Goal: Task Accomplishment & Management: Use online tool/utility

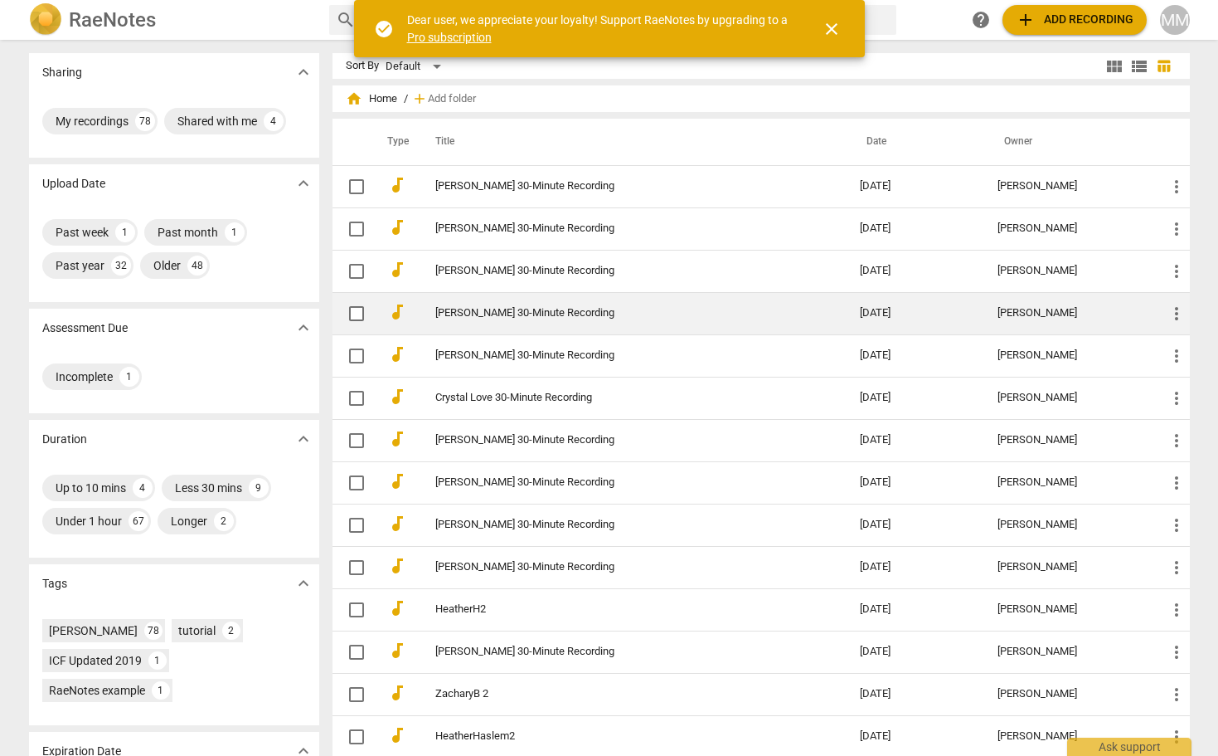
click at [479, 310] on link "[PERSON_NAME] 30-Minute Recording" at bounding box center [618, 313] width 366 height 12
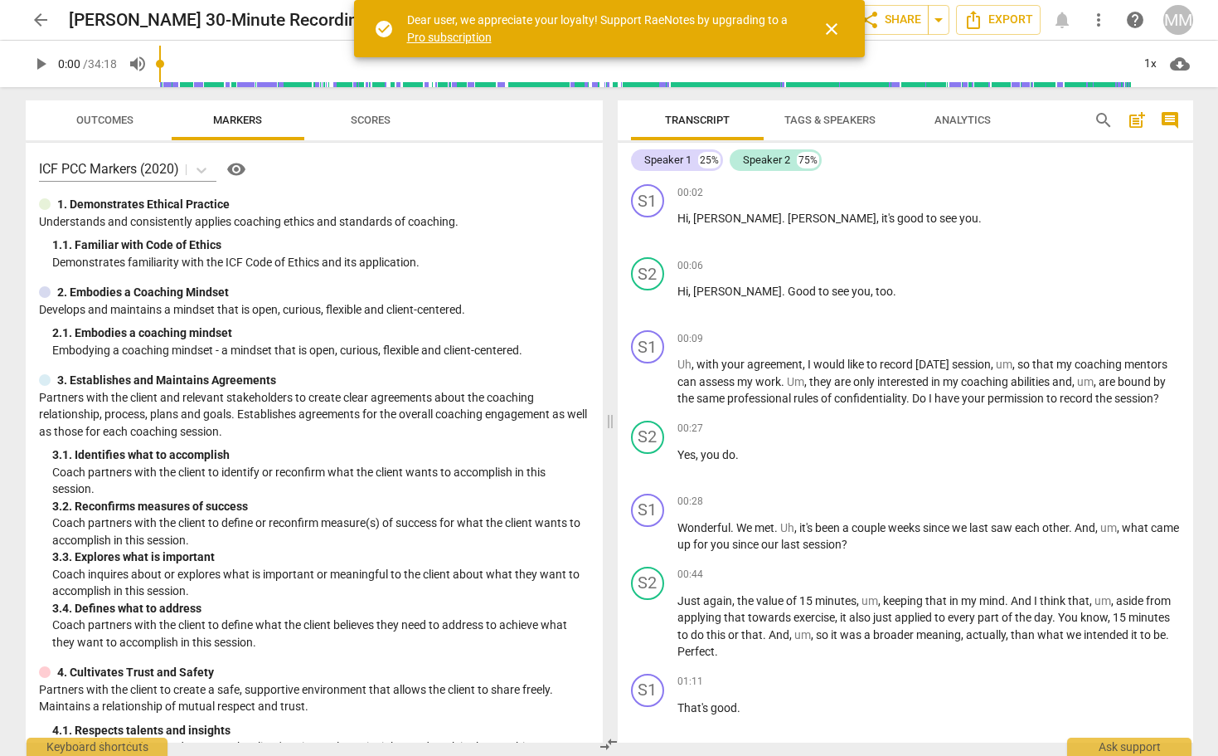
click at [41, 66] on span "play_arrow" at bounding box center [41, 64] width 20 height 20
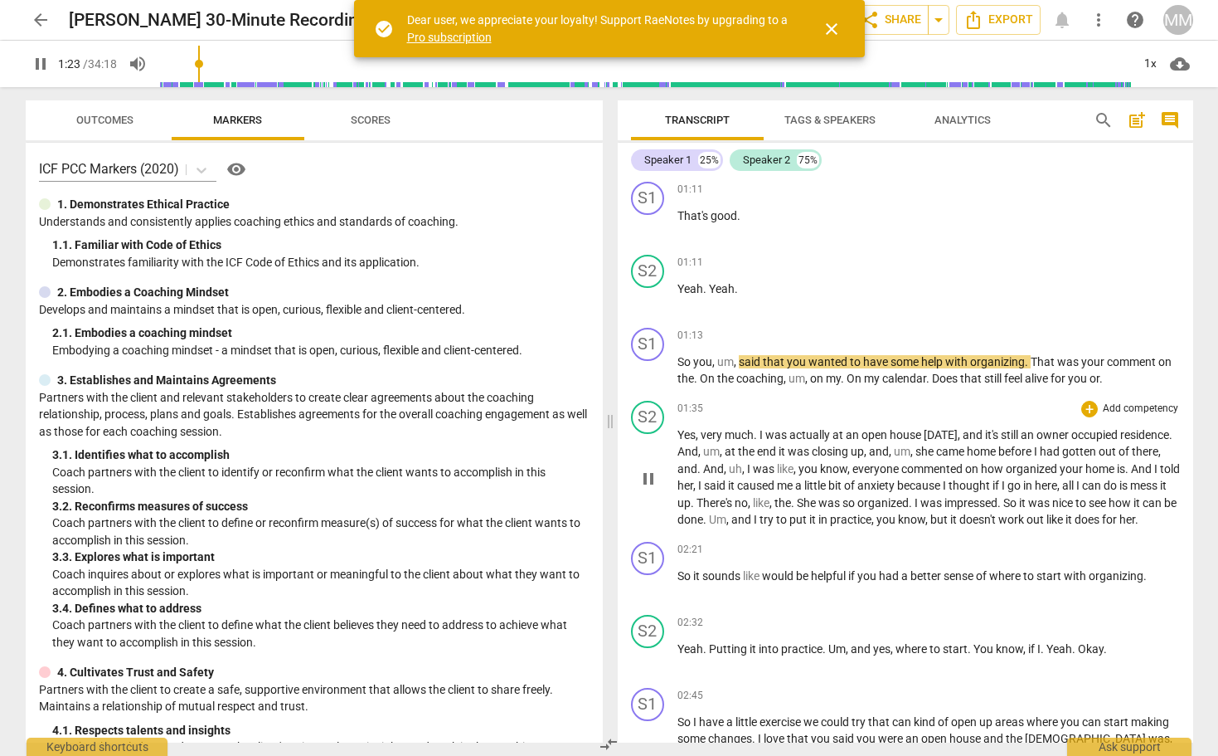
scroll to position [515, 0]
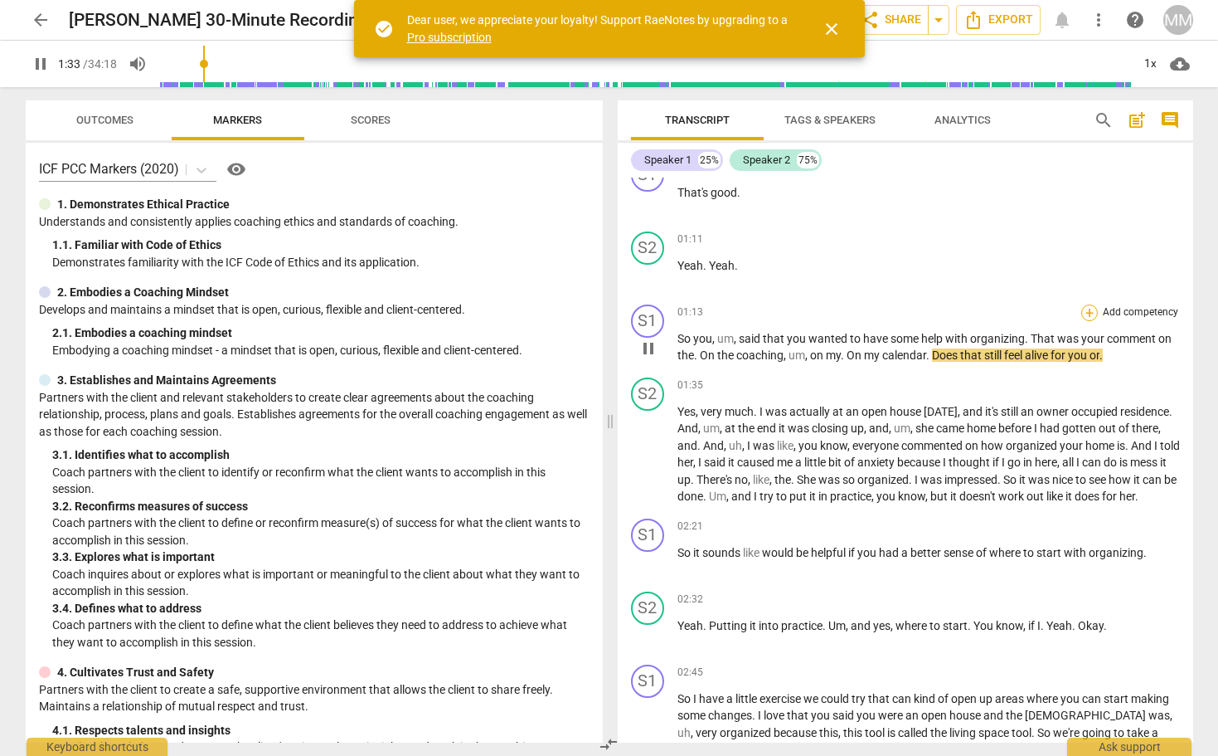
click at [1085, 308] on div "+" at bounding box center [1090, 312] width 17 height 17
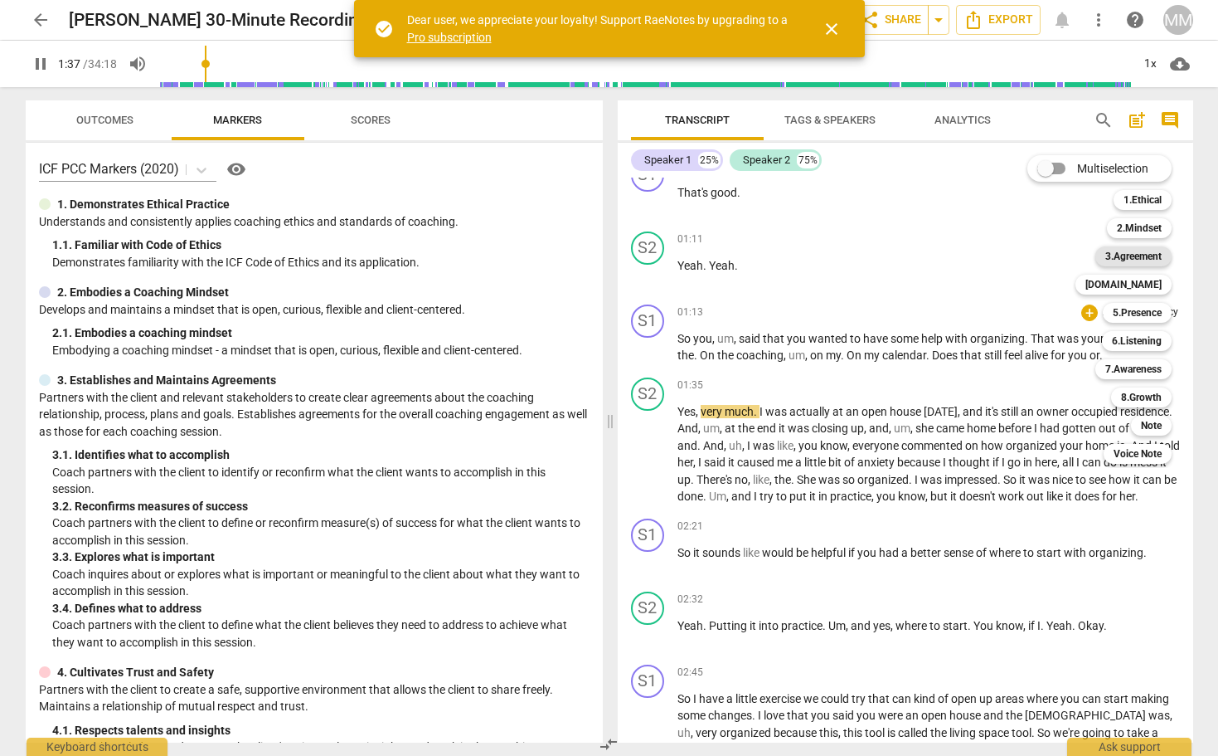
click at [1148, 248] on b "3.Agreement" at bounding box center [1134, 256] width 56 height 20
type input "97"
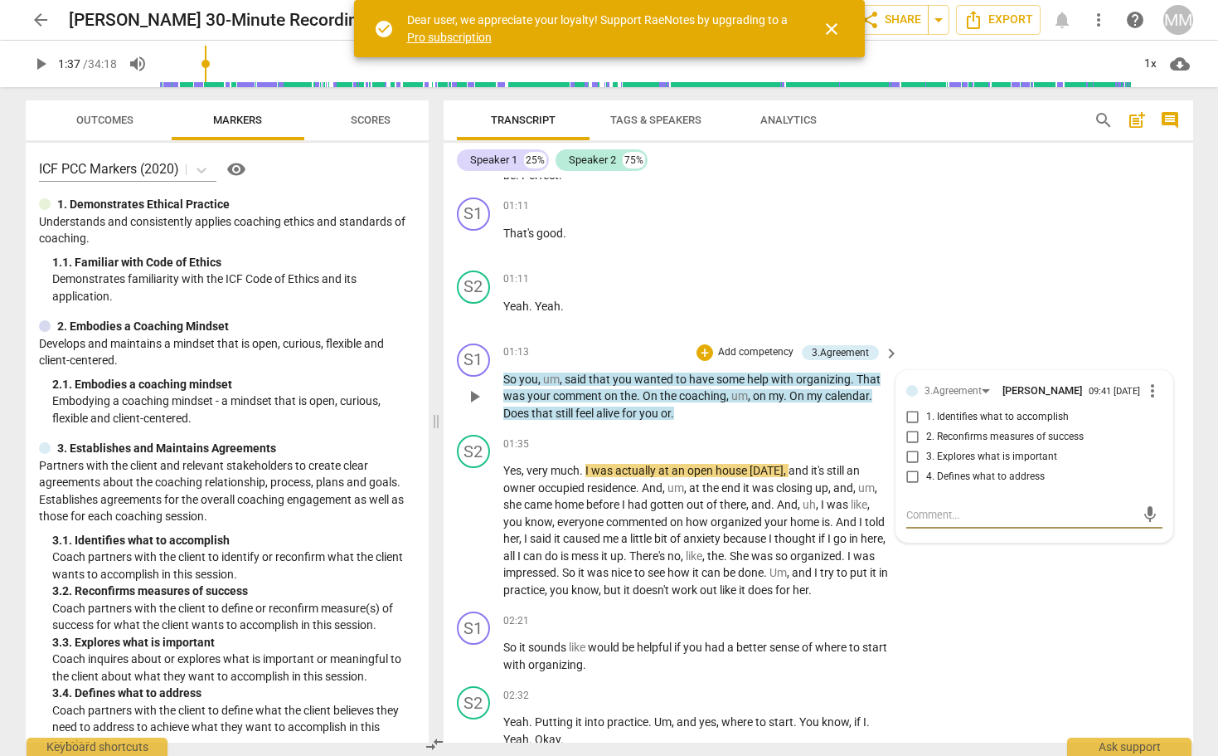
click at [911, 419] on input "1. Identifies what to accomplish" at bounding box center [913, 417] width 27 height 20
checkbox input "true"
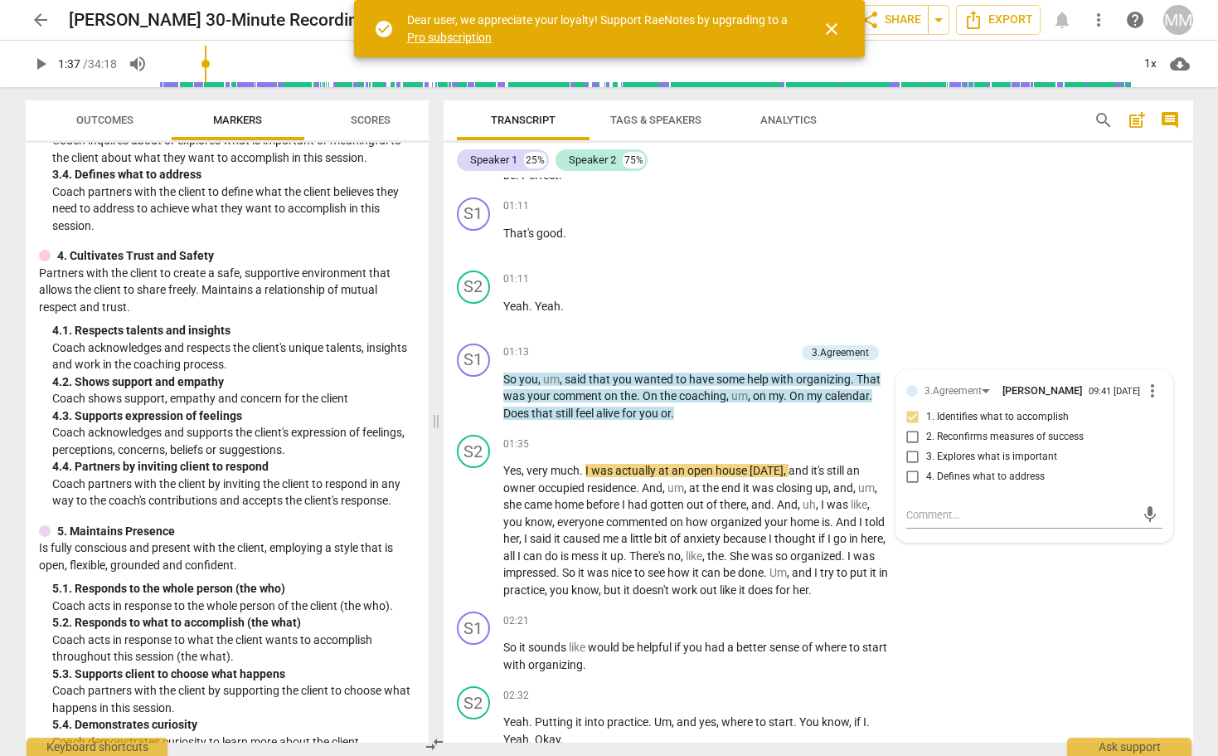
scroll to position [512, 0]
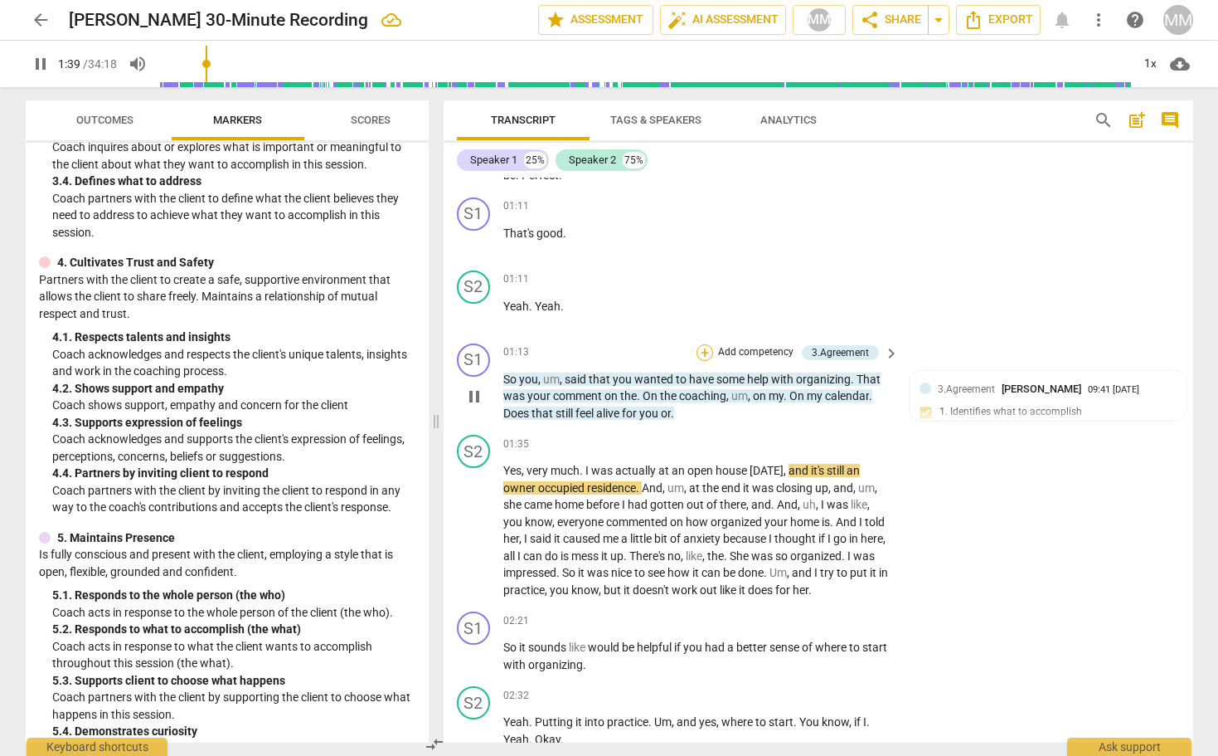
click at [701, 344] on div "+" at bounding box center [705, 352] width 17 height 17
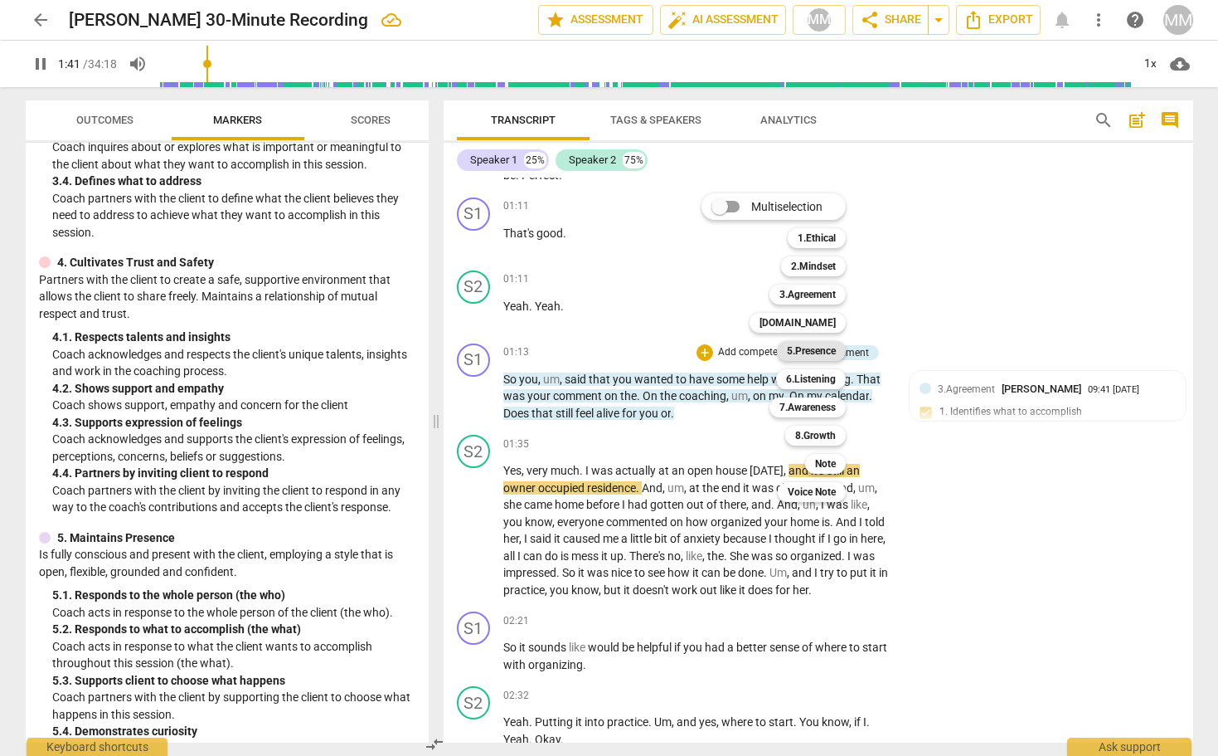
click at [817, 355] on b "5.Presence" at bounding box center [811, 351] width 49 height 20
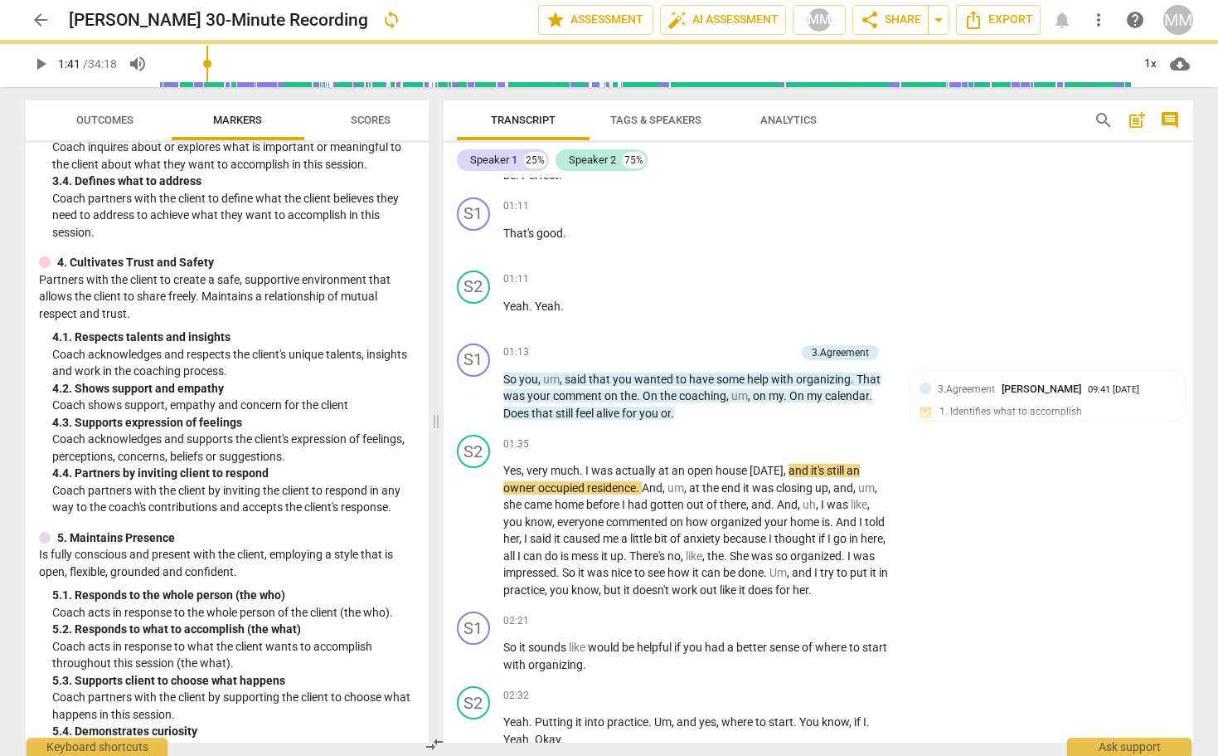
type input "101"
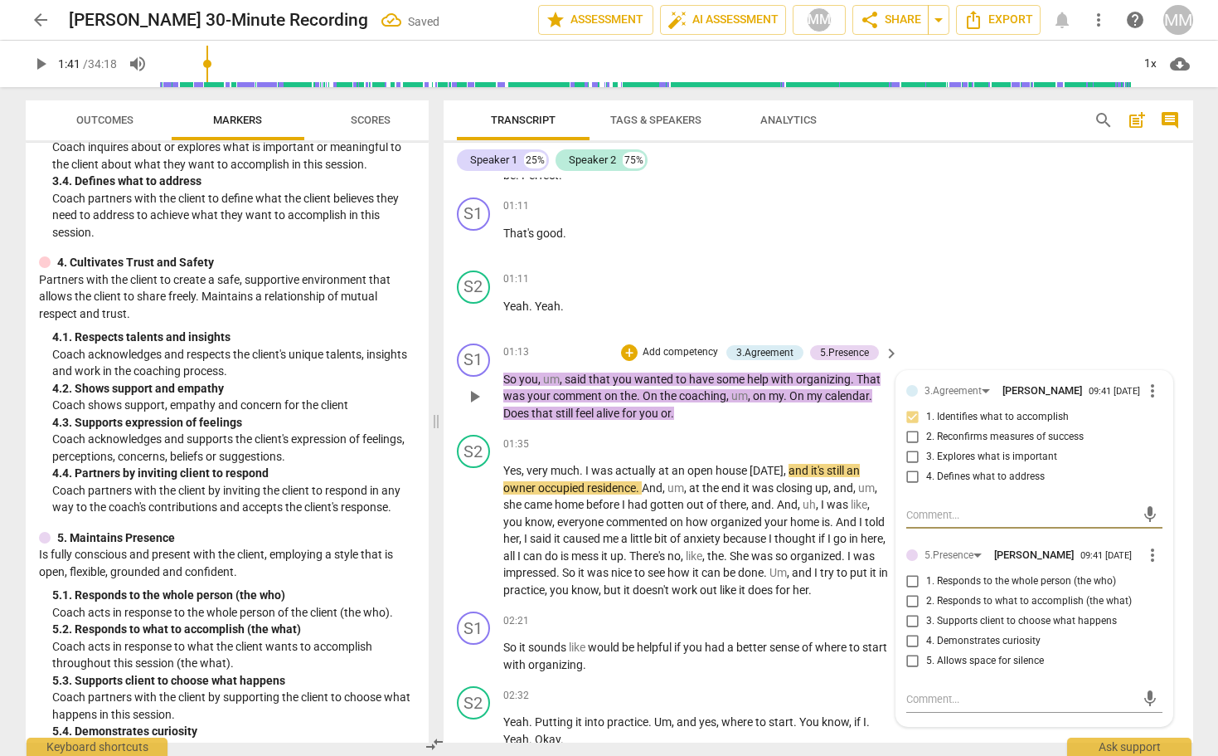
click at [911, 453] on input "3. Explores what is important" at bounding box center [913, 457] width 27 height 20
checkbox input "false"
click at [911, 621] on input "3. Supports client to choose what happens" at bounding box center [913, 621] width 27 height 20
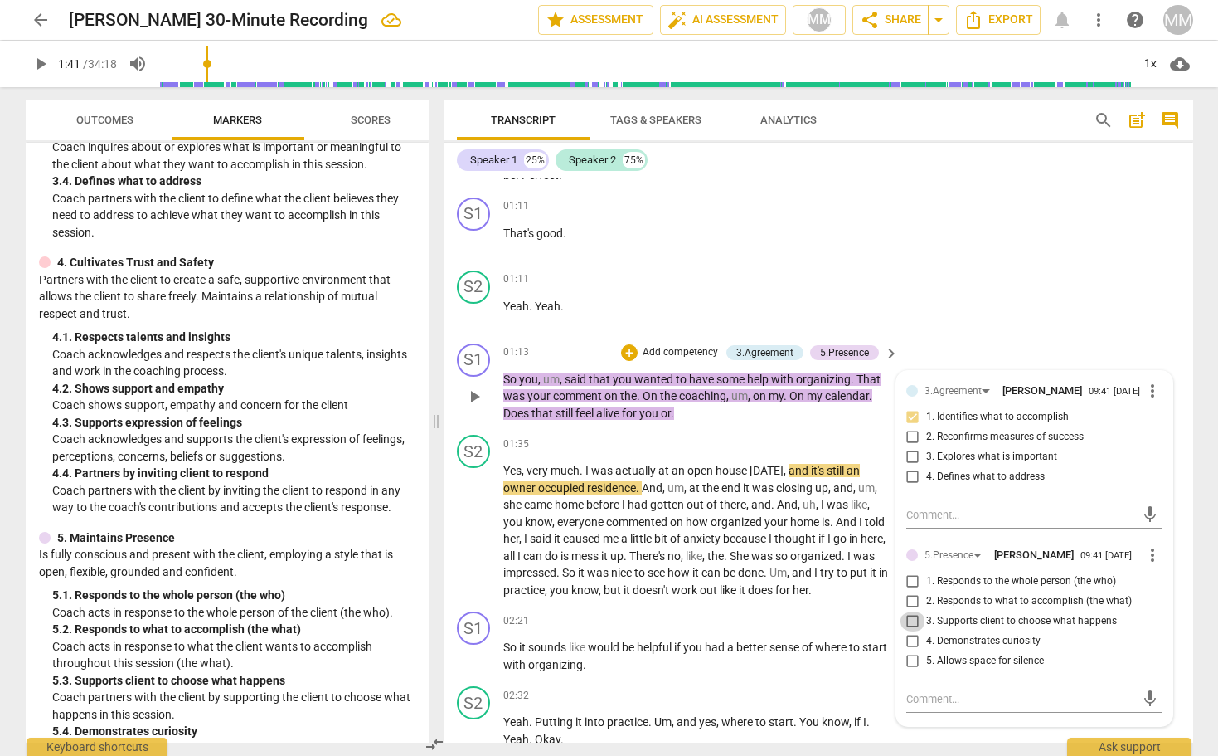
checkbox input "true"
click at [1033, 294] on div "S2 play_arrow pause 01:11 + Add competency keyboard_arrow_right Yeah . Yeah ." at bounding box center [819, 300] width 750 height 73
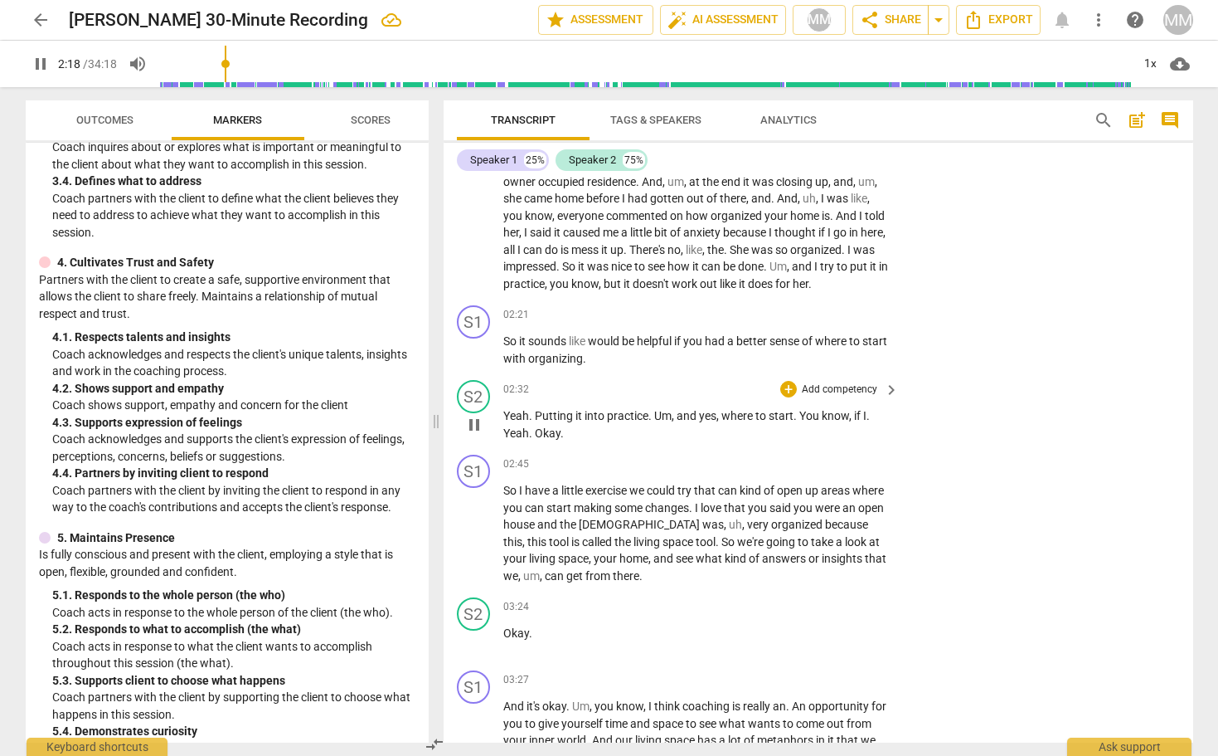
scroll to position [824, 0]
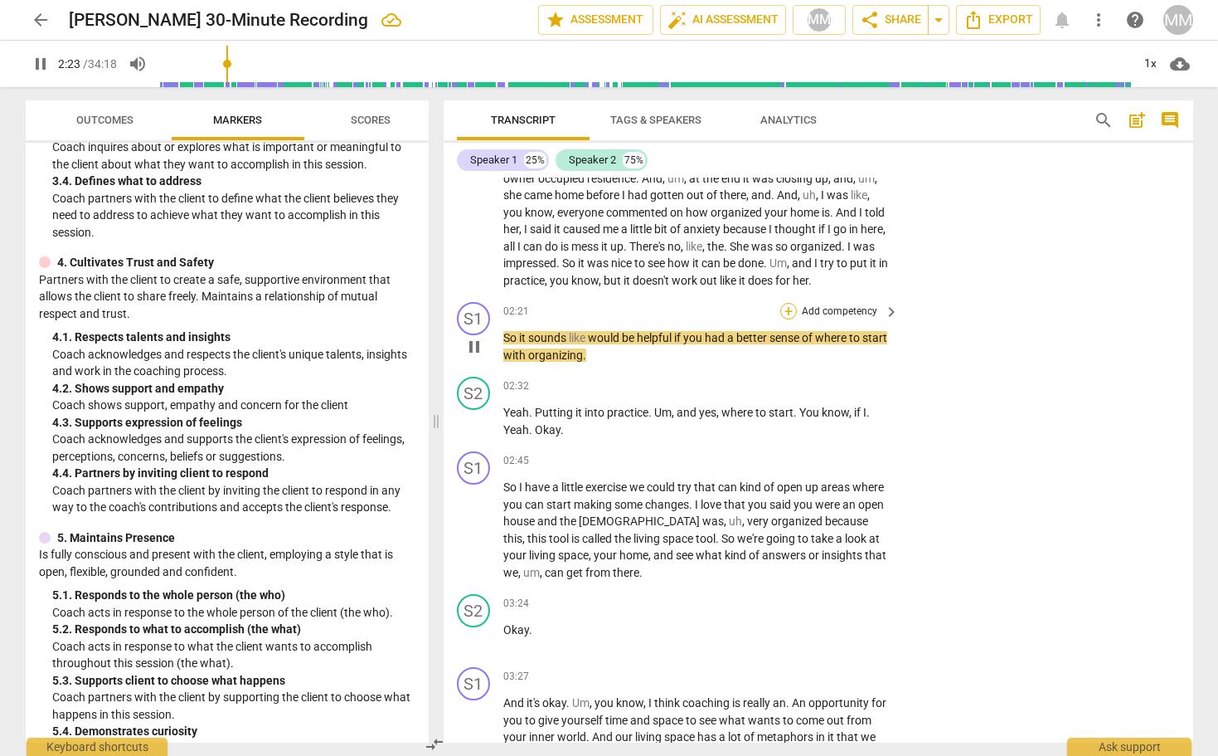
click at [788, 303] on div "+" at bounding box center [788, 311] width 17 height 17
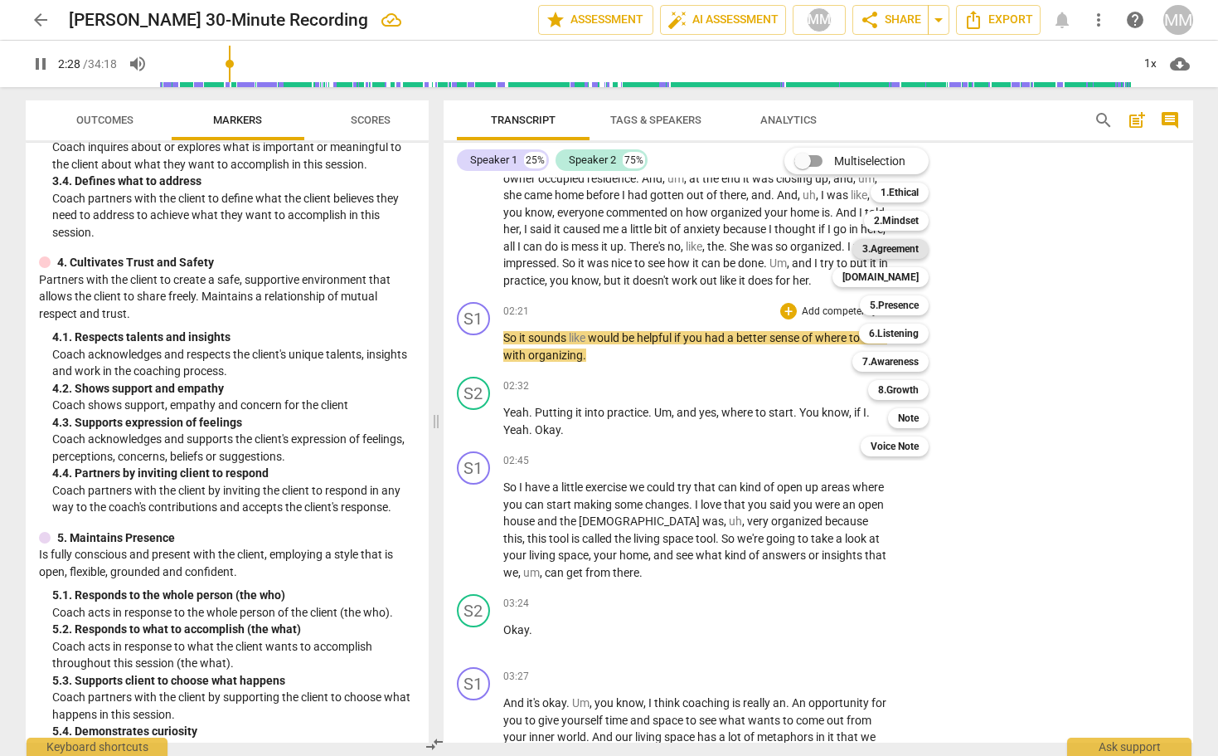
click at [909, 249] on b "3.Agreement" at bounding box center [891, 249] width 56 height 20
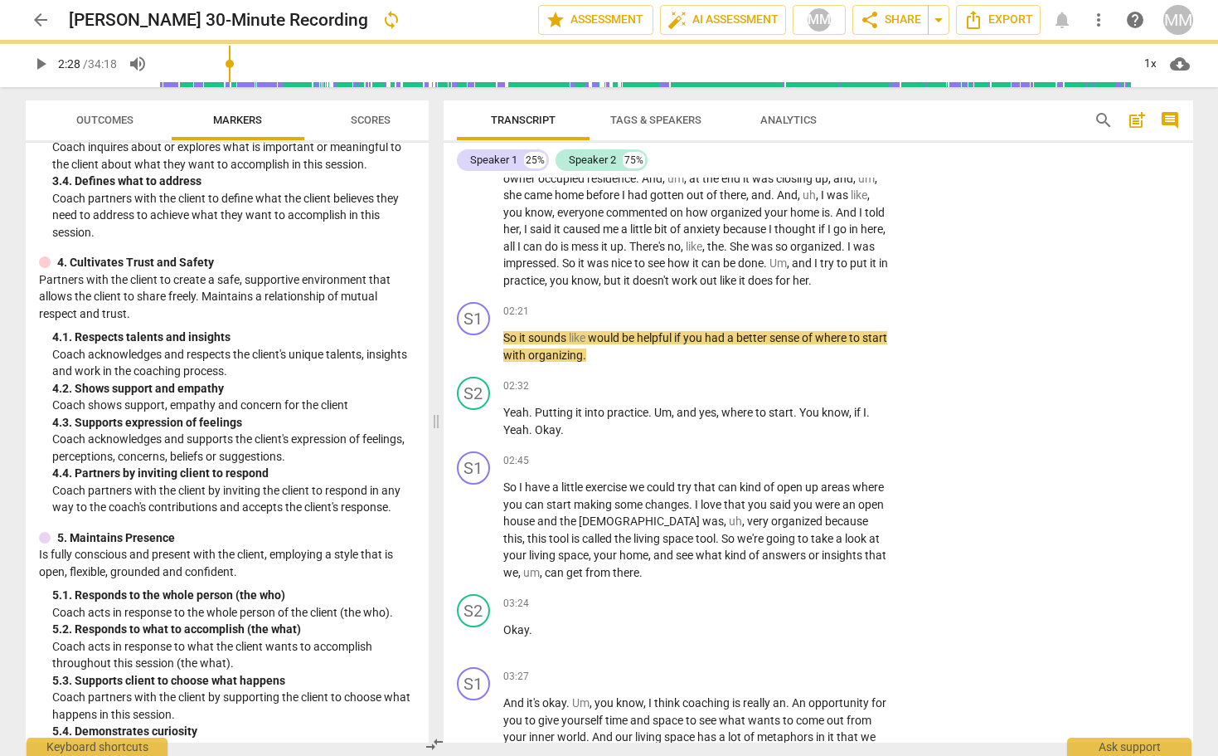
type input "149"
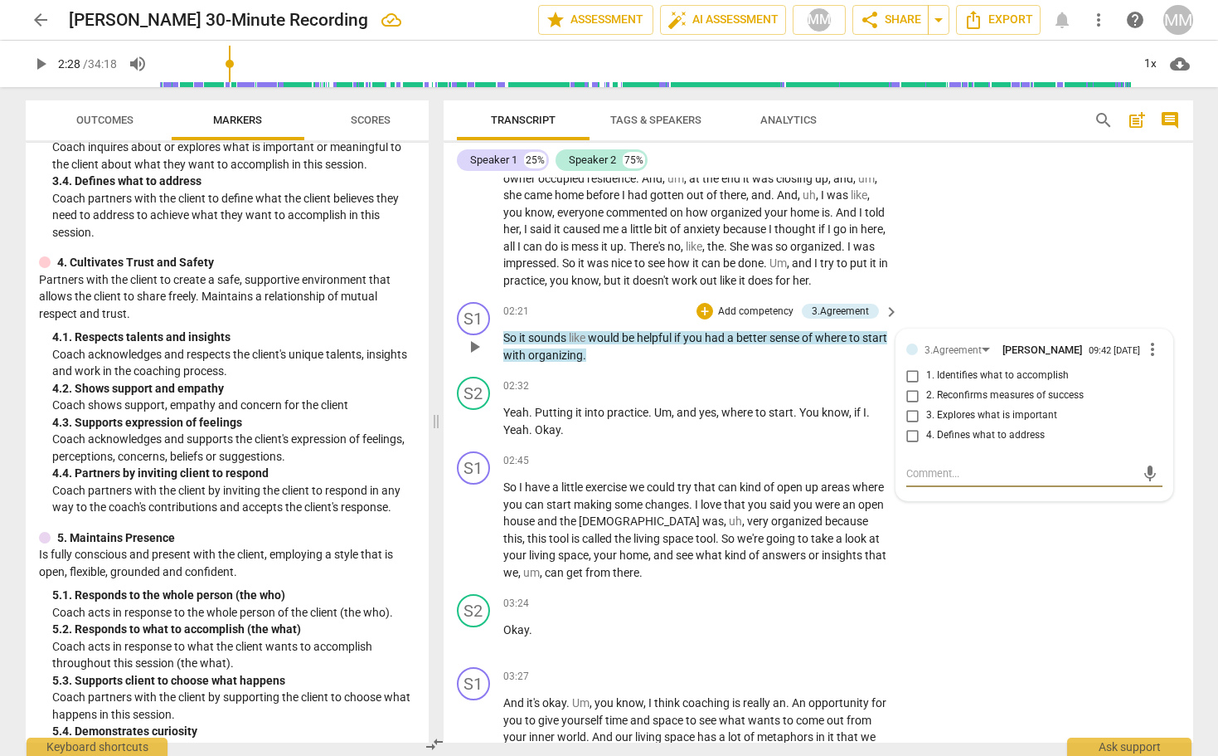
click at [910, 391] on input "2. Reconfirms measures of success" at bounding box center [913, 396] width 27 height 20
checkbox input "true"
click at [1027, 240] on div "S2 play_arrow pause 01:35 + Add competency keyboard_arrow_right Yes , very much…" at bounding box center [819, 207] width 750 height 177
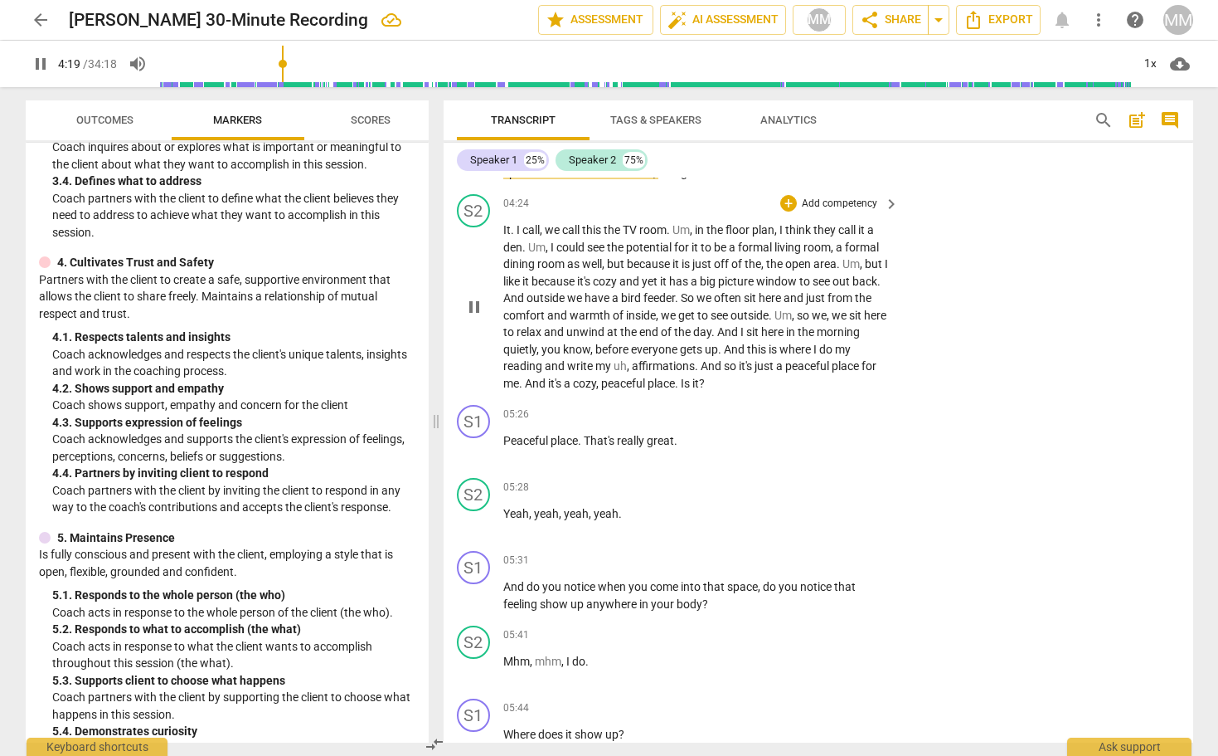
scroll to position [1580, 0]
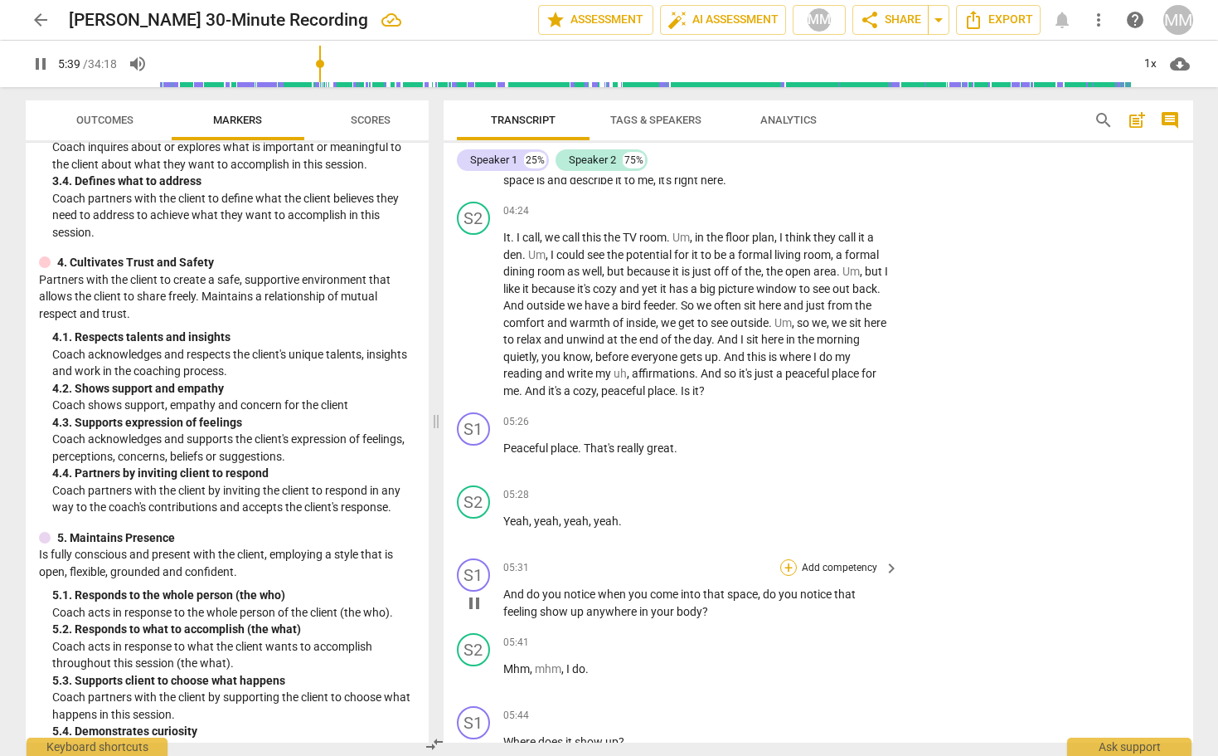
click at [786, 559] on div "+" at bounding box center [788, 567] width 17 height 17
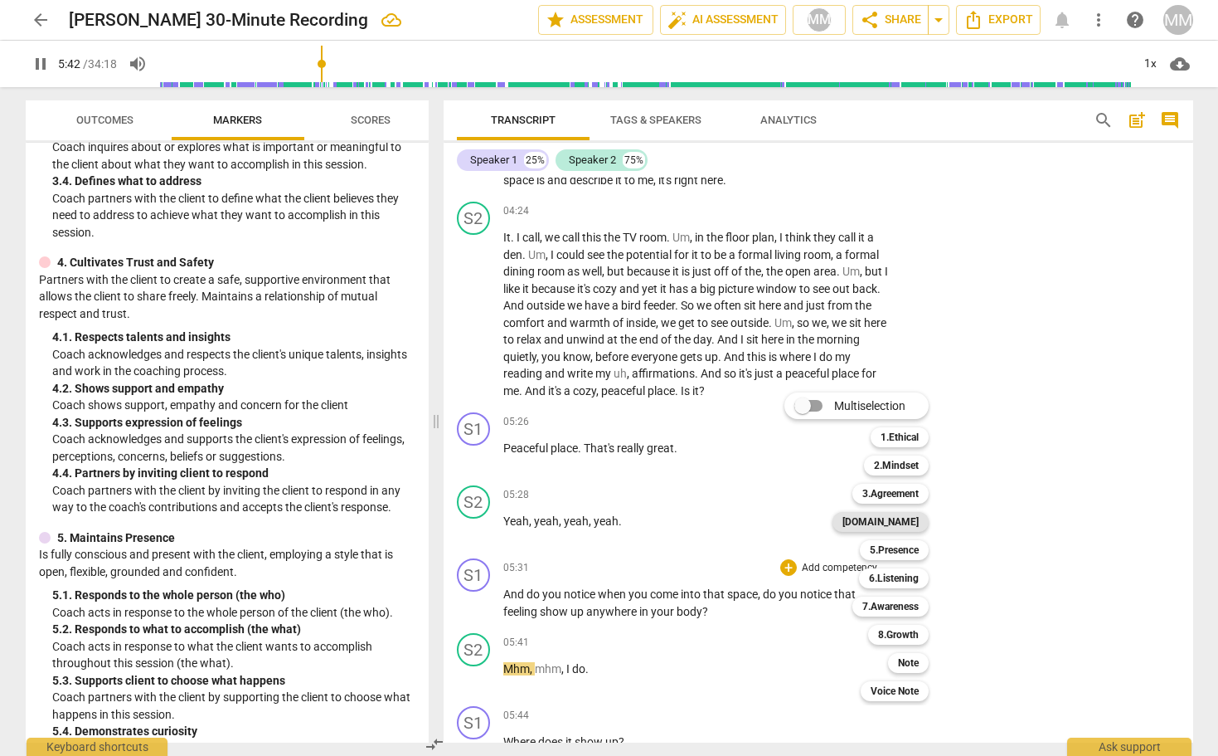
click at [903, 522] on b "[DOMAIN_NAME]" at bounding box center [881, 522] width 76 height 20
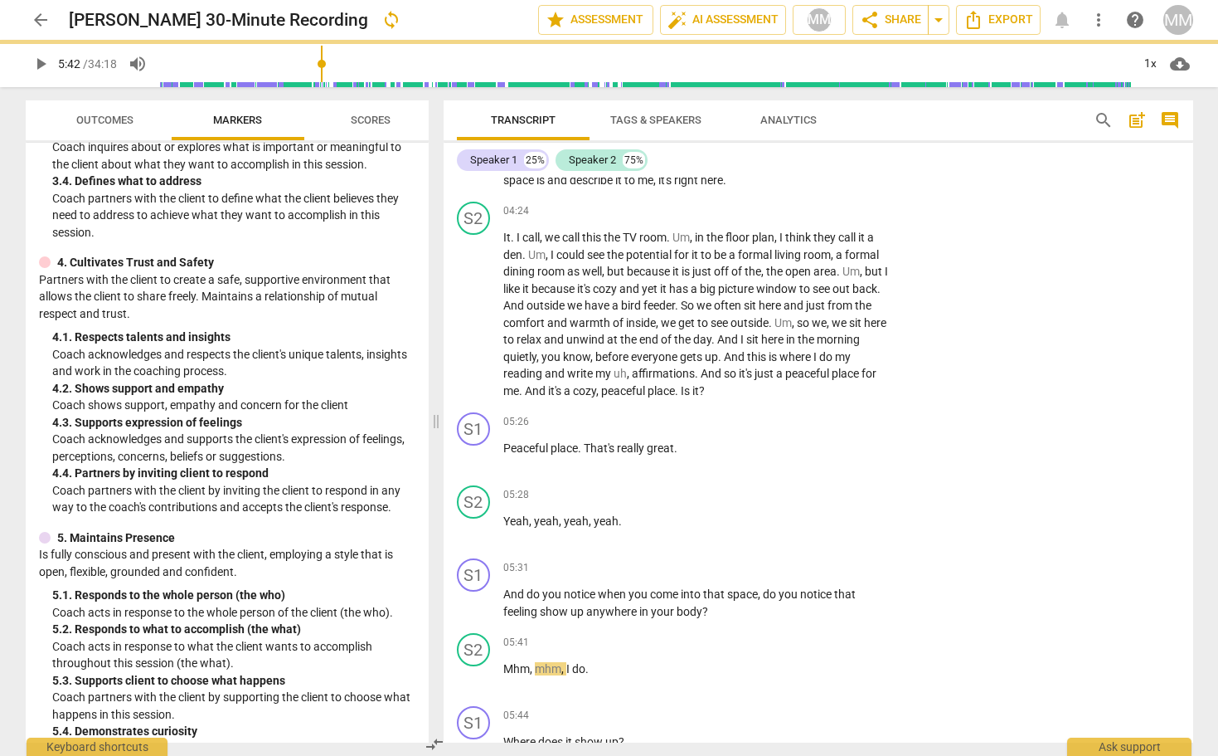
type input "343"
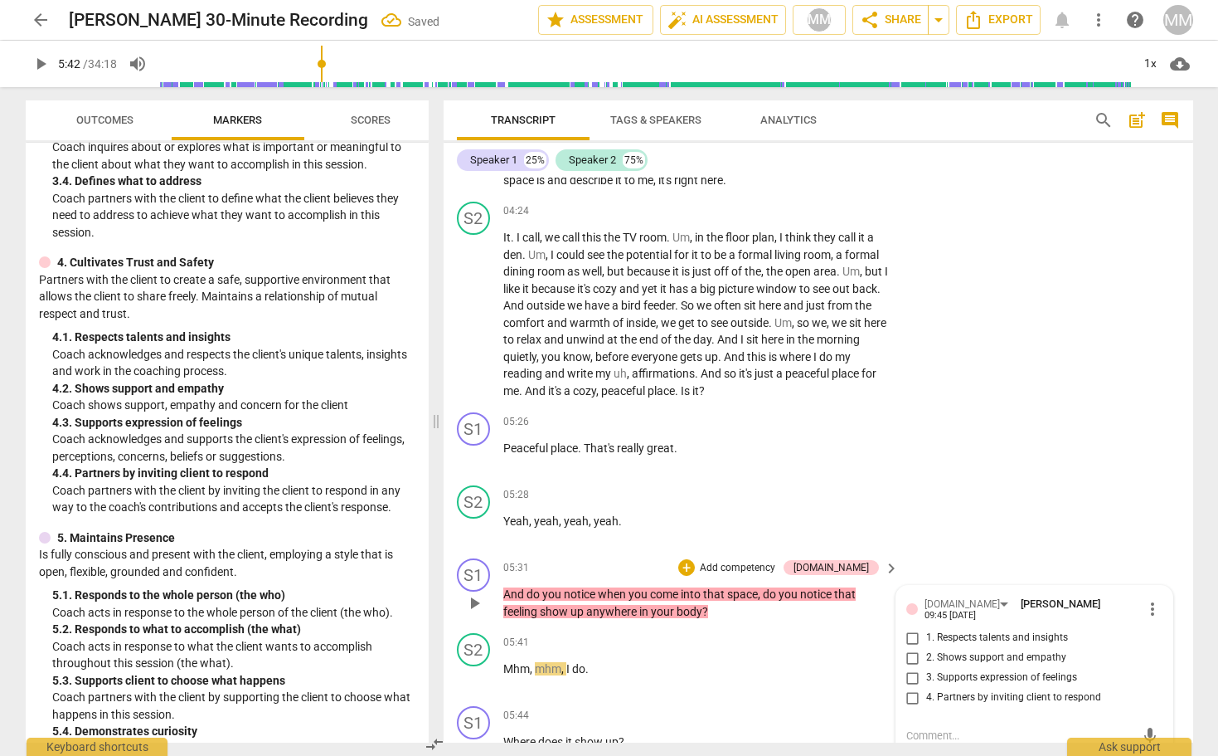
click at [911, 668] on input "3. Supports expression of feelings" at bounding box center [913, 678] width 27 height 20
checkbox input "true"
click at [981, 452] on div "S1 play_arrow pause 05:26 + Add competency keyboard_arrow_right Peaceful place …" at bounding box center [819, 442] width 750 height 73
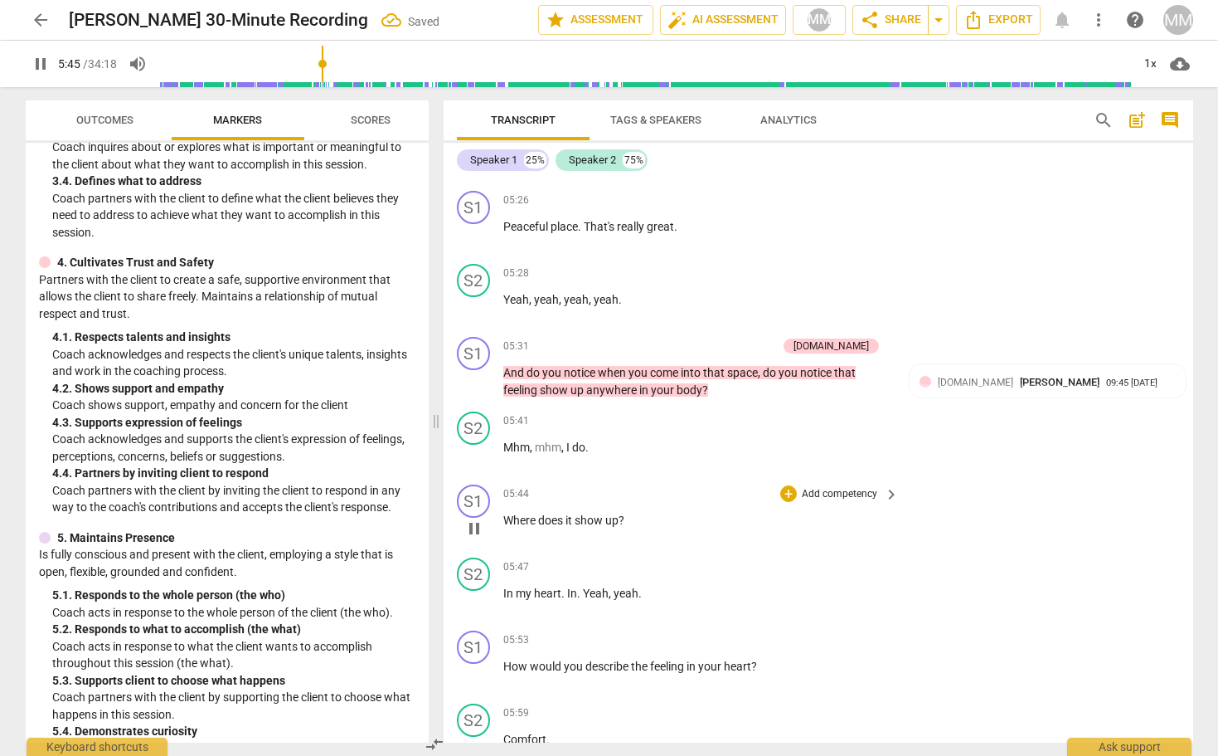
scroll to position [1806, 0]
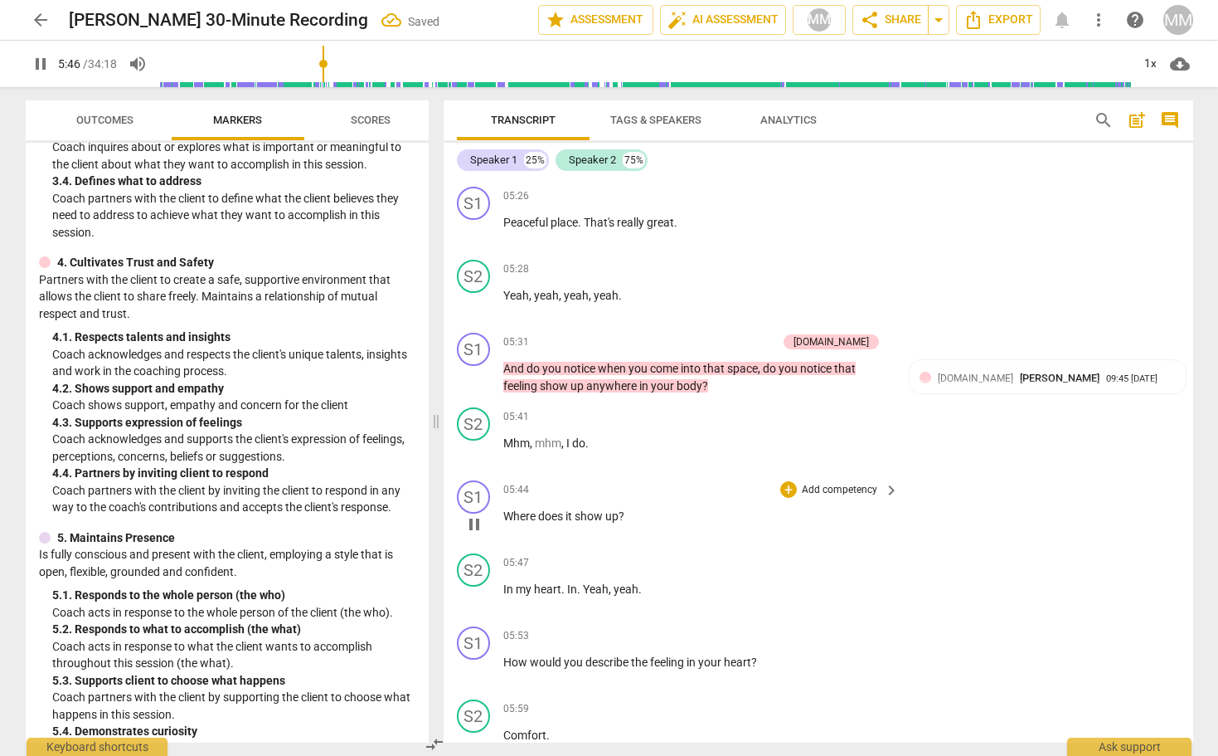
click at [785, 474] on div "S1 play_arrow pause 05:44 + Add competency keyboard_arrow_right Where does it s…" at bounding box center [819, 510] width 750 height 73
click at [785, 481] on div "+" at bounding box center [788, 489] width 17 height 17
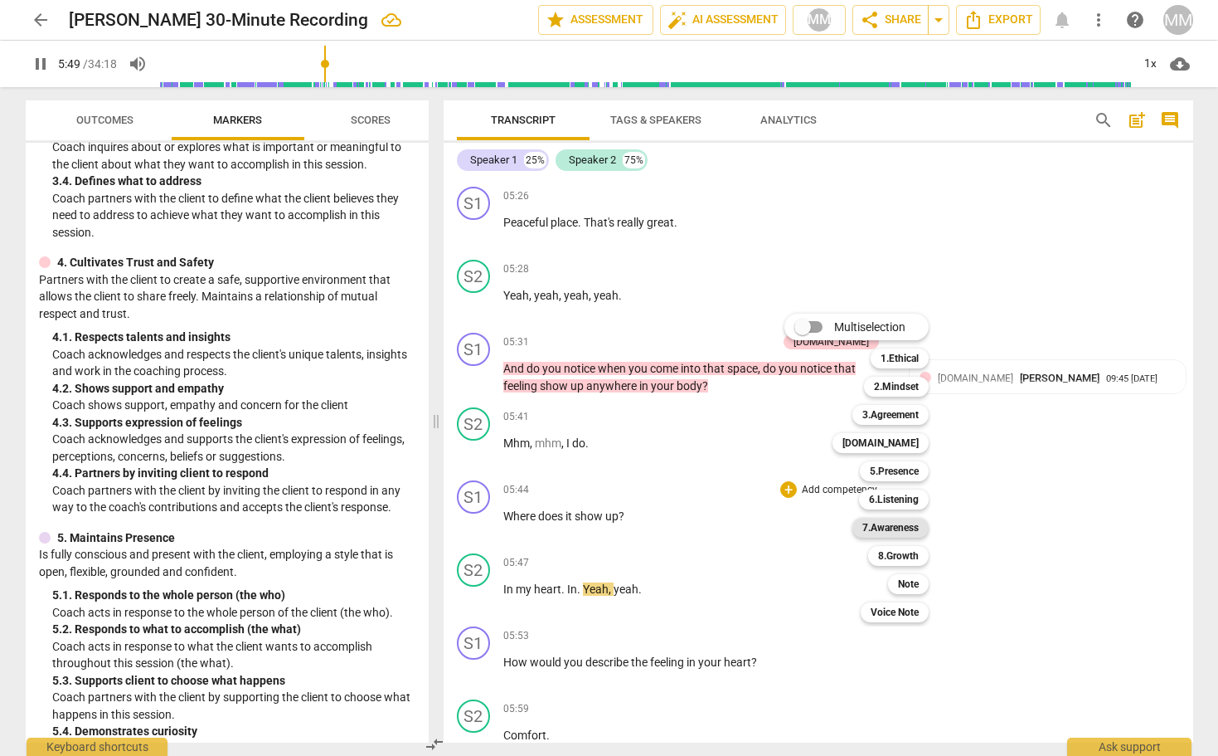
click at [893, 524] on b "7.Awareness" at bounding box center [891, 528] width 56 height 20
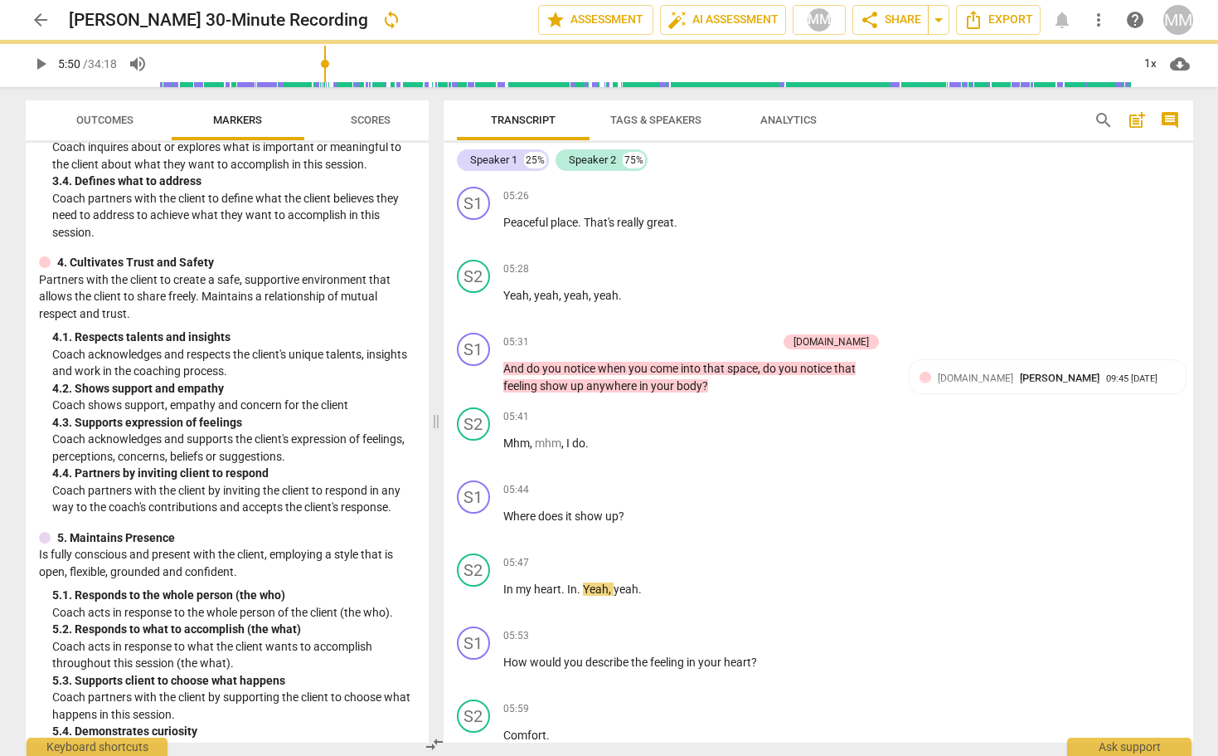
type input "350"
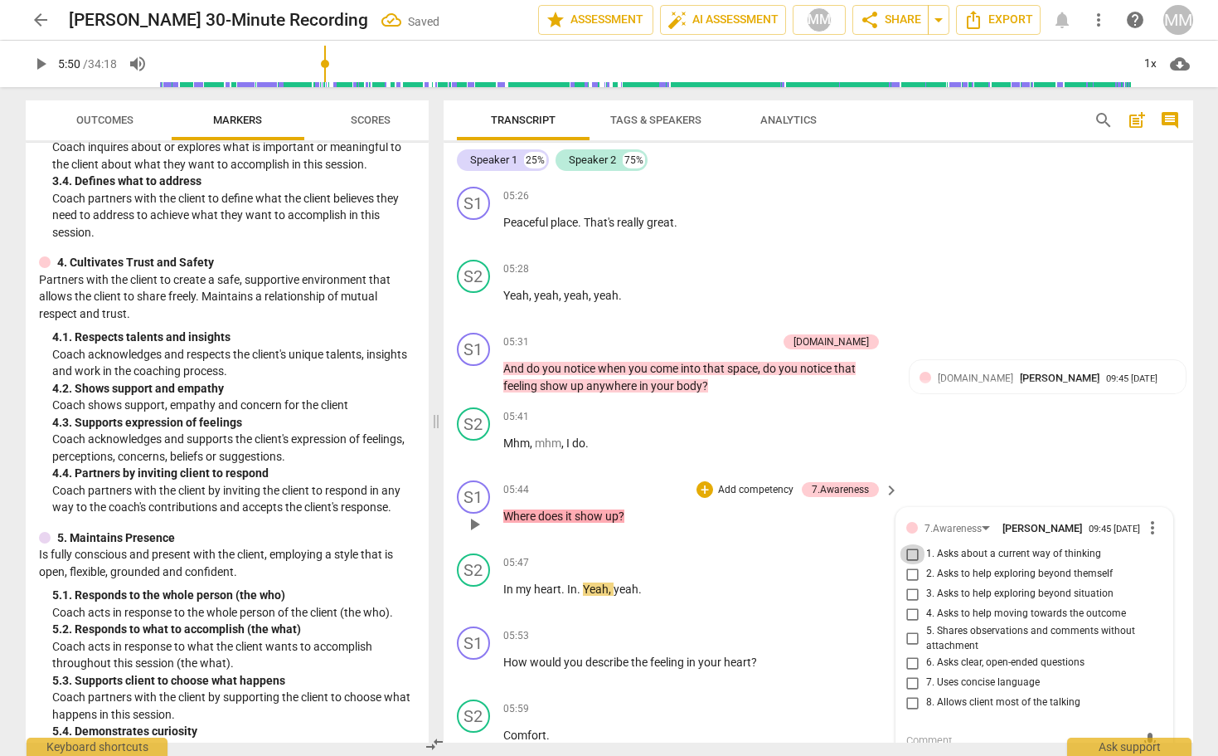
click at [911, 544] on input "1. Asks about a current way of thinking" at bounding box center [913, 554] width 27 height 20
checkbox input "true"
click at [993, 437] on div "S2 play_arrow pause 05:41 + Add competency keyboard_arrow_right Mhm , mhm , I d…" at bounding box center [819, 437] width 750 height 73
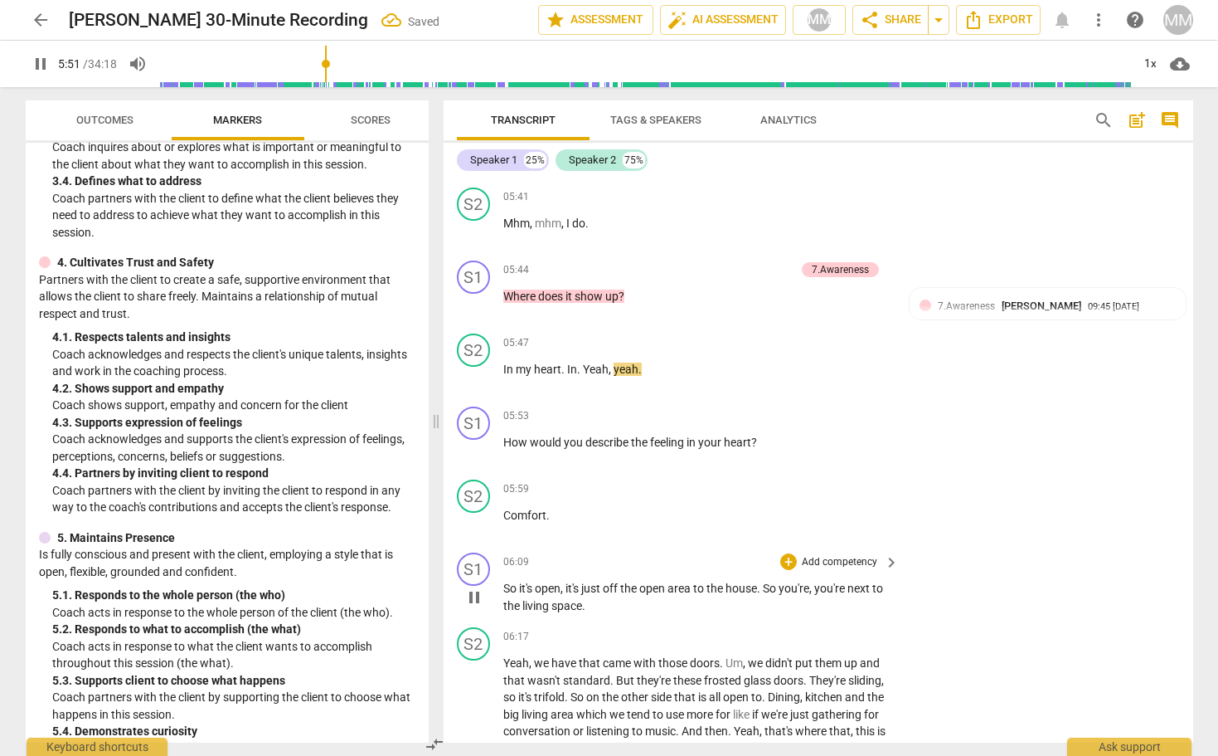
scroll to position [2050, 0]
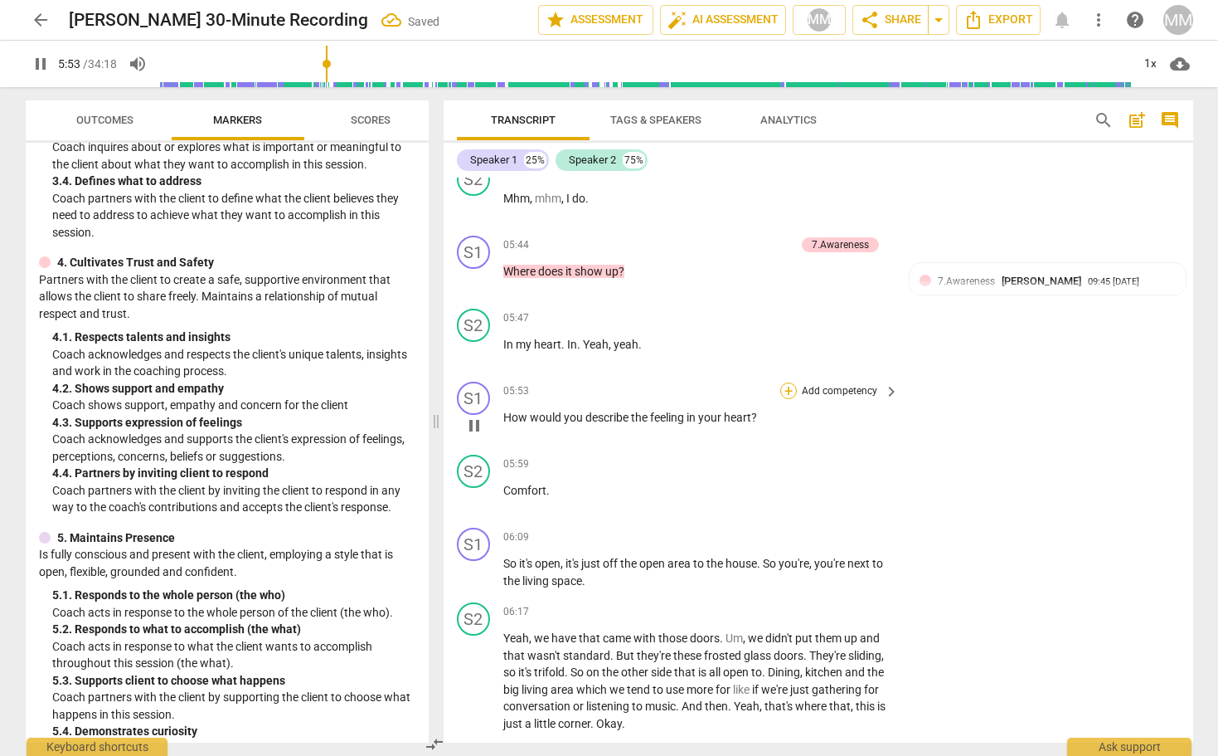
click at [786, 382] on div "+" at bounding box center [788, 390] width 17 height 17
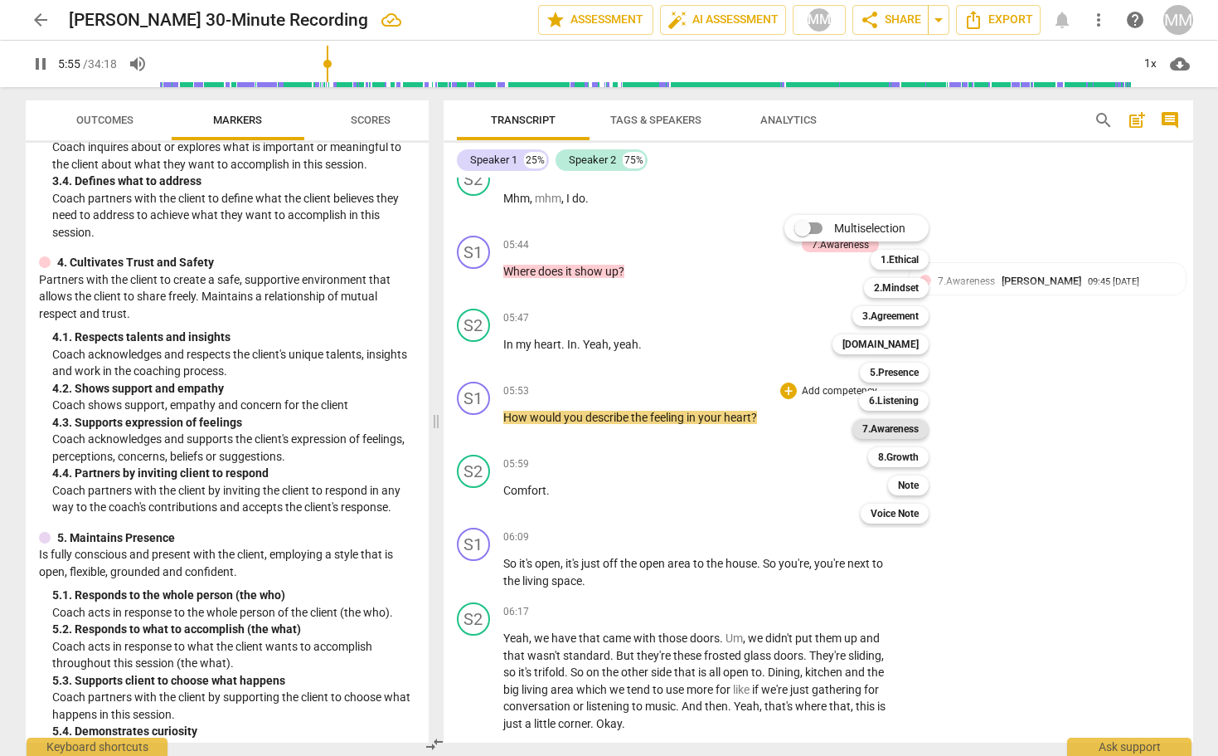
click at [899, 426] on b "7.Awareness" at bounding box center [891, 429] width 56 height 20
type input "356"
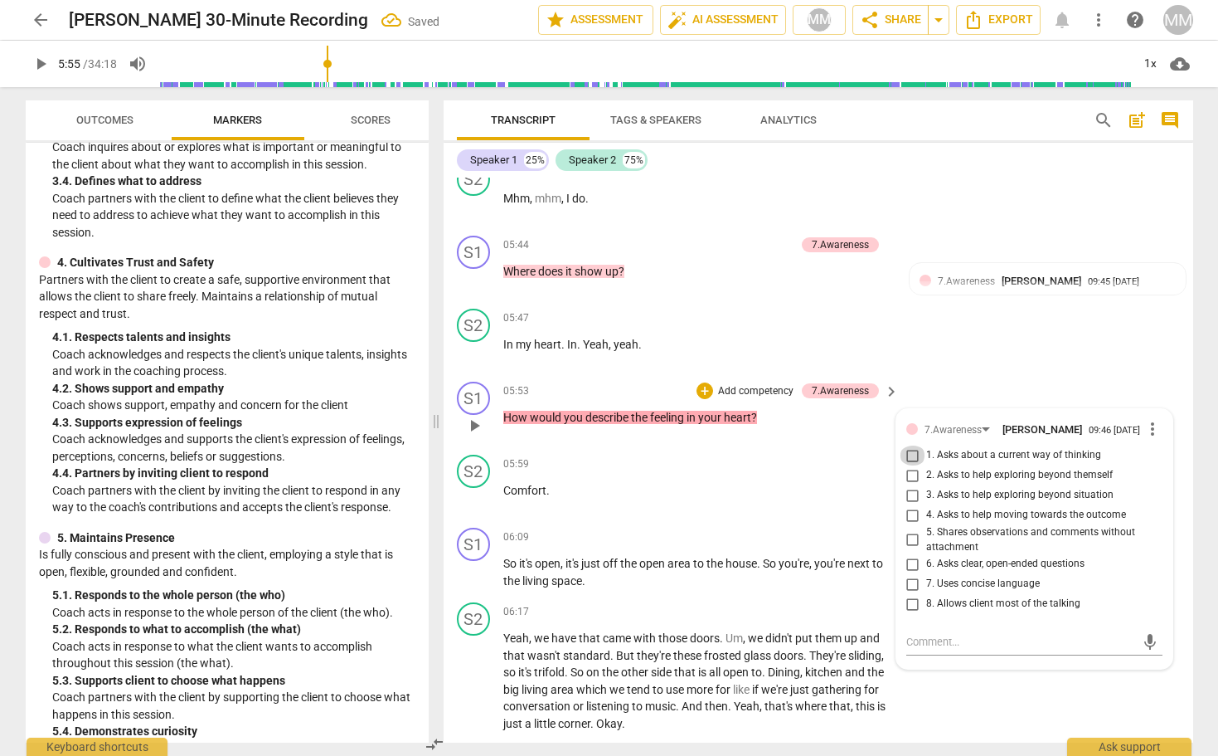
click at [911, 445] on input "1. Asks about a current way of thinking" at bounding box center [913, 455] width 27 height 20
checkbox input "true"
click at [941, 375] on div "S1 play_arrow pause 05:53 + Add competency 7.Awareness keyboard_arrow_right How…" at bounding box center [819, 411] width 750 height 73
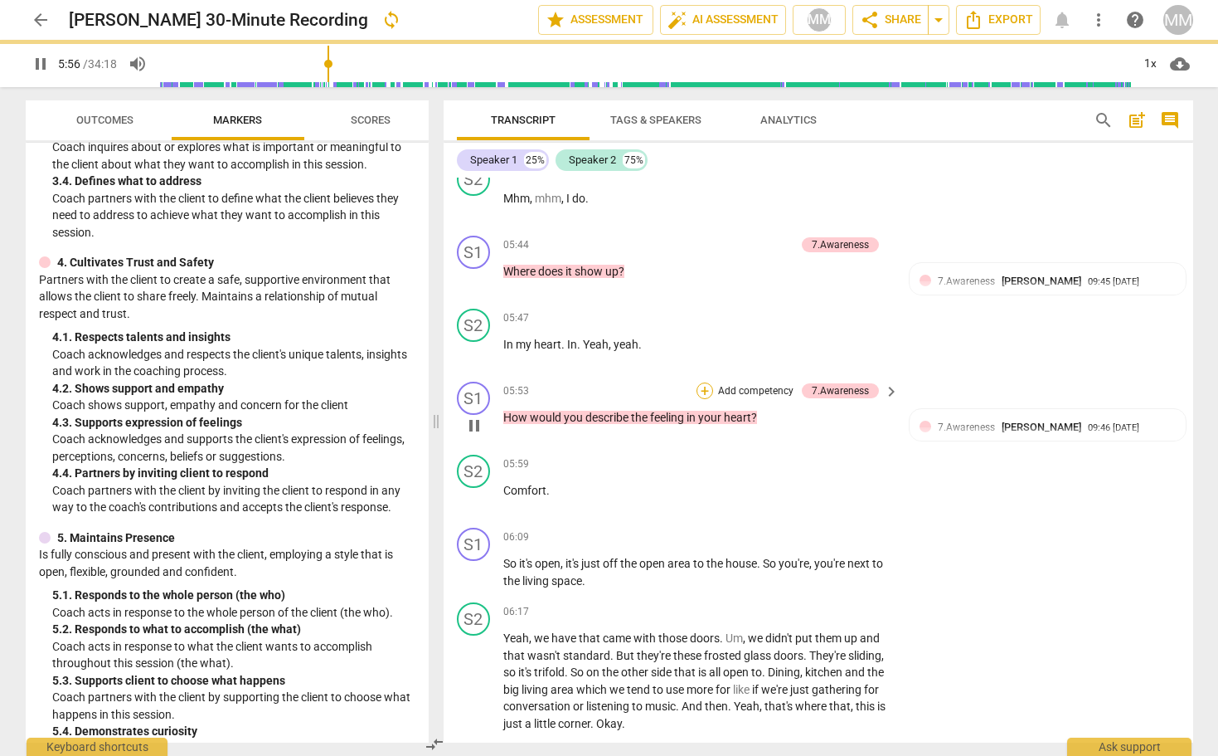
click at [698, 382] on div "+" at bounding box center [705, 390] width 17 height 17
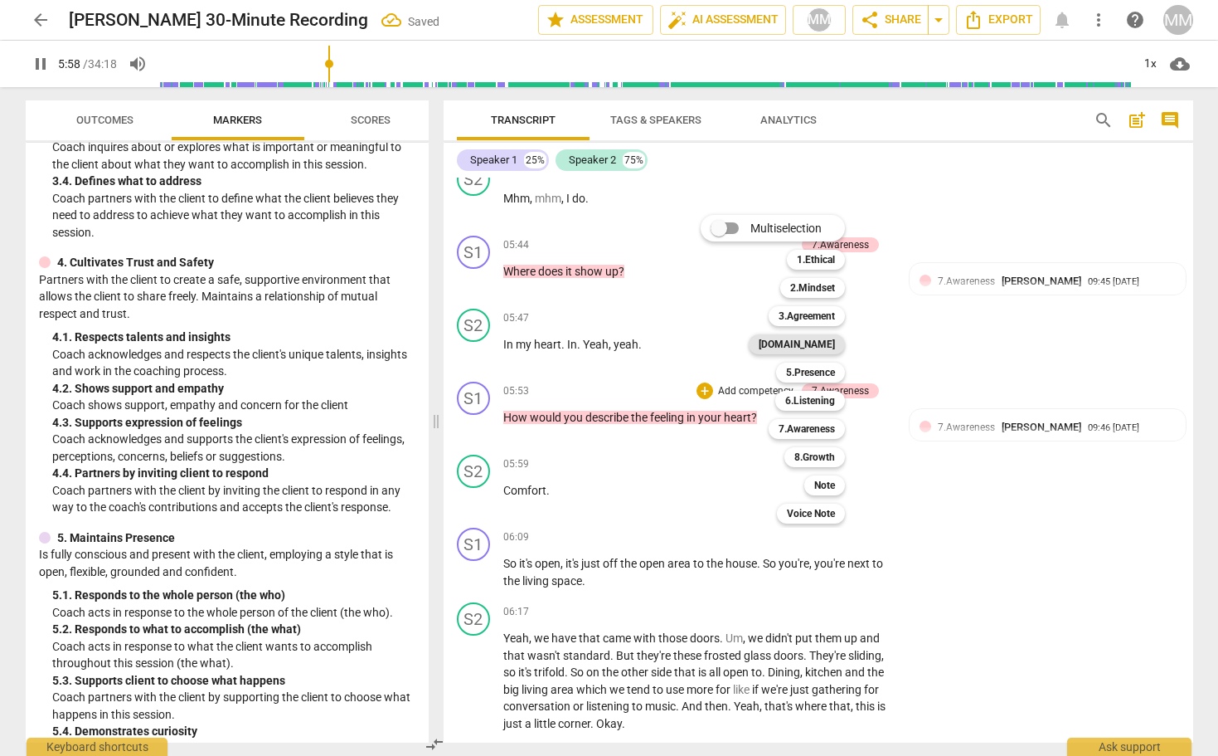
click at [826, 338] on b "[DOMAIN_NAME]" at bounding box center [797, 344] width 76 height 20
type input "359"
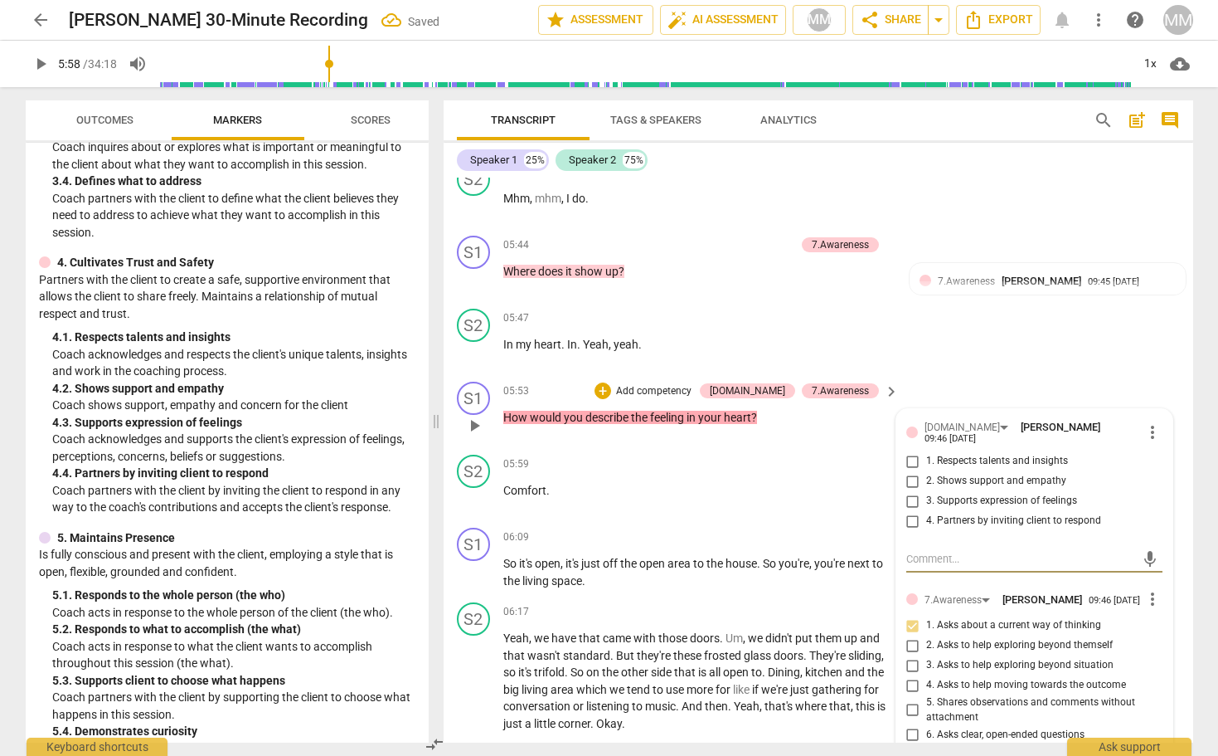
click at [908, 491] on input "3. Supports expression of feelings" at bounding box center [913, 501] width 27 height 20
checkbox input "true"
click at [911, 511] on input "4. Partners by inviting client to respond" at bounding box center [913, 521] width 27 height 20
checkbox input "true"
click at [976, 375] on div "S1 play_arrow pause 05:53 + Add competency [DOMAIN_NAME] 7.Awareness keyboard_a…" at bounding box center [819, 411] width 750 height 73
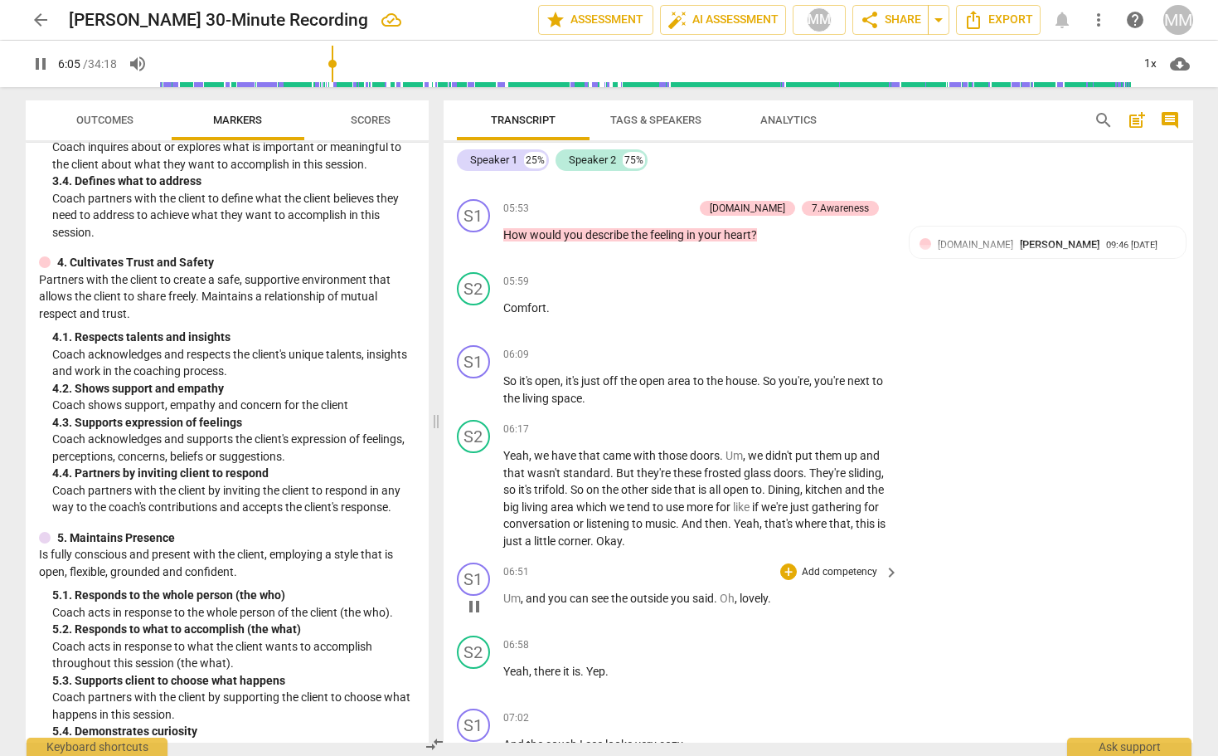
scroll to position [2221, 0]
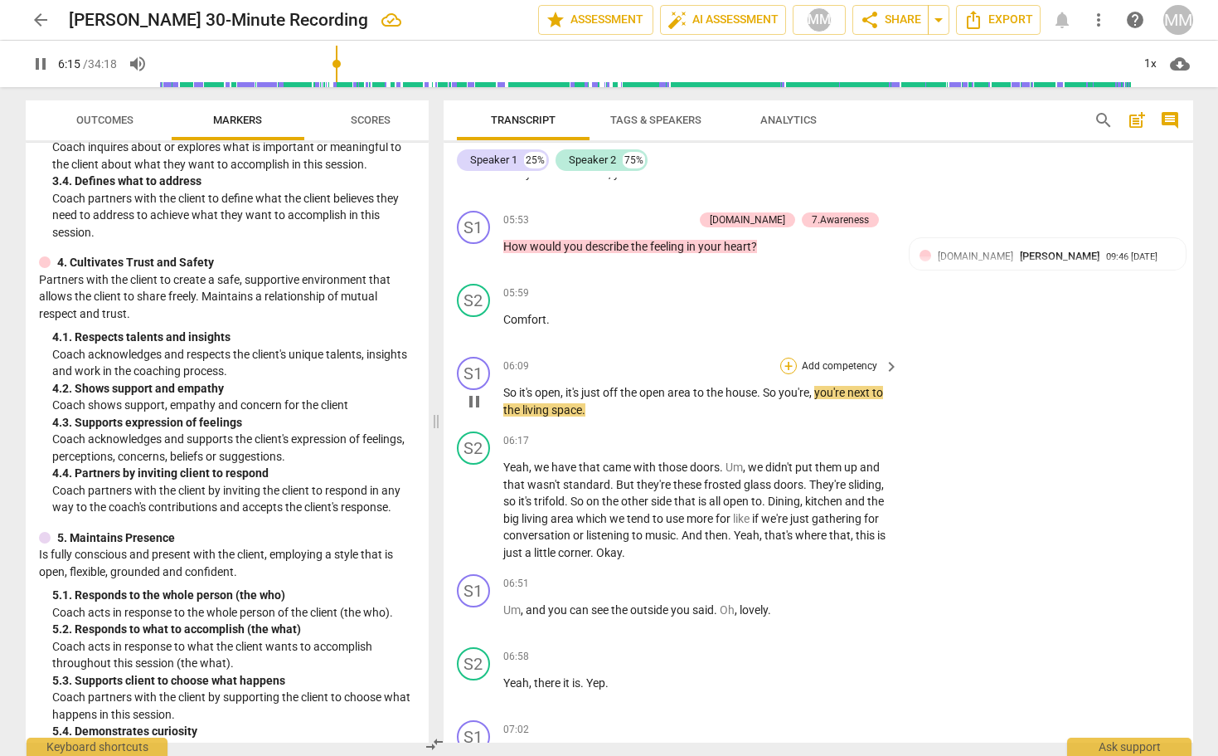
click at [790, 357] on div "+" at bounding box center [788, 365] width 17 height 17
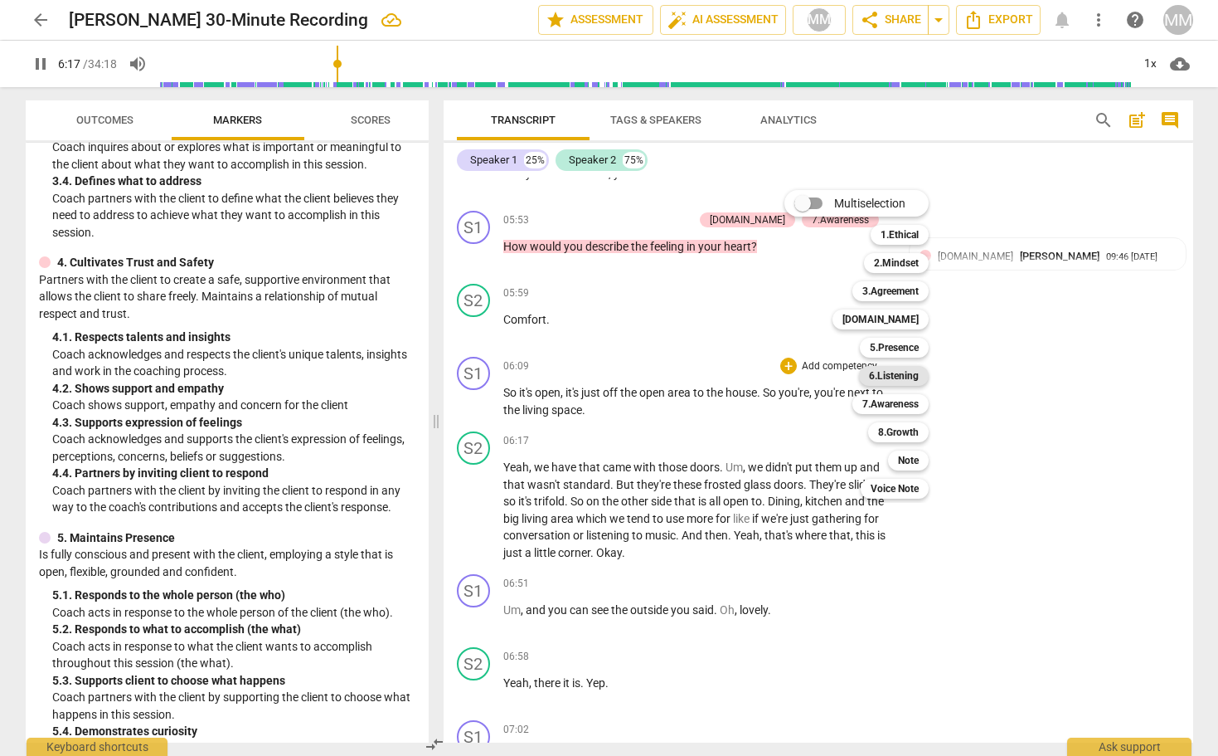
click at [888, 367] on b "6.Listening" at bounding box center [894, 376] width 50 height 20
type input "377"
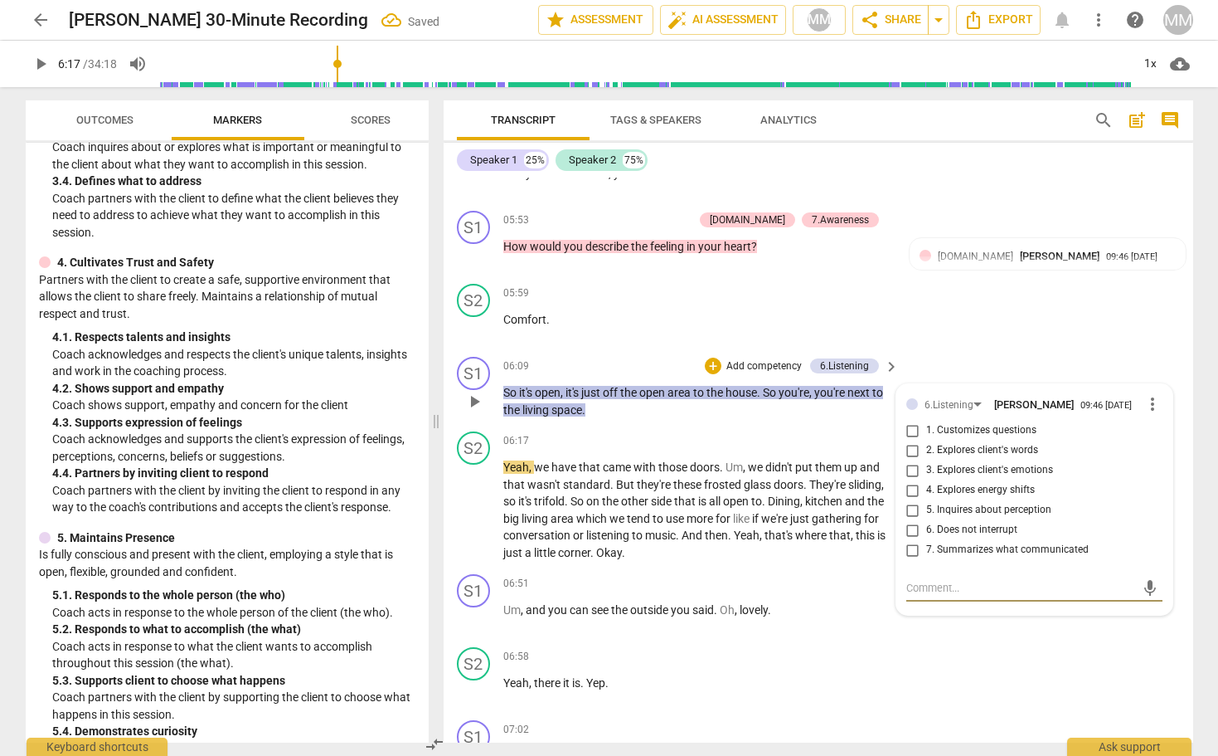
click at [911, 540] on input "7. Summarizes what communicated" at bounding box center [913, 550] width 27 height 20
checkbox input "true"
click at [1003, 311] on div "S2 play_arrow pause 05:59 + Add competency keyboard_arrow_right Comfort ." at bounding box center [819, 313] width 750 height 73
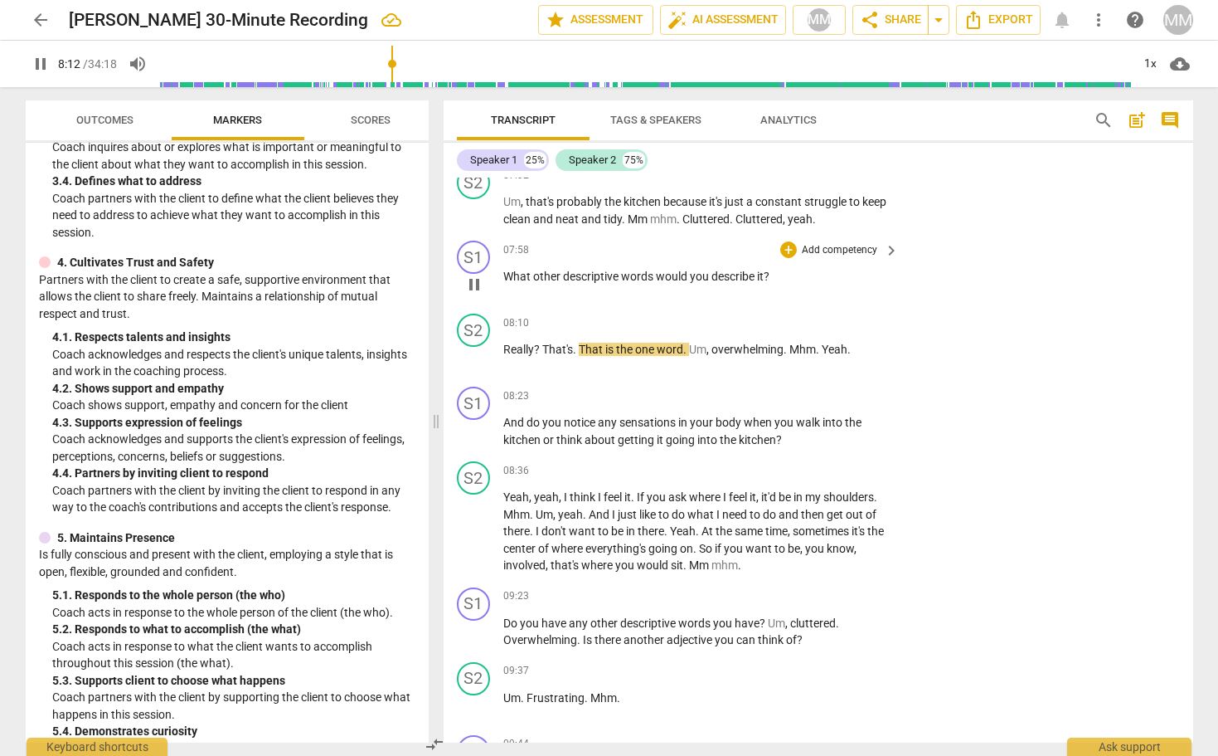
scroll to position [3114, 0]
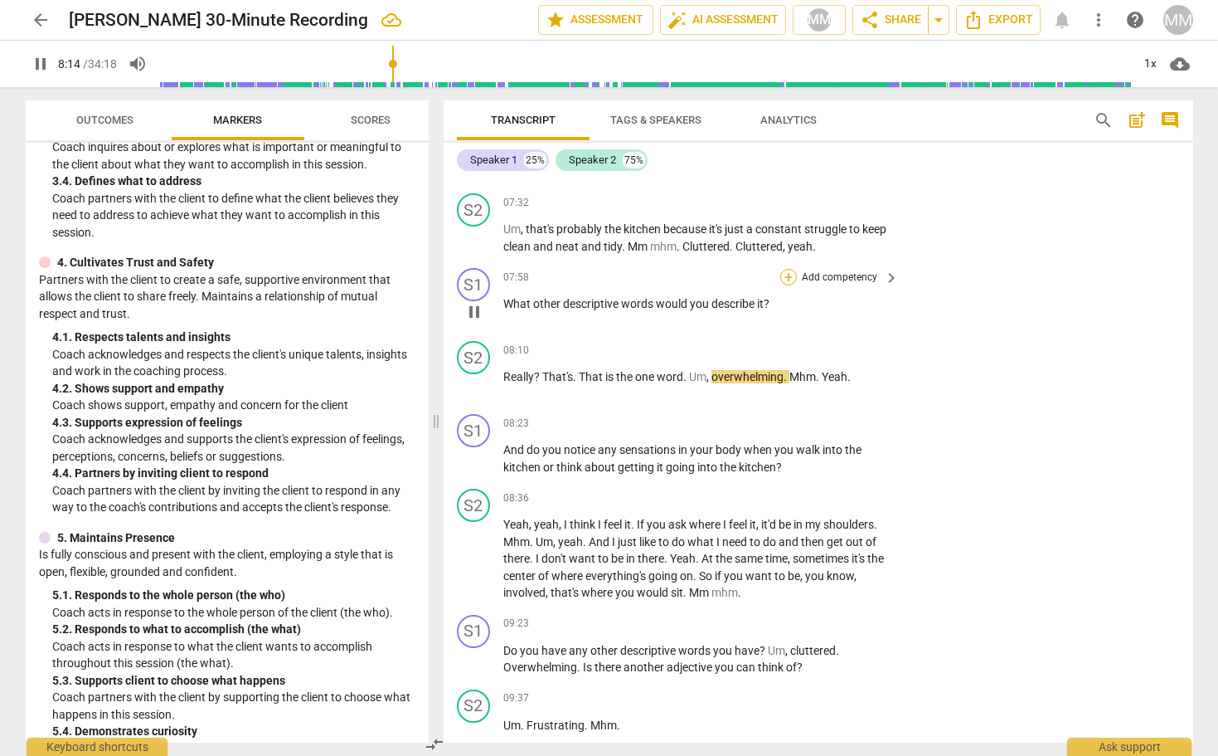
click at [788, 269] on div "+" at bounding box center [788, 277] width 17 height 17
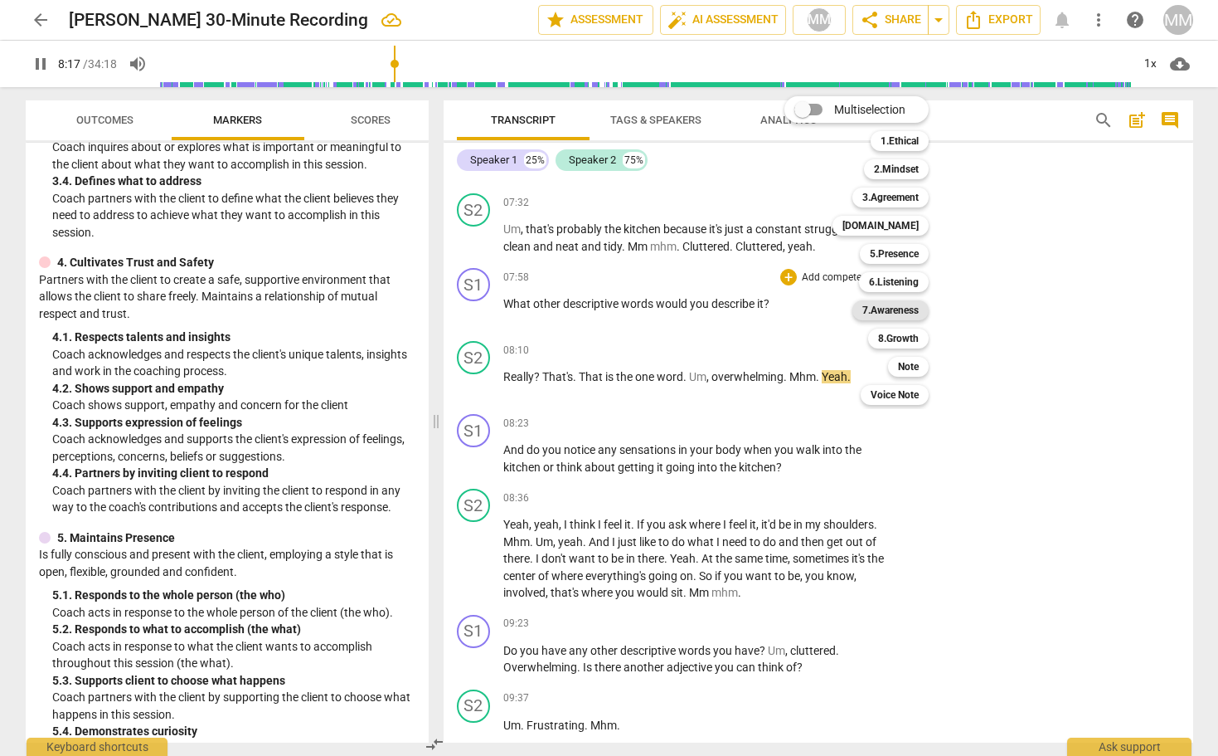
click at [899, 305] on b "7.Awareness" at bounding box center [891, 310] width 56 height 20
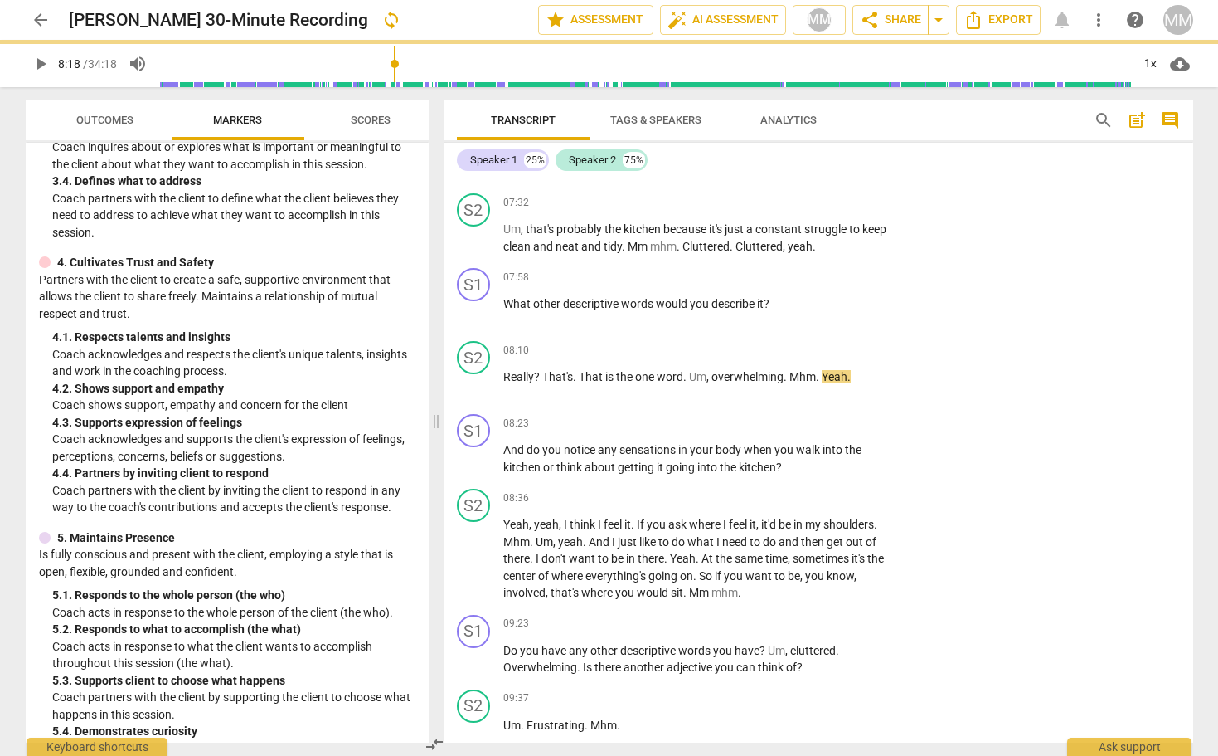
type input "498"
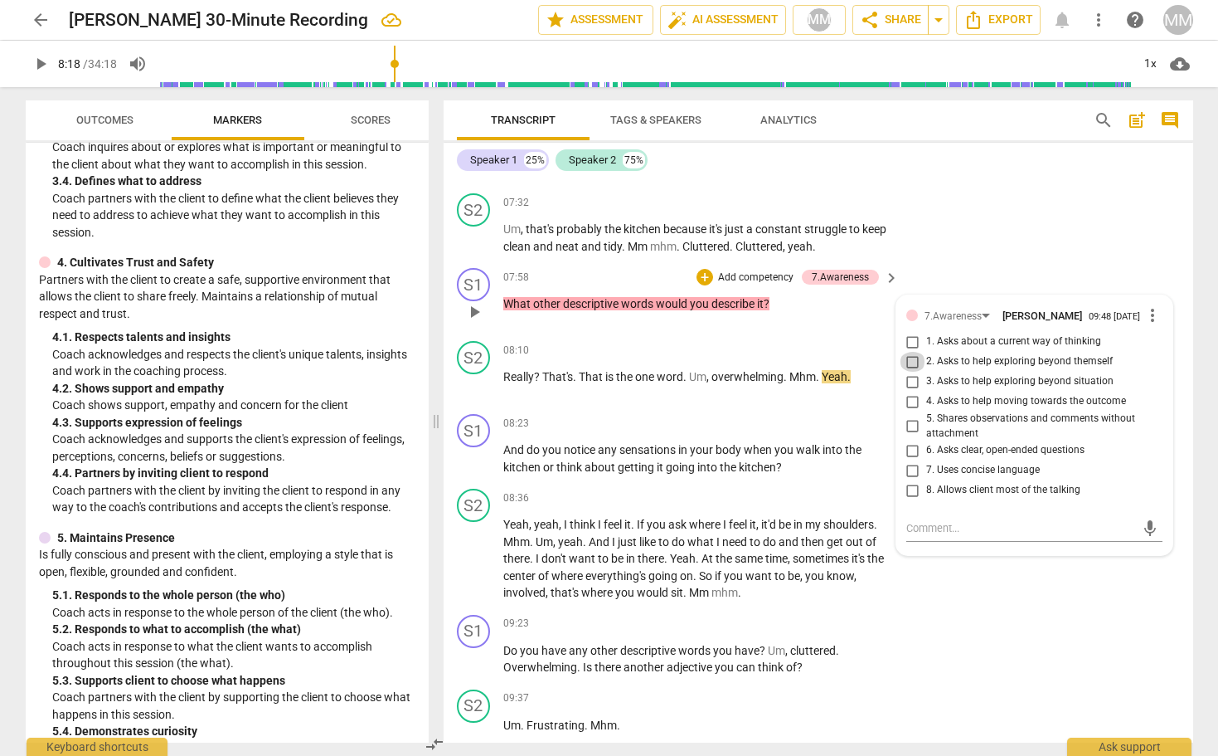
click at [911, 352] on input "2. Asks to help exploring beyond themself" at bounding box center [913, 362] width 27 height 20
checkbox input "true"
click at [1009, 208] on div "S2 play_arrow pause 07:32 + Add competency keyboard_arrow_right Um , that's pro…" at bounding box center [819, 224] width 750 height 75
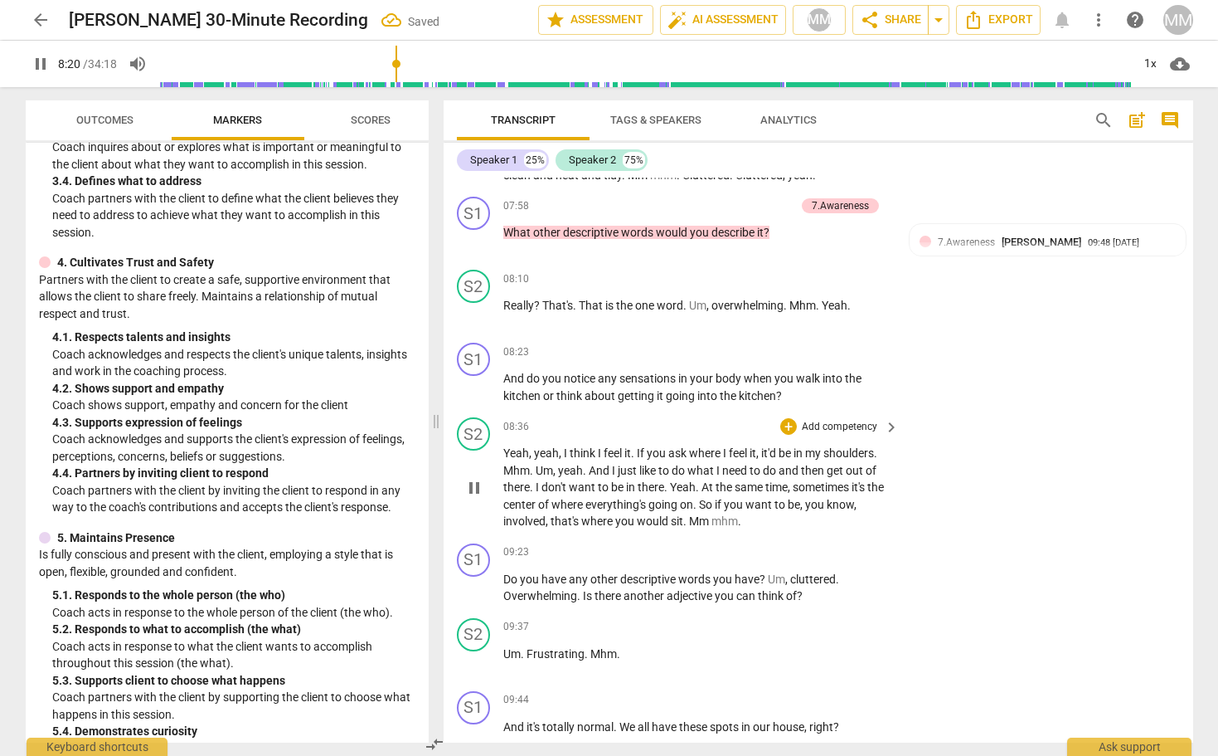
scroll to position [3196, 0]
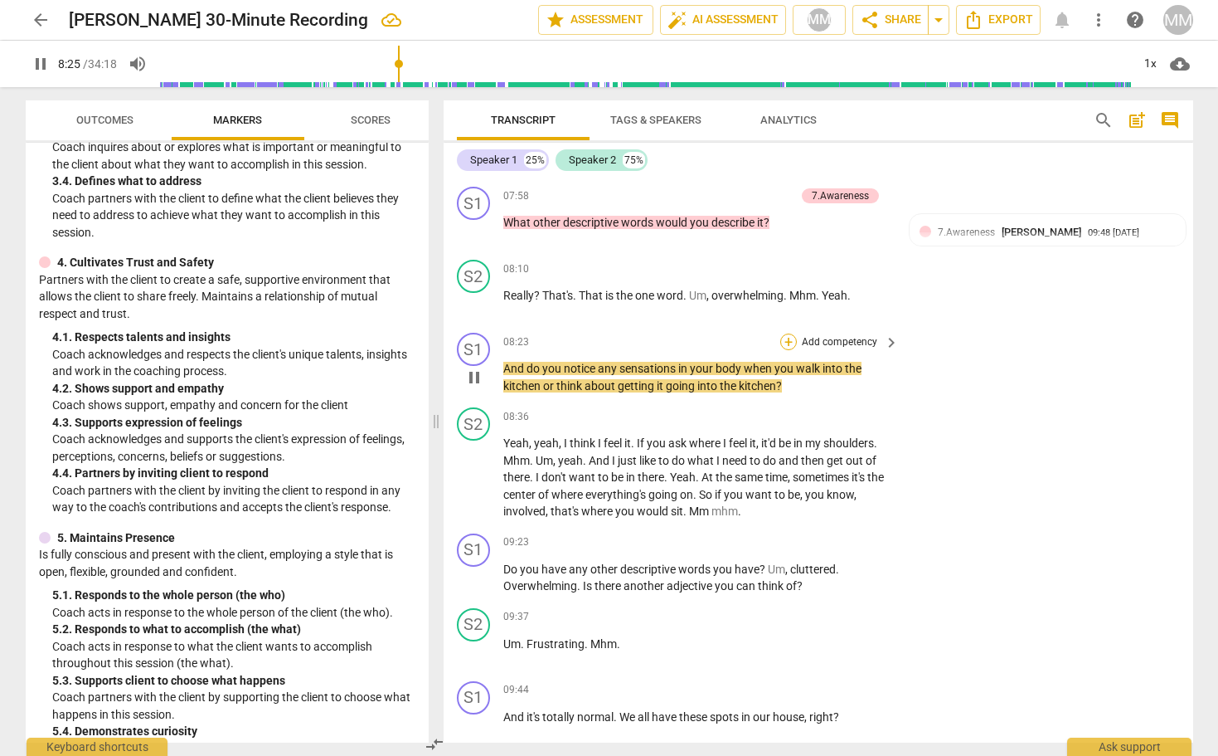
click at [790, 333] on div "+" at bounding box center [788, 341] width 17 height 17
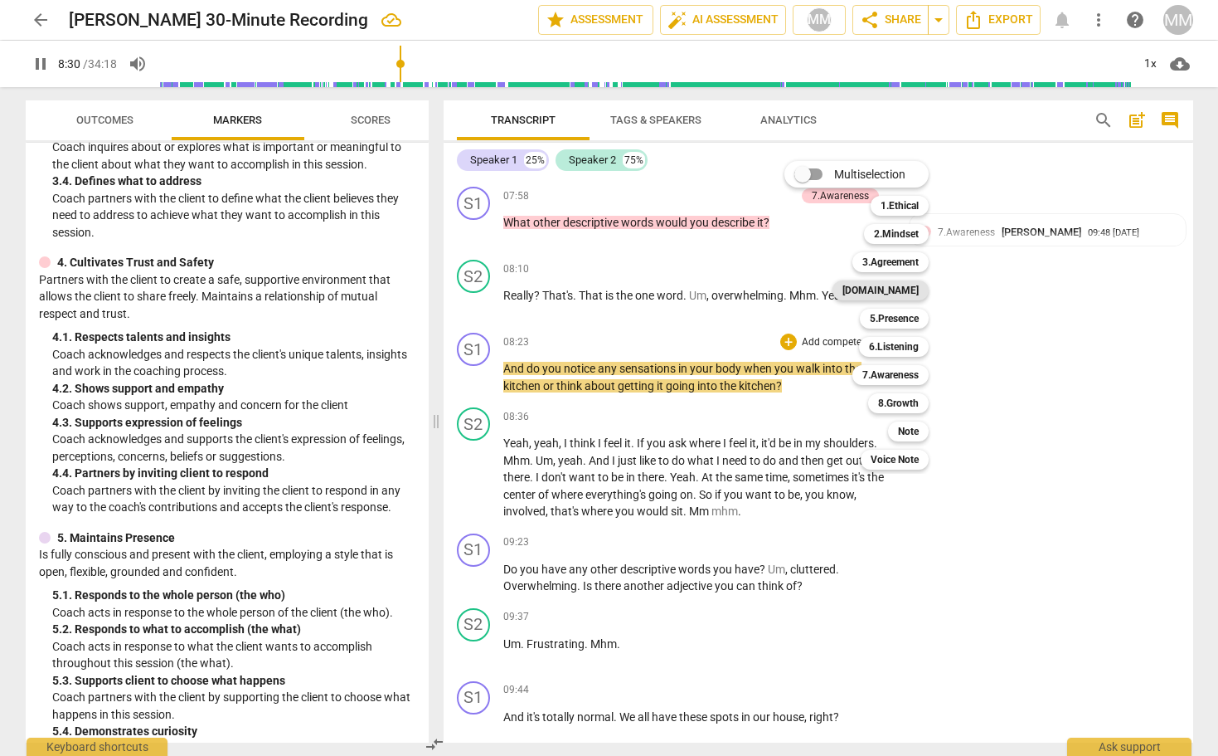
click at [907, 292] on b "[DOMAIN_NAME]" at bounding box center [881, 290] width 76 height 20
type input "511"
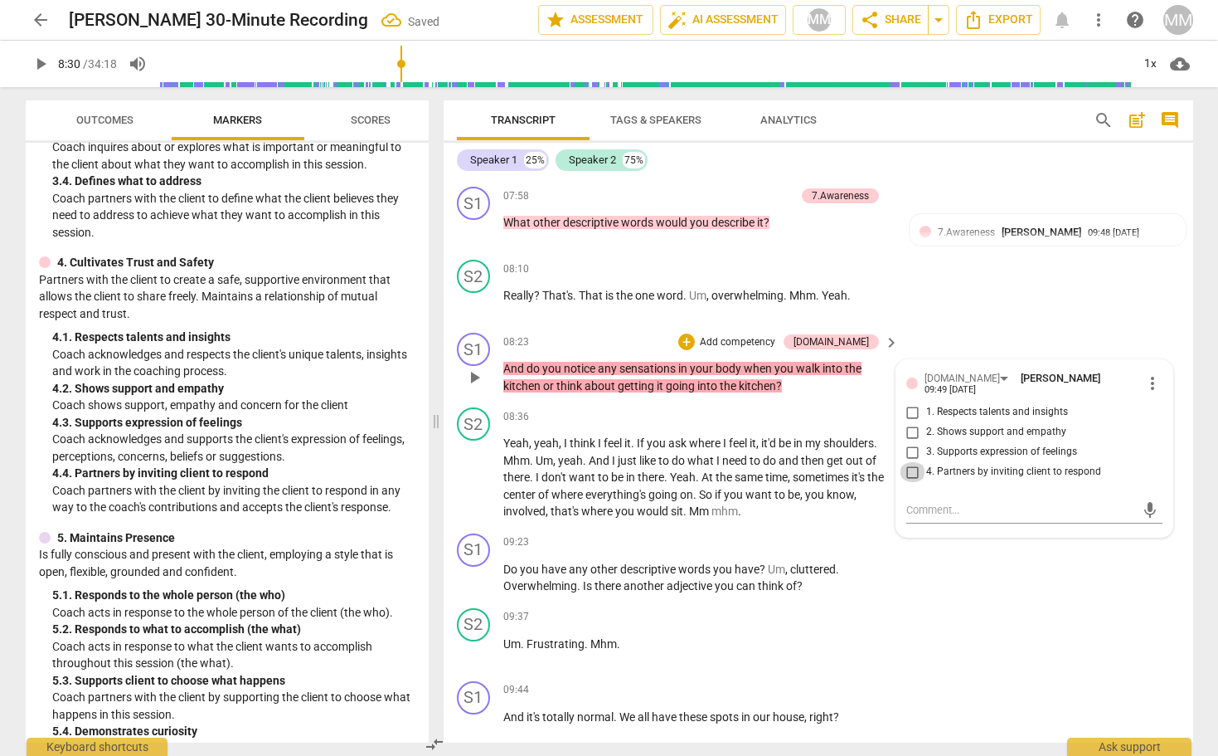
click at [910, 462] on input "4. Partners by inviting client to respond" at bounding box center [913, 472] width 27 height 20
checkbox input "true"
click at [910, 442] on input "3. Supports expression of feelings" at bounding box center [913, 452] width 27 height 20
checkbox input "true"
click at [963, 290] on div "S2 play_arrow pause 08:10 + Add competency keyboard_arrow_right Really ? That's…" at bounding box center [819, 289] width 750 height 73
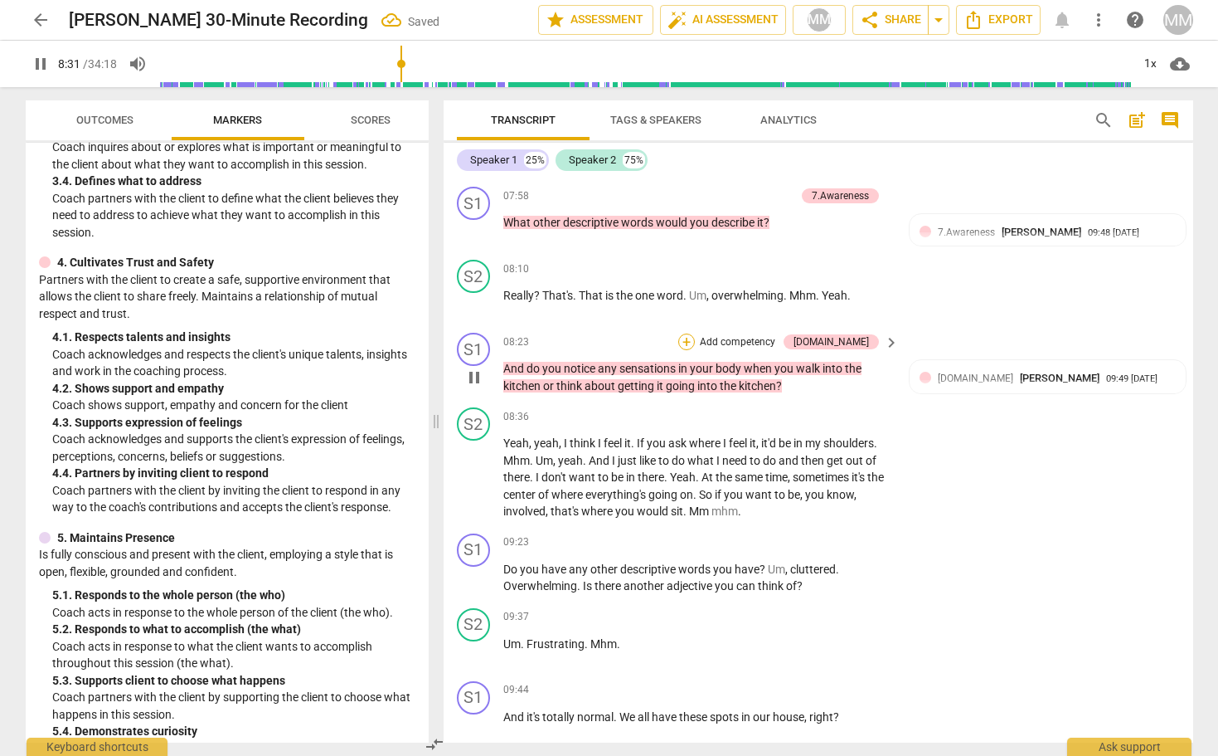
click at [695, 333] on div "+" at bounding box center [686, 341] width 17 height 17
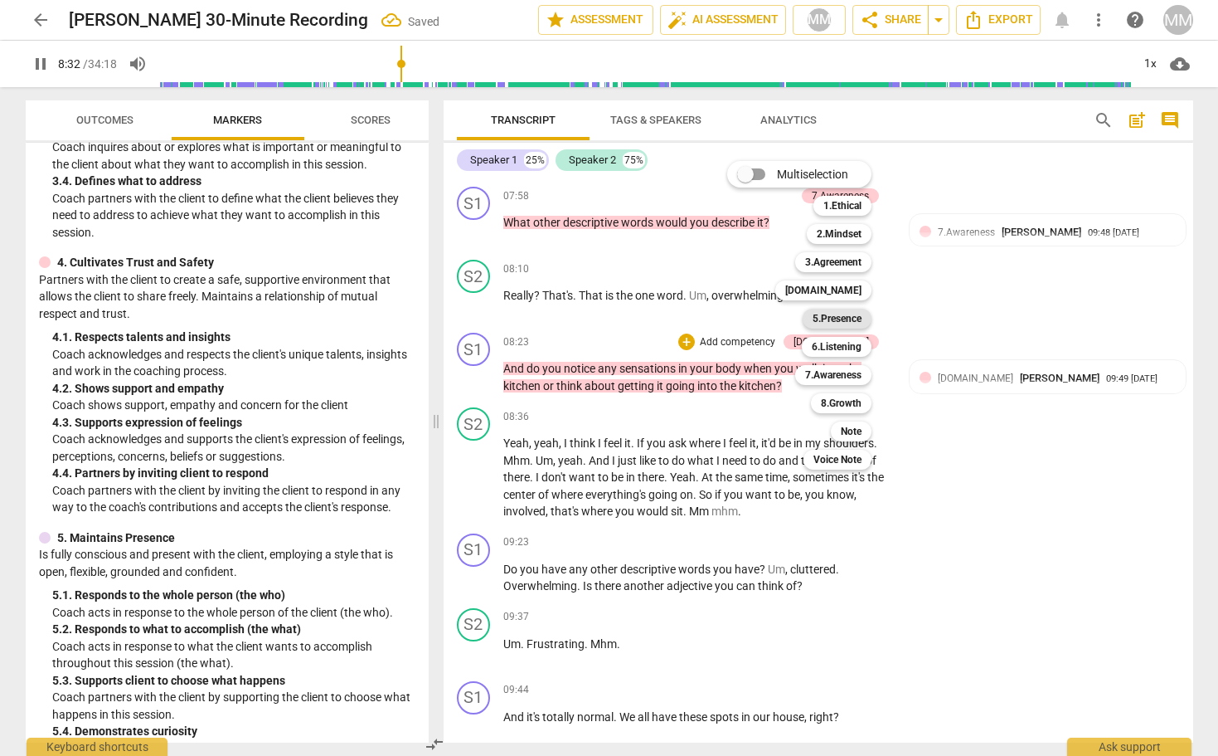
click at [848, 316] on b "5.Presence" at bounding box center [837, 319] width 49 height 20
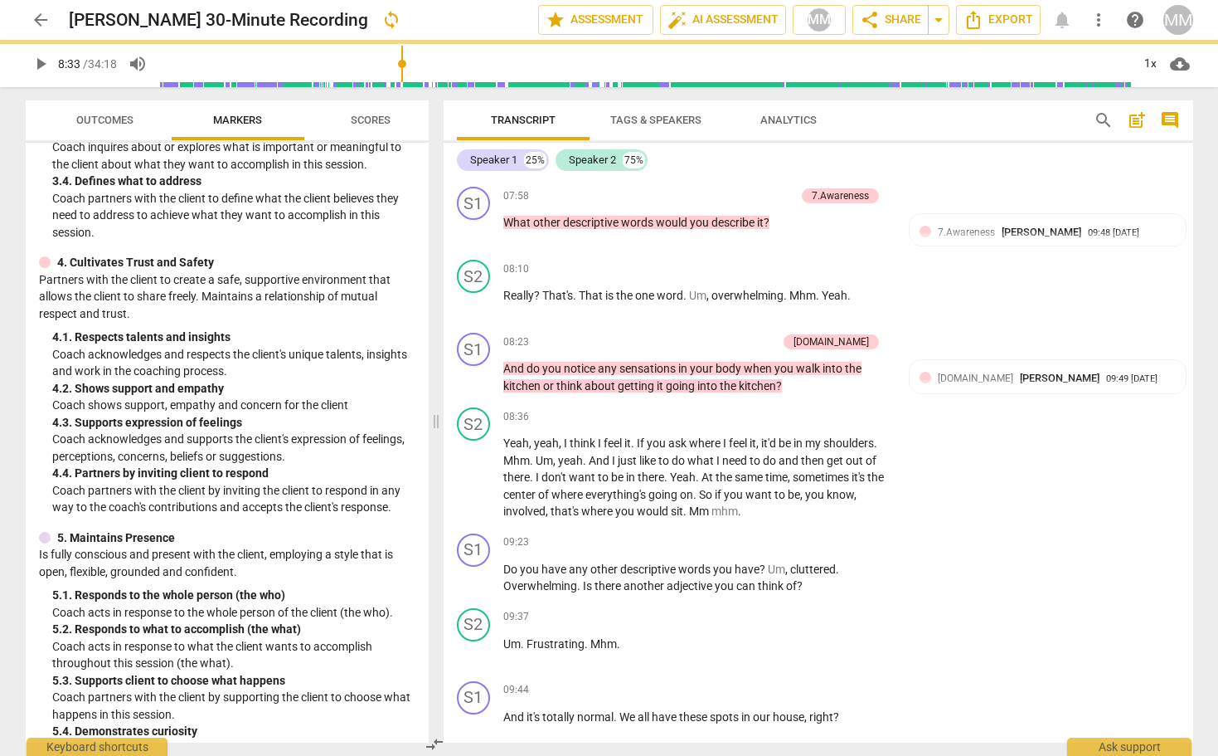
type input "513"
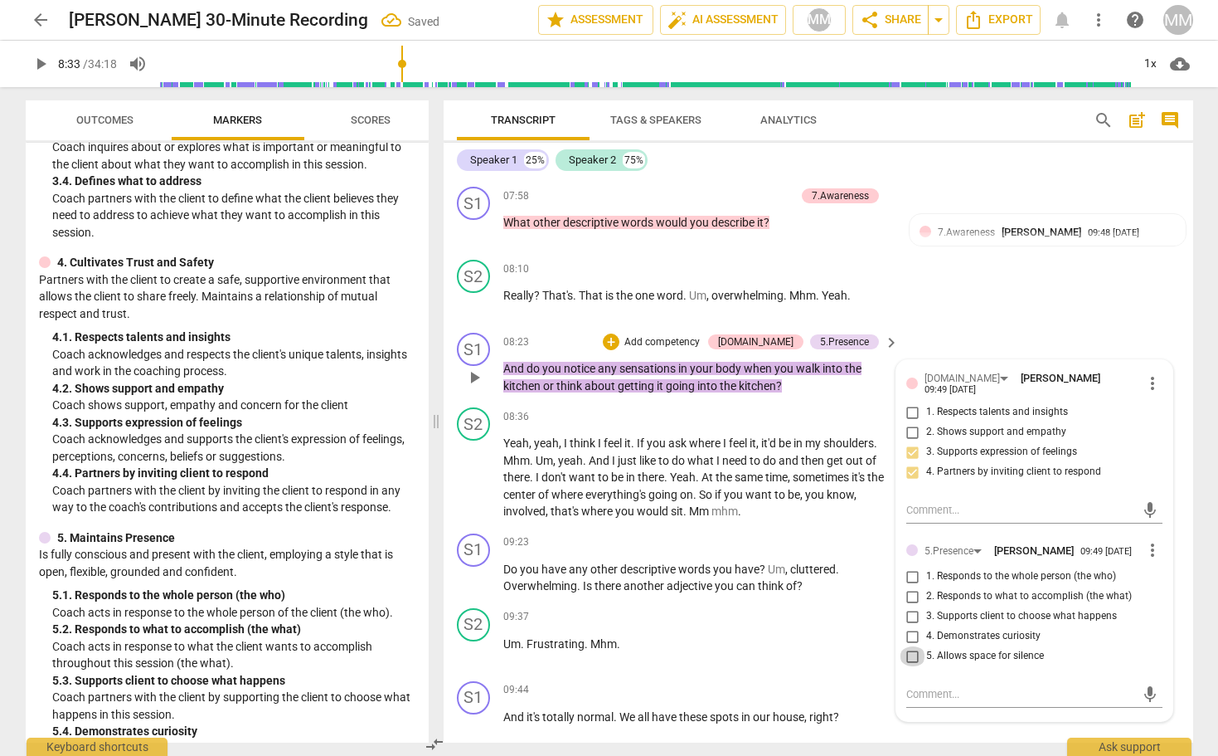
click at [910, 646] on input "5. Allows space for silence" at bounding box center [913, 656] width 27 height 20
checkbox input "true"
click at [911, 626] on input "4. Demonstrates curiosity" at bounding box center [913, 636] width 27 height 20
checkbox input "true"
click at [907, 566] on input "1. Responds to the whole person (the who)" at bounding box center [913, 576] width 27 height 20
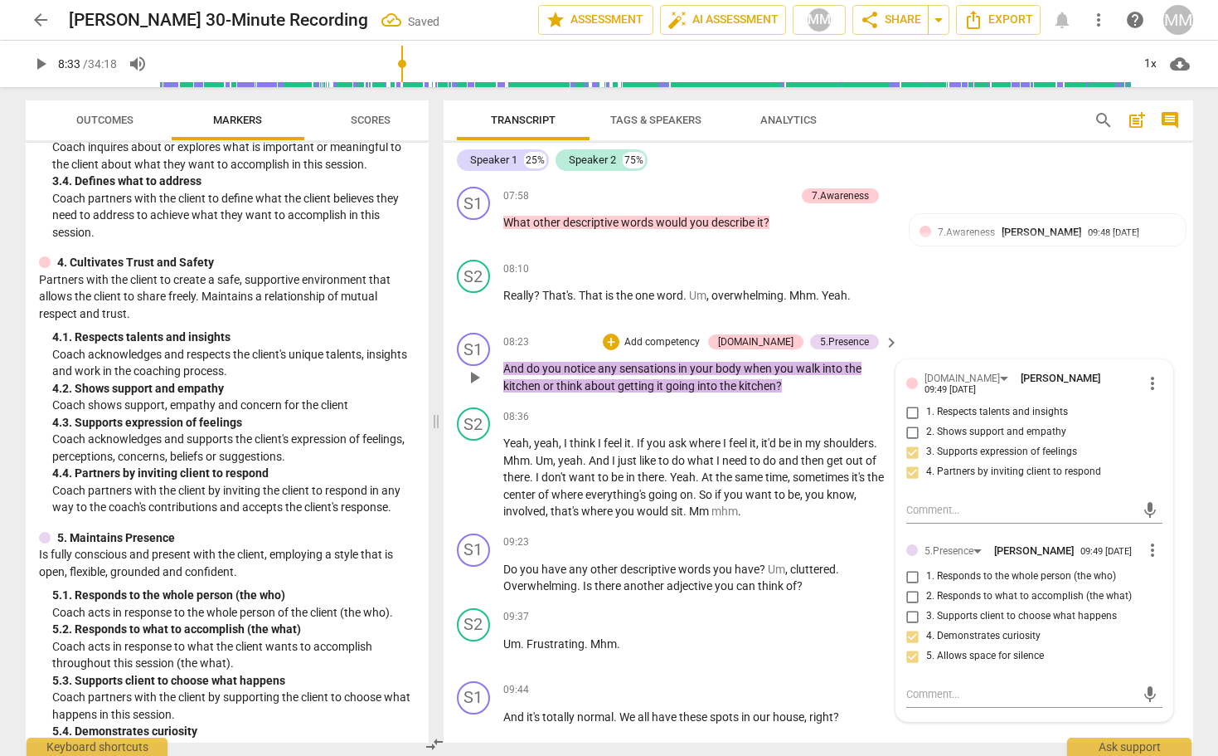
checkbox input "true"
click at [911, 586] on input "2. Responds to what to accomplish (the what)" at bounding box center [913, 596] width 27 height 20
checkbox input "true"
click at [1019, 326] on div "S1 play_arrow pause 08:23 + Add competency [DOMAIN_NAME] 5.Presence keyboard_ar…" at bounding box center [819, 363] width 750 height 75
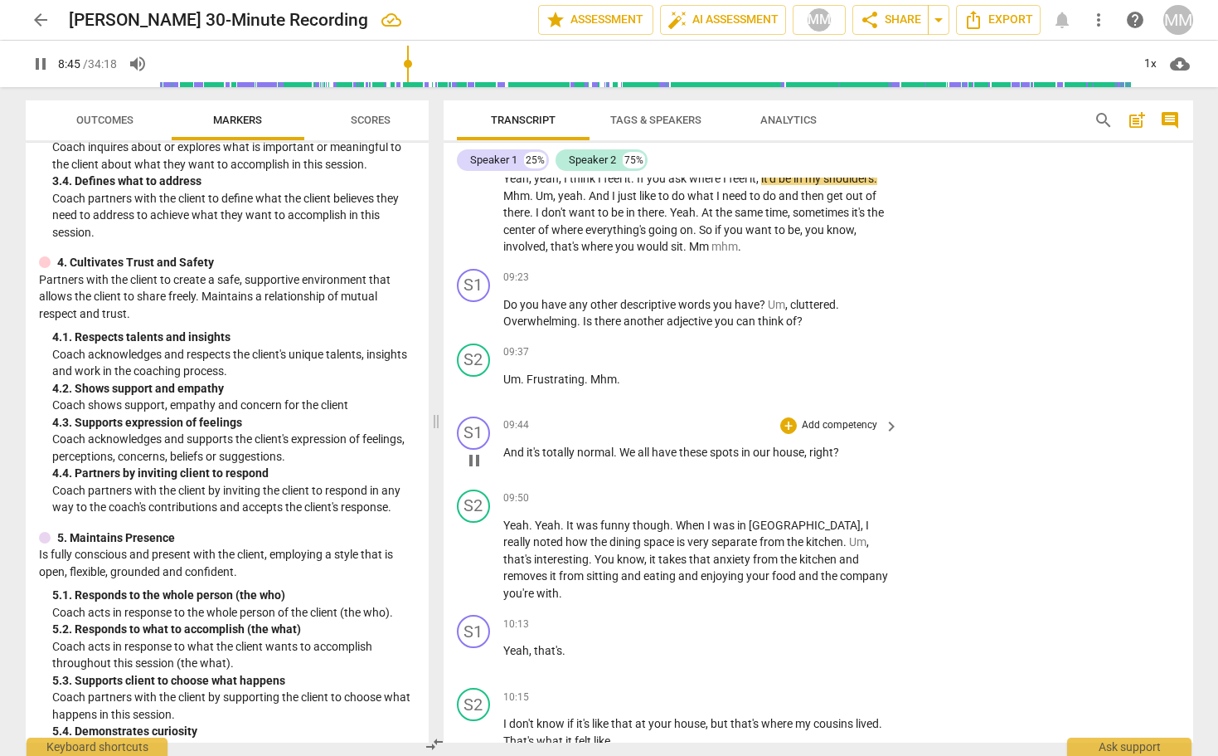
scroll to position [3460, 0]
click at [790, 270] on div "+" at bounding box center [788, 278] width 17 height 17
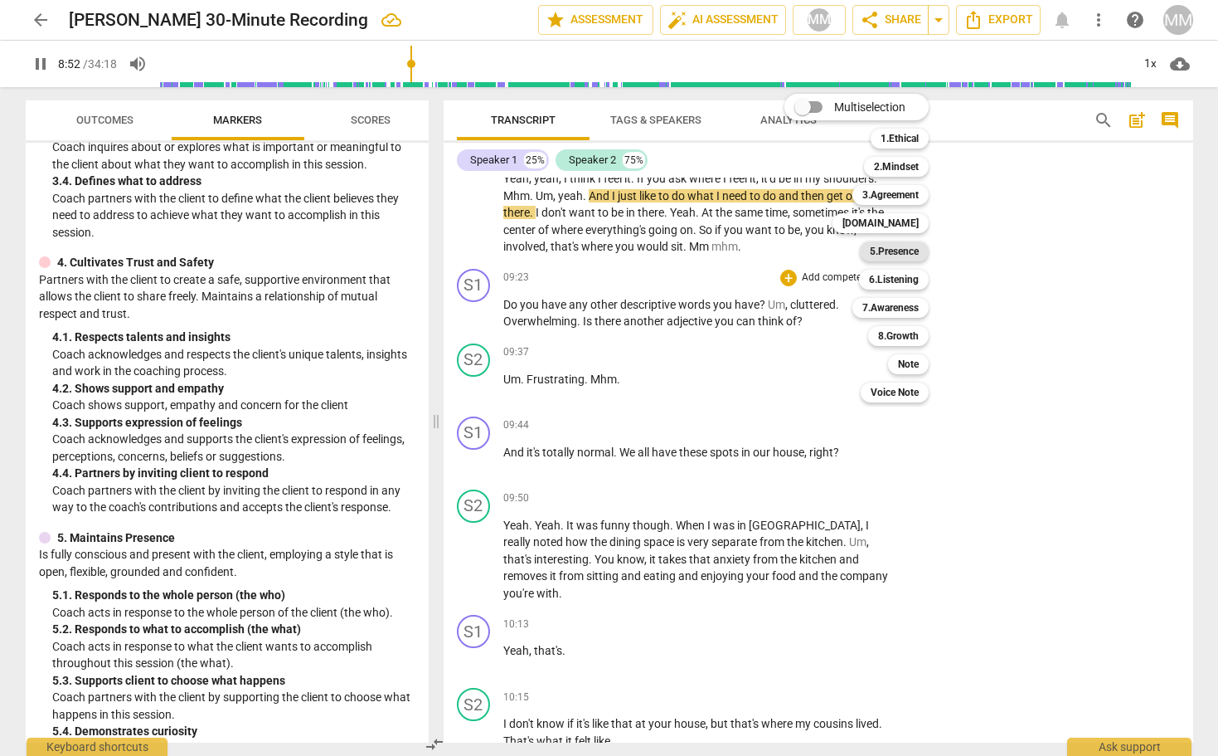
click at [902, 250] on b "5.Presence" at bounding box center [894, 251] width 49 height 20
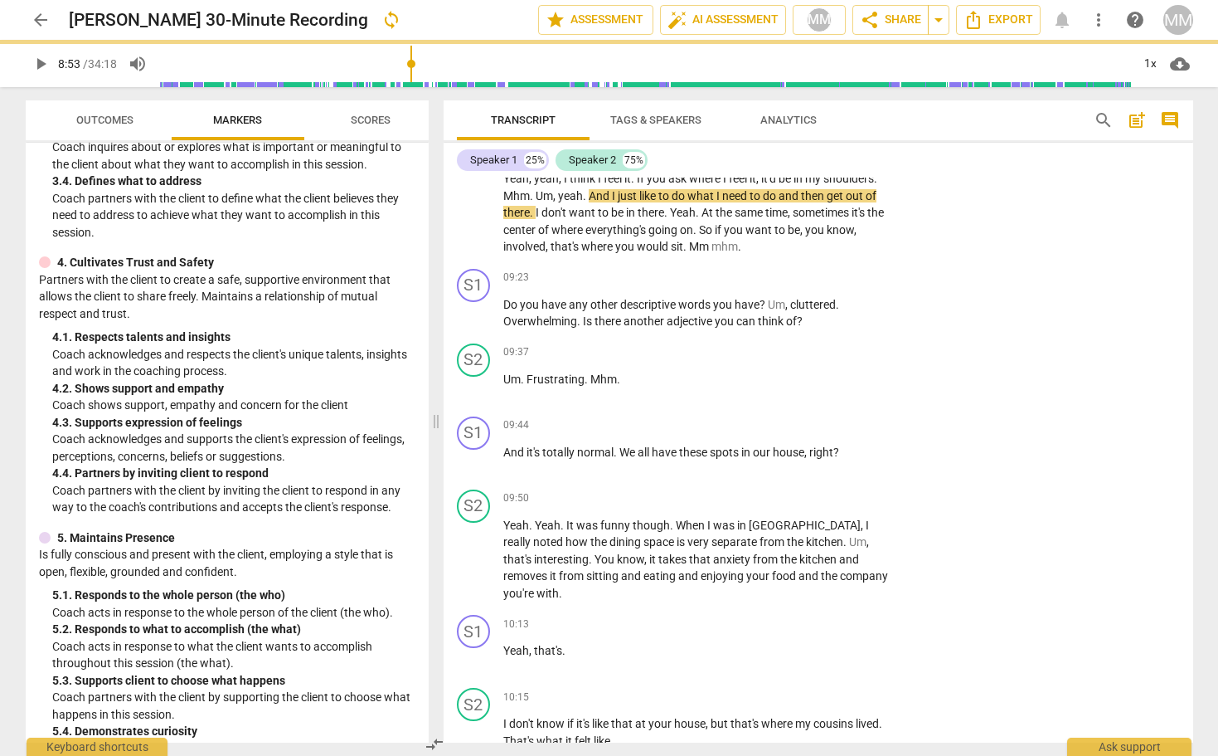
type input "533"
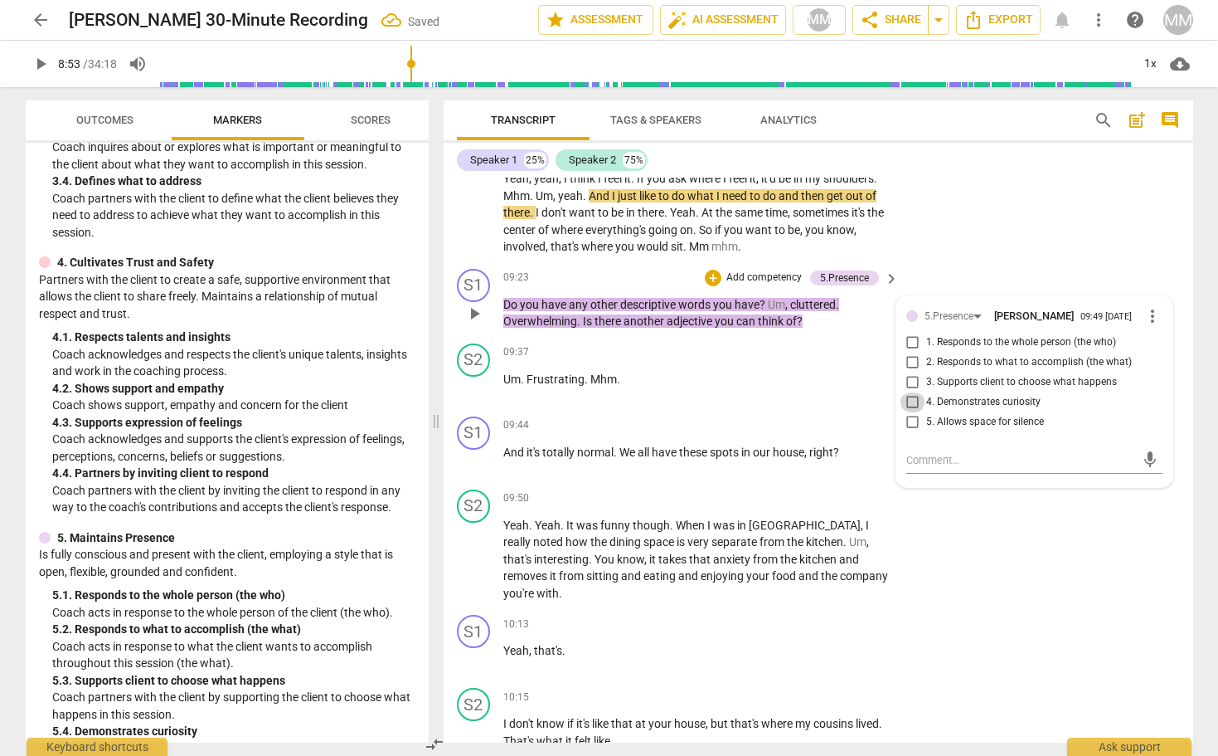
click at [911, 392] on input "4. Demonstrates curiosity" at bounding box center [913, 402] width 27 height 20
checkbox input "true"
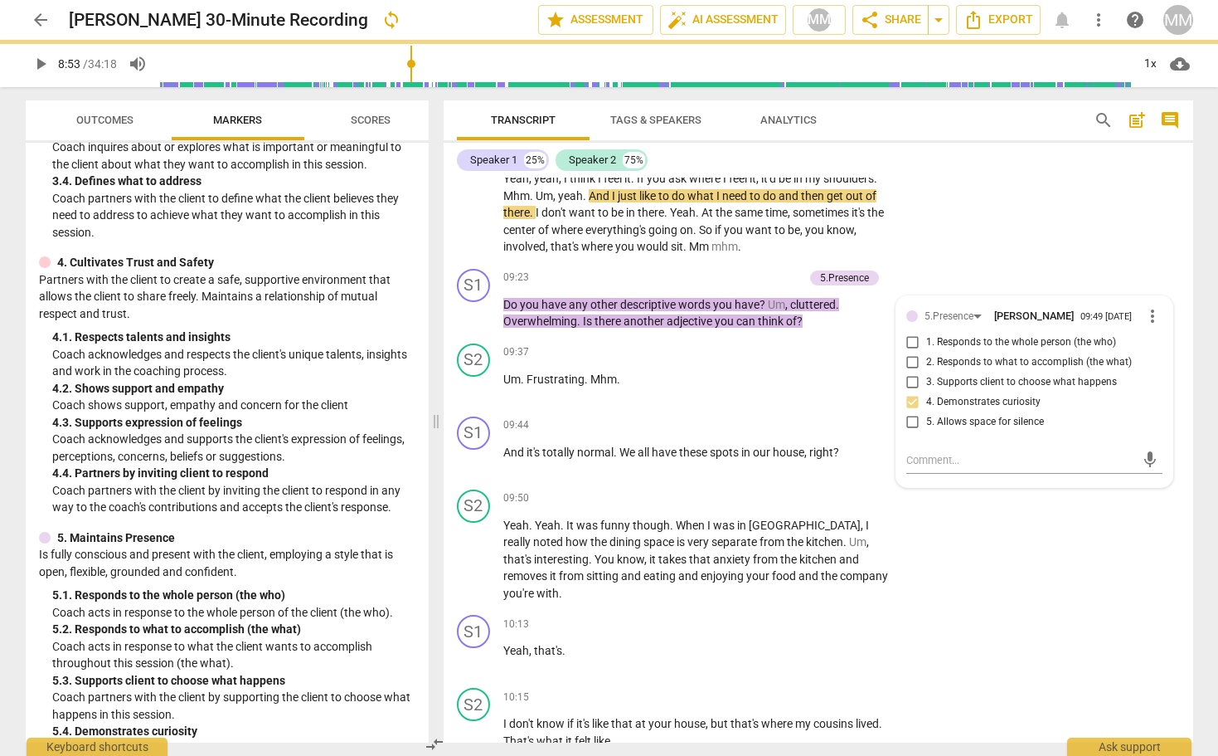
click at [1013, 176] on div "Speaker 1 25% Speaker 2 75% S1 play_arrow pause 00:02 + Add competency keyboard…" at bounding box center [819, 443] width 750 height 600
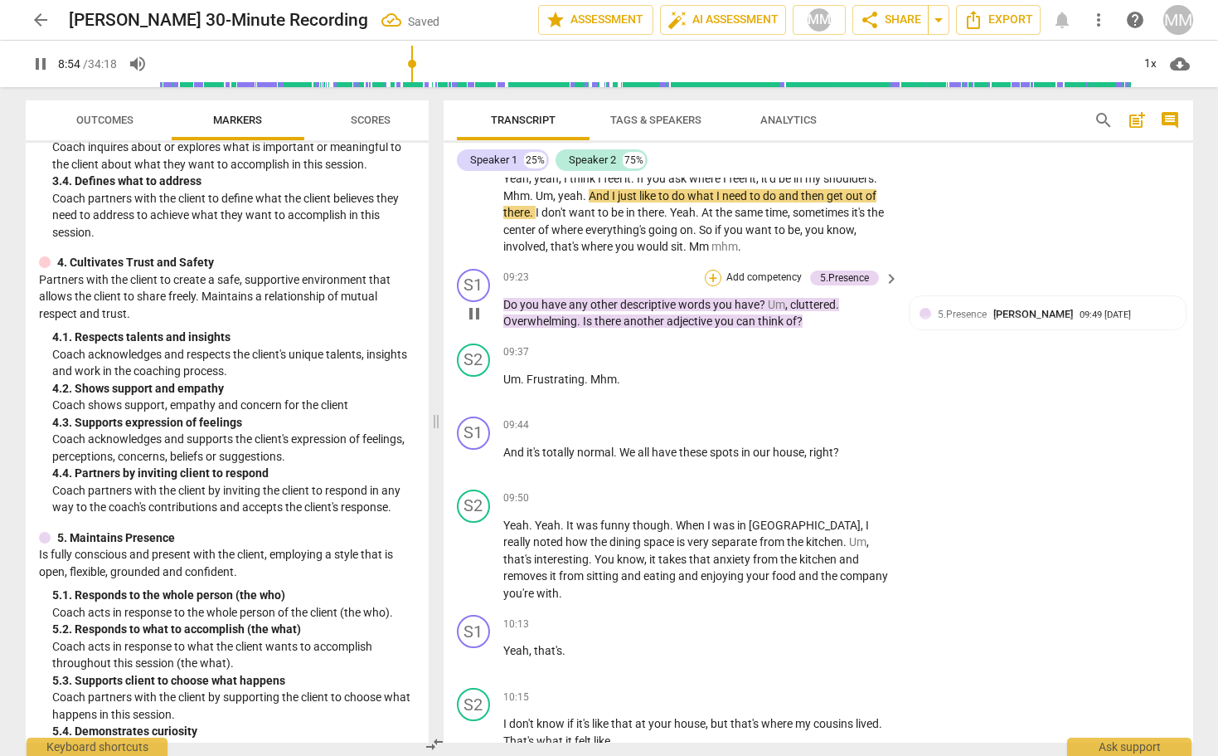
click at [708, 270] on div "+" at bounding box center [713, 278] width 17 height 17
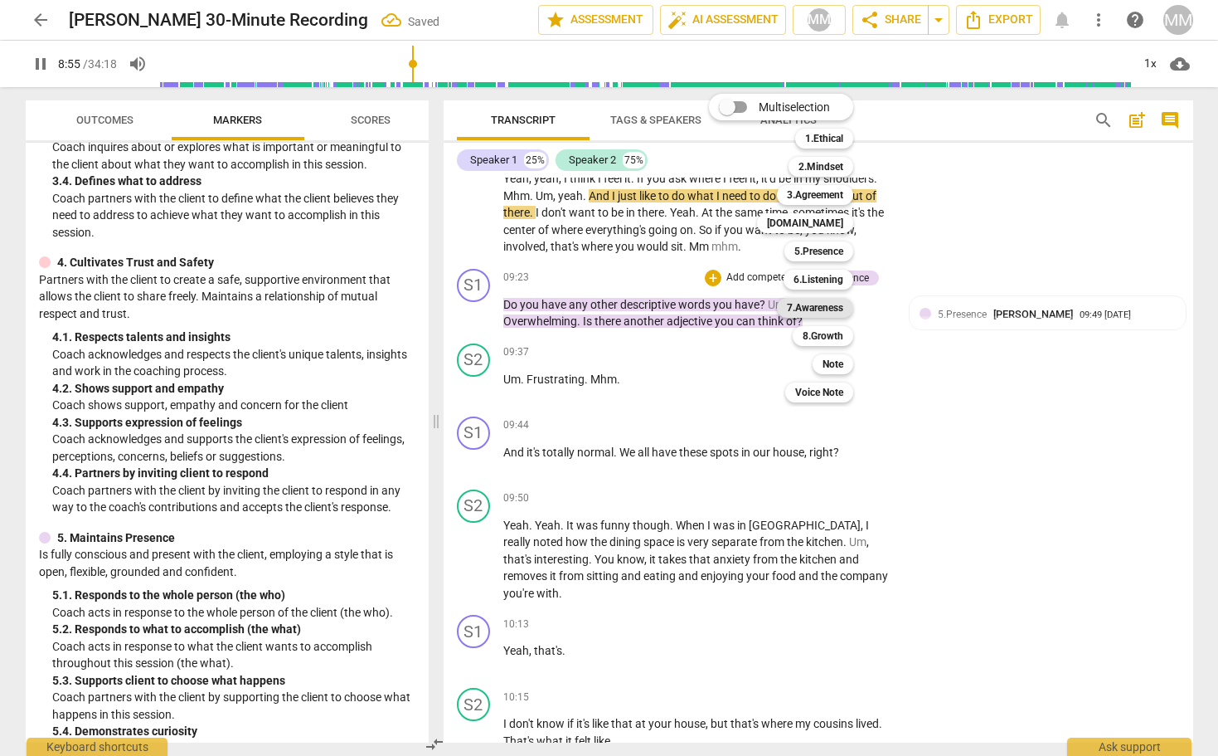
click at [828, 309] on b "7.Awareness" at bounding box center [815, 308] width 56 height 20
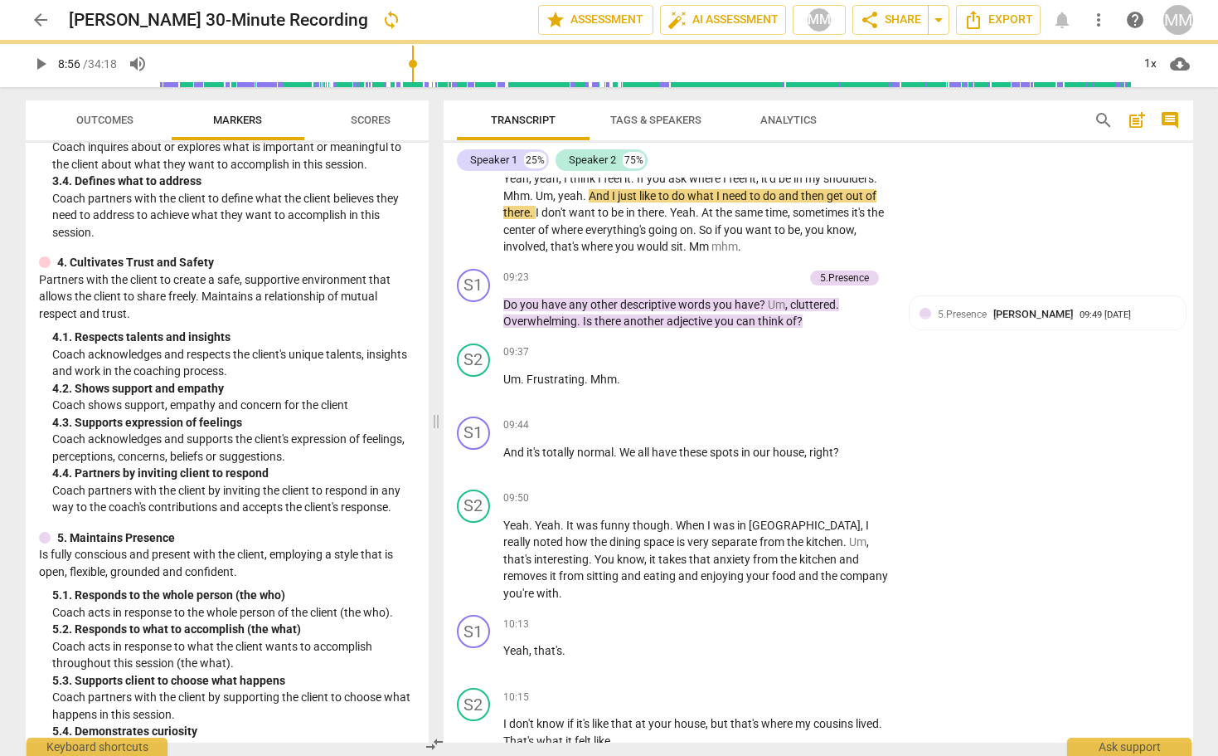
type input "536"
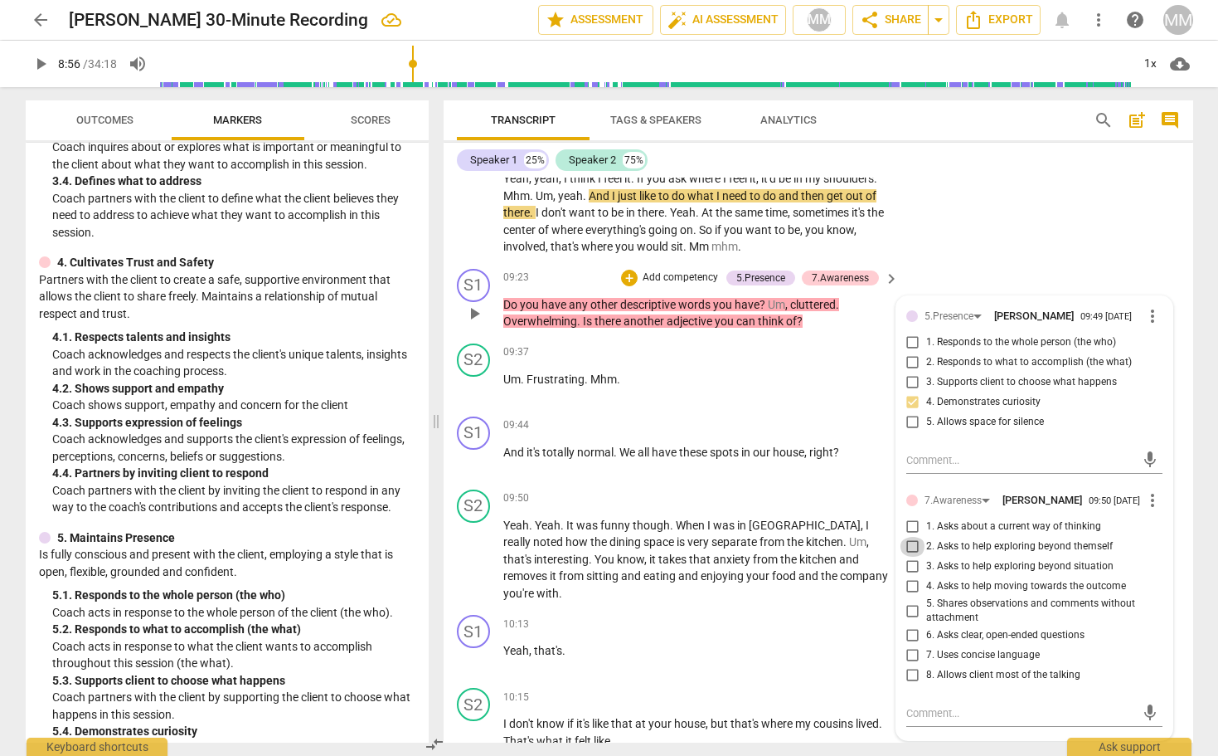
click at [914, 537] on input "2. Asks to help exploring beyond themself" at bounding box center [913, 547] width 27 height 20
checkbox input "true"
click at [911, 517] on input "1. Asks about a current way of thinking" at bounding box center [913, 527] width 27 height 20
checkbox input "true"
click at [1039, 205] on div "S2 play_arrow pause 08:36 + Add competency keyboard_arrow_right Yeah , yeah , I…" at bounding box center [819, 199] width 750 height 126
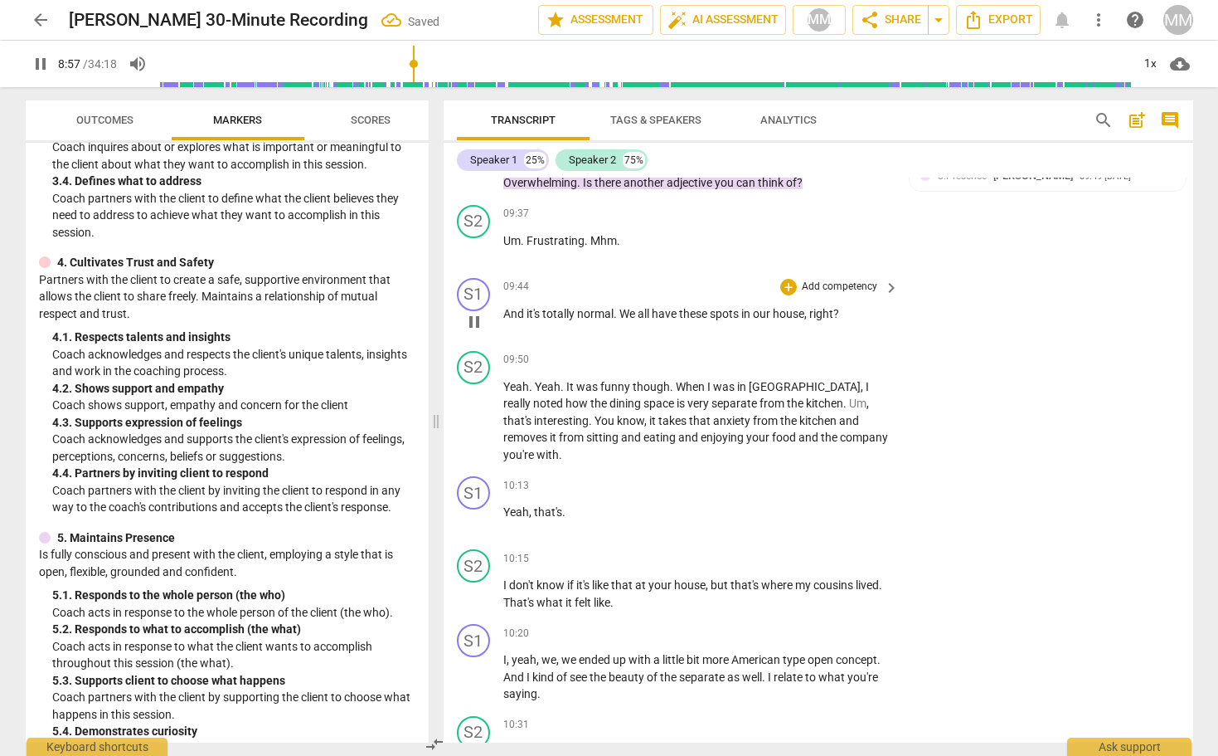
scroll to position [3613, 0]
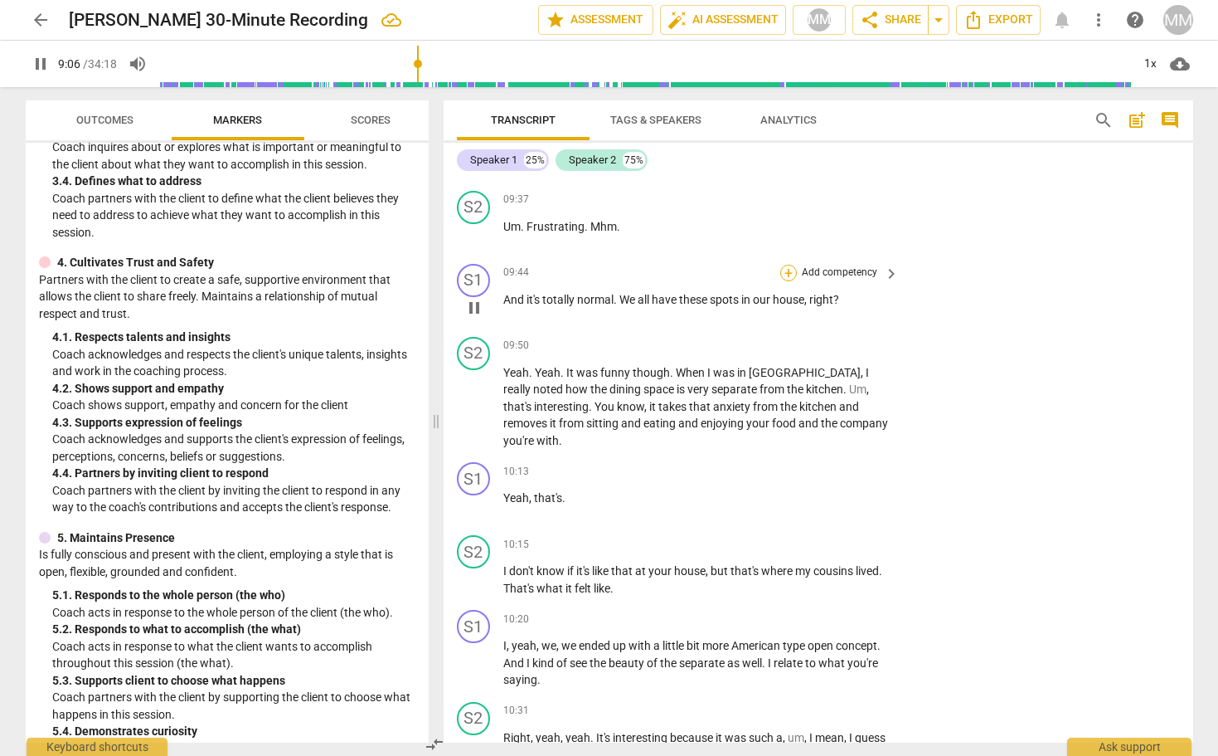
click at [791, 265] on div "+" at bounding box center [788, 273] width 17 height 17
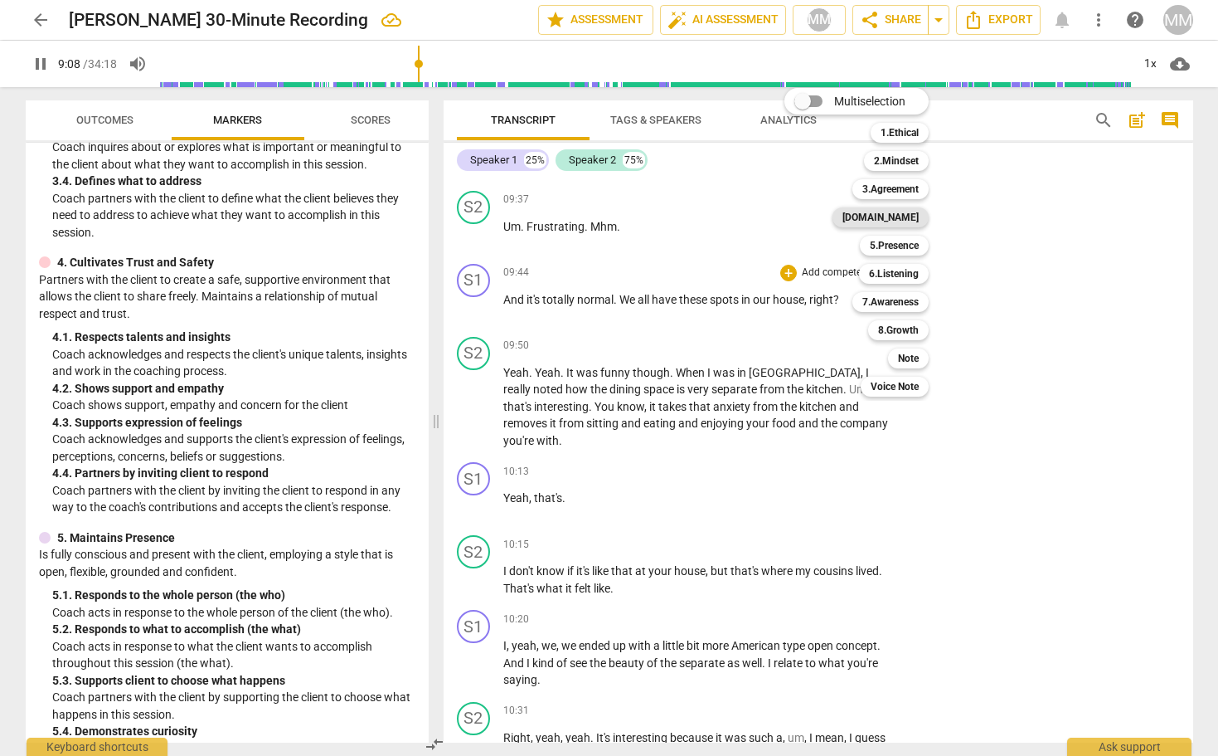
click at [907, 212] on b "[DOMAIN_NAME]" at bounding box center [881, 217] width 76 height 20
type input "549"
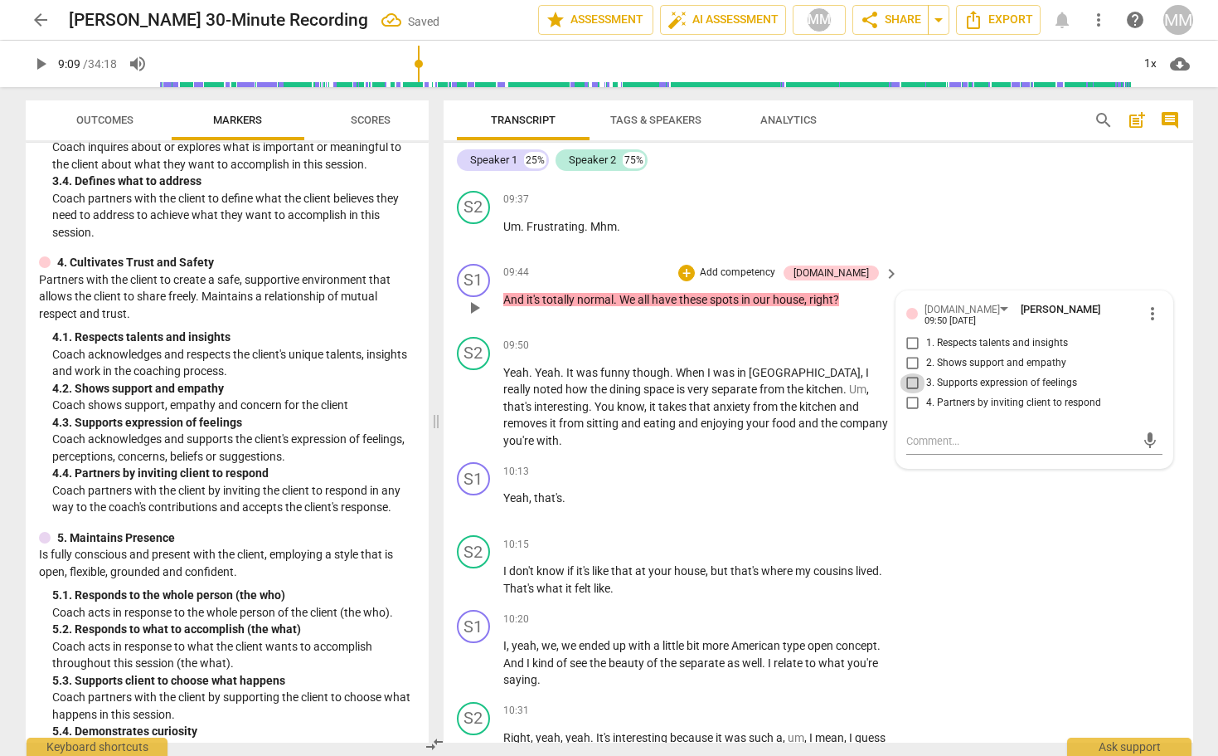
click at [911, 373] on input "3. Supports expression of feelings" at bounding box center [913, 383] width 27 height 20
checkbox input "true"
click at [912, 353] on input "2. Shows support and empathy" at bounding box center [913, 363] width 27 height 20
checkbox input "true"
click at [984, 173] on div "Speaker 1 25% Speaker 2 75%" at bounding box center [818, 160] width 723 height 28
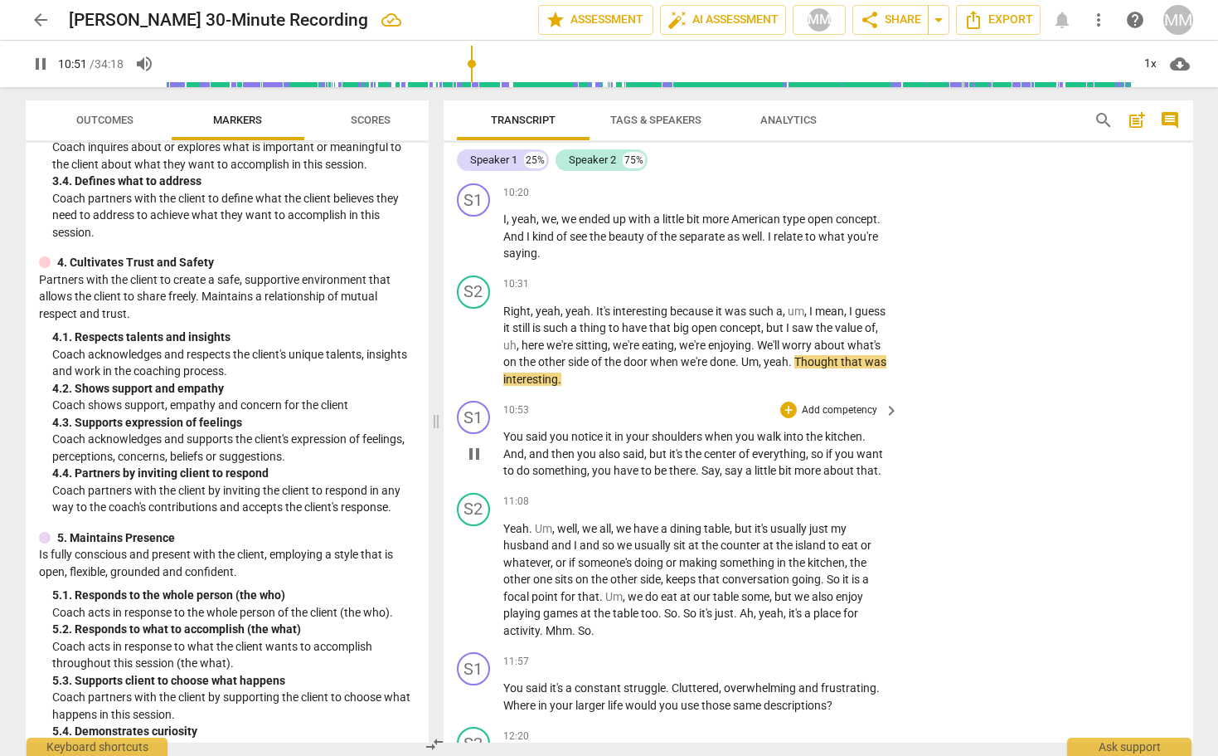
scroll to position [3954, 0]
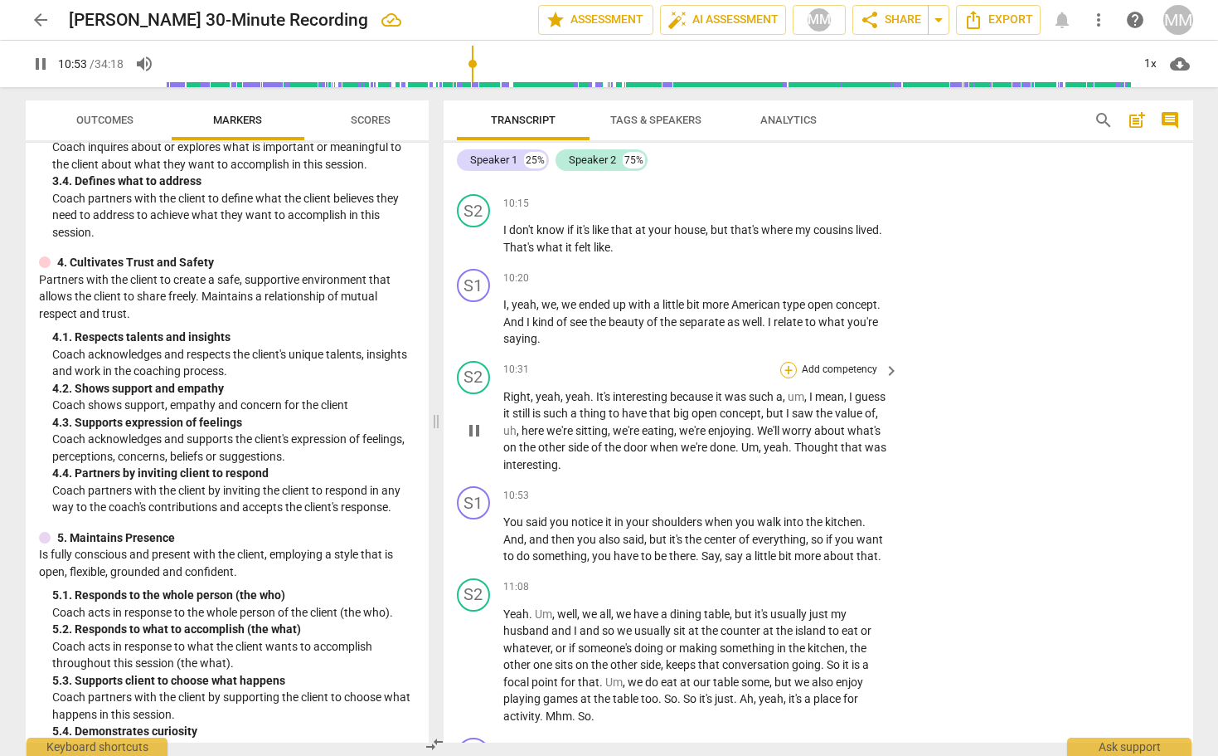
click at [790, 362] on div "+" at bounding box center [788, 370] width 17 height 17
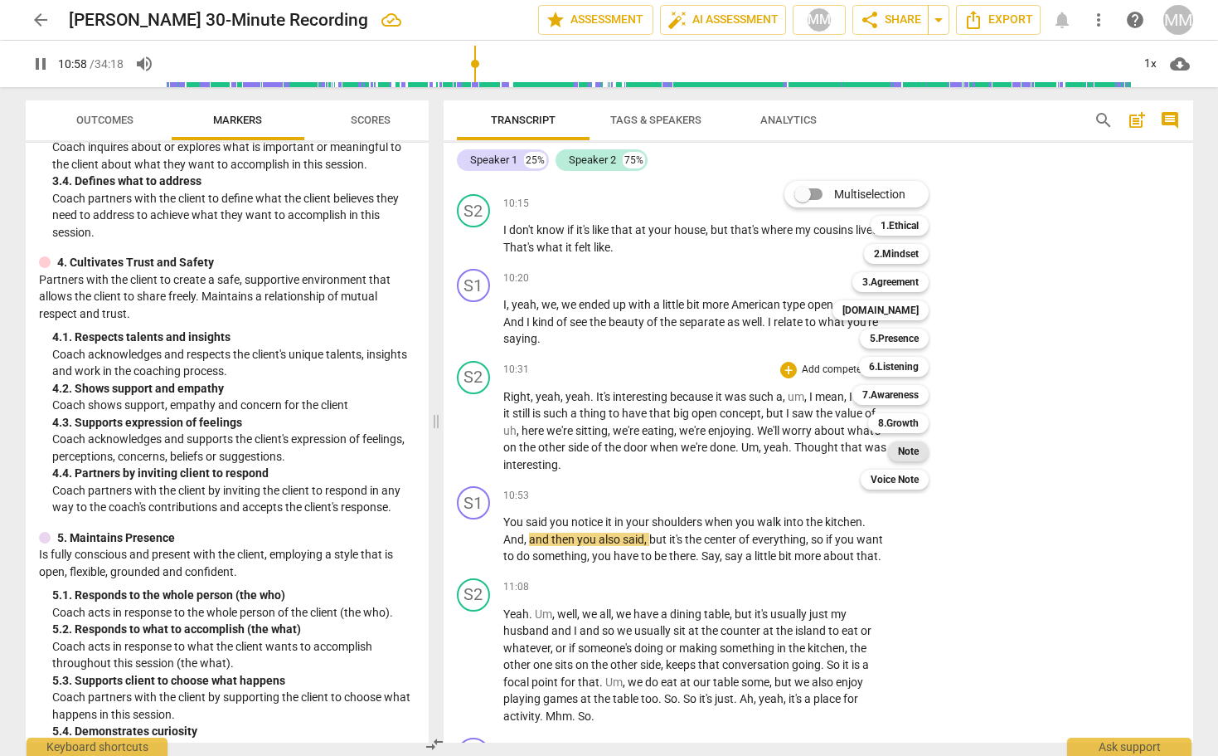
click at [914, 452] on b "Note" at bounding box center [908, 451] width 21 height 20
type input "659"
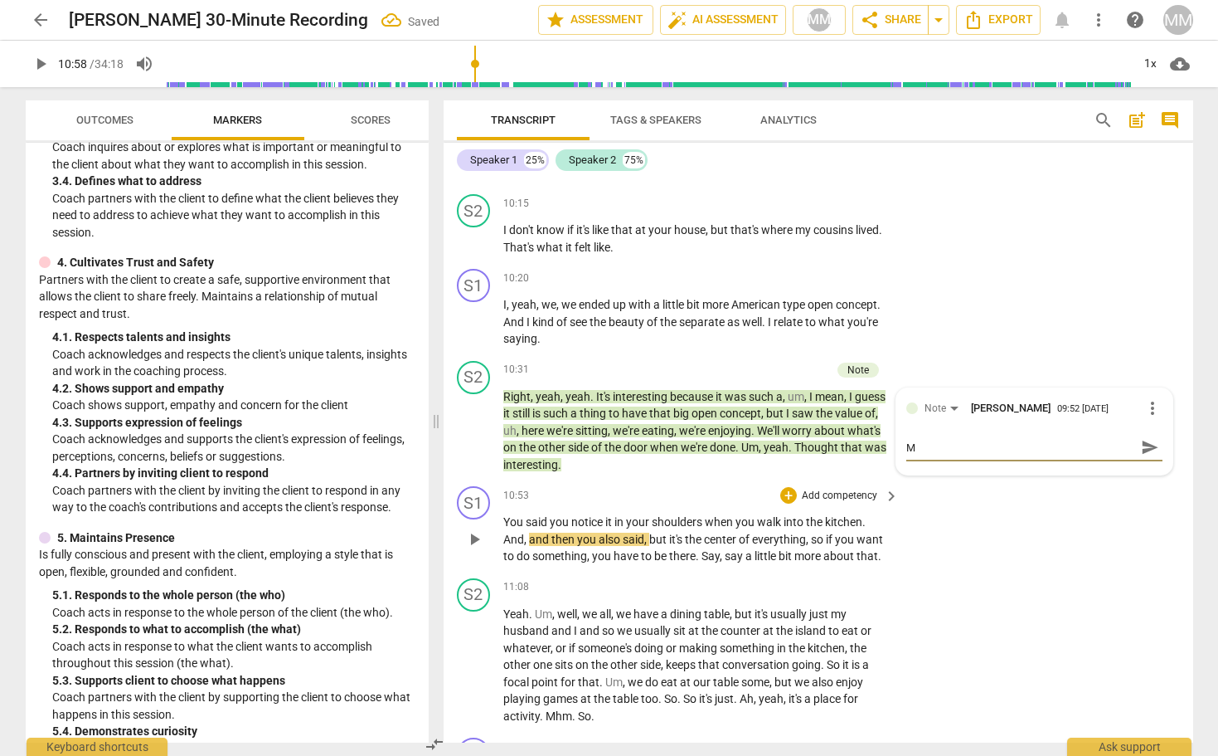
type textarea "M"
type textarea "My"
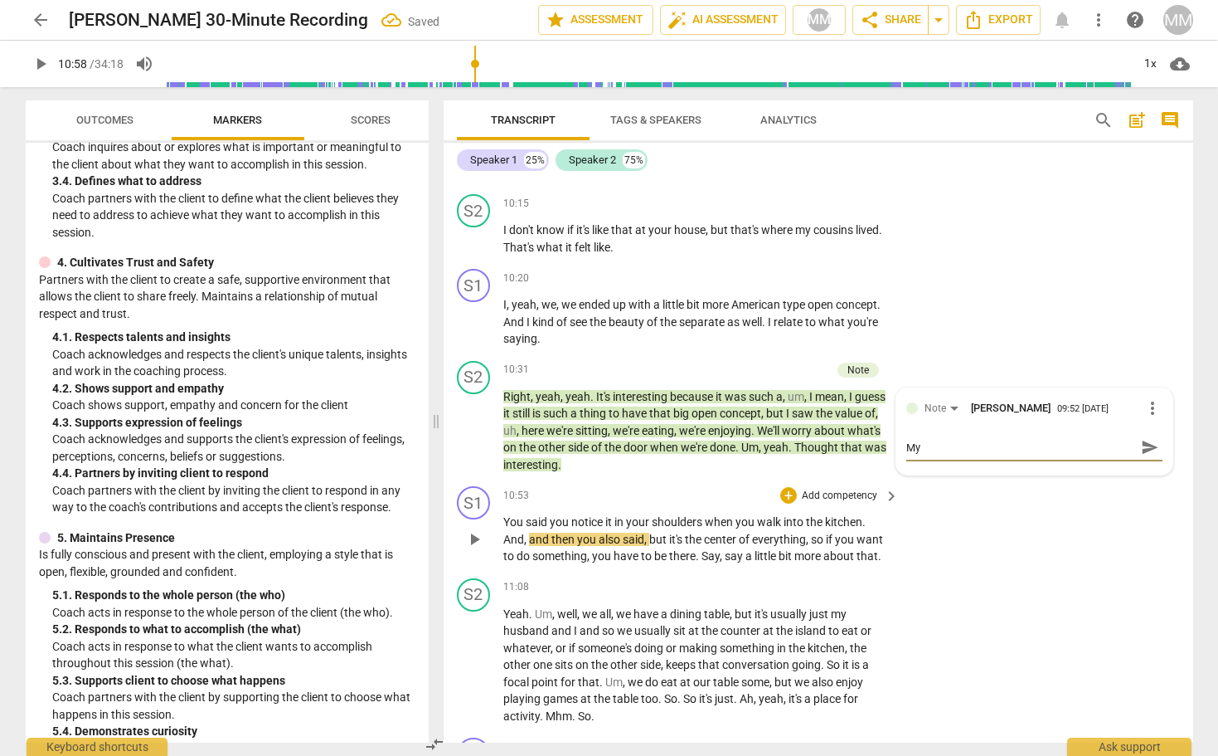
type textarea "My"
type textarea "My m"
type textarea "My ma"
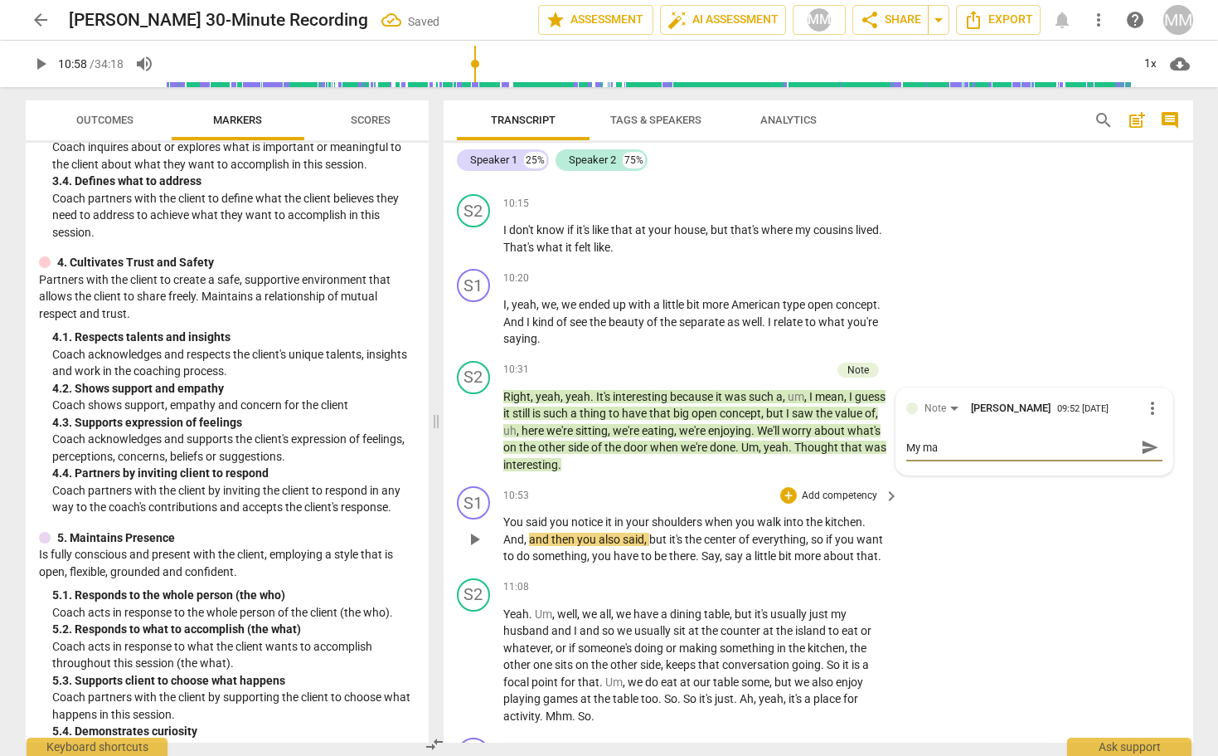
type textarea "My mar"
type textarea "My marm"
type textarea "My [PERSON_NAME]"
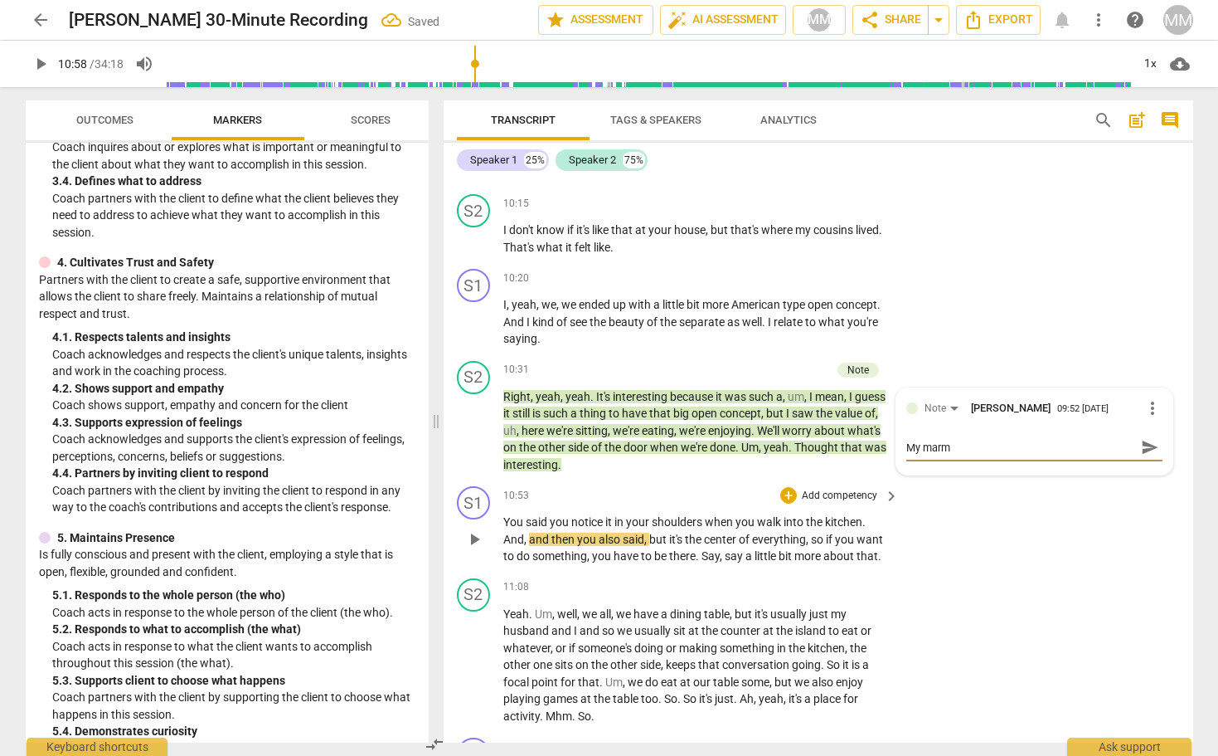
type textarea "My [PERSON_NAME]"
type textarea "My marmos"
type textarea "My marmose"
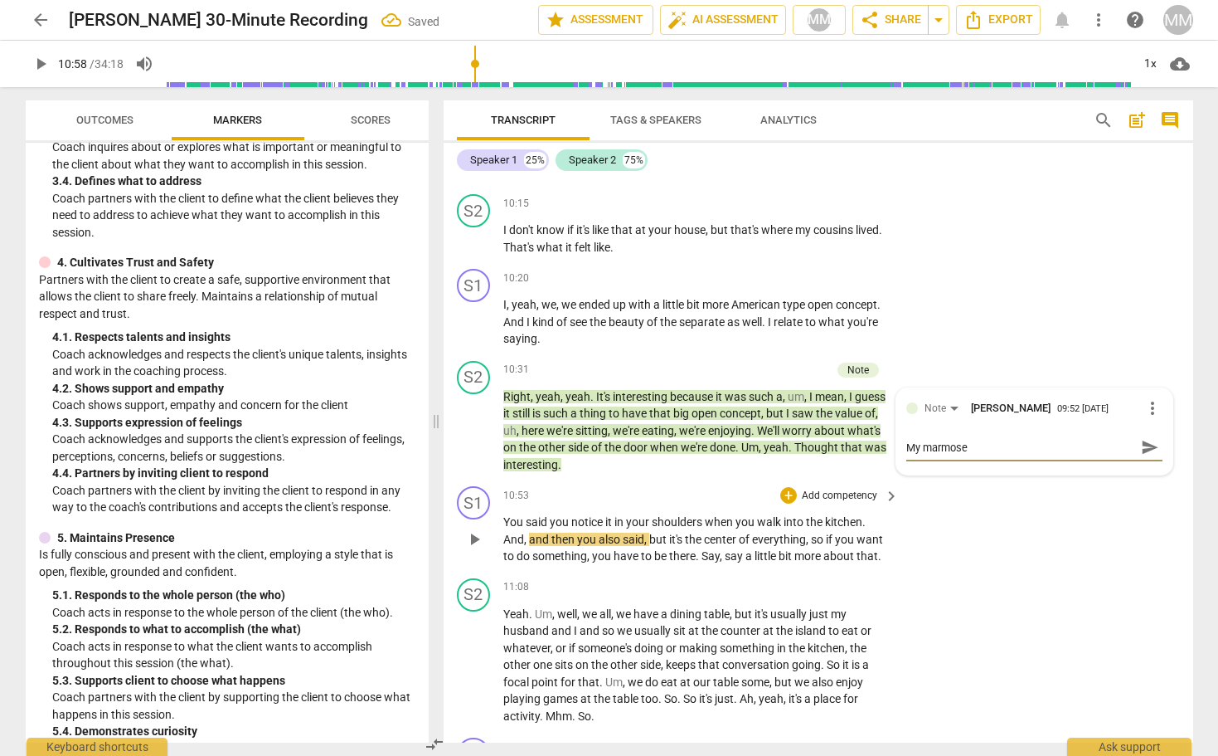
type textarea "My marmoset"
type textarea "My marmoset w"
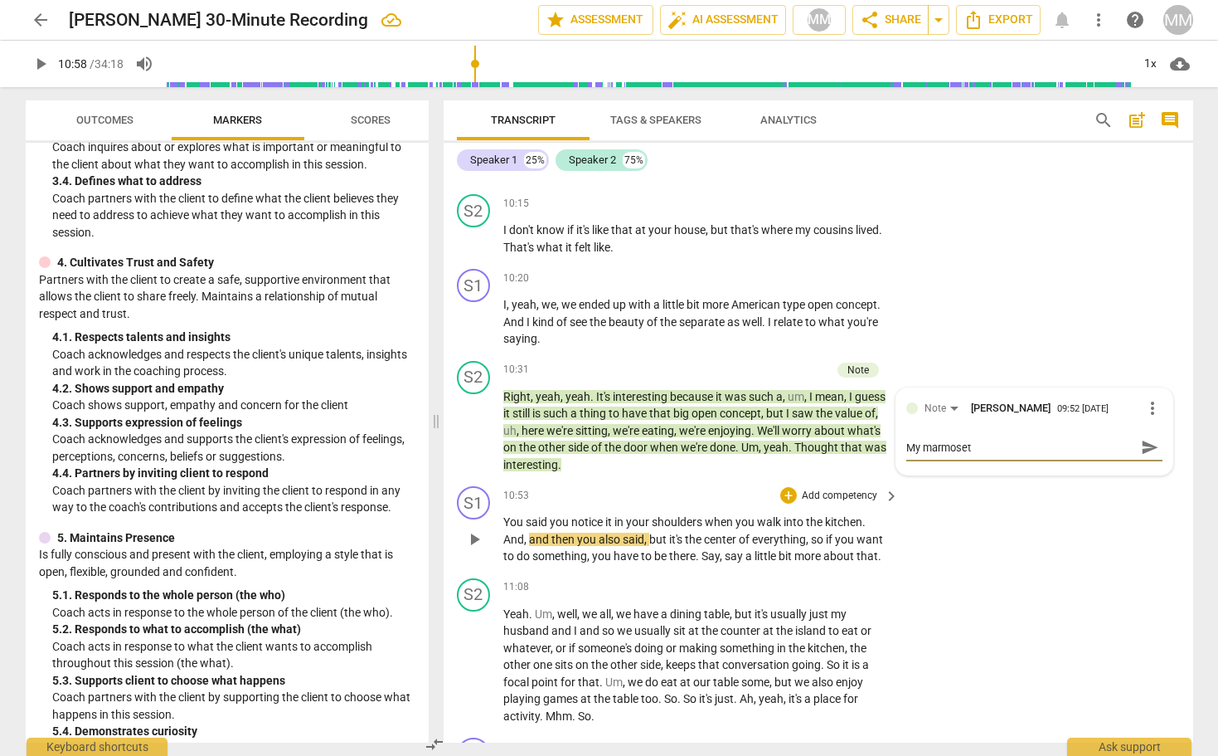
type textarea "My marmoset w"
type textarea "My marmoset wa"
type textarea "My marmoset wan"
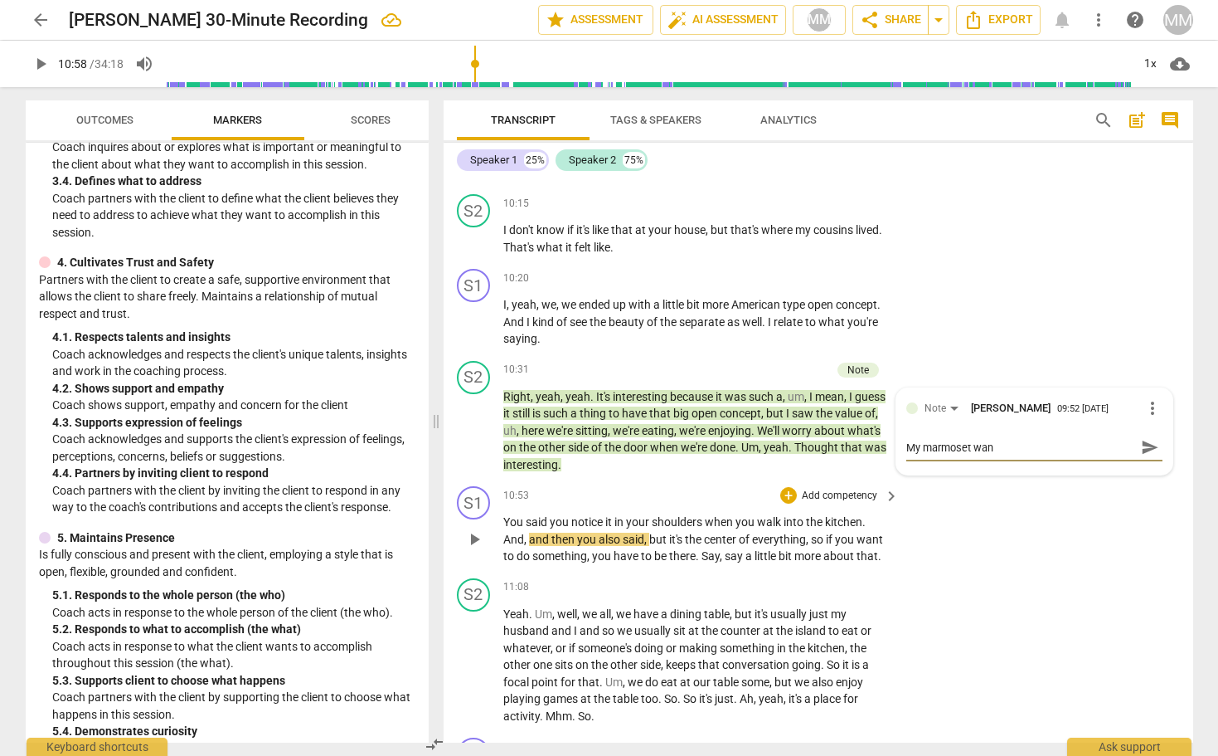
type textarea "My marmoset want"
type textarea "My marmoset wants"
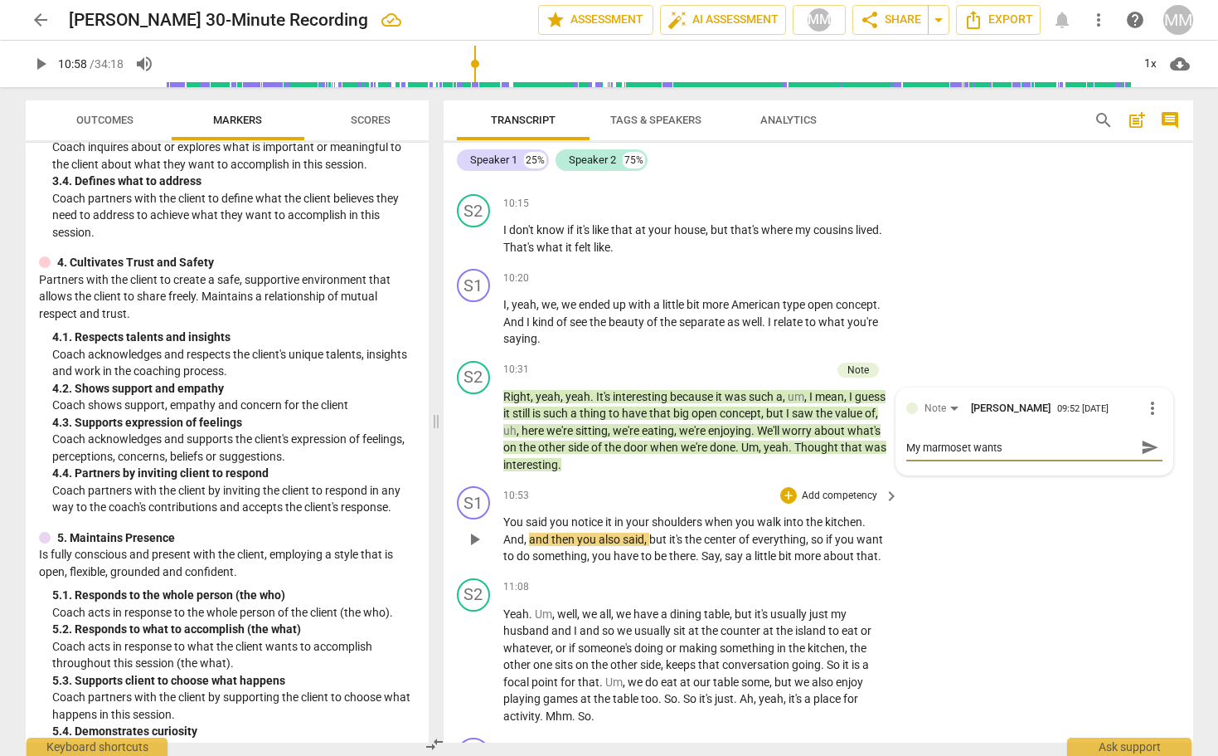
type textarea "My marmoset wants"
type textarea "My marmoset wants t"
type textarea "My marmoset wants to"
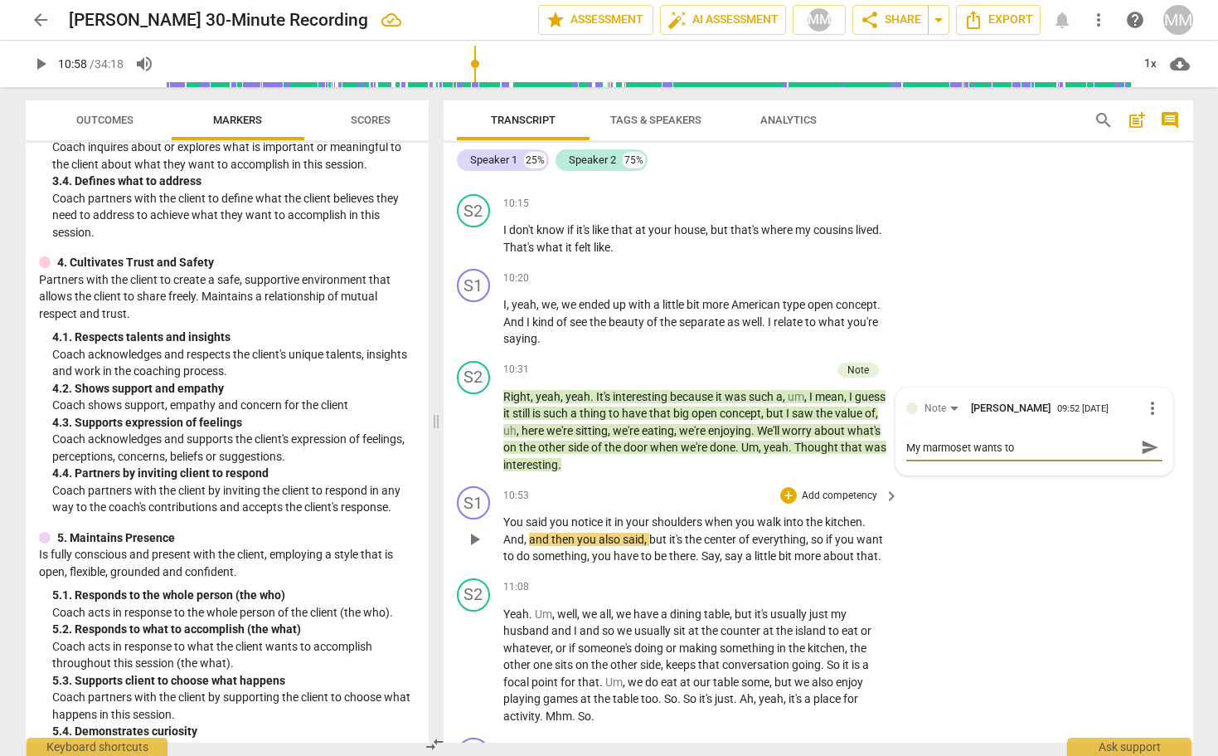
type textarea "My marmoset wants to"
type textarea "My marmoset wants to k"
type textarea "My marmoset wants to kn"
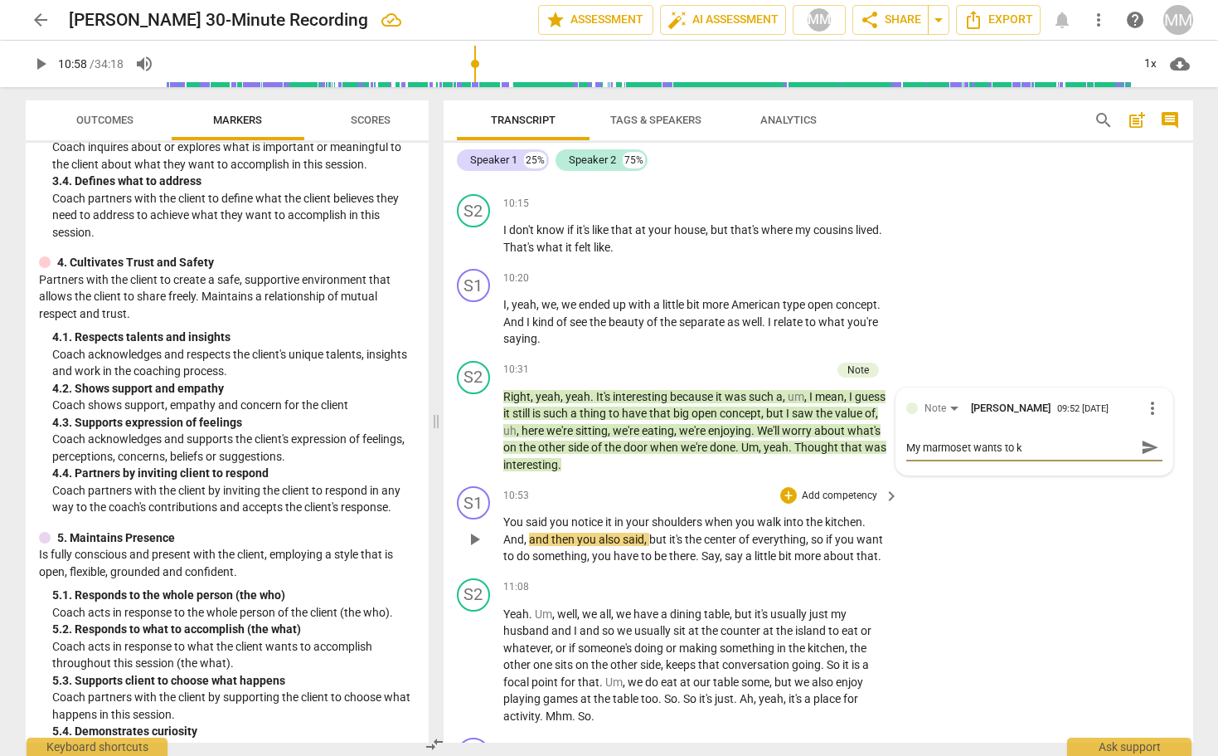
type textarea "My marmoset wants to kn"
type textarea "My marmoset wants to kno"
type textarea "My marmoset wants to know"
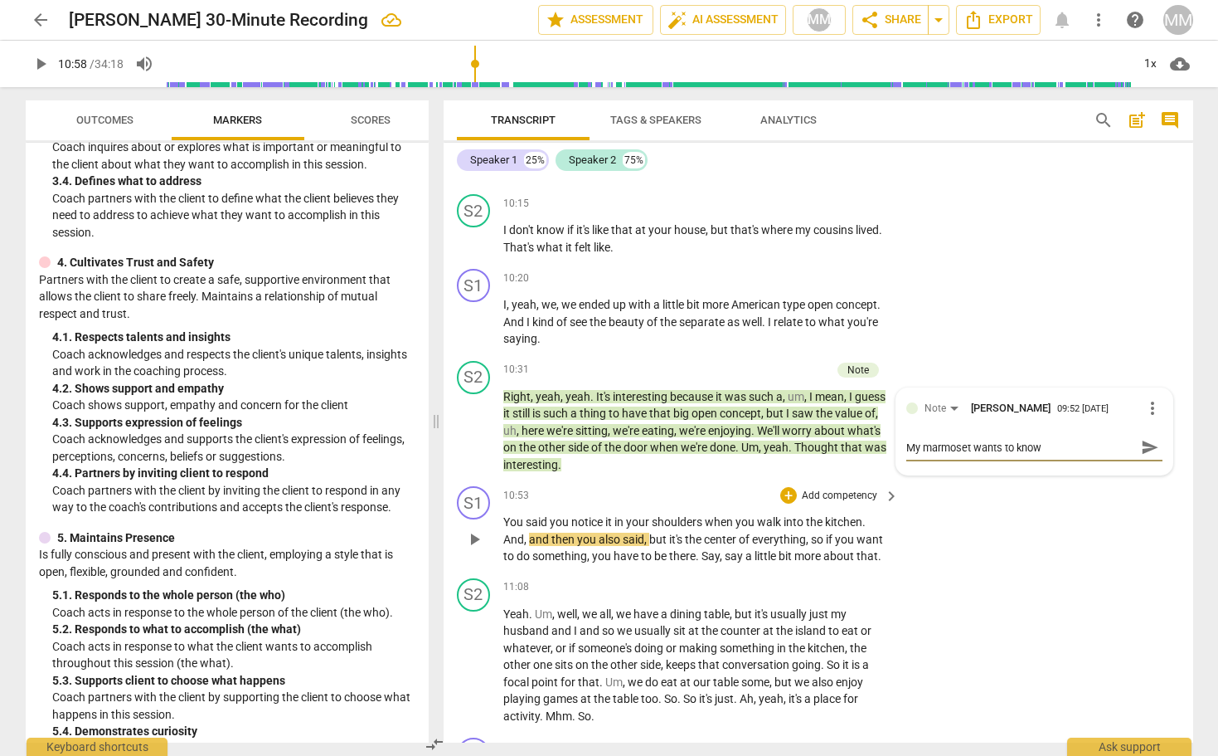
type textarea "My marmoset wants to know"
type textarea "My marmoset wants to know w"
type textarea "My marmoset wants to know wh"
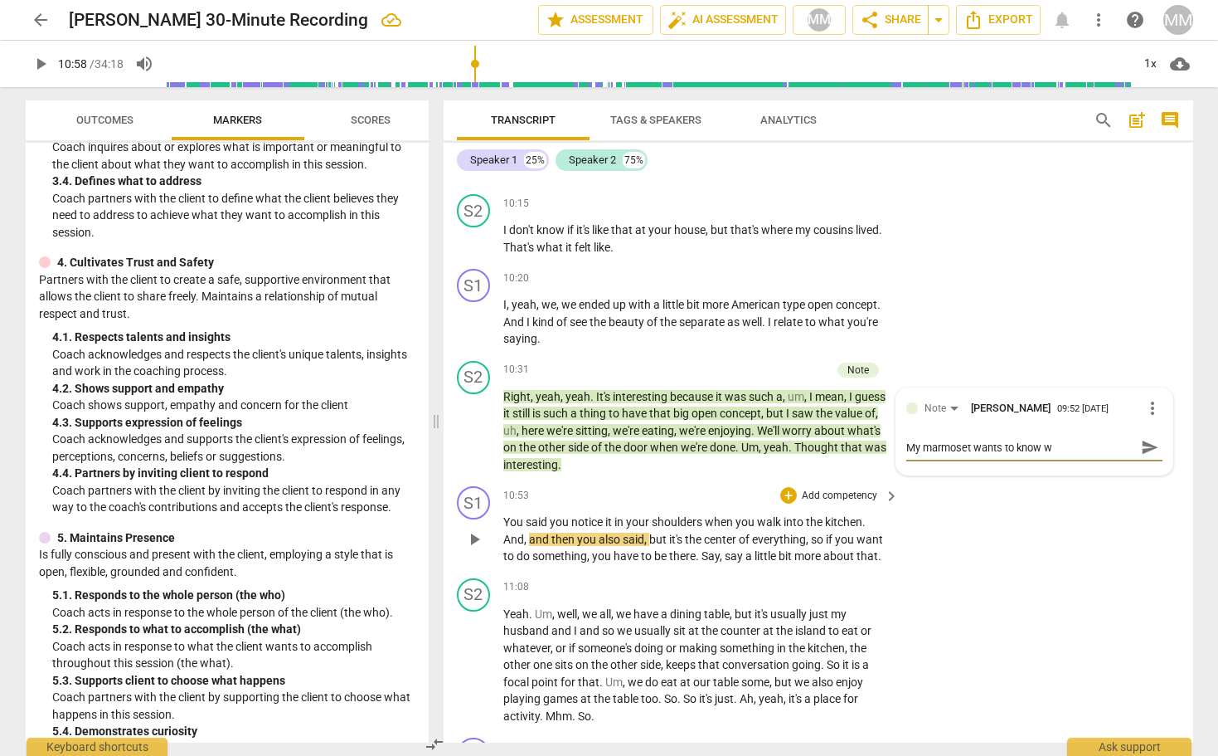
type textarea "My marmoset wants to know wh"
type textarea "My marmoset wants to know whe"
type textarea "My marmoset wants to know [PERSON_NAME]"
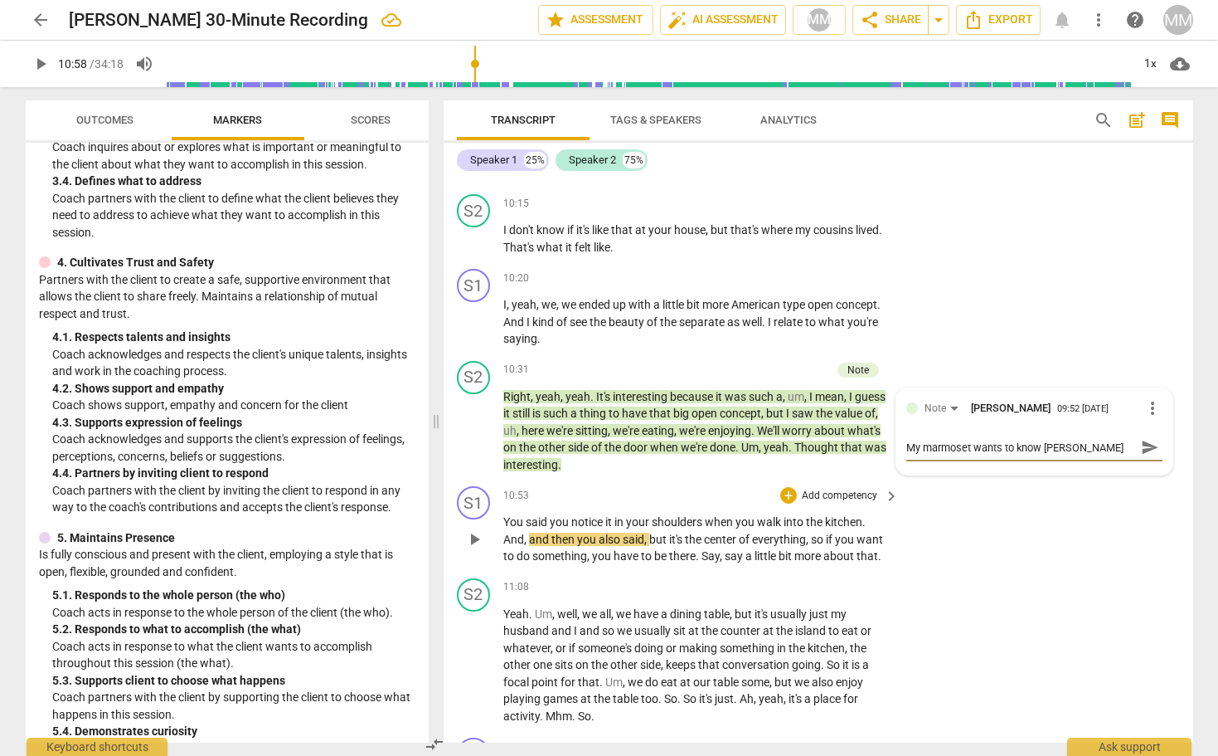
type textarea "My marmoset wants to know where"
type textarea "My marmoset wants to know where e"
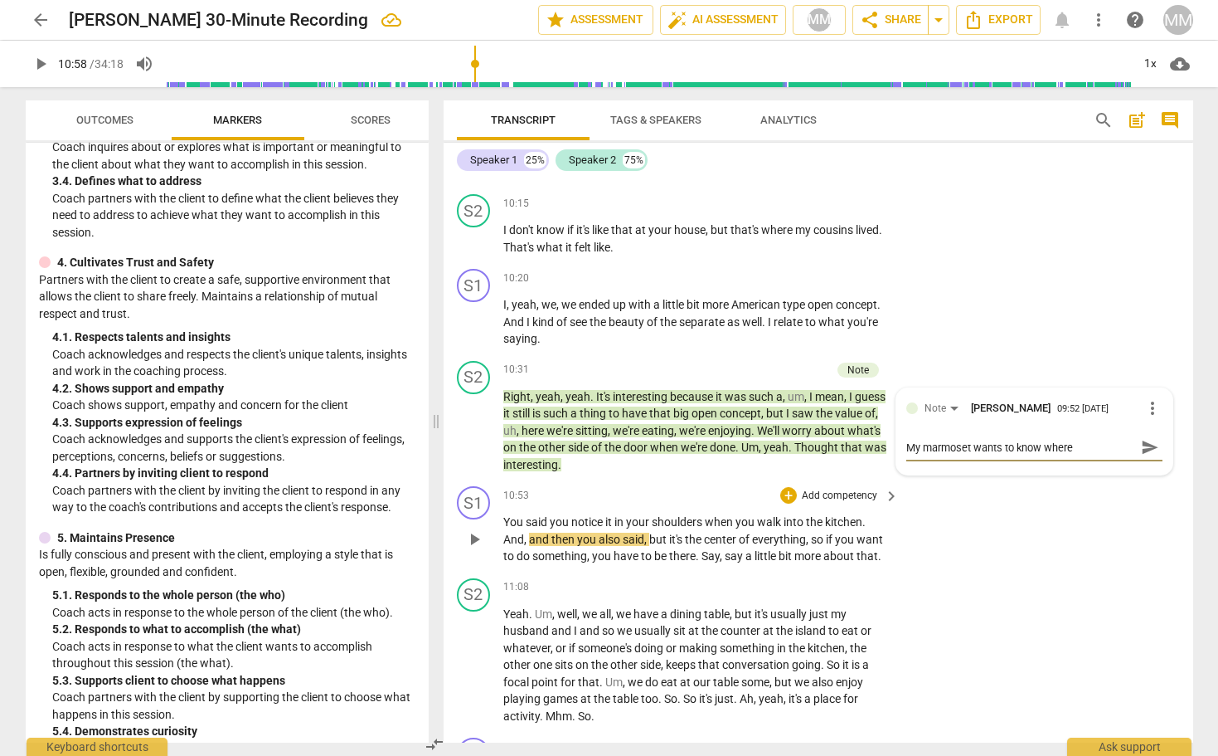
type textarea "My marmoset wants to know where e"
type textarea "My marmoset wants to know where el"
type textarea "My marmoset wants to know where els"
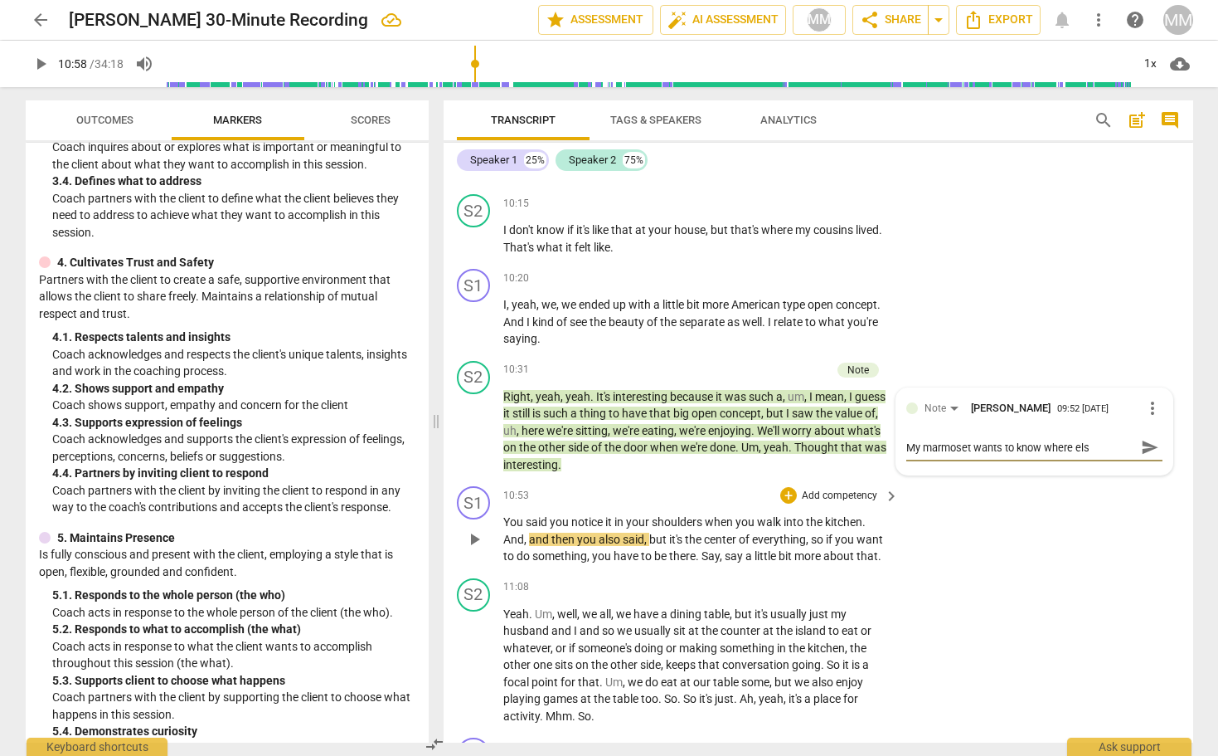
type textarea "My marmoset wants to know where else"
type textarea "My marmoset wants to know where else y"
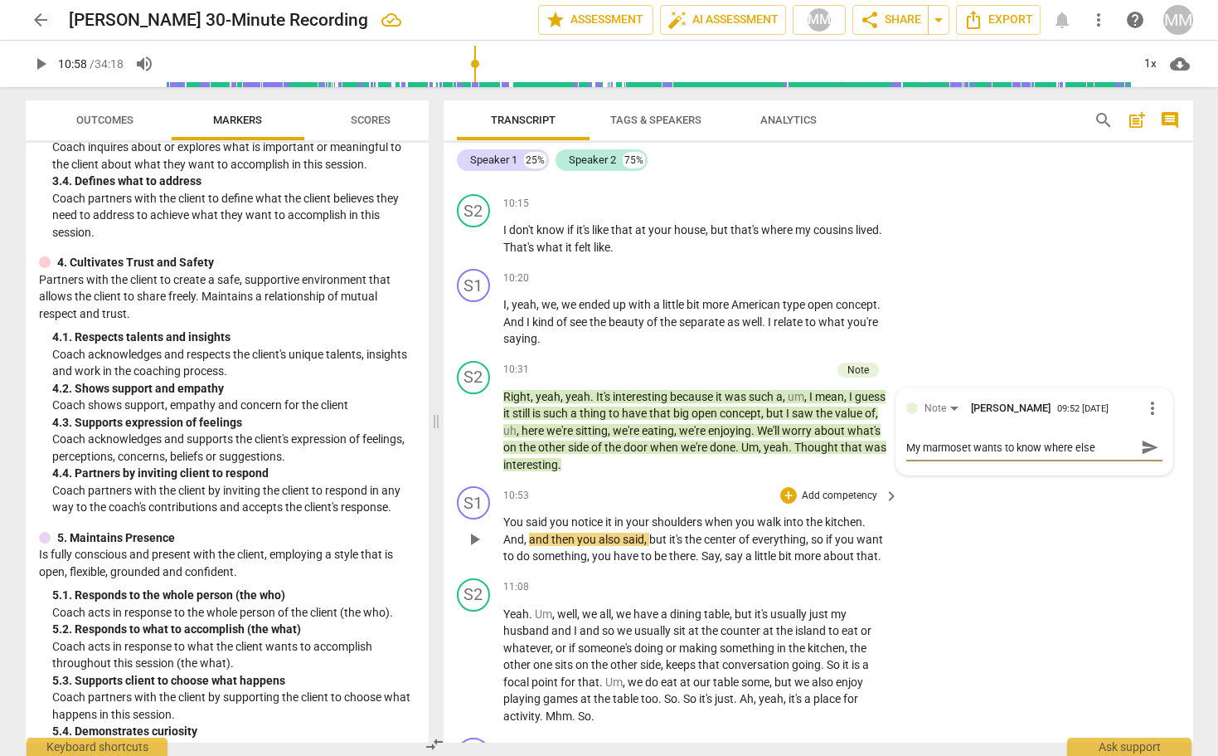
type textarea "My marmoset wants to know where else y"
type textarea "My marmoset wants to know where else yo"
type textarea "My marmoset wants to know where else you"
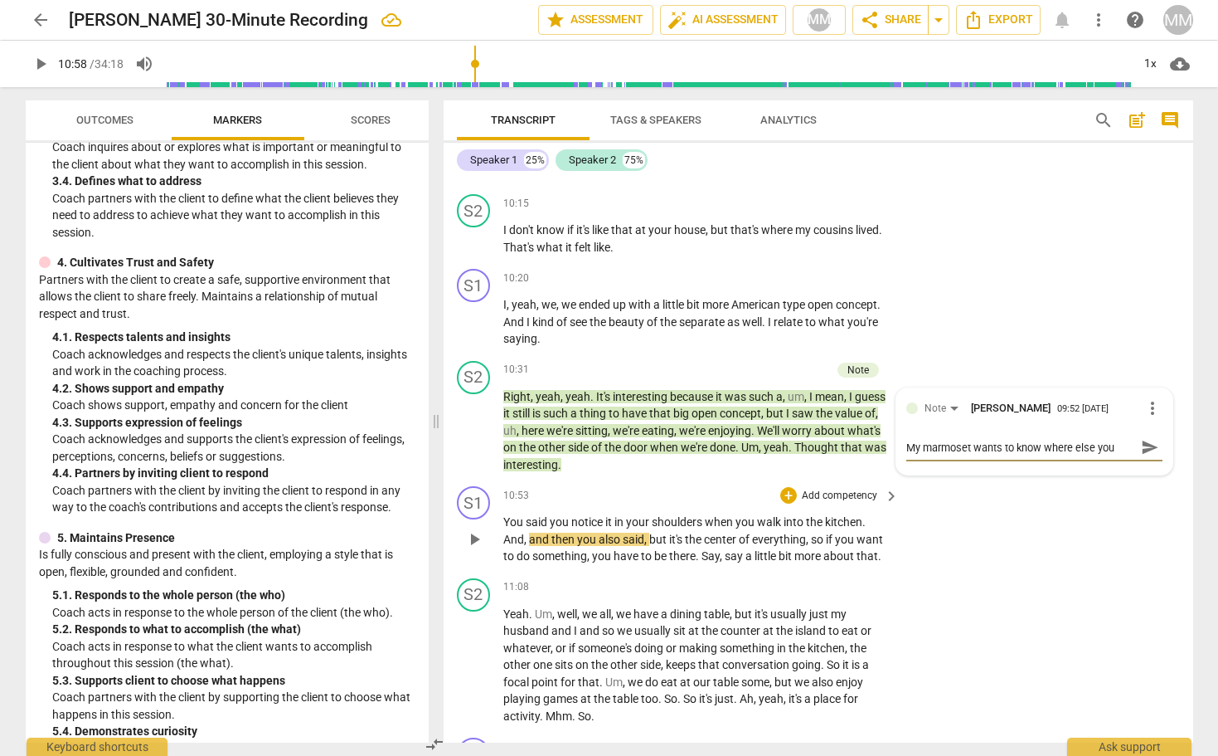
type textarea "My marmoset wants to know where else you"
type textarea "My marmoset wants to know where else you p"
type textarea "My marmoset wants to know where else you pu"
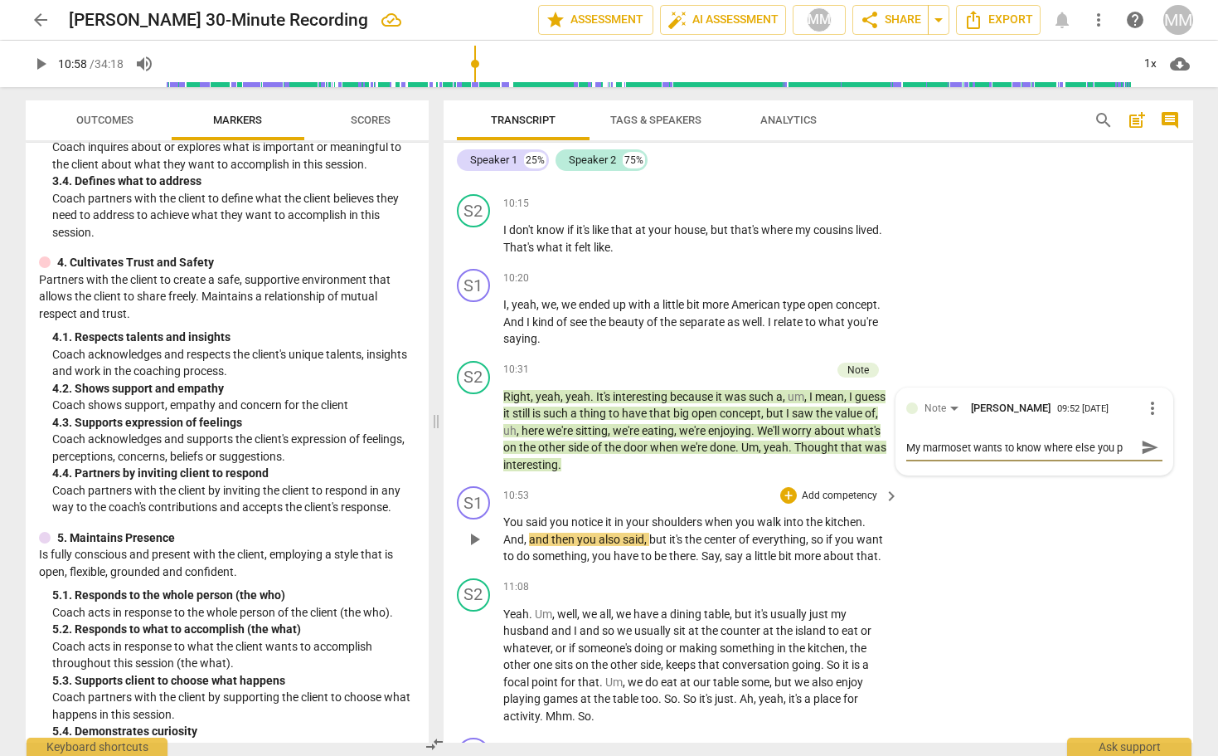
type textarea "My marmoset wants to know where else you pu"
type textarea "My marmoset wants to know where else you put"
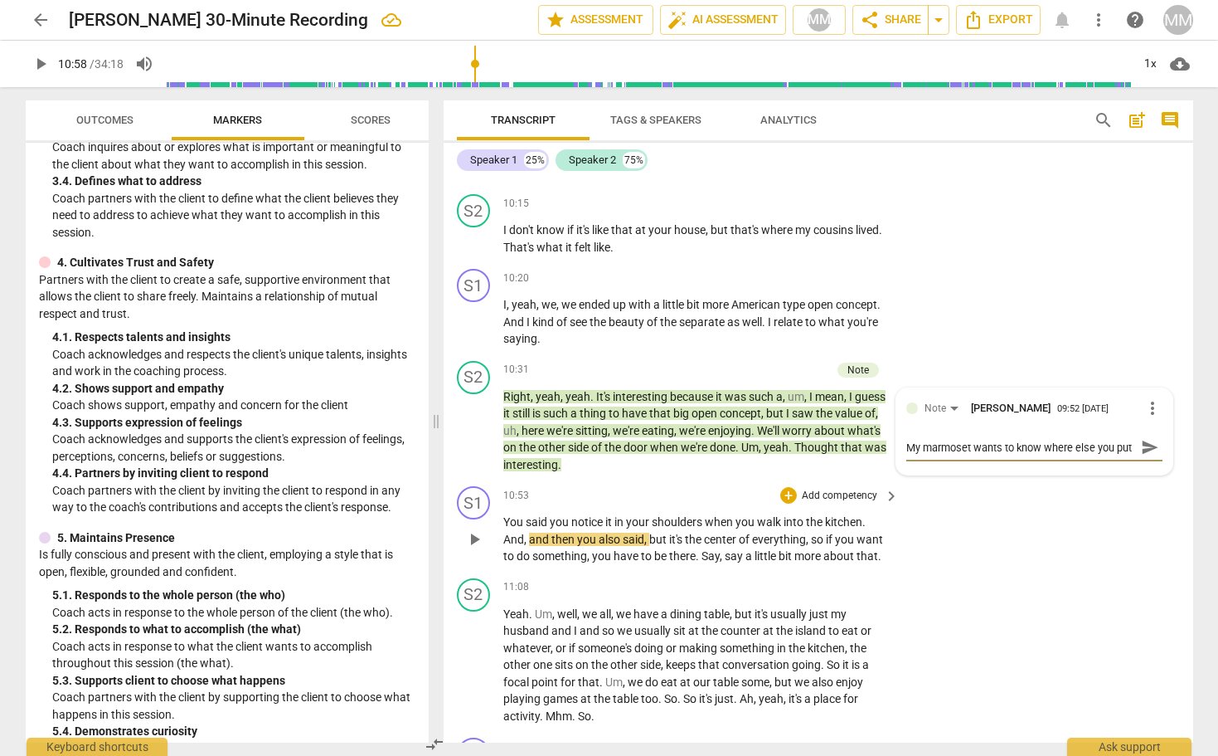
scroll to position [14, 0]
type textarea "My marmoset wants to know where else you put t"
type textarea "My marmoset wants to know where else you put th"
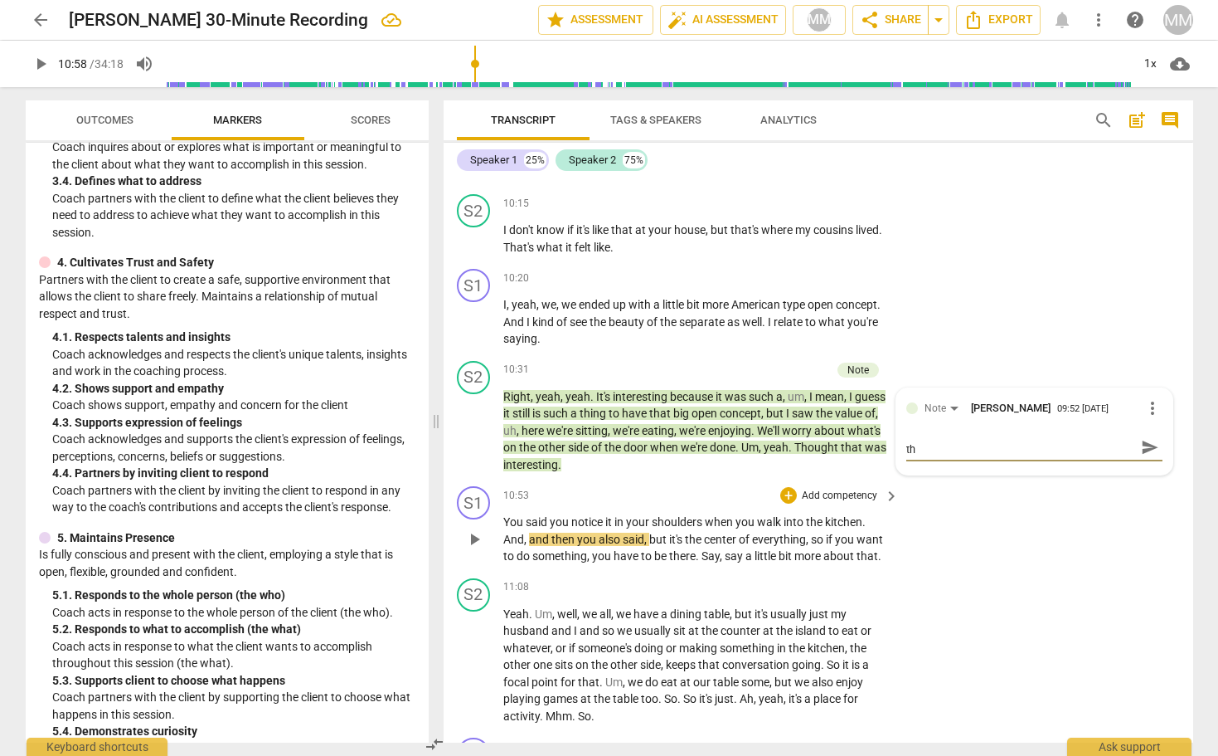
type textarea "My marmoset wants to know where else you put thi"
type textarea "My marmoset wants to know where else you put thin"
type textarea "My marmoset wants to know where else you put thing"
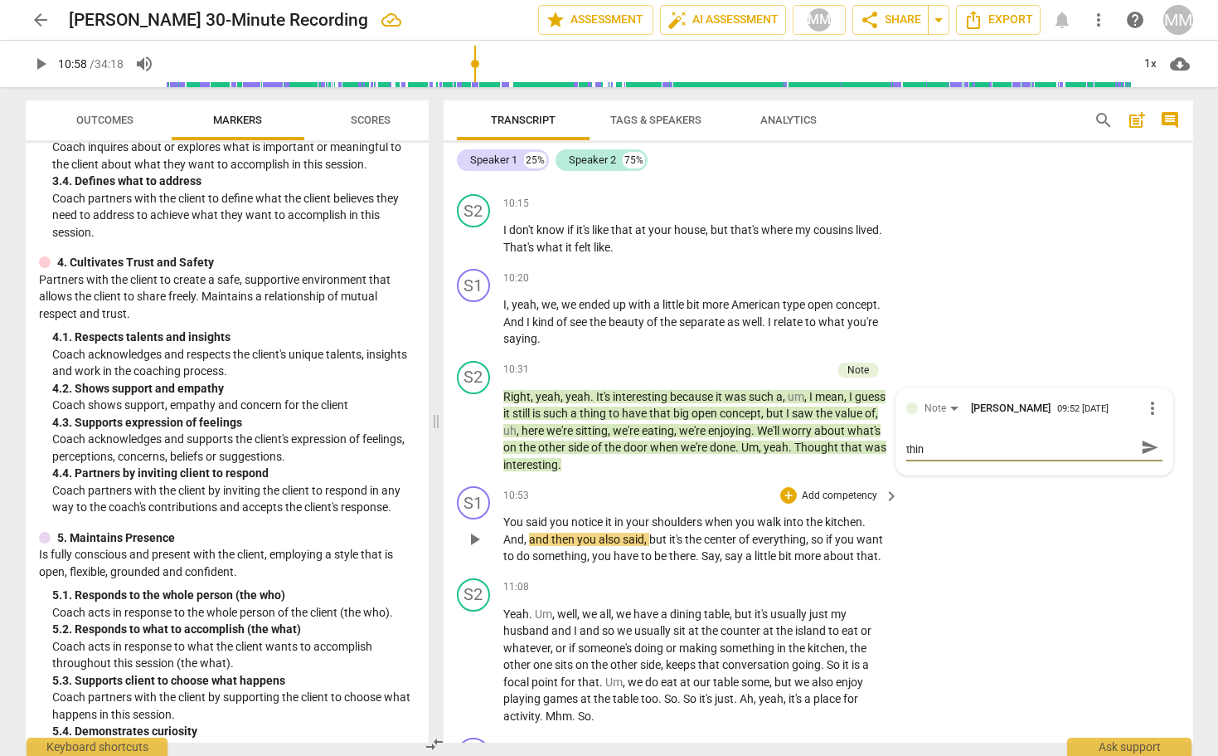
type textarea "My marmoset wants to know where else you put thing"
type textarea "My marmoset wants to know where else you put things"
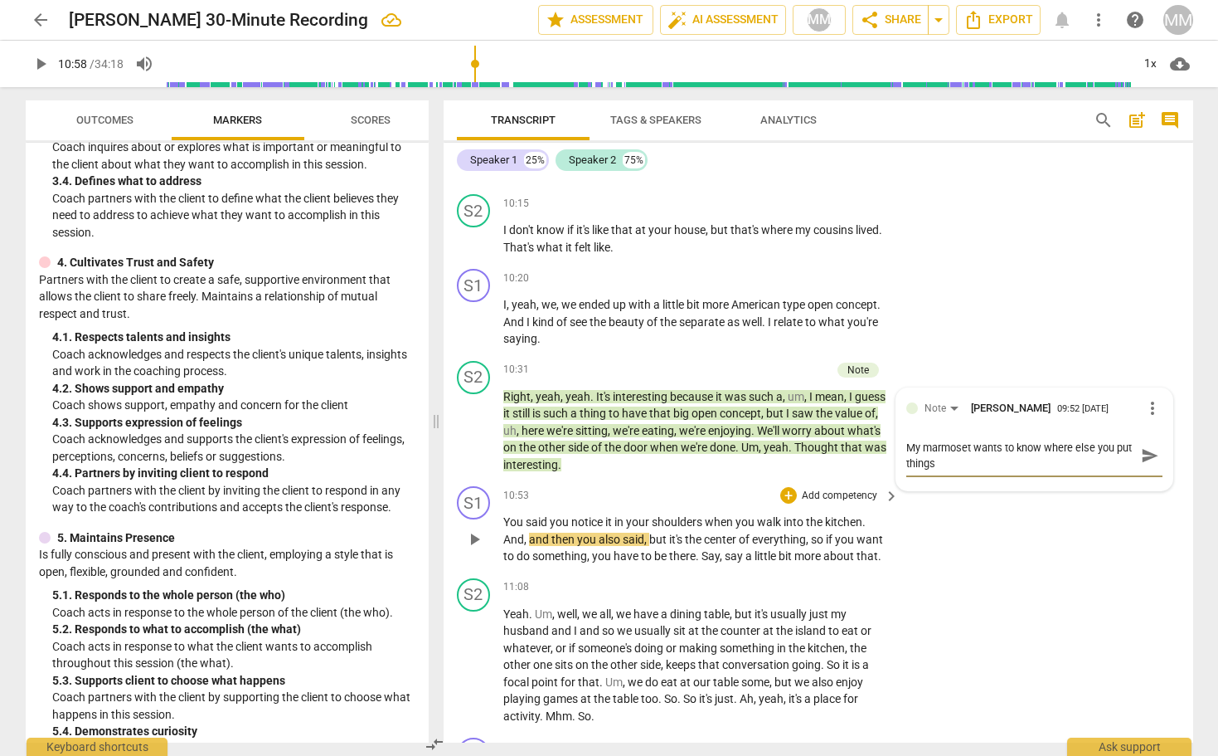
type textarea "My marmoset wants to know where else you put things"
type textarea "My marmoset wants to know where else you put things o"
type textarea "My marmoset wants to know where else you put things on"
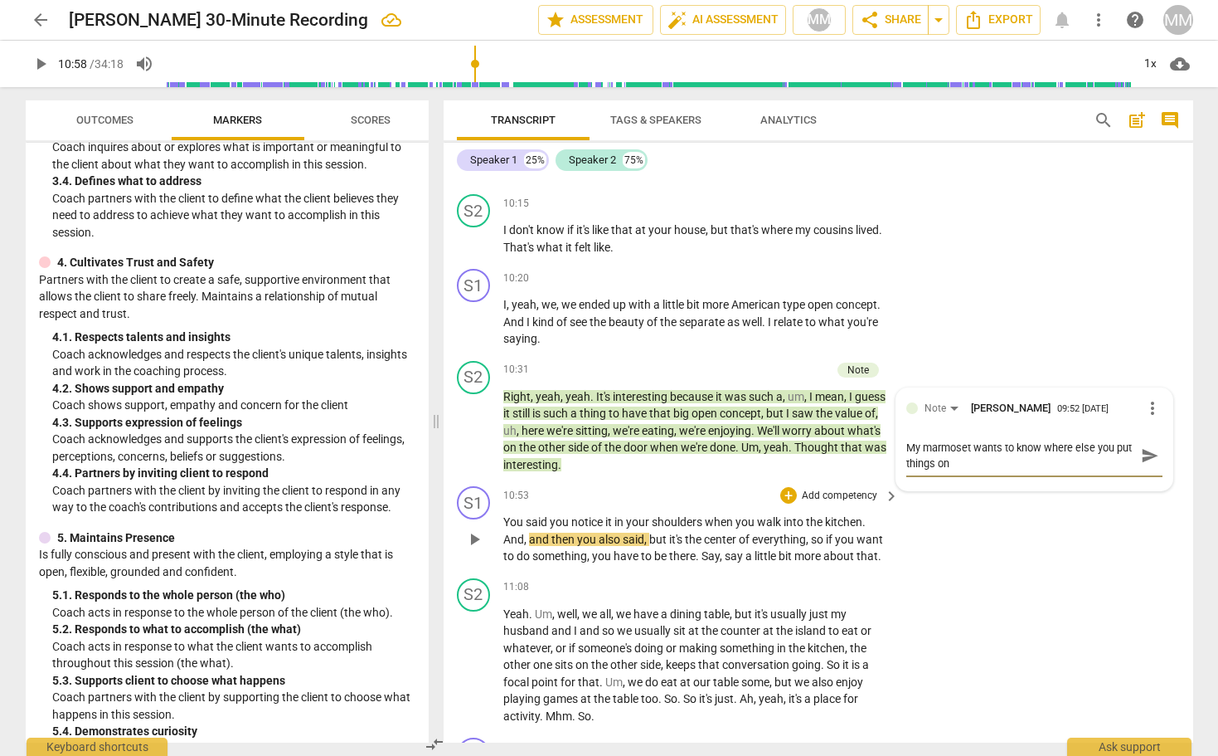
type textarea "My marmoset wants to know where else you put things on"
type textarea "My marmoset wants to know where else you put things on t"
type textarea "My marmoset wants to know where else you put things on th"
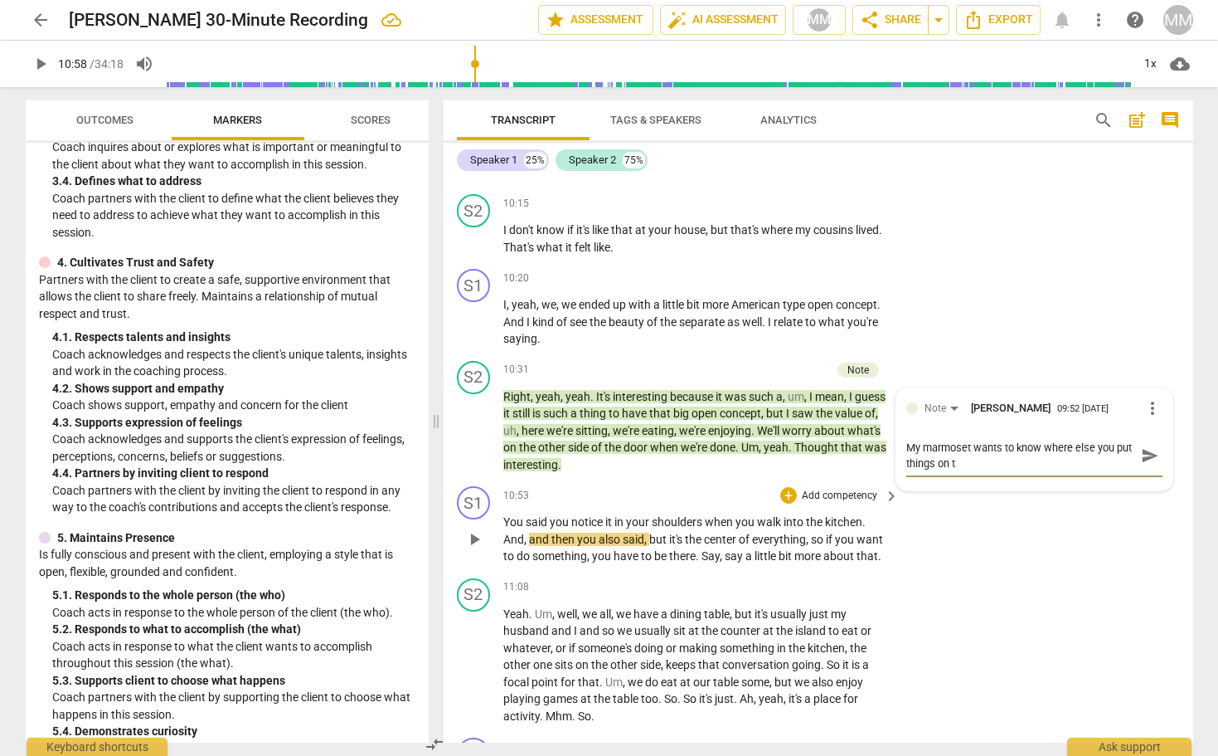
type textarea "My marmoset wants to know where else you put things on th"
type textarea "My marmoset wants to know where else you put things on the"
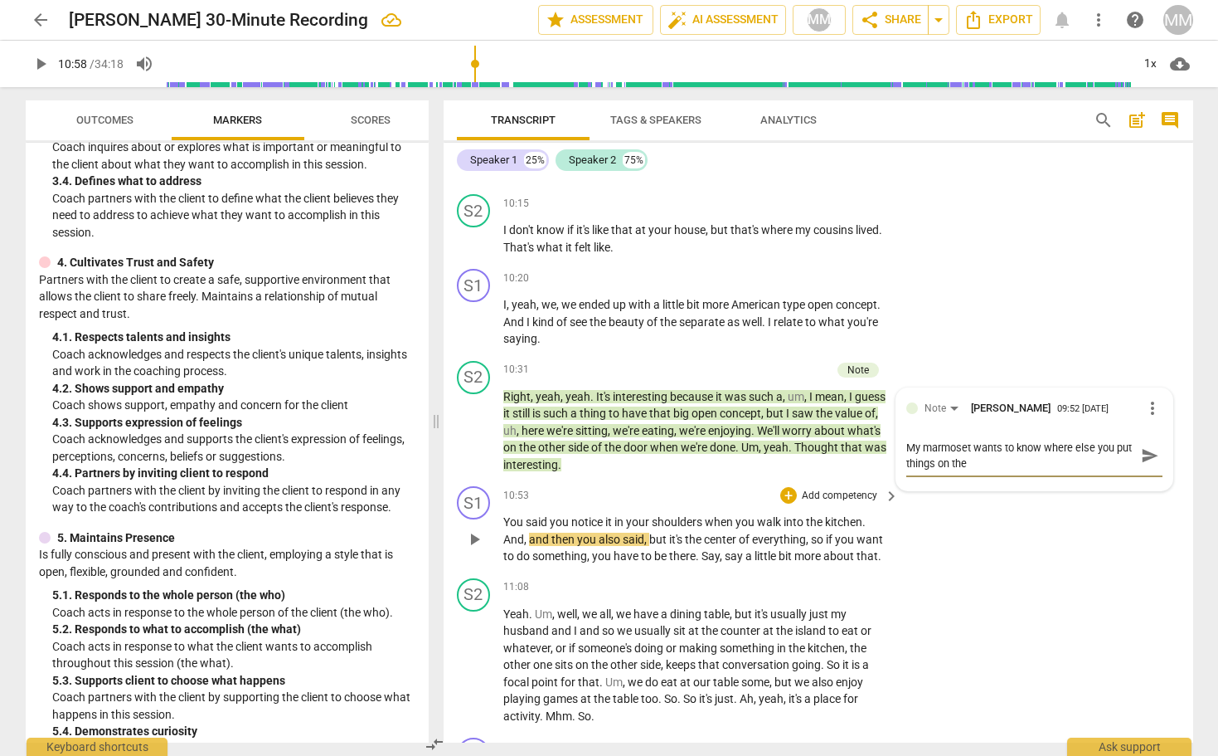
type textarea "My marmoset wants to know where else you put things on the o"
type textarea "My marmoset wants to know where else you put things on the ot"
type textarea "My marmoset wants to know where else you put things on the oth"
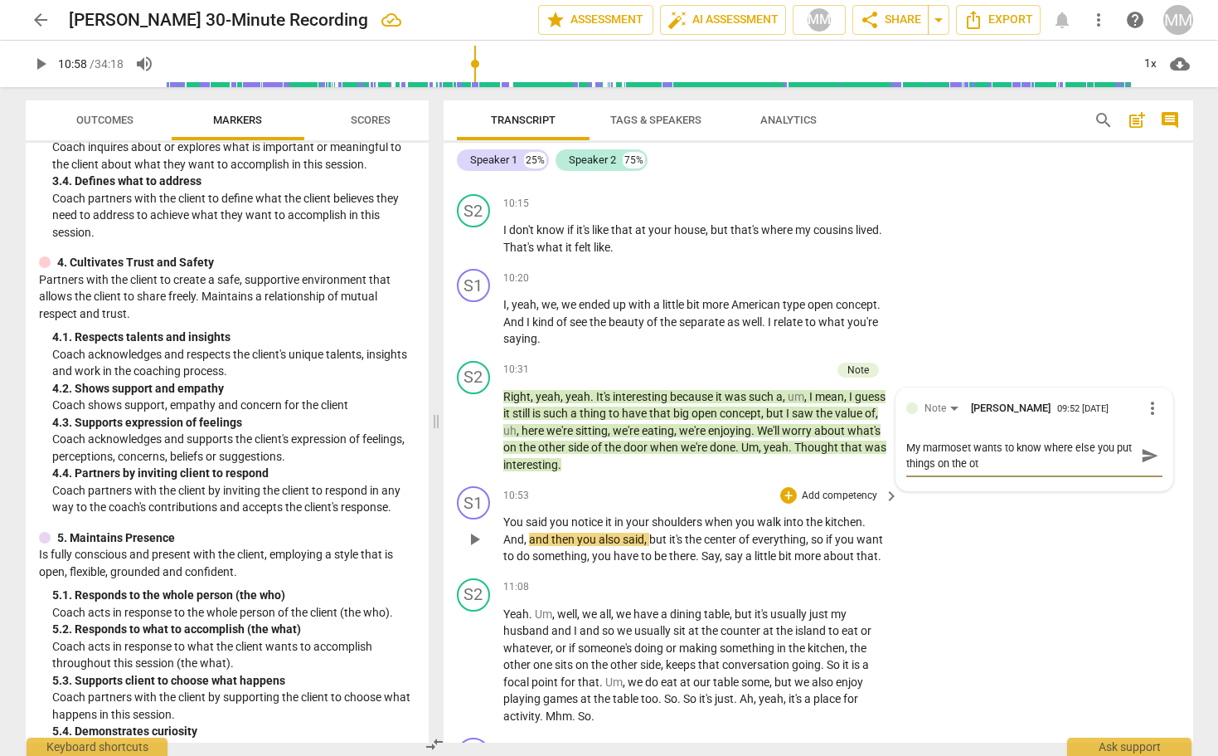
type textarea "My marmoset wants to know where else you put things on the oth"
type textarea "My marmoset wants to know where else you put things on the othe"
type textarea "My marmoset wants to know where else you put things on the other"
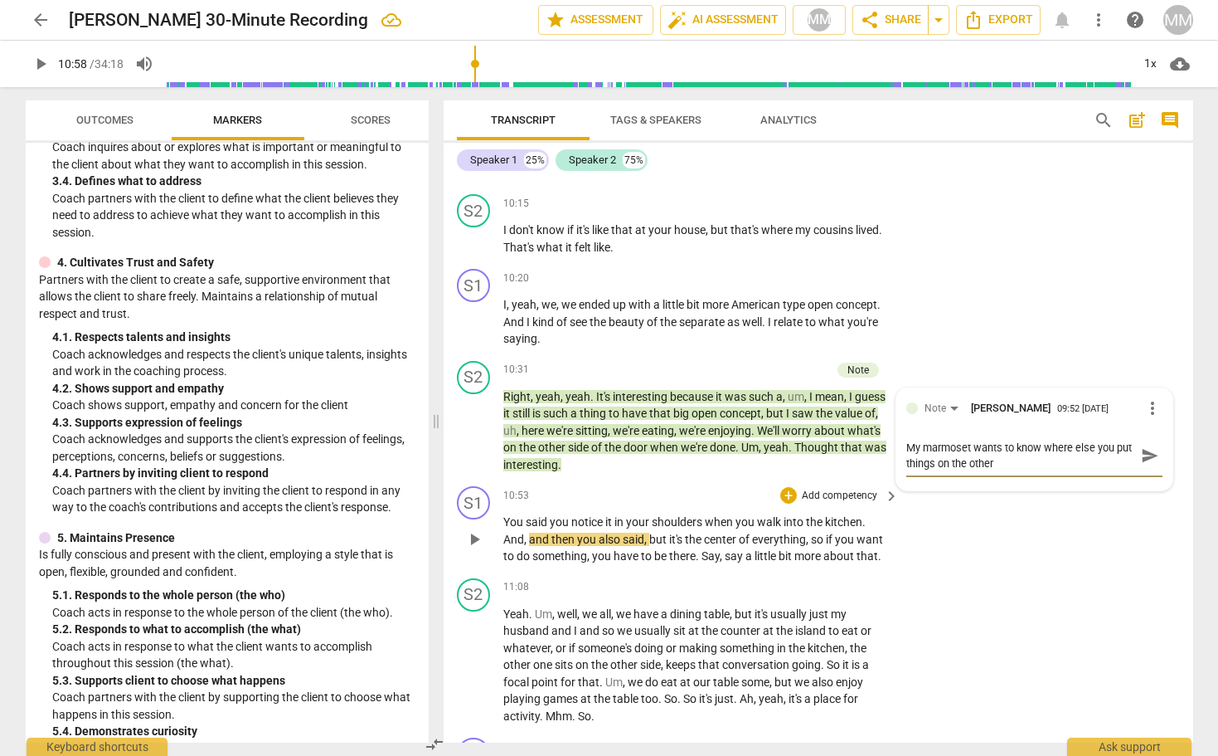
type textarea "My marmoset wants to know where else you put things on the other"
type textarea "My marmoset wants to know where else you put things on the other s"
type textarea "My marmoset wants to know where else you put things on the other si"
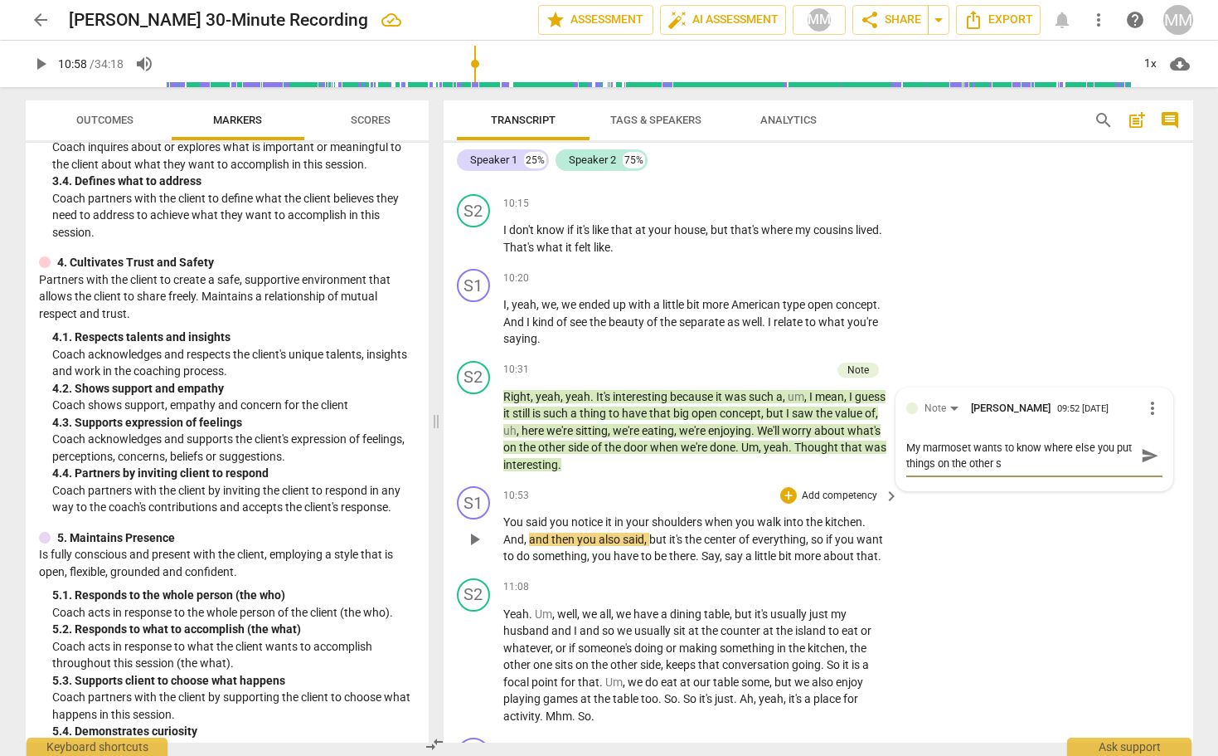
type textarea "My marmoset wants to know where else you put things on the other si"
type textarea "My marmoset wants to know where else you put things on the other sid"
type textarea "My marmoset wants to know where else you put things on the other side"
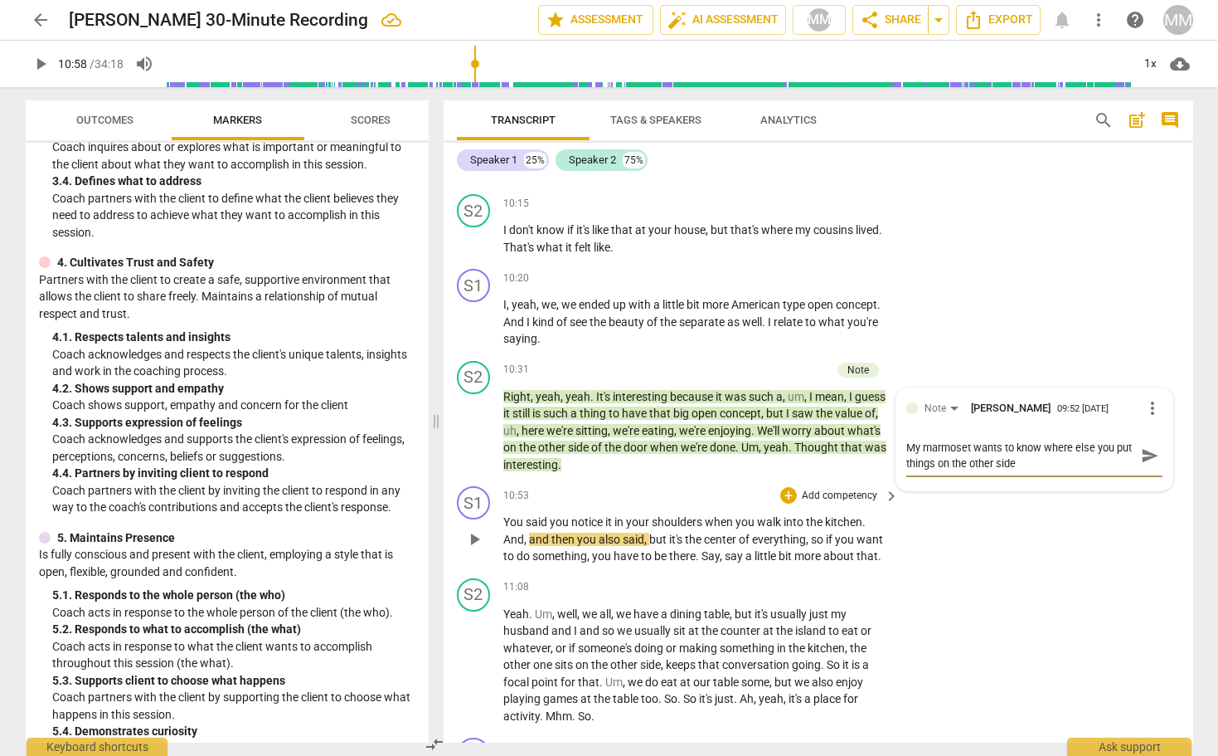
type textarea "My marmoset wants to know where else you put things on the other side"
type textarea "My marmoset wants to know where else you put things on the other side y"
type textarea "My marmoset wants to know where else you put things on the other side yo"
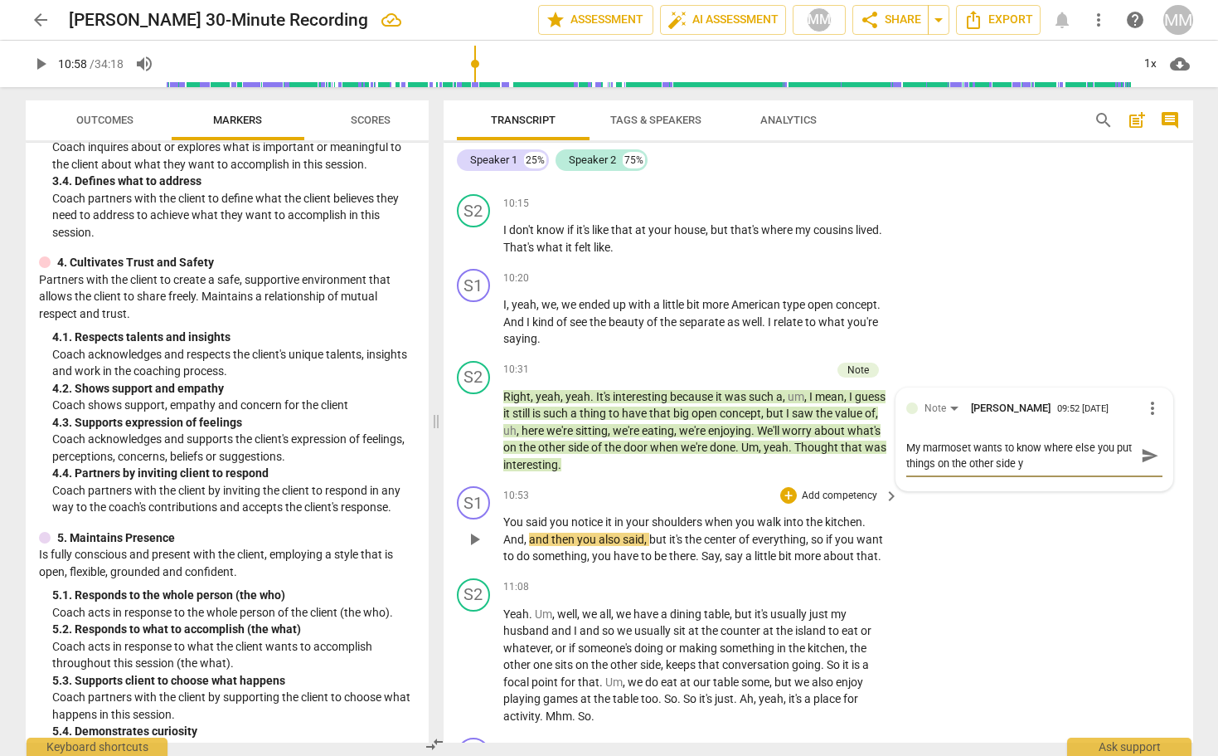
type textarea "My marmoset wants to know where else you put things on the other side yo"
type textarea "My marmoset wants to know where else you put things on the other side you"
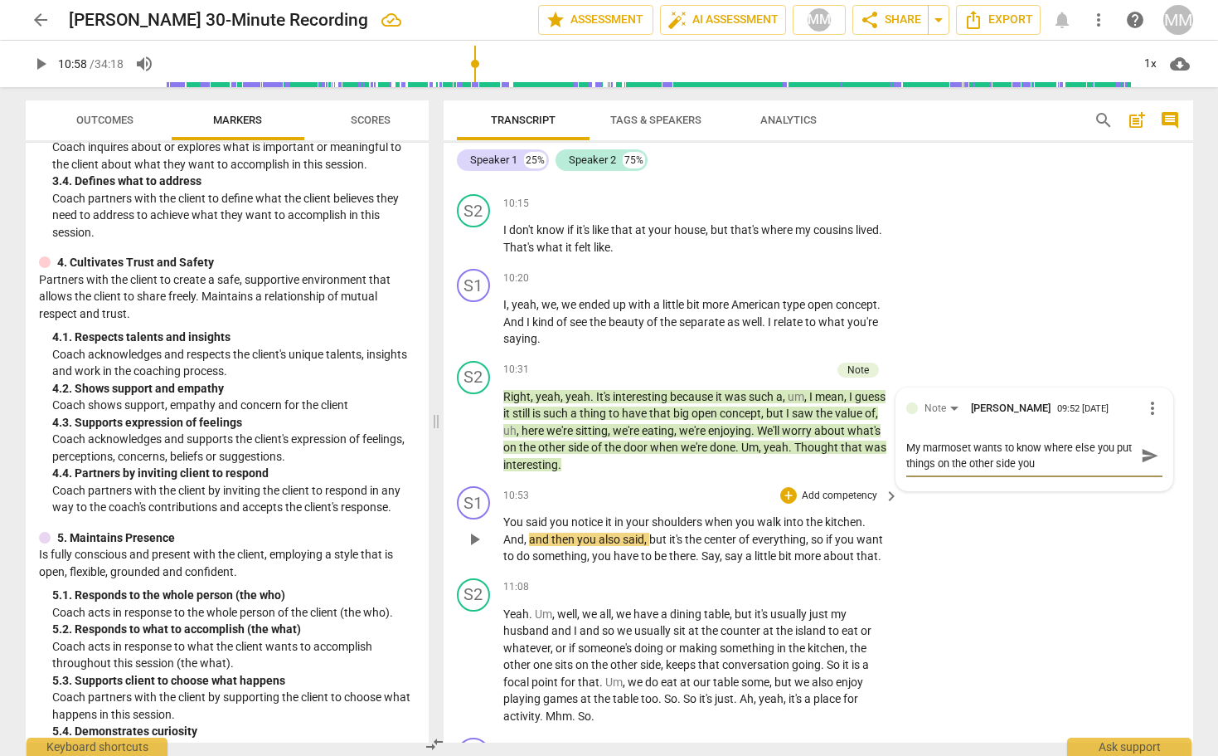
type textarea "My marmoset wants to know where else you put things on the other side you d"
type textarea "My marmoset wants to know where else you put things on the other side you do"
type textarea "My marmoset wants to know where else you put things on the other side you do'"
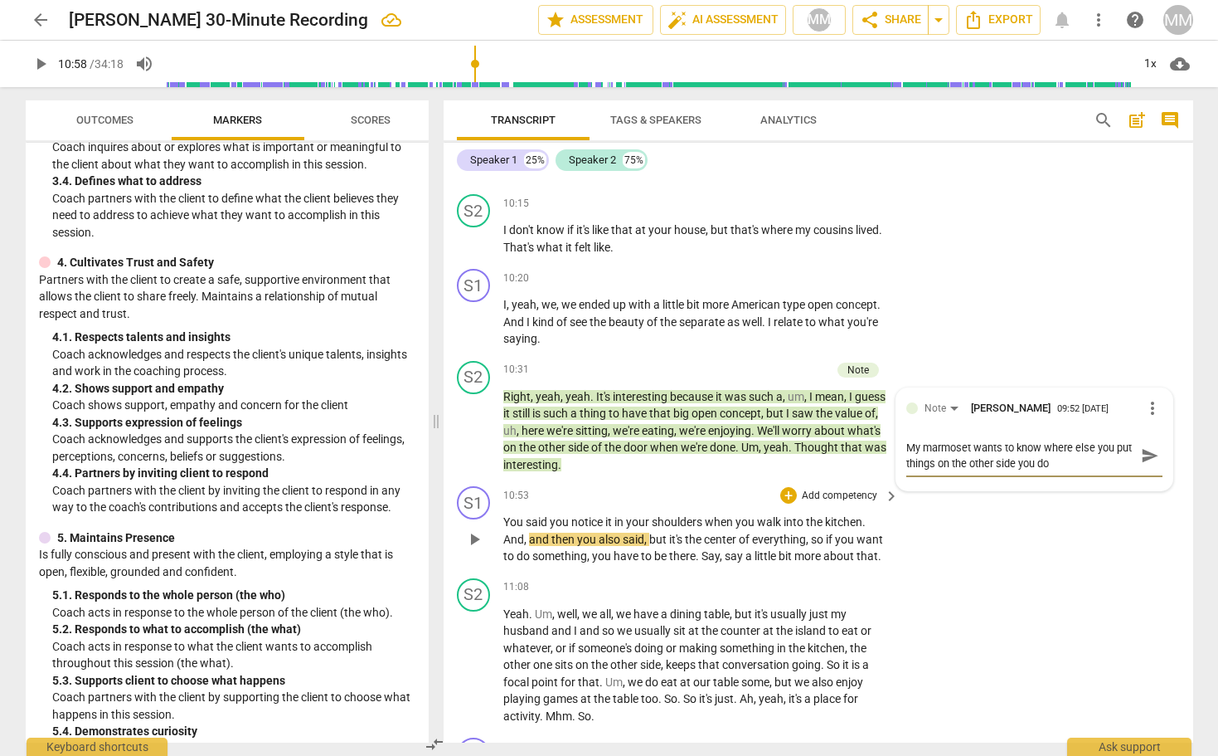
type textarea "My marmoset wants to know where else you put things on the other side you do'"
type textarea "My marmoset wants to know where else you put things on the other side you do"
type textarea "My marmoset wants to know where else you put things on the other side you [PERS…"
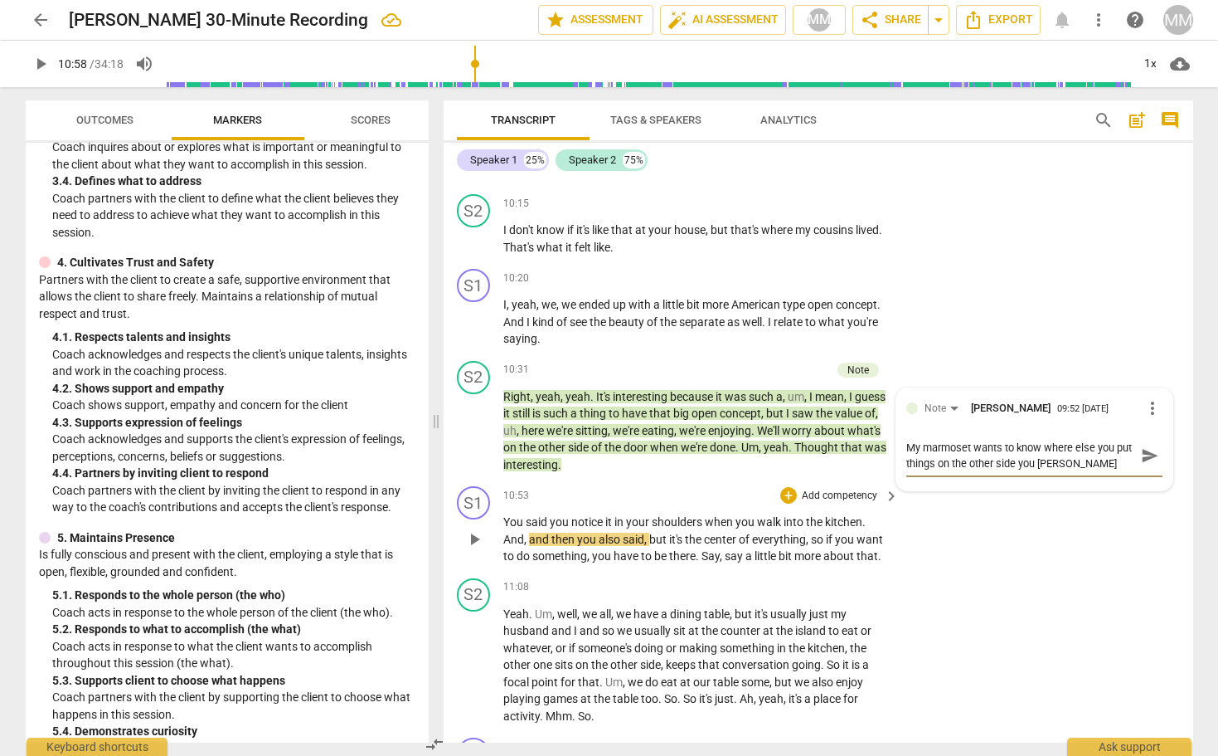
type textarea "My marmoset wants to know where else you put things on the other side you don'"
type textarea "My marmoset wants to know where else you put things on the other side you don't"
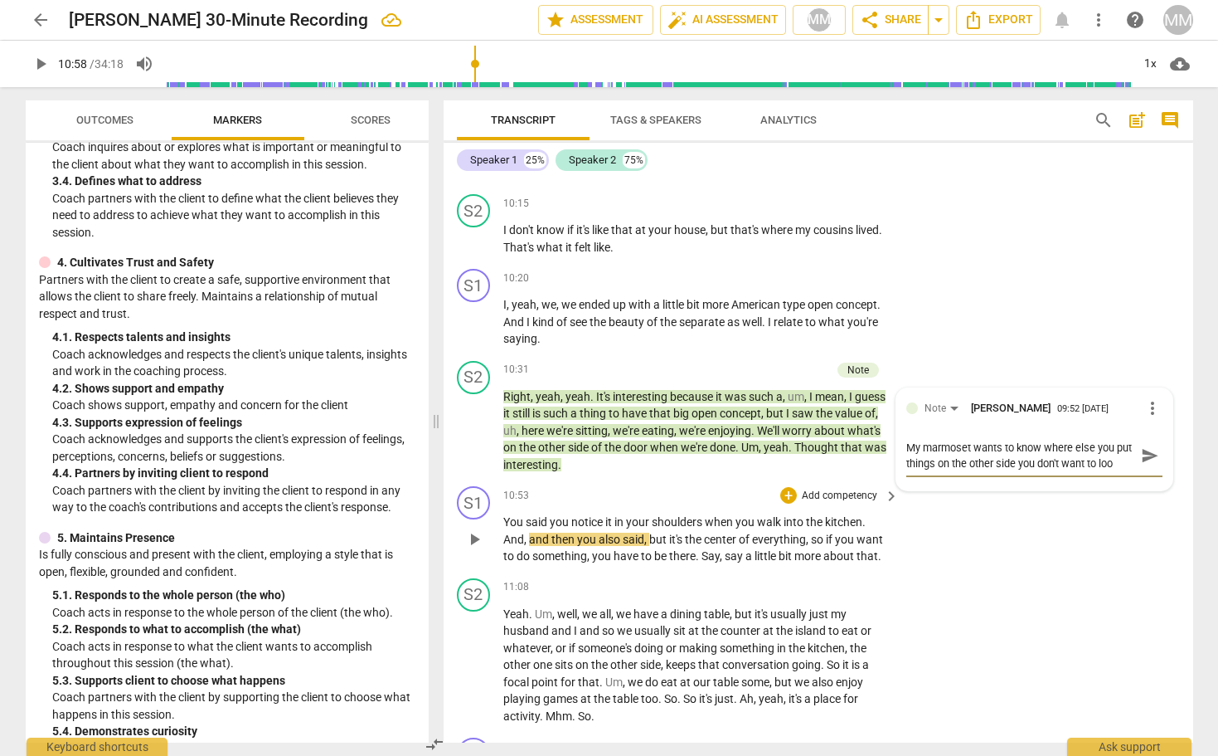
scroll to position [14, 0]
click at [1142, 446] on span "send" at bounding box center [1150, 455] width 18 height 18
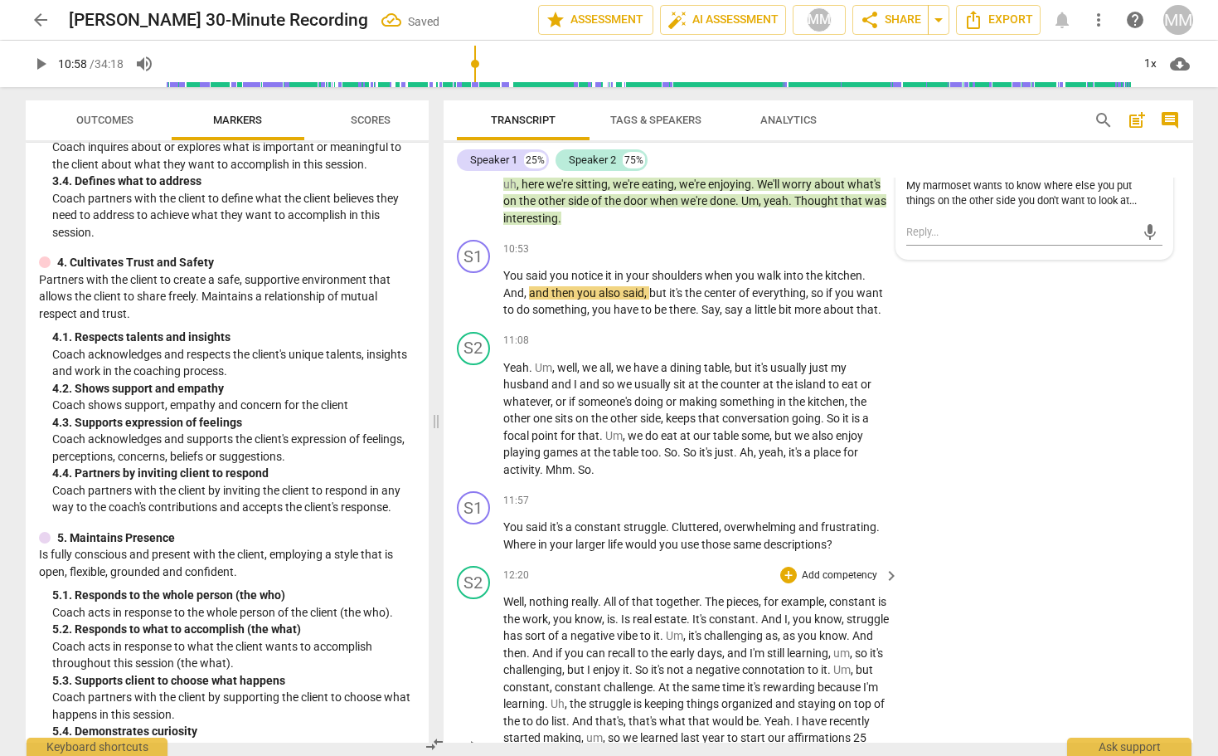
scroll to position [4195, 0]
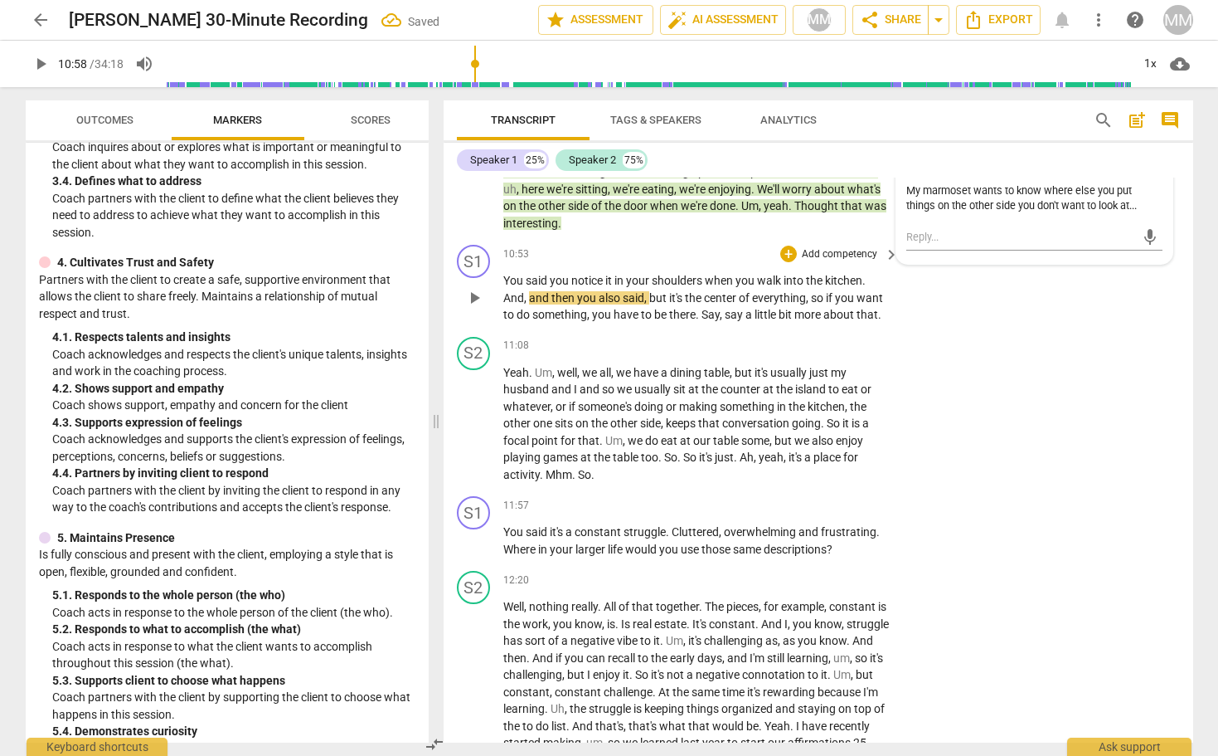
click at [473, 288] on span "play_arrow" at bounding box center [474, 298] width 20 height 20
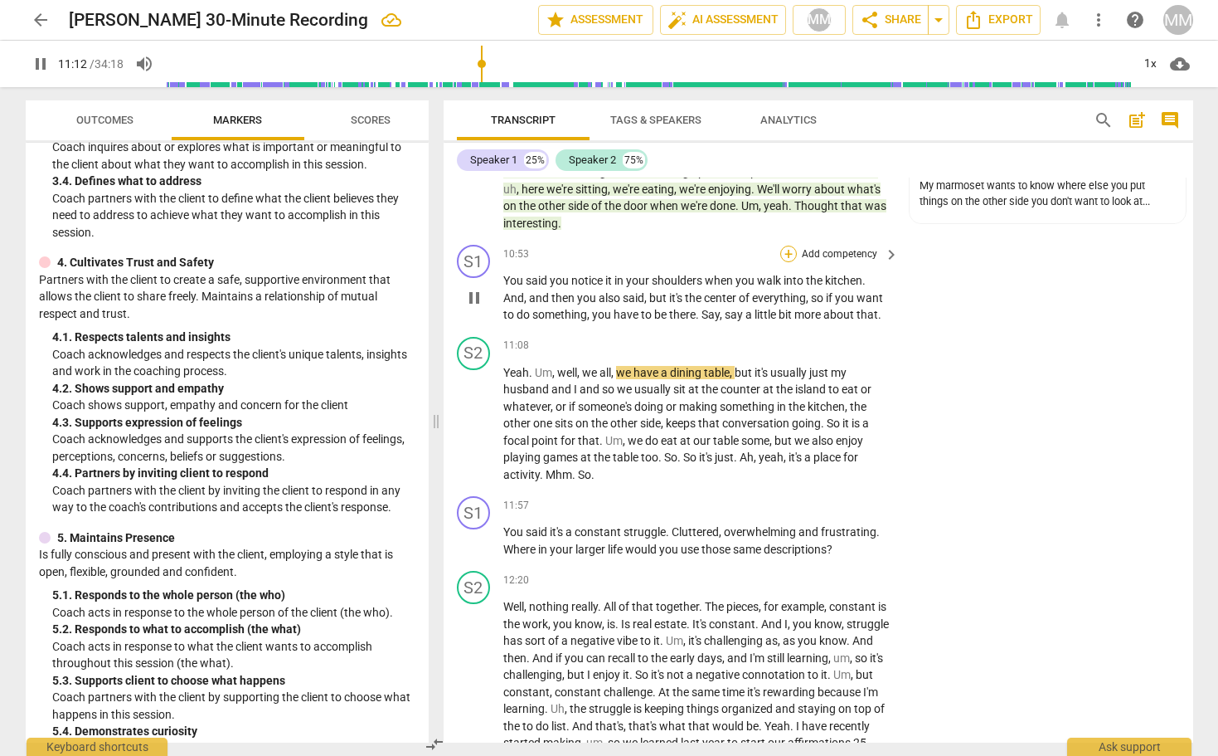
click at [787, 245] on div "+" at bounding box center [788, 253] width 17 height 17
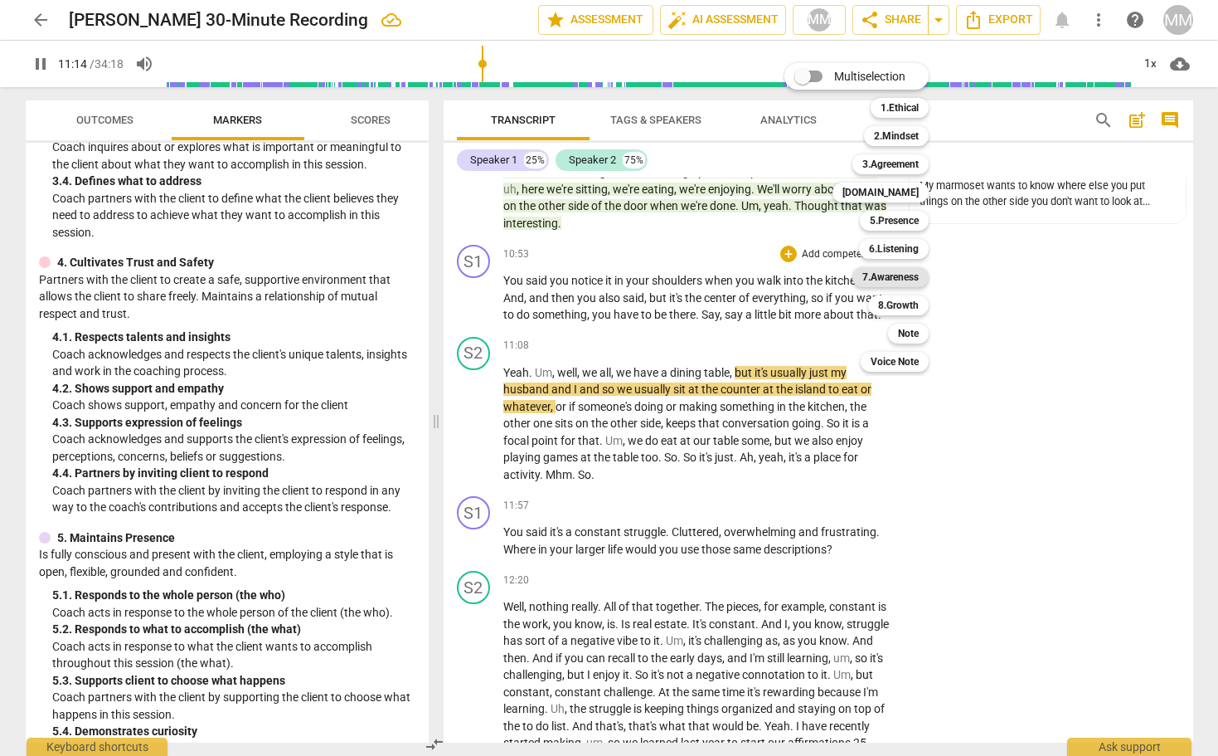
click at [902, 275] on b "7.Awareness" at bounding box center [891, 277] width 56 height 20
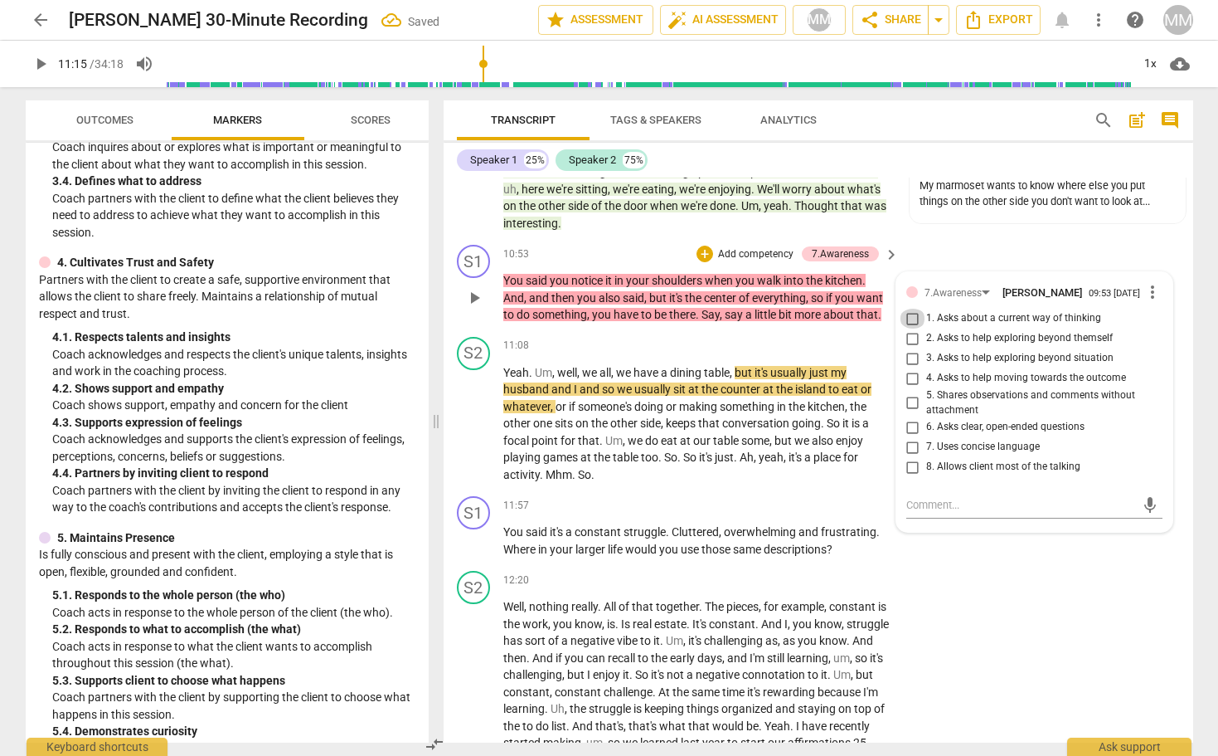
click at [911, 309] on input "1. Asks about a current way of thinking" at bounding box center [913, 319] width 27 height 20
click at [913, 156] on div "Speaker 1 25% Speaker 2 75%" at bounding box center [818, 160] width 723 height 28
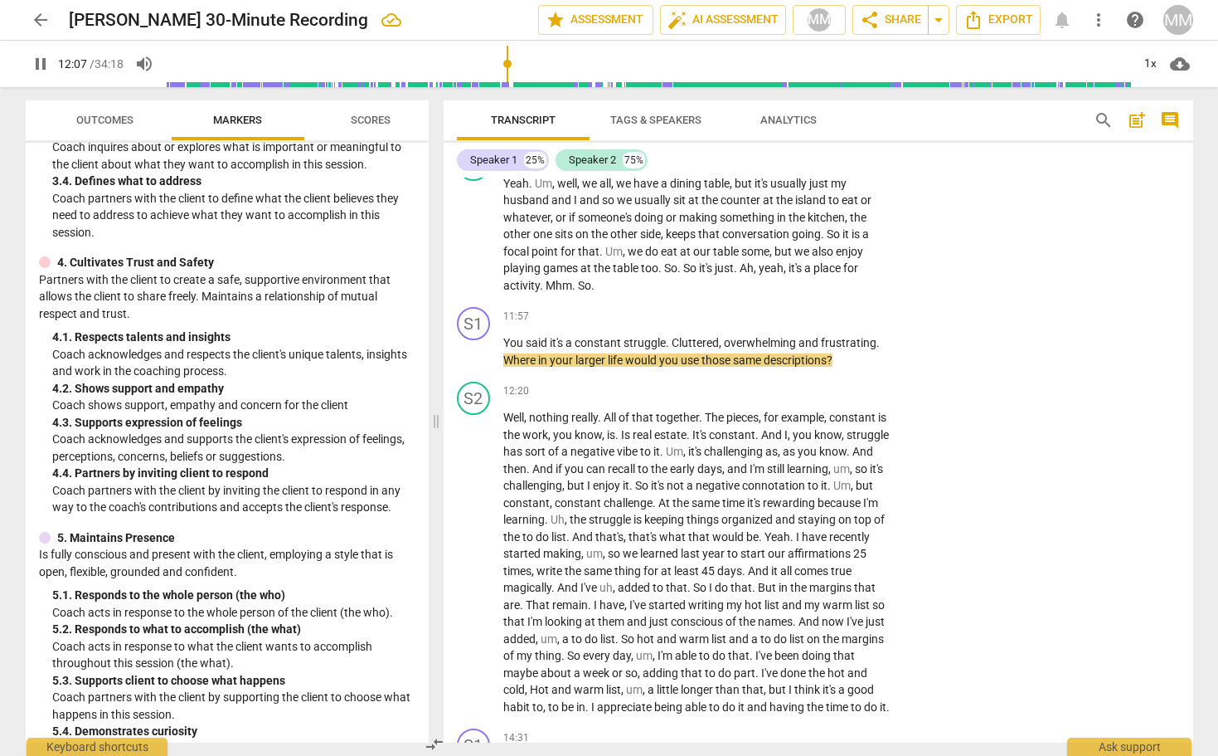
scroll to position [4383, 0]
click at [788, 309] on div "+" at bounding box center [788, 317] width 17 height 17
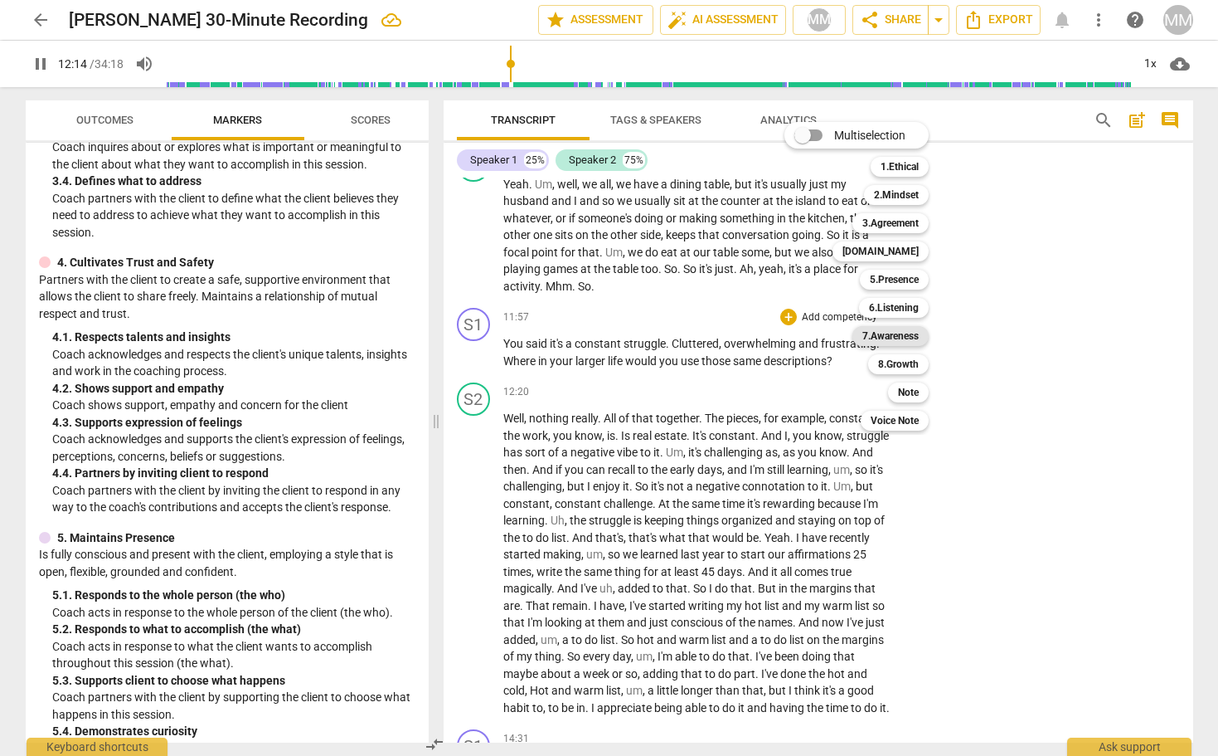
click at [900, 331] on b "7.Awareness" at bounding box center [891, 336] width 56 height 20
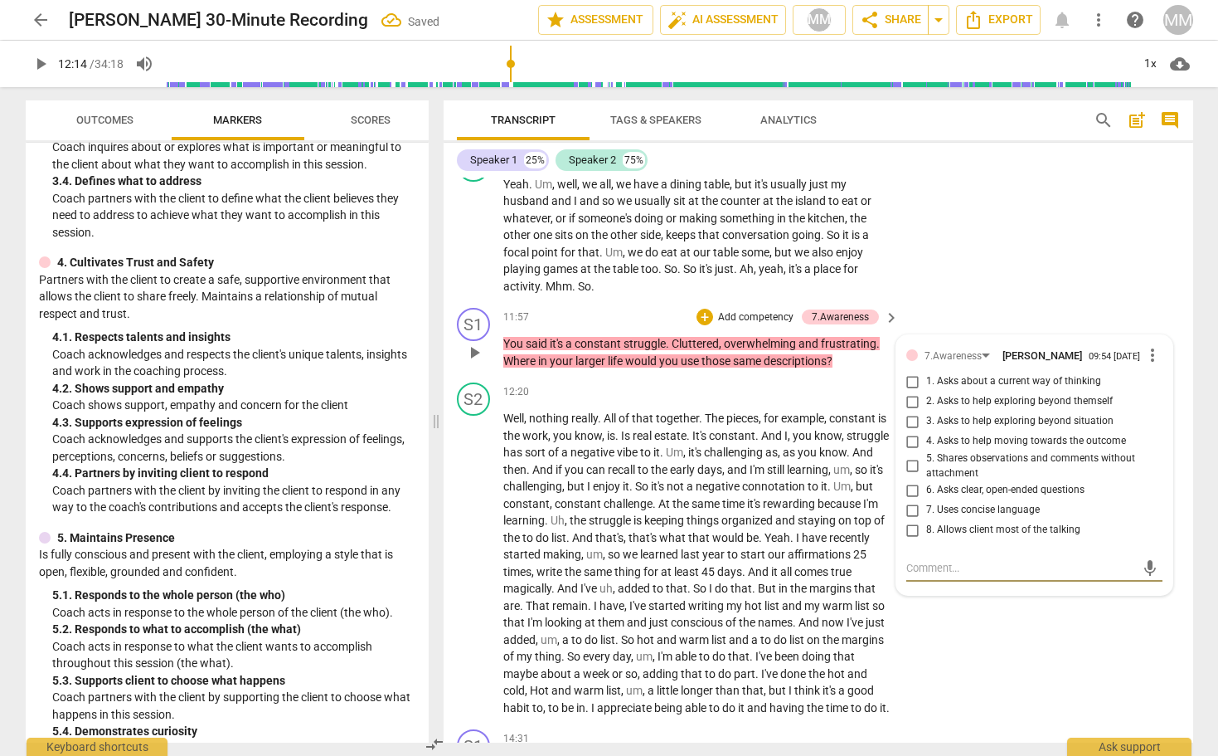
click at [913, 411] on input "3. Asks to help exploring beyond situation" at bounding box center [913, 421] width 27 height 20
click at [1007, 202] on div "S2 play_arrow pause 11:08 + Add competency keyboard_arrow_right Yeah . Um , wel…" at bounding box center [819, 222] width 750 height 160
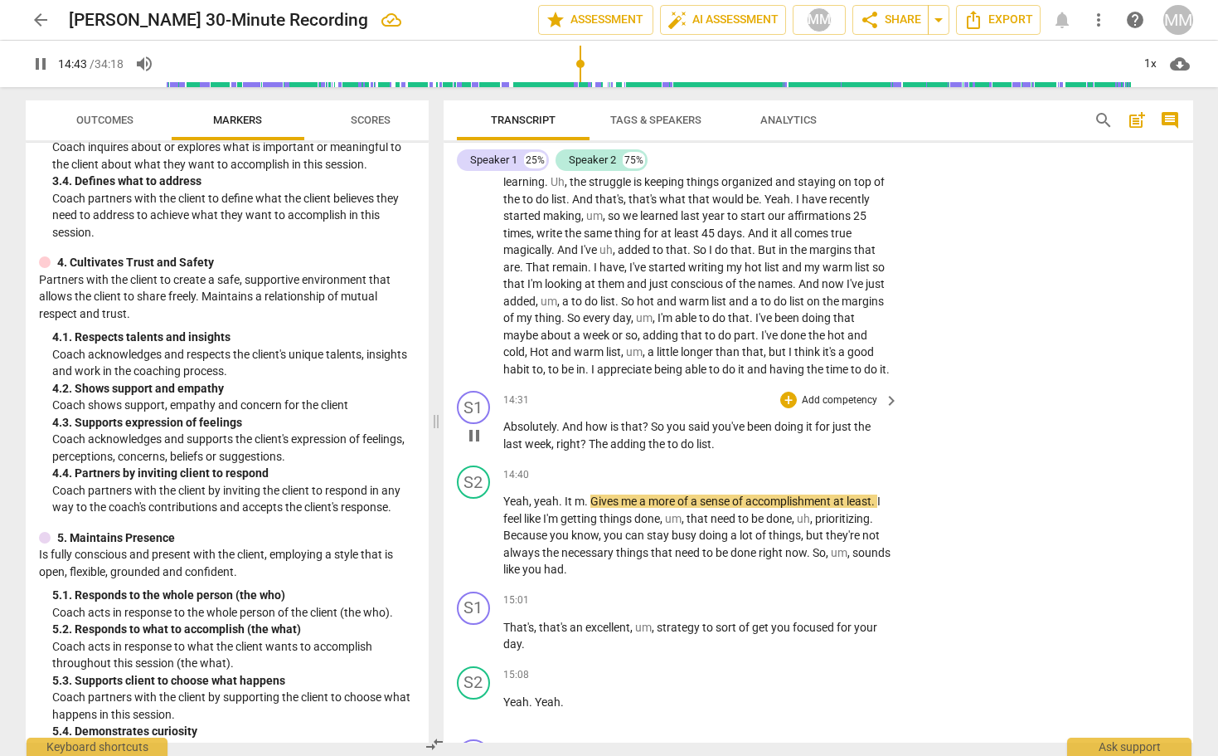
scroll to position [4730, 0]
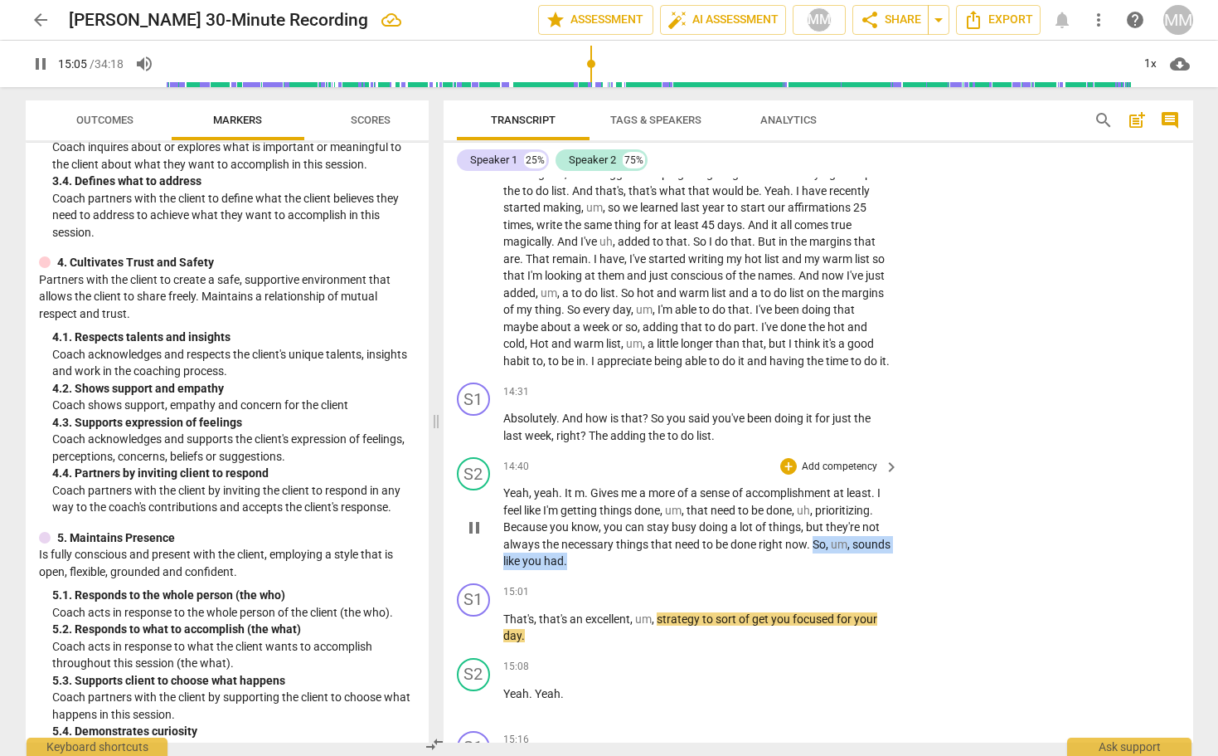
click at [816, 516] on p "Yeah , yeah . It m . Gives me a more of a sense of accomplishment at least . I …" at bounding box center [697, 526] width 388 height 85
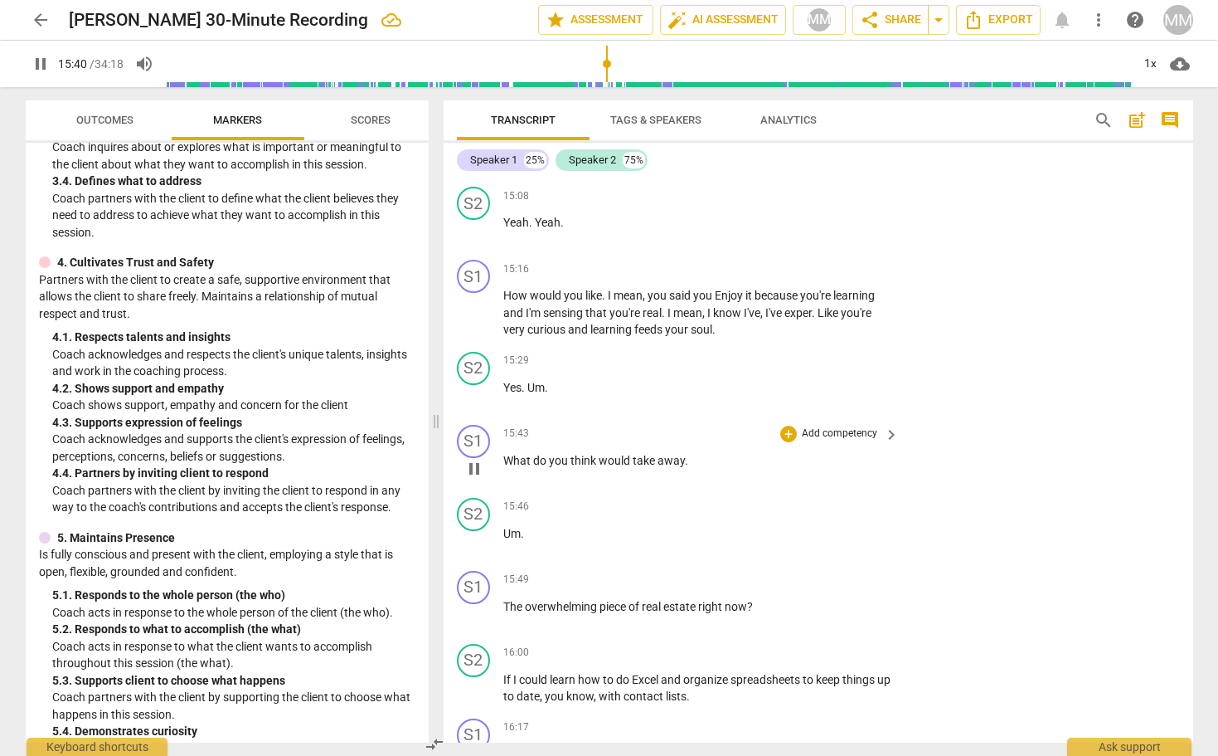
scroll to position [5181, 0]
click at [785, 574] on div "+" at bounding box center [788, 582] width 17 height 17
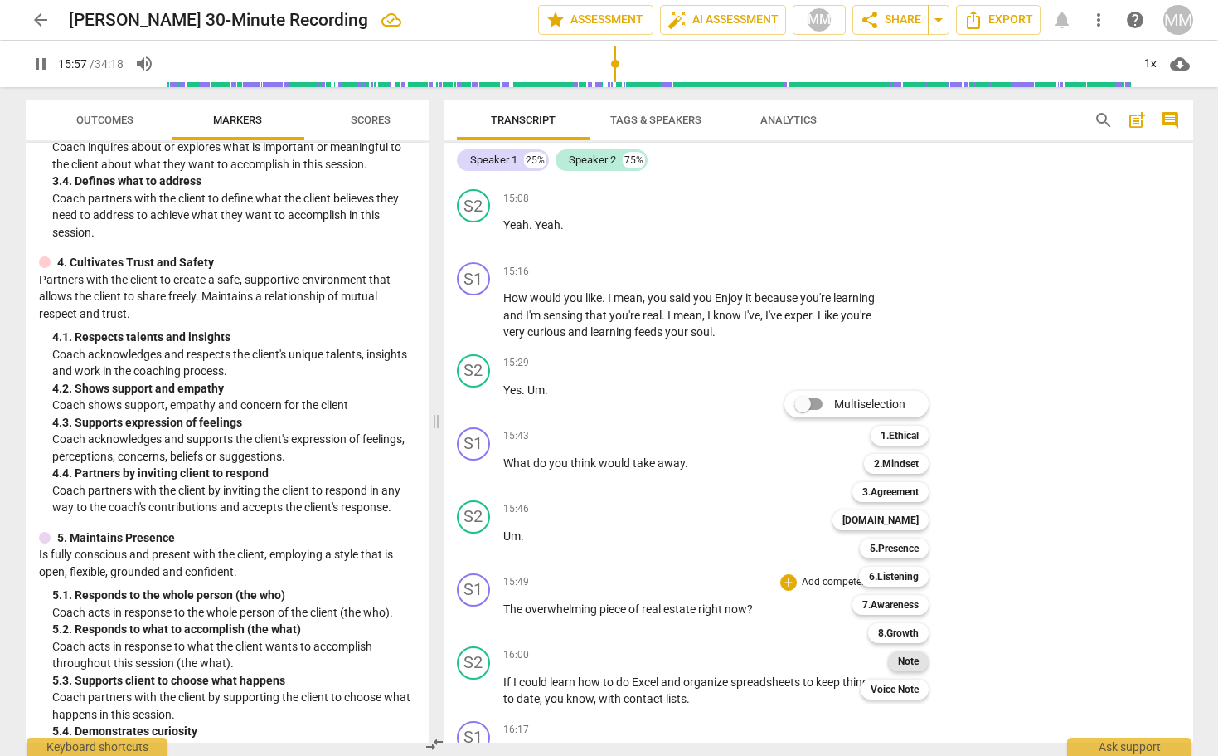
click at [911, 666] on b "Note" at bounding box center [908, 661] width 21 height 20
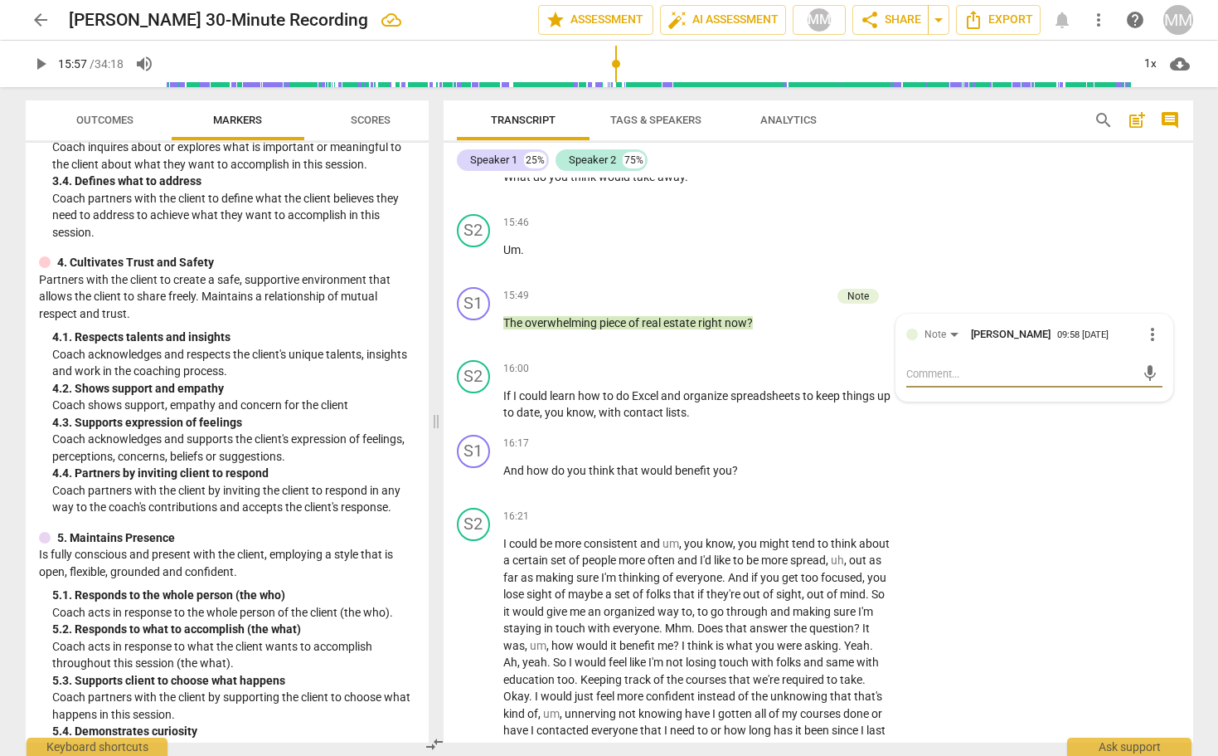
scroll to position [5507, 0]
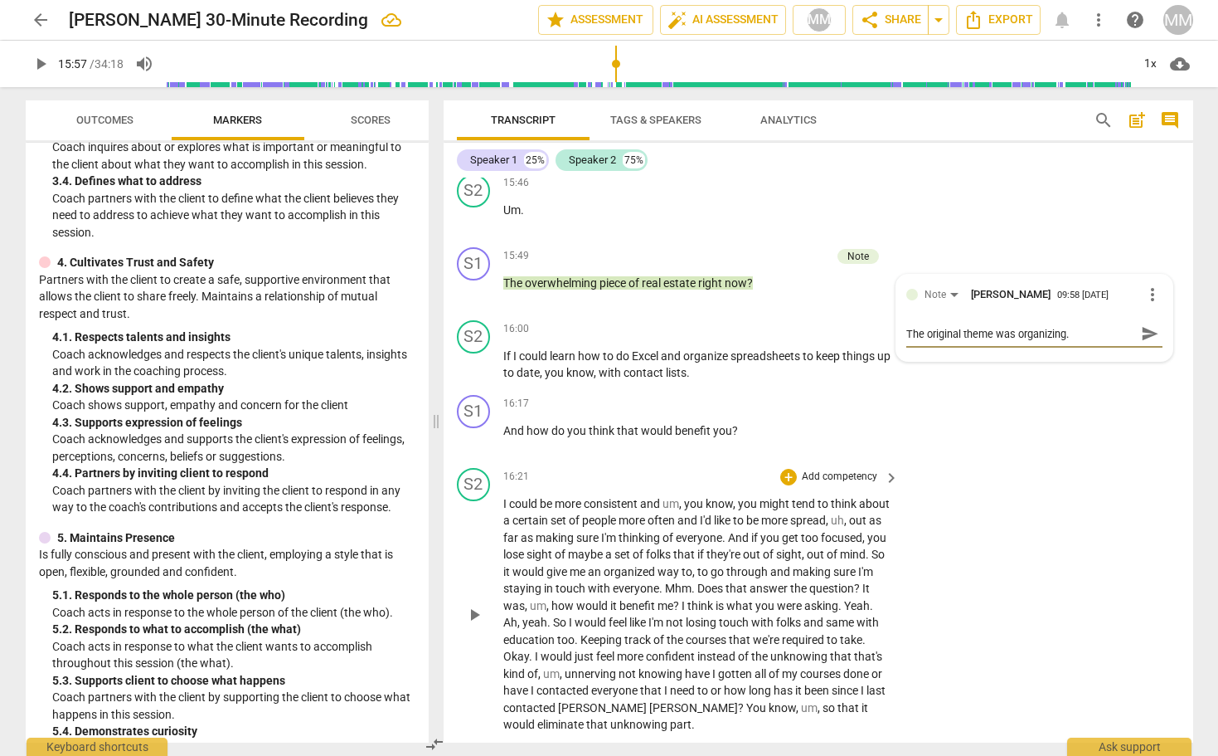
click at [989, 586] on div "S2 play_arrow pause 16:21 + Add competency keyboard_arrow_right I could be more…" at bounding box center [819, 600] width 750 height 279
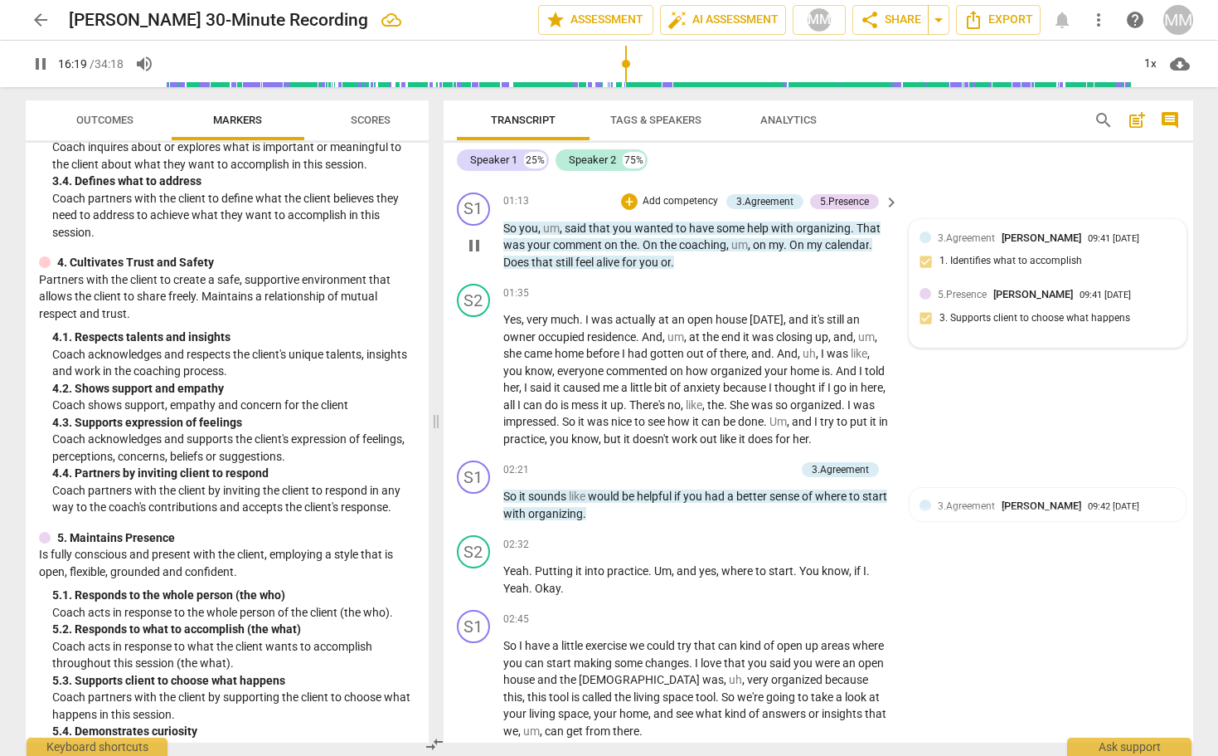
scroll to position [664, 0]
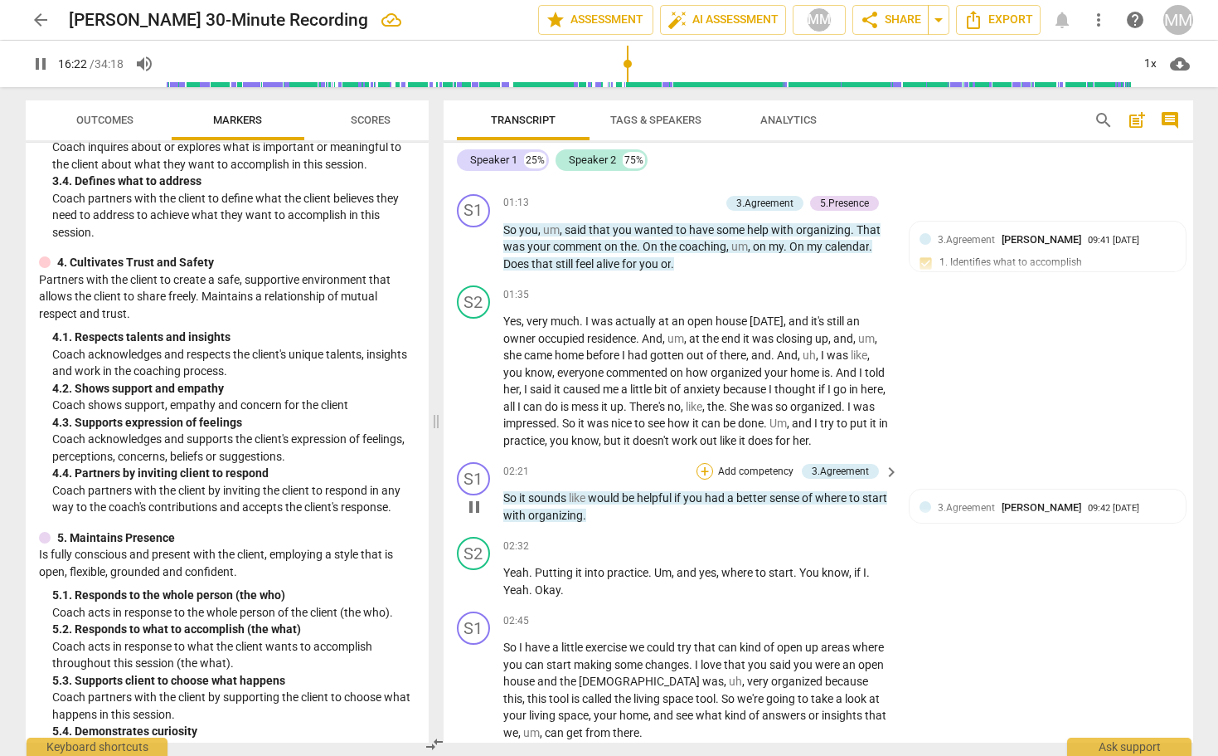
click at [702, 463] on div "+" at bounding box center [705, 471] width 17 height 17
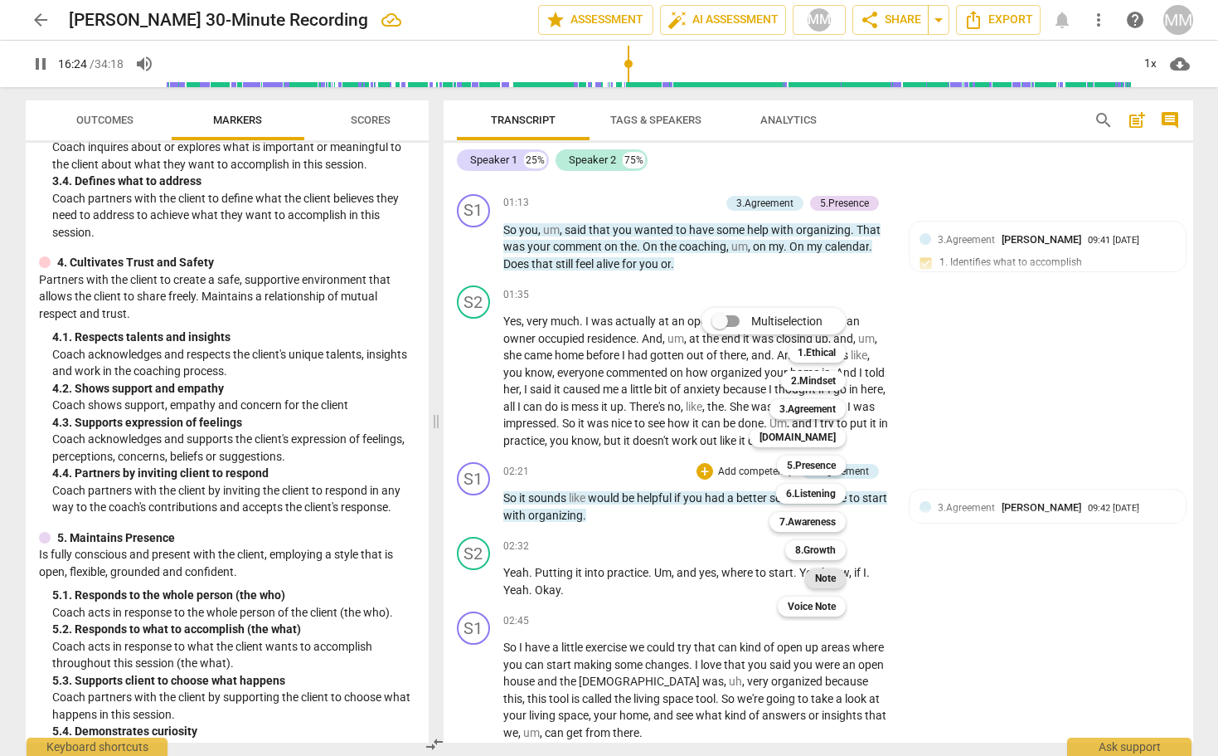
click at [825, 577] on b "Note" at bounding box center [825, 578] width 21 height 20
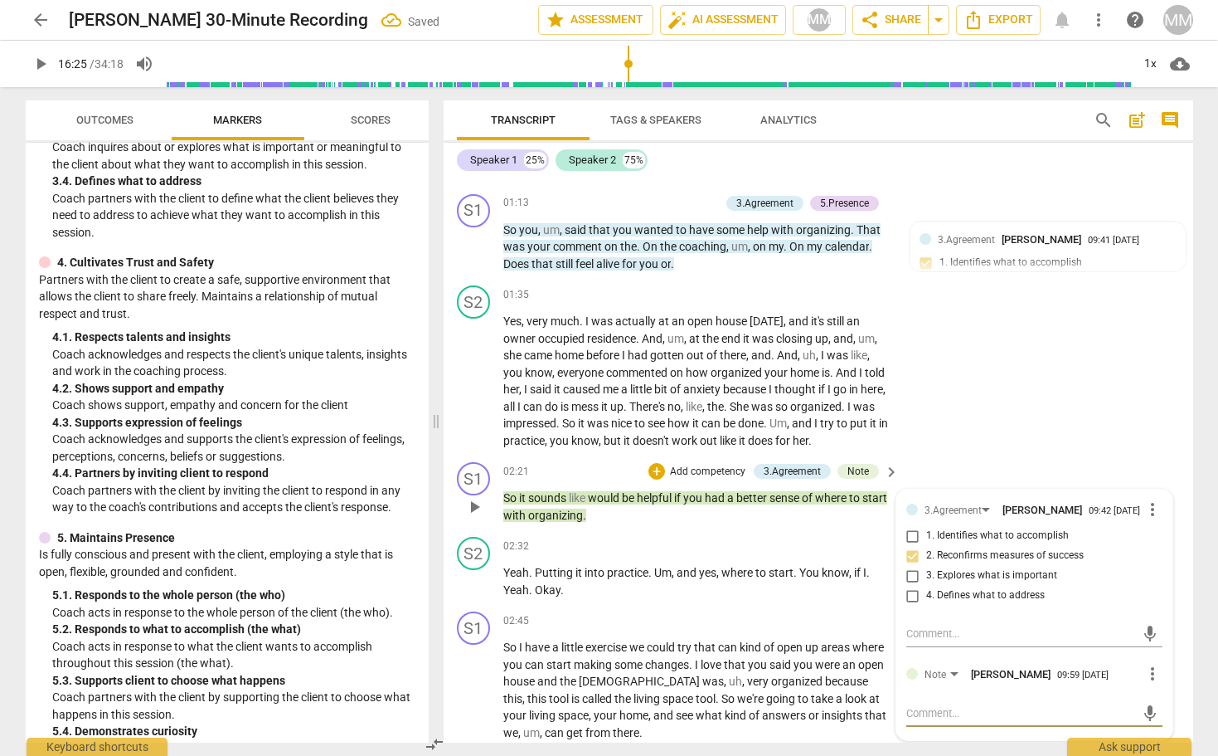
click at [907, 710] on textarea at bounding box center [1022, 713] width 230 height 16
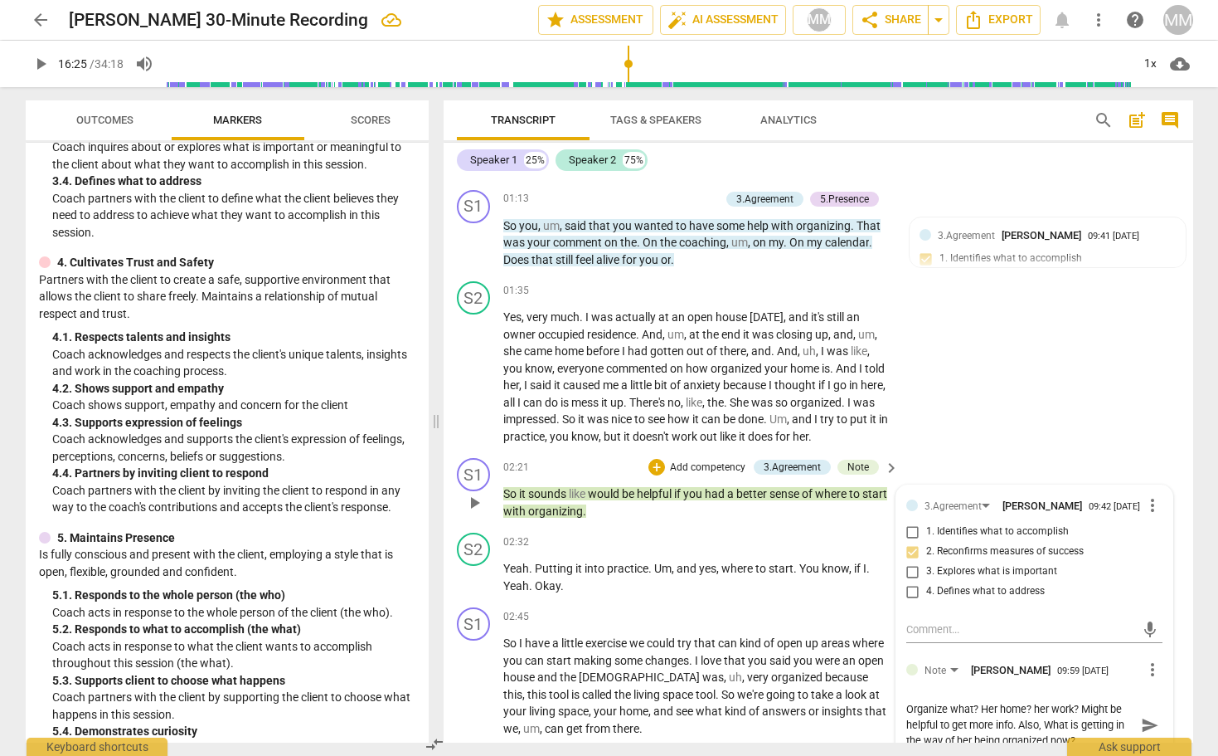
click at [1144, 721] on span "send" at bounding box center [1150, 725] width 18 height 18
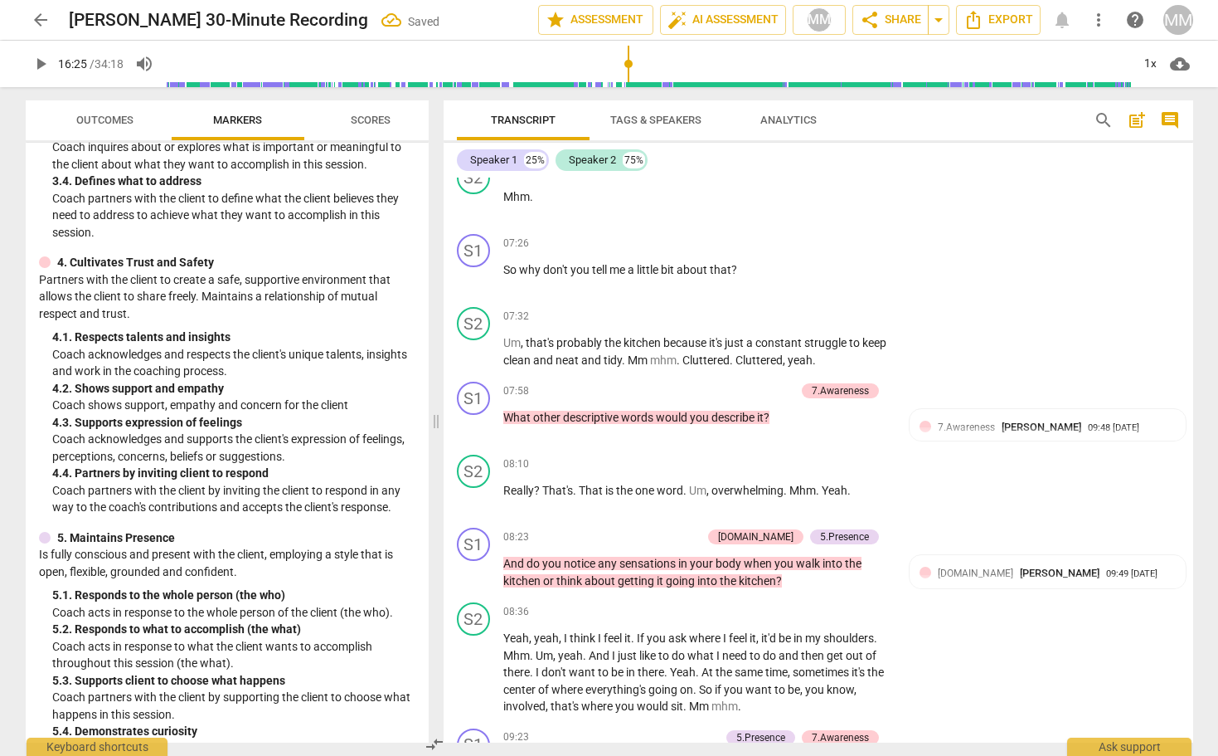
scroll to position [3080, 0]
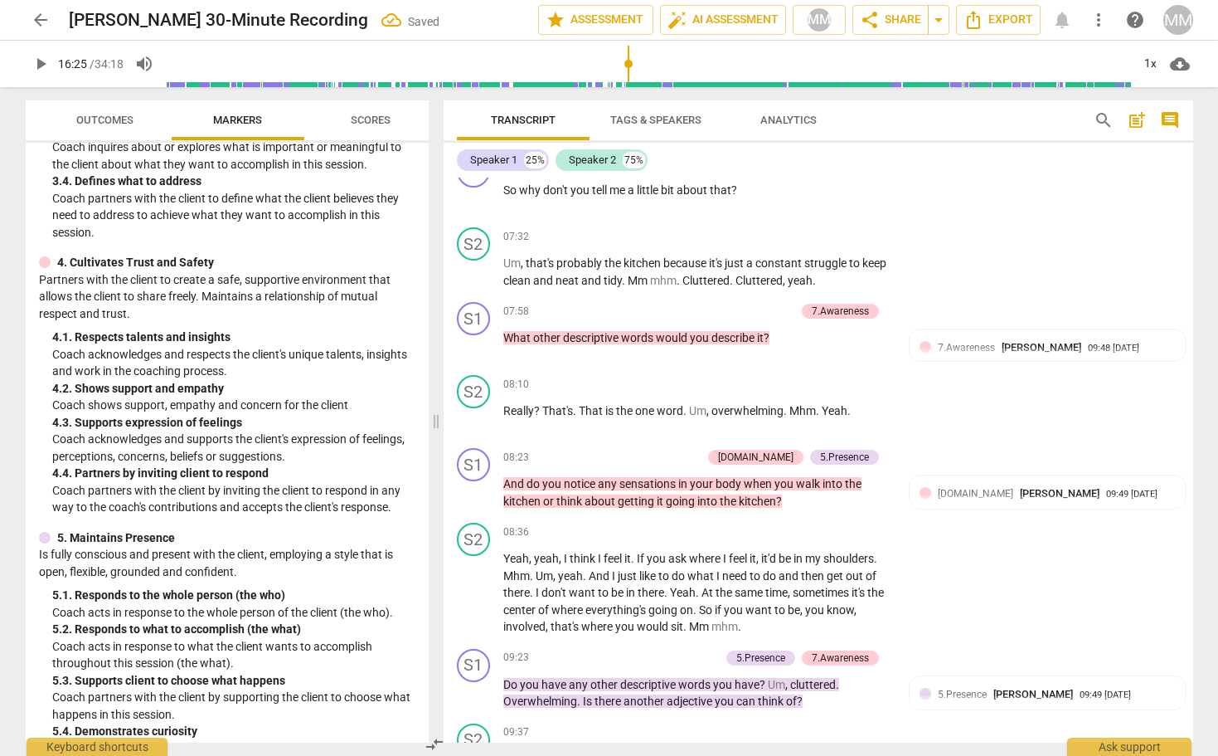
click at [38, 63] on span "play_arrow" at bounding box center [41, 64] width 20 height 20
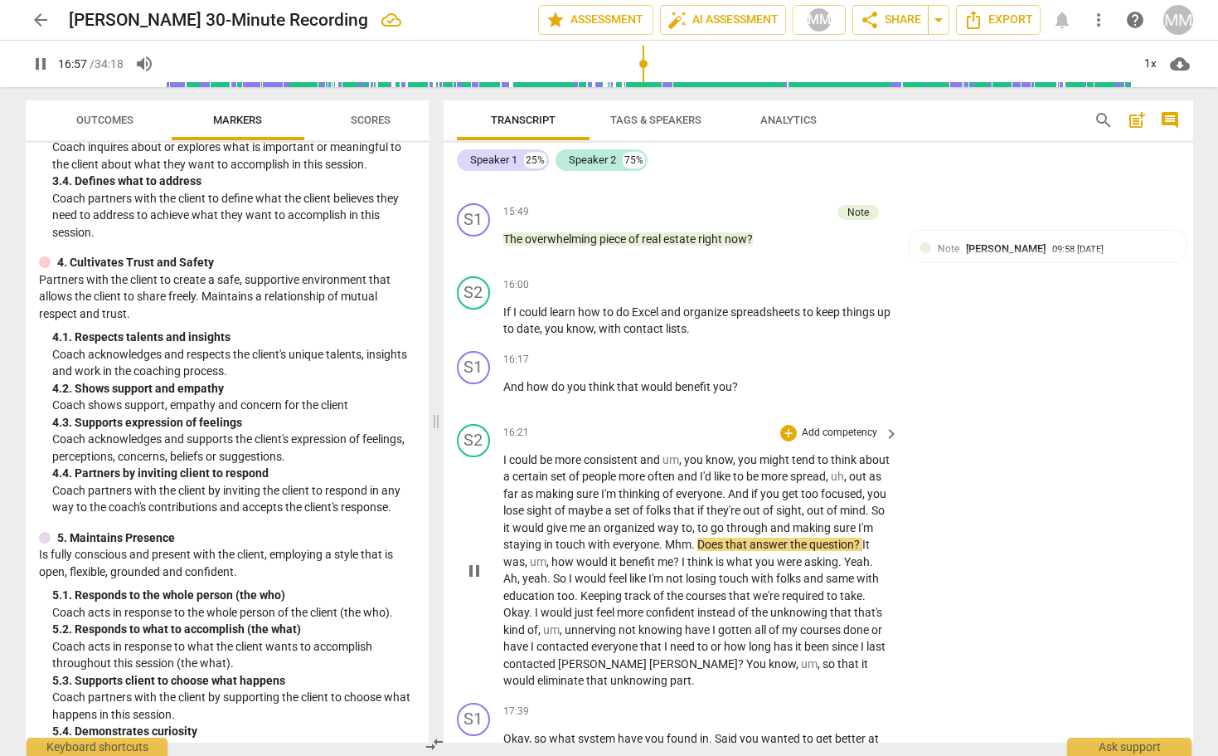
scroll to position [5549, 0]
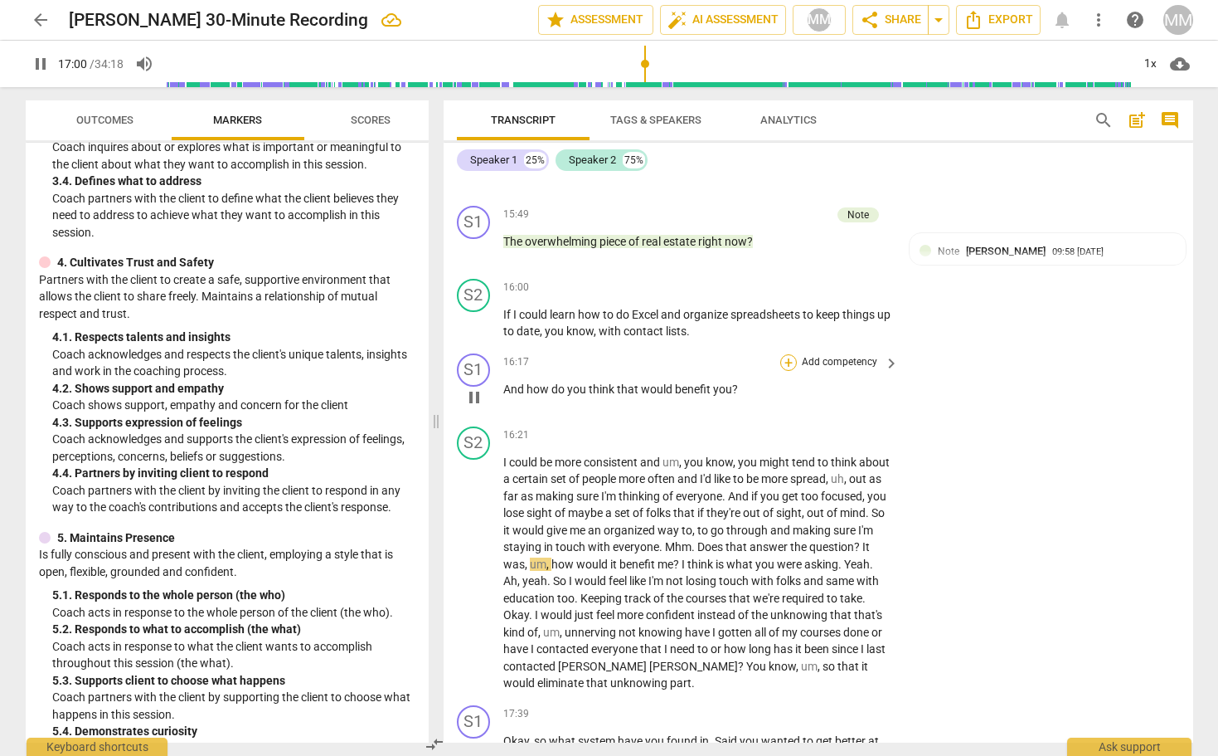
click at [789, 354] on div "+" at bounding box center [788, 362] width 17 height 17
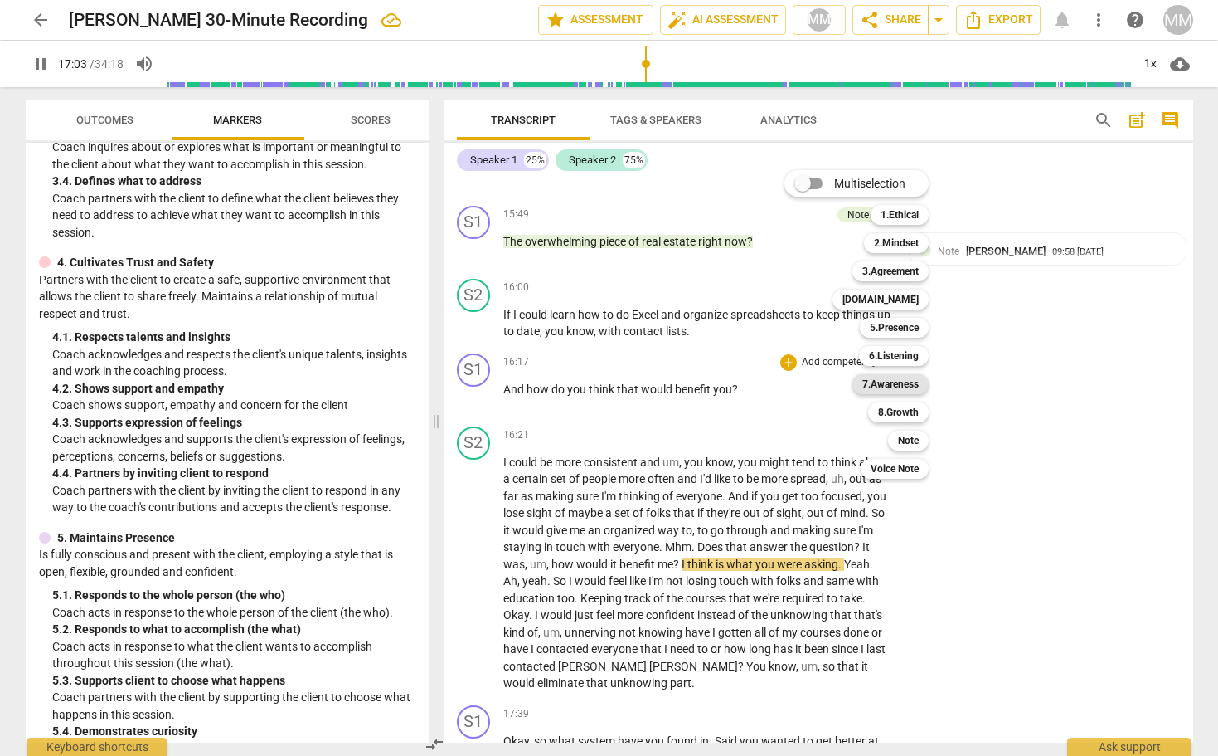
click at [902, 384] on b "7.Awareness" at bounding box center [891, 384] width 56 height 20
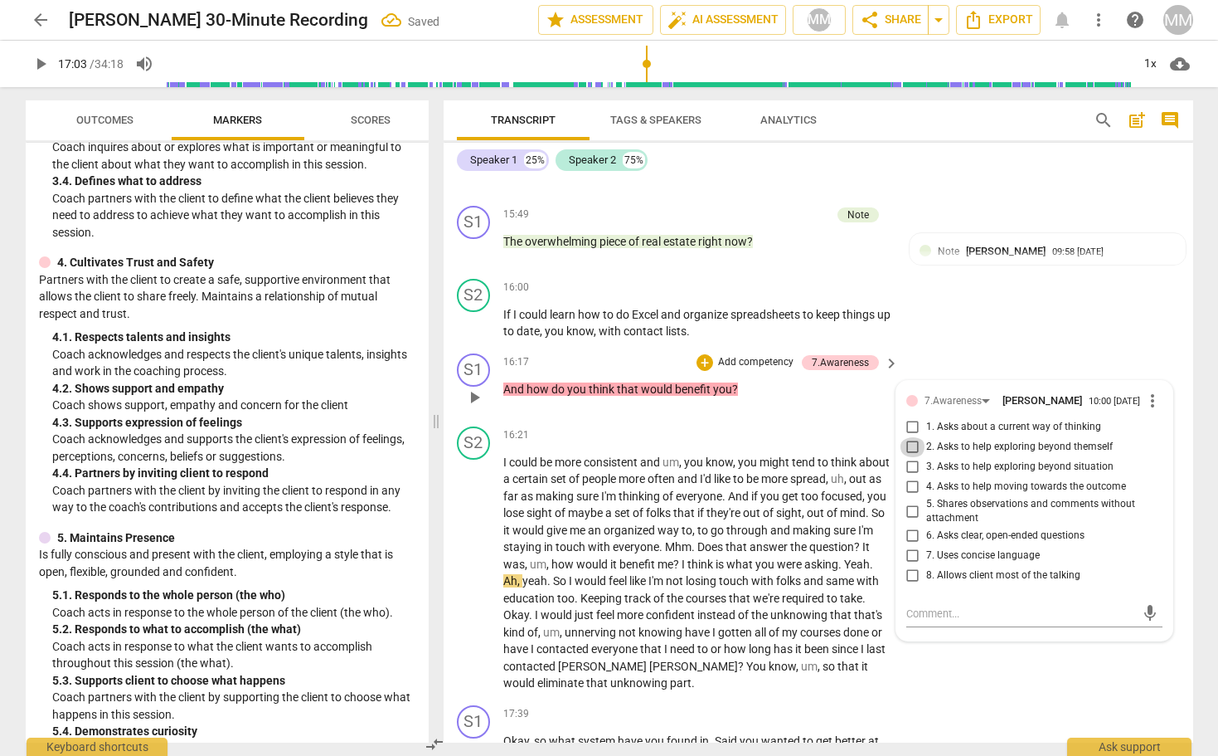
click at [911, 437] on input "2. Asks to help exploring beyond themself" at bounding box center [913, 447] width 27 height 20
click at [910, 477] on input "4. Asks to help moving towards the outcome" at bounding box center [913, 487] width 27 height 20
click at [939, 295] on div "S2 play_arrow pause 16:00 + Add competency keyboard_arrow_right If I could lear…" at bounding box center [819, 309] width 750 height 75
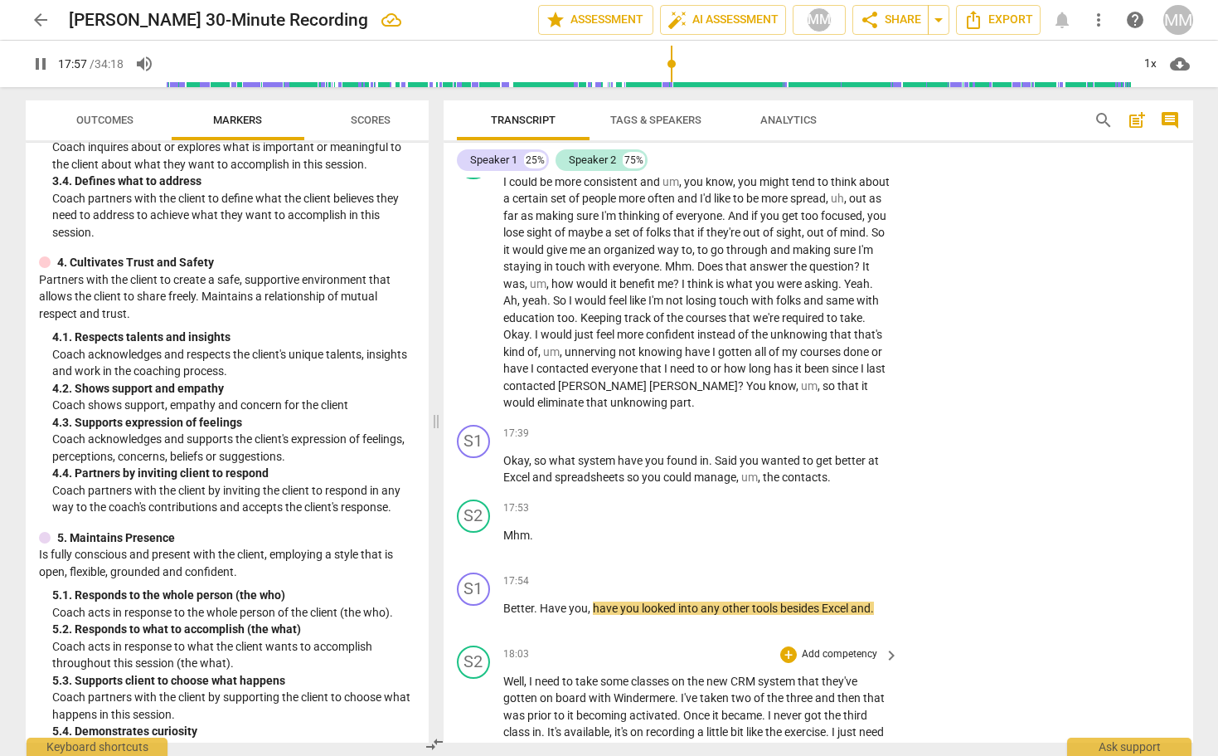
scroll to position [0, 0]
click at [785, 573] on div "+" at bounding box center [788, 581] width 17 height 17
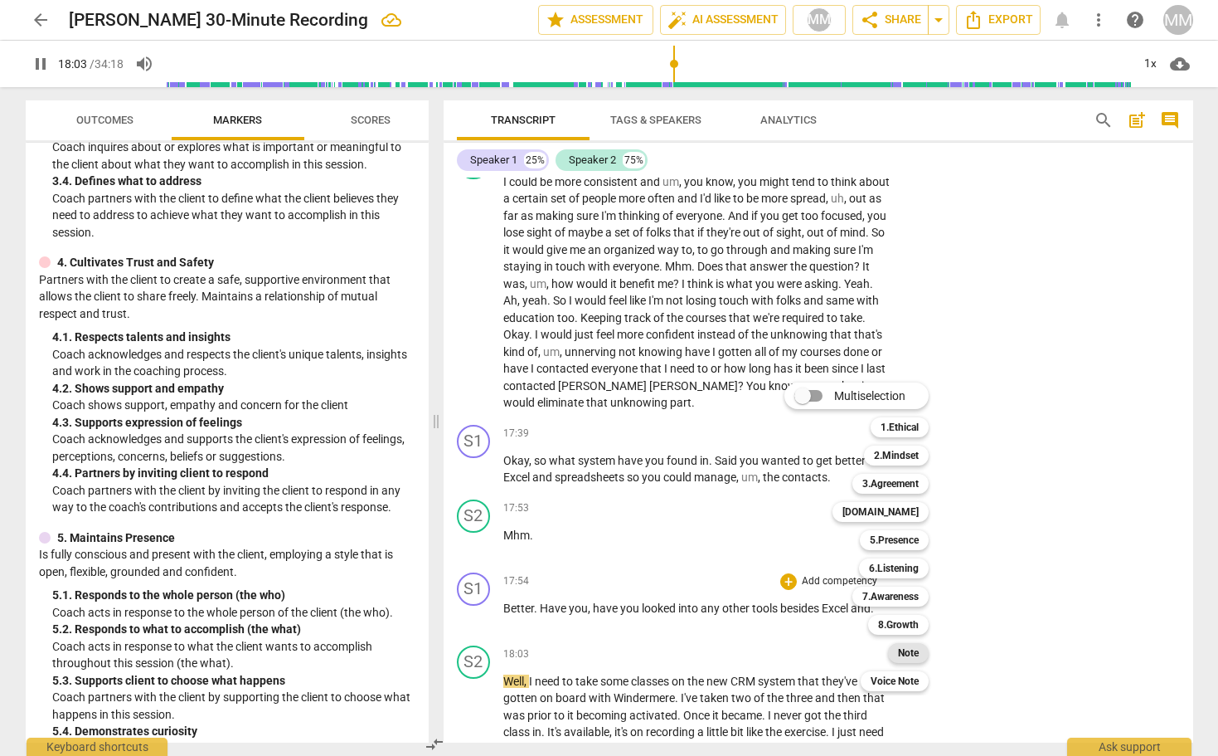
click at [913, 654] on b "Note" at bounding box center [908, 653] width 21 height 20
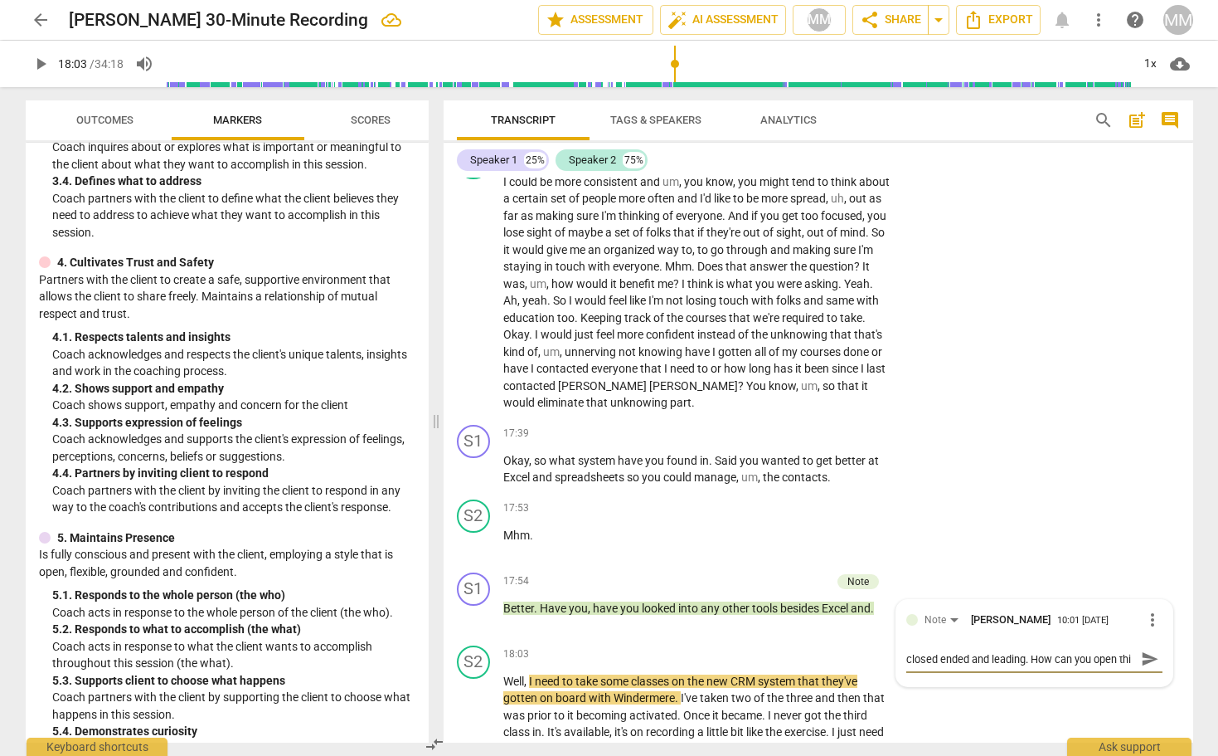
scroll to position [14, 0]
click at [1141, 649] on span "send" at bounding box center [1150, 658] width 18 height 18
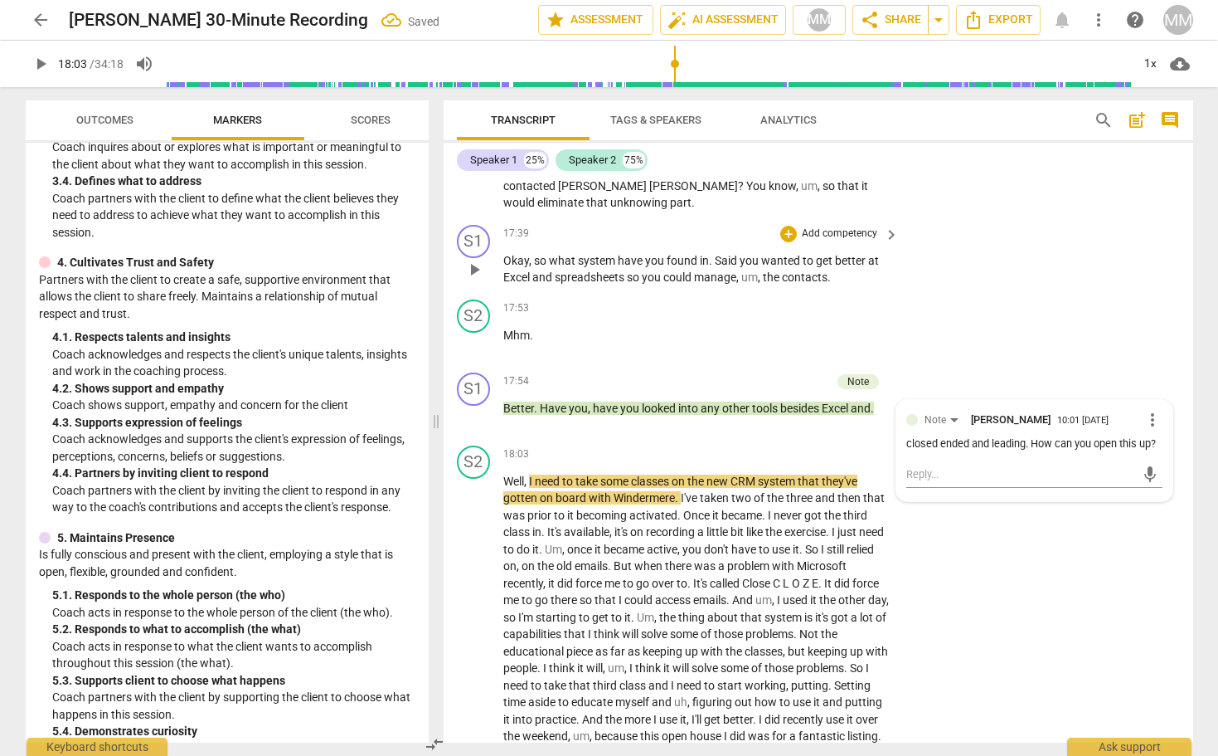
scroll to position [6123, 0]
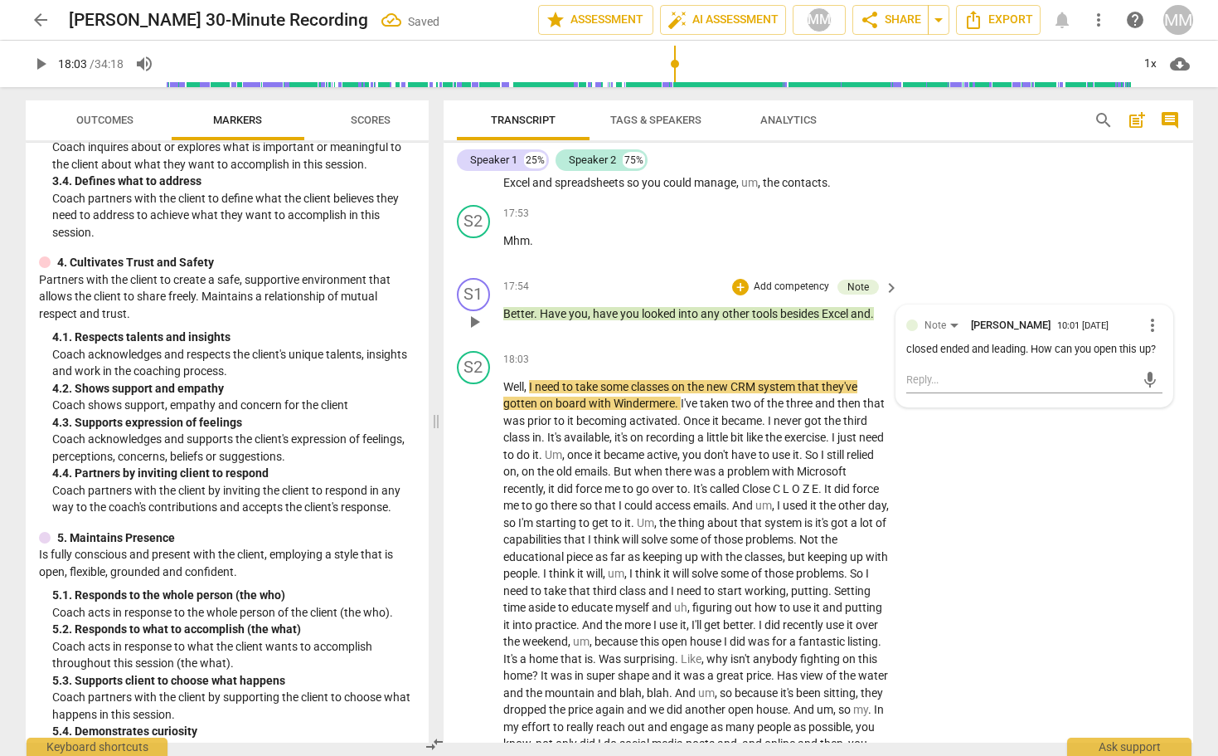
click at [608, 295] on div "S1 play_arrow pause 17:54 + Add competency Note keyboard_arrow_right Better . H…" at bounding box center [819, 307] width 750 height 73
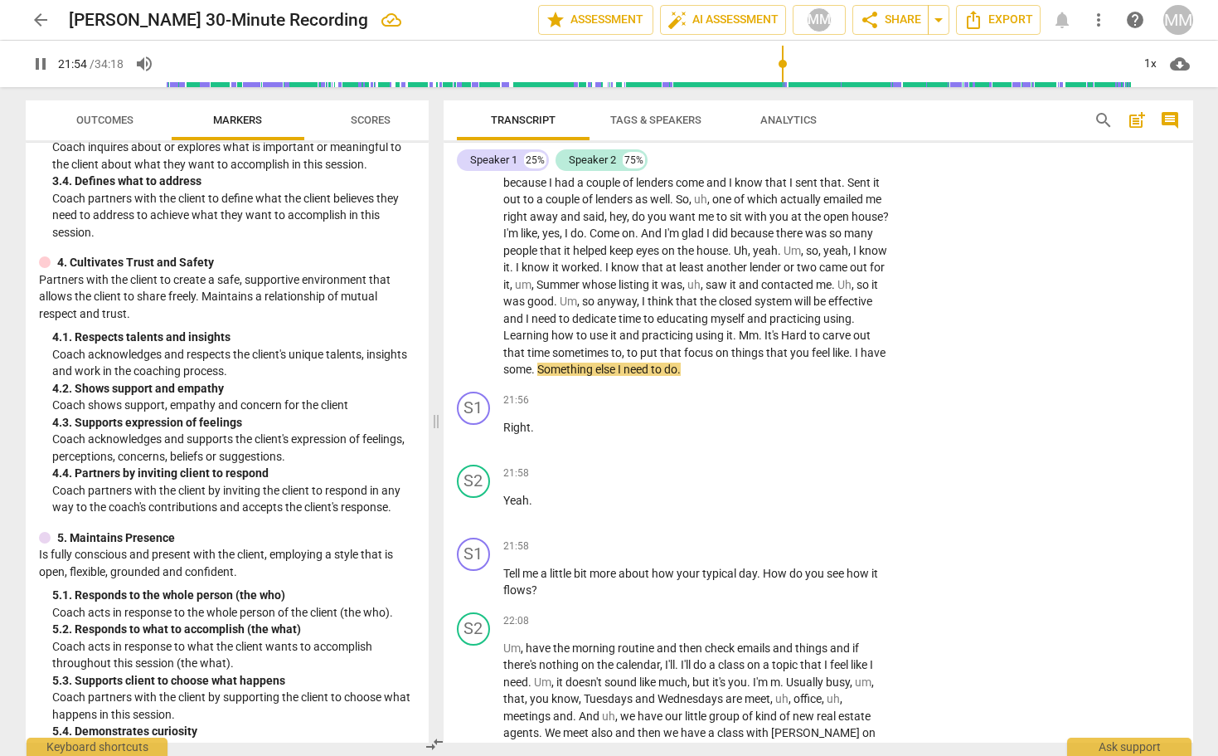
scroll to position [6841, 0]
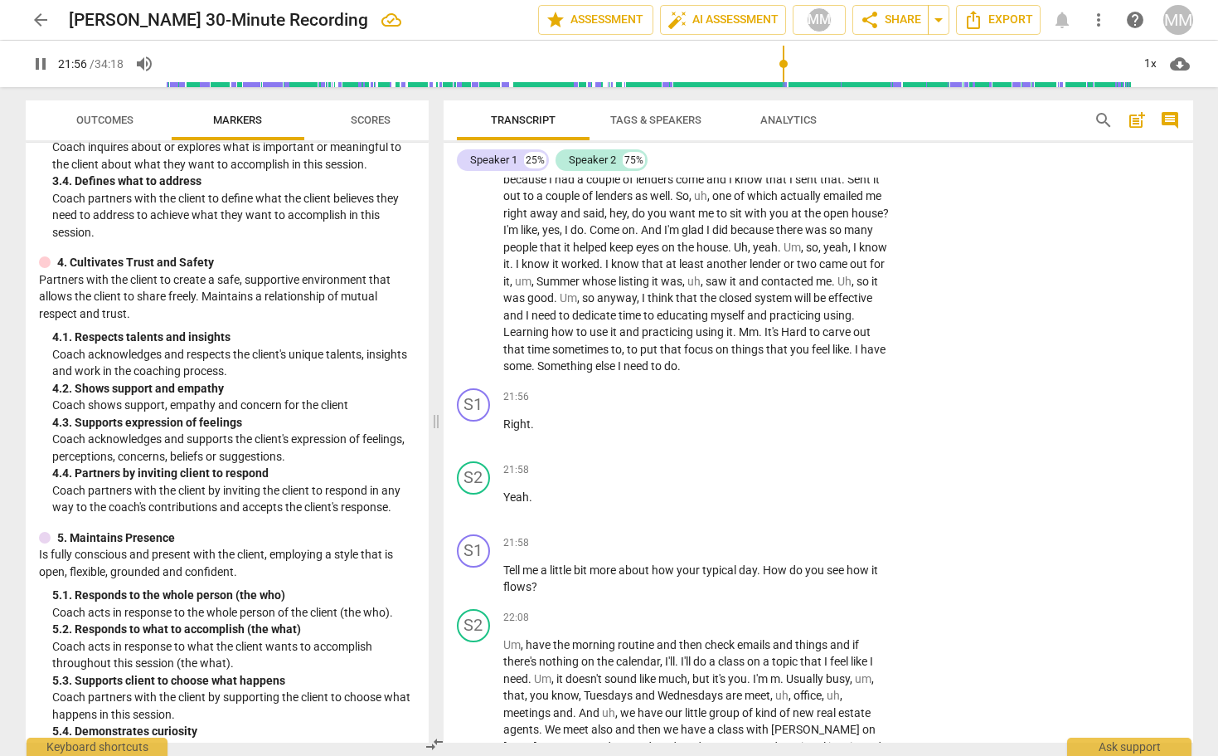
click at [552, 343] on span "time" at bounding box center [539, 349] width 25 height 13
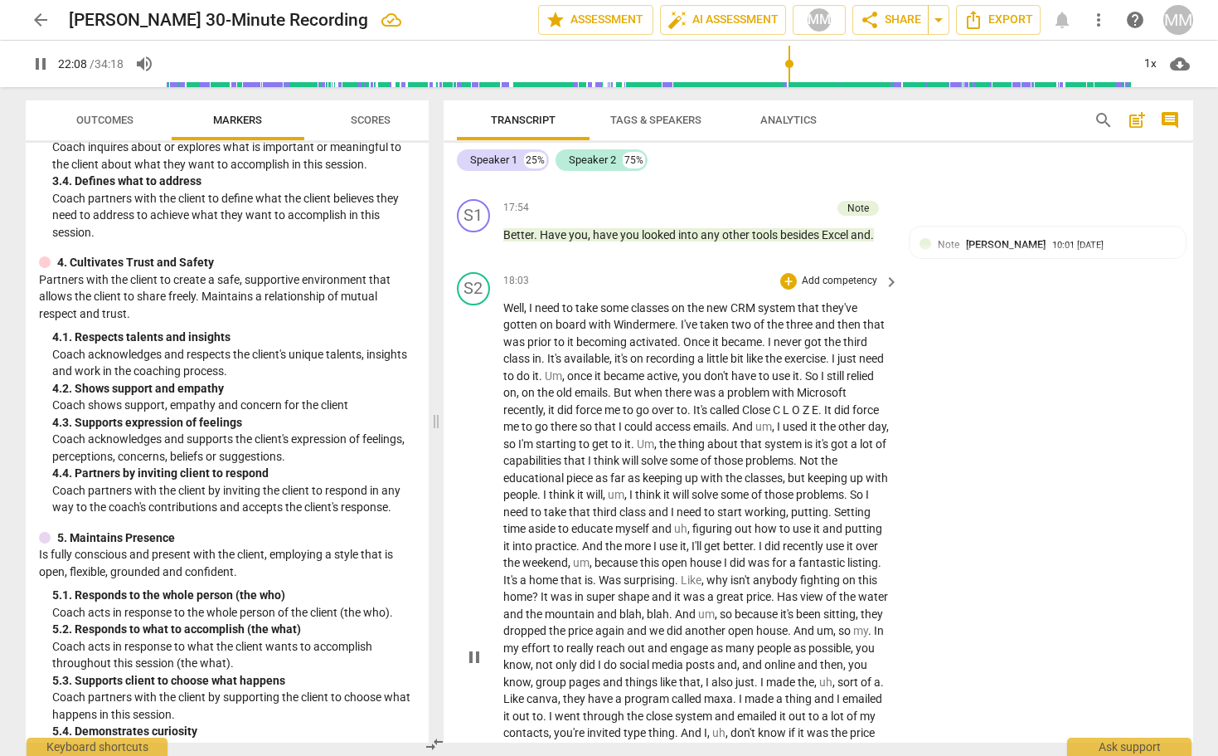
scroll to position [6120, 0]
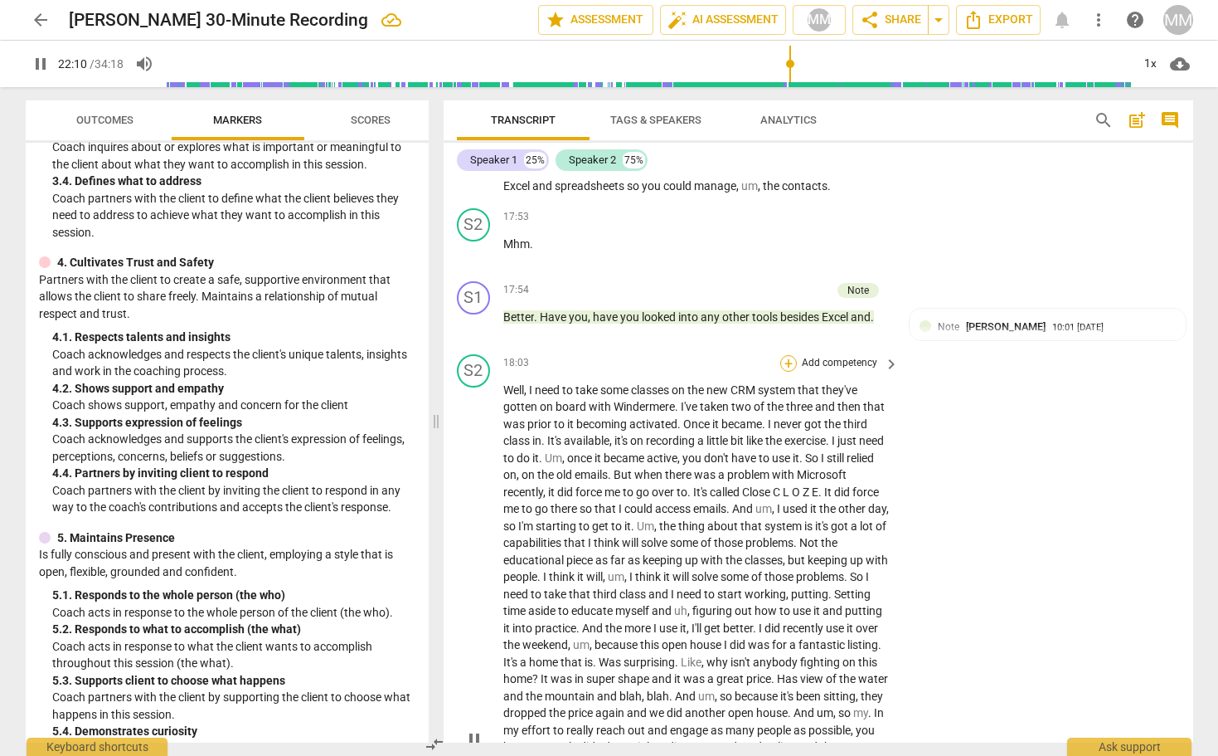
click at [791, 355] on div "+" at bounding box center [788, 363] width 17 height 17
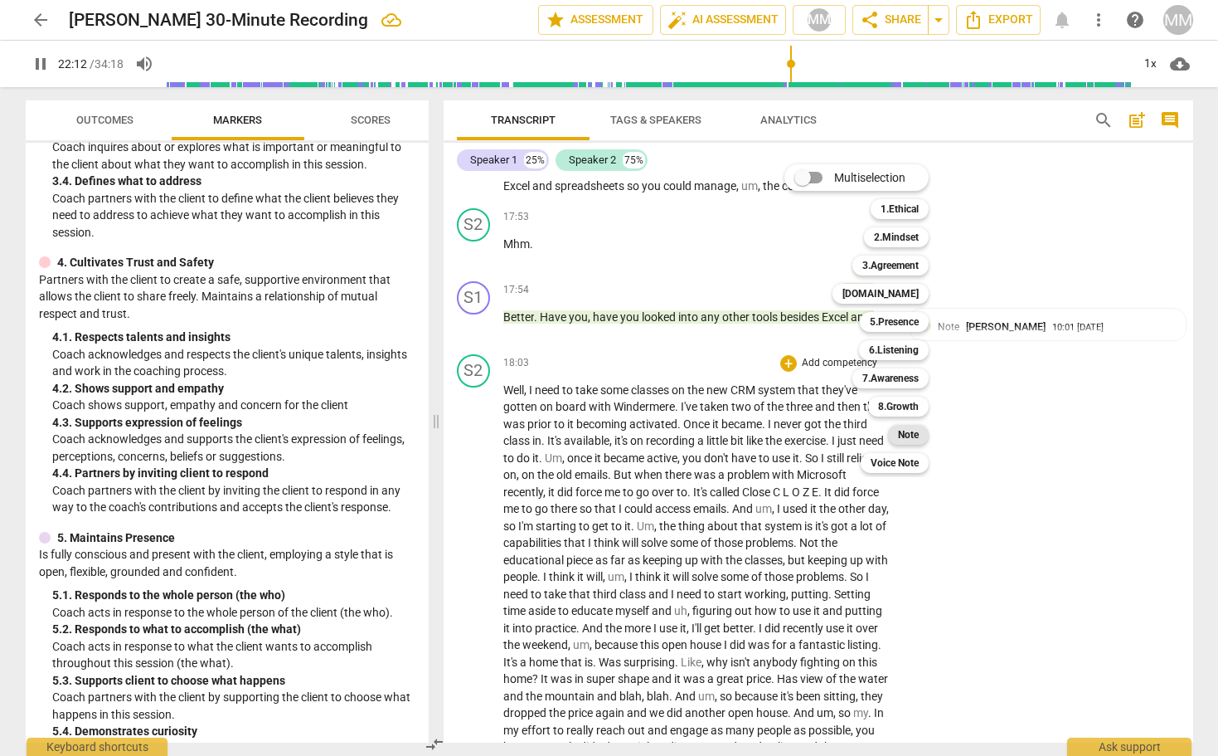
click at [908, 433] on b "Note" at bounding box center [908, 435] width 21 height 20
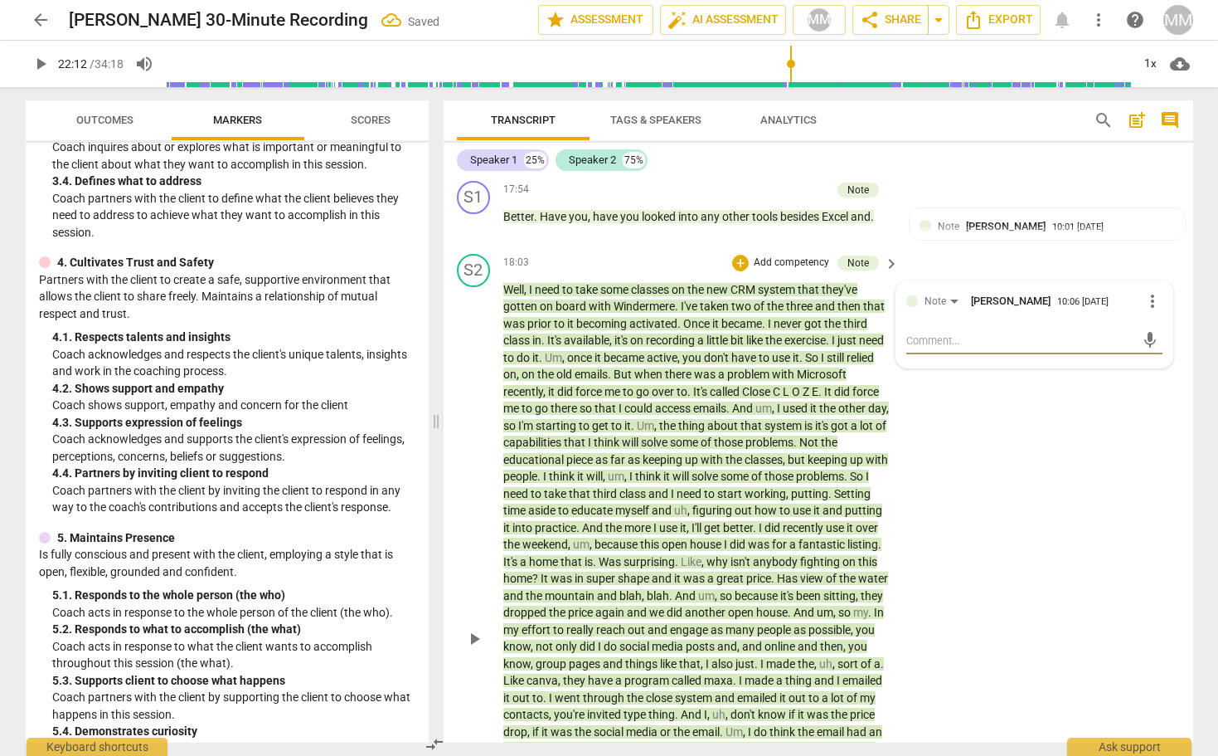
scroll to position [6173, 0]
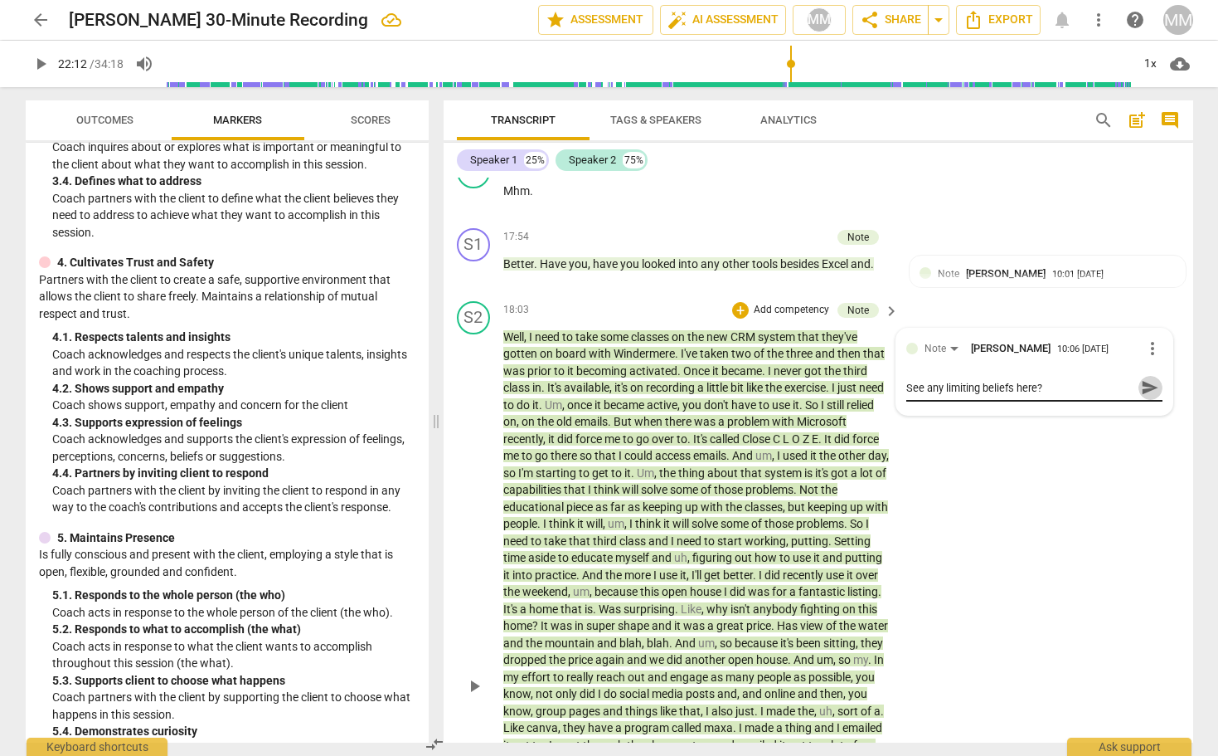
click at [1141, 378] on span "send" at bounding box center [1150, 387] width 18 height 18
click at [913, 395] on textarea at bounding box center [1022, 403] width 230 height 16
click at [1145, 394] on span "send" at bounding box center [1150, 403] width 18 height 18
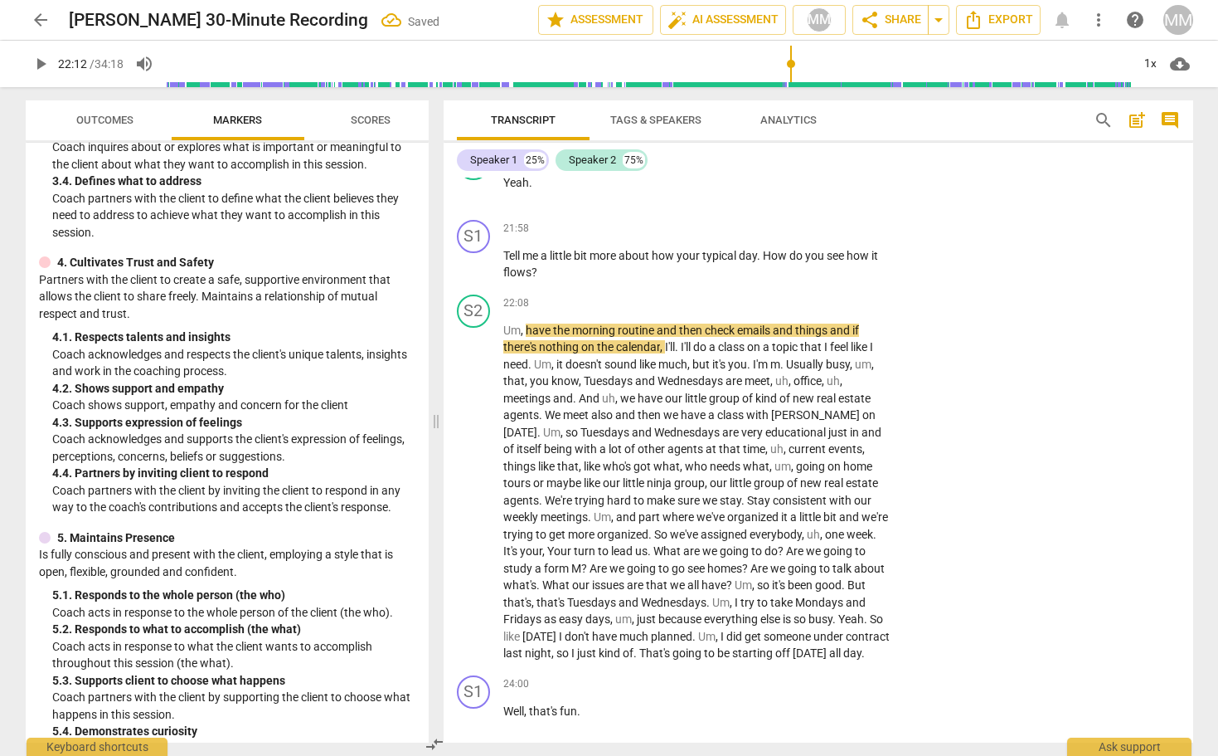
scroll to position [7112, 0]
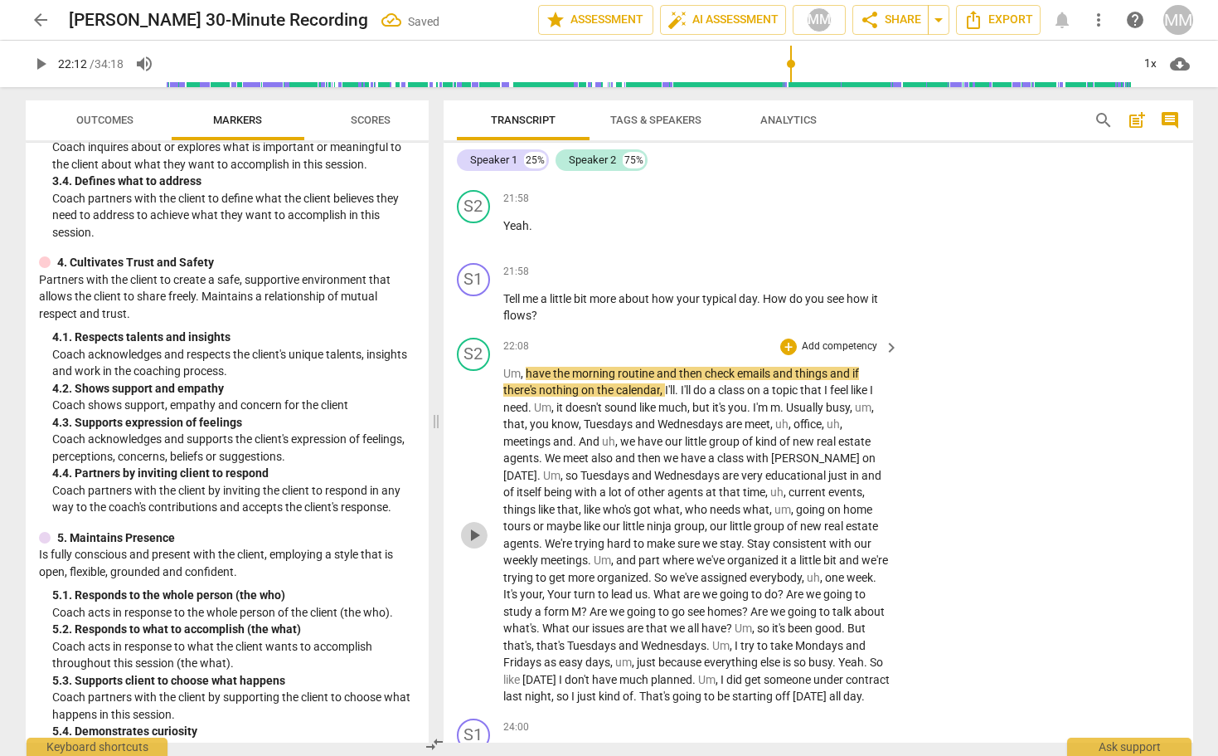
click at [469, 525] on span "play_arrow" at bounding box center [474, 535] width 20 height 20
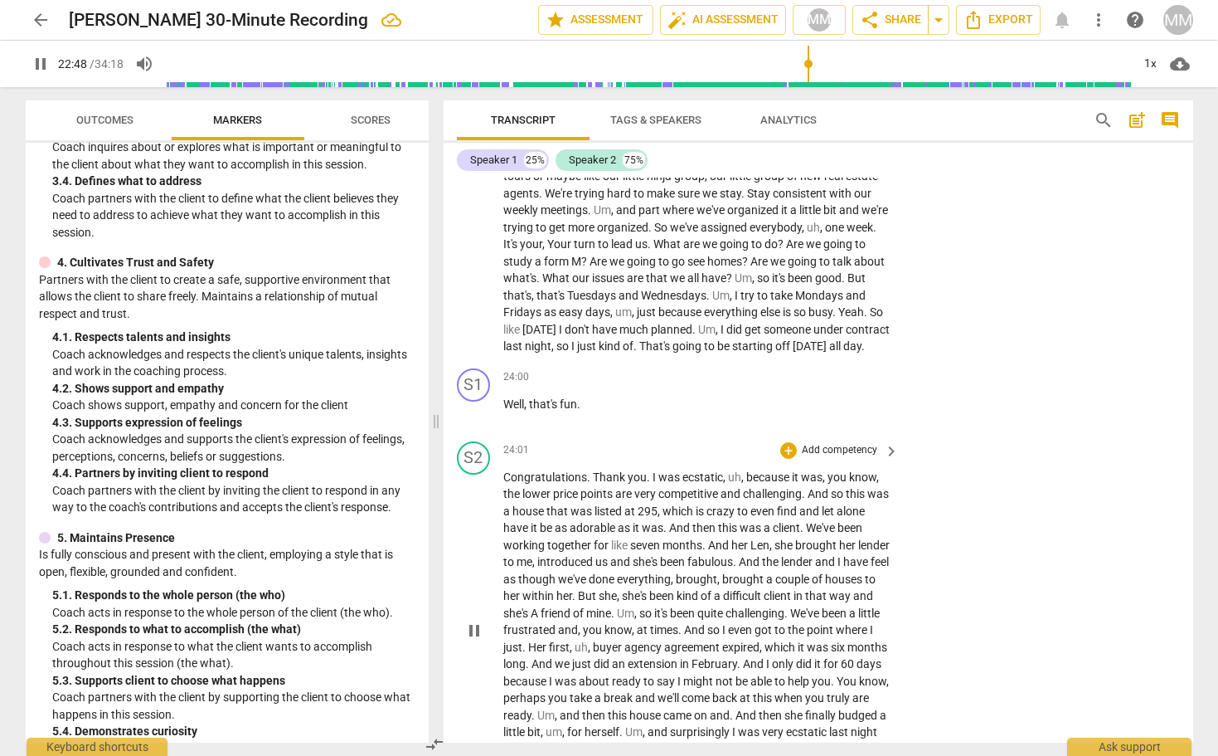
scroll to position [7413, 0]
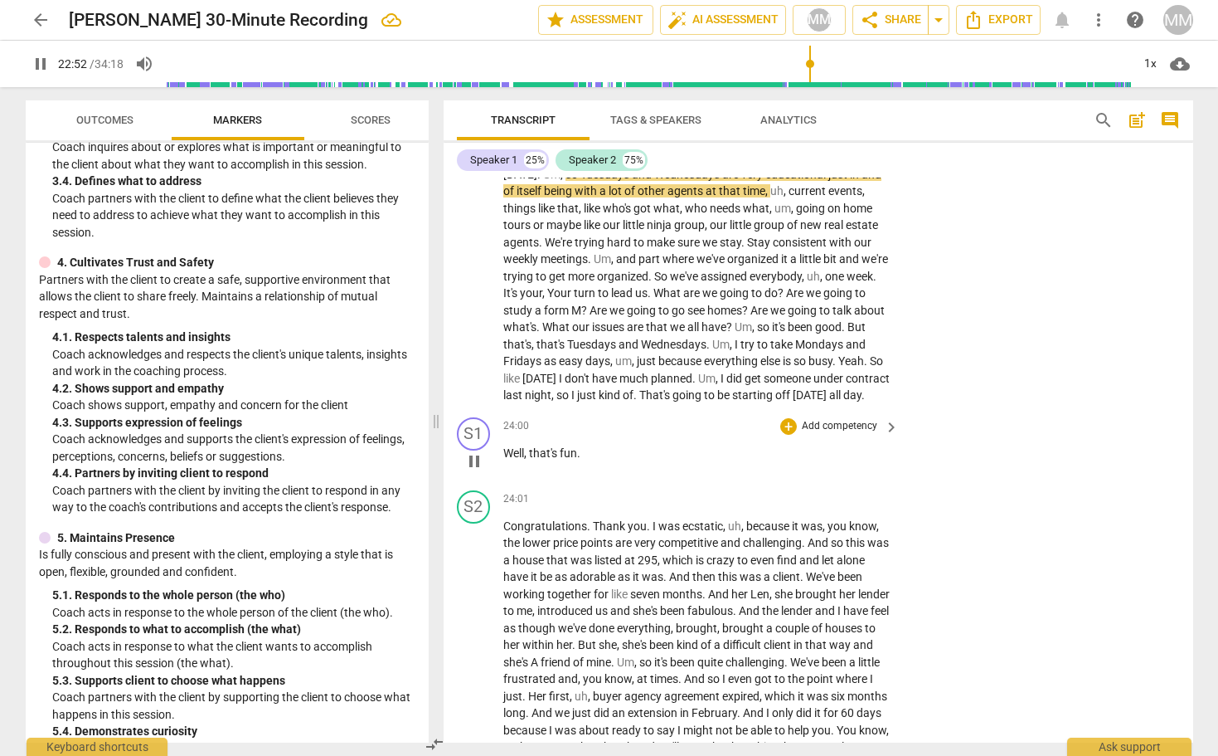
click at [589, 445] on p "Well , that's fun ." at bounding box center [697, 453] width 388 height 17
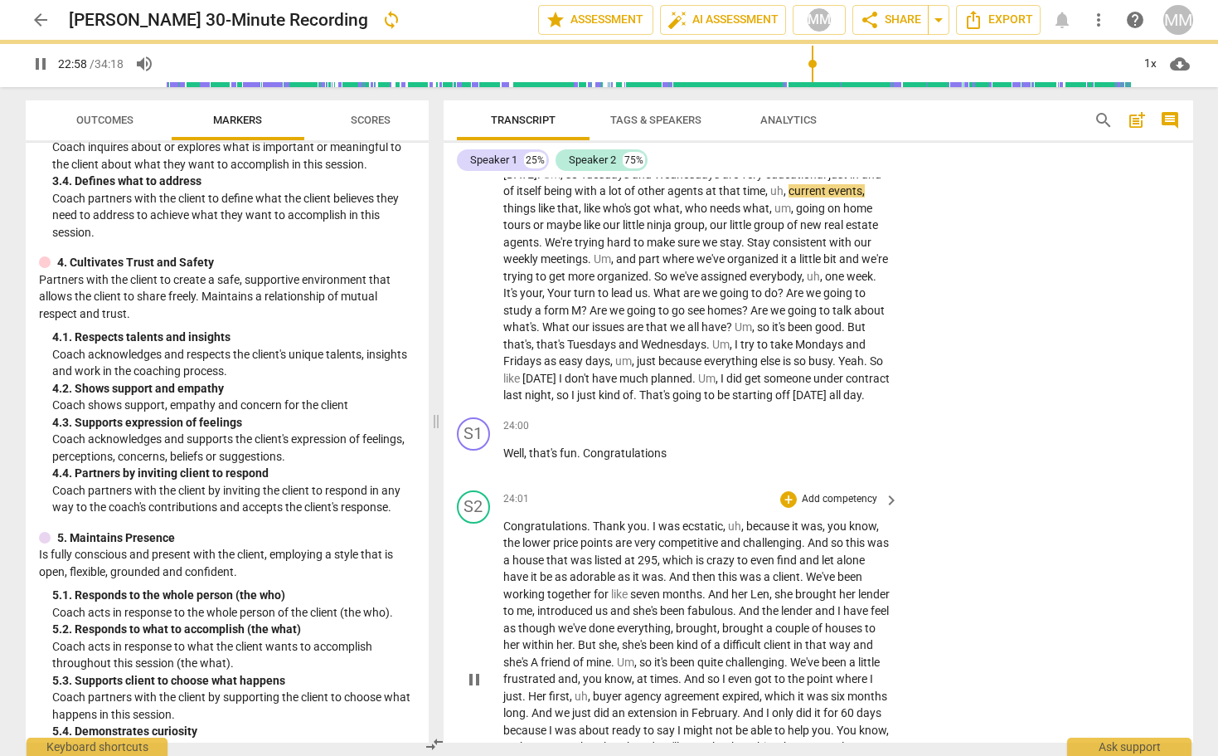
click at [583, 519] on span "Congratulations" at bounding box center [545, 525] width 84 height 13
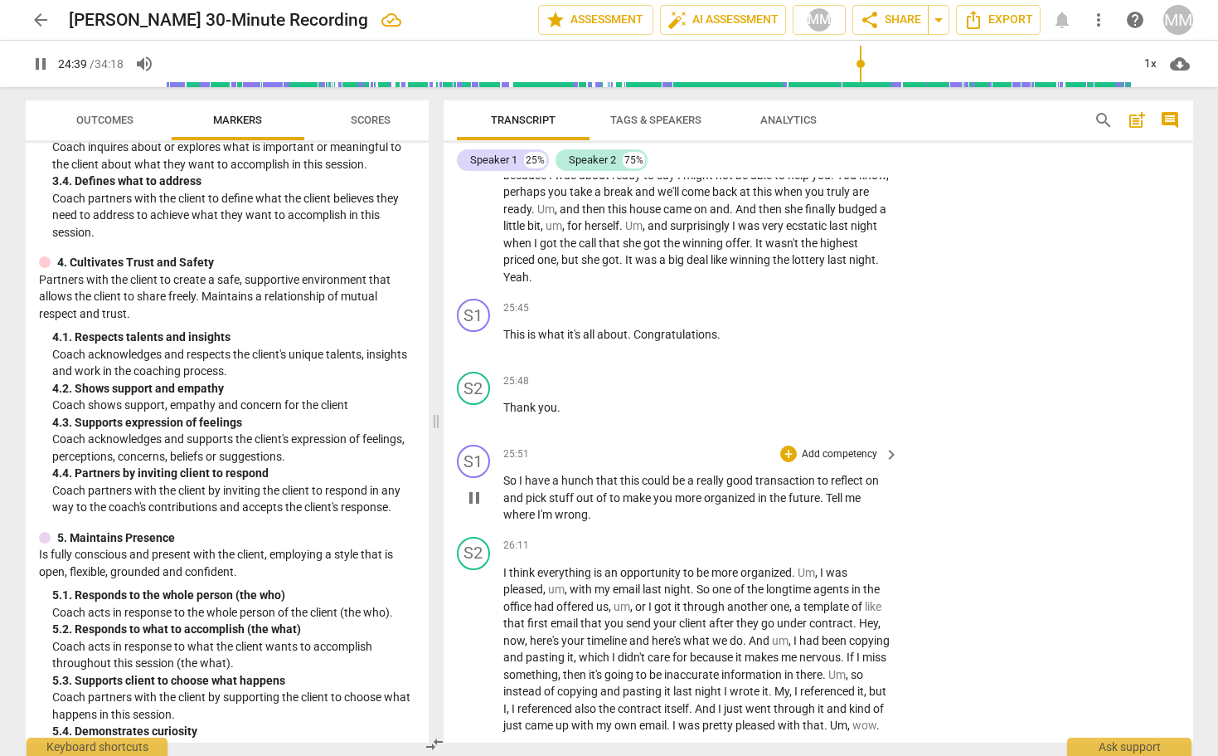
scroll to position [8026, 0]
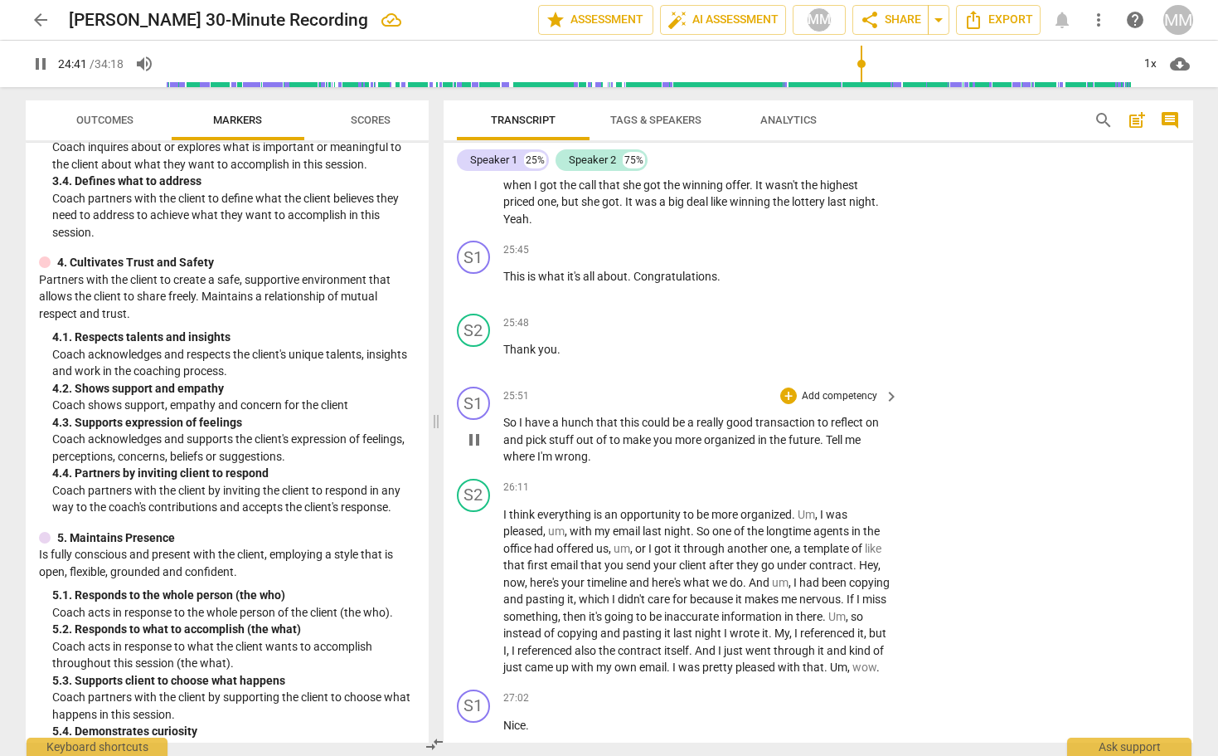
click at [476, 430] on span "pause" at bounding box center [474, 440] width 20 height 20
click at [476, 430] on span "play_arrow" at bounding box center [474, 440] width 20 height 20
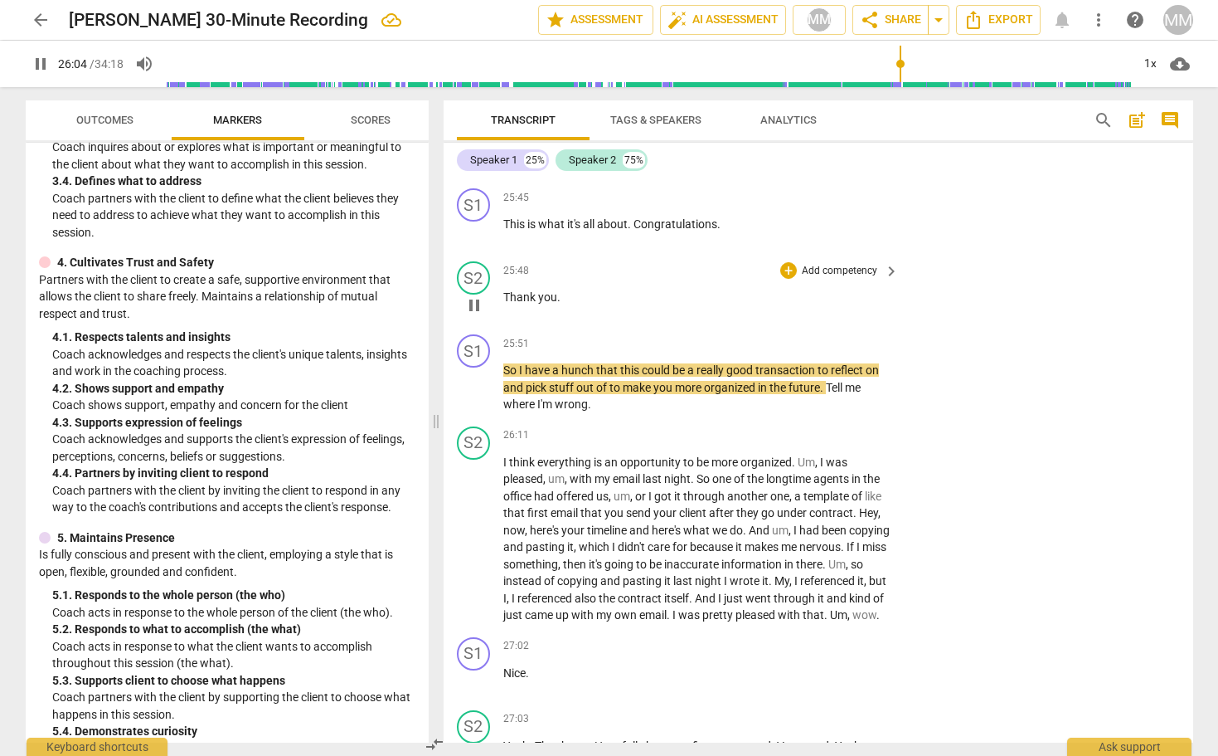
scroll to position [8079, 0]
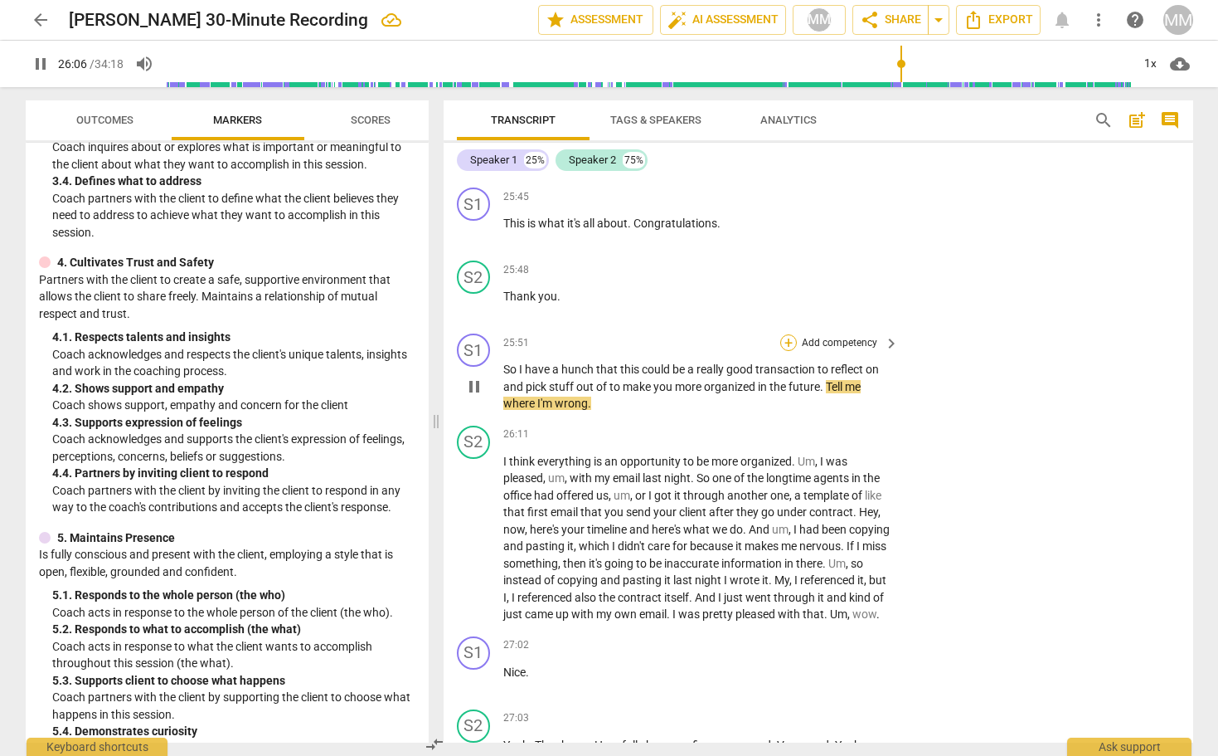
click at [783, 334] on div "+" at bounding box center [788, 342] width 17 height 17
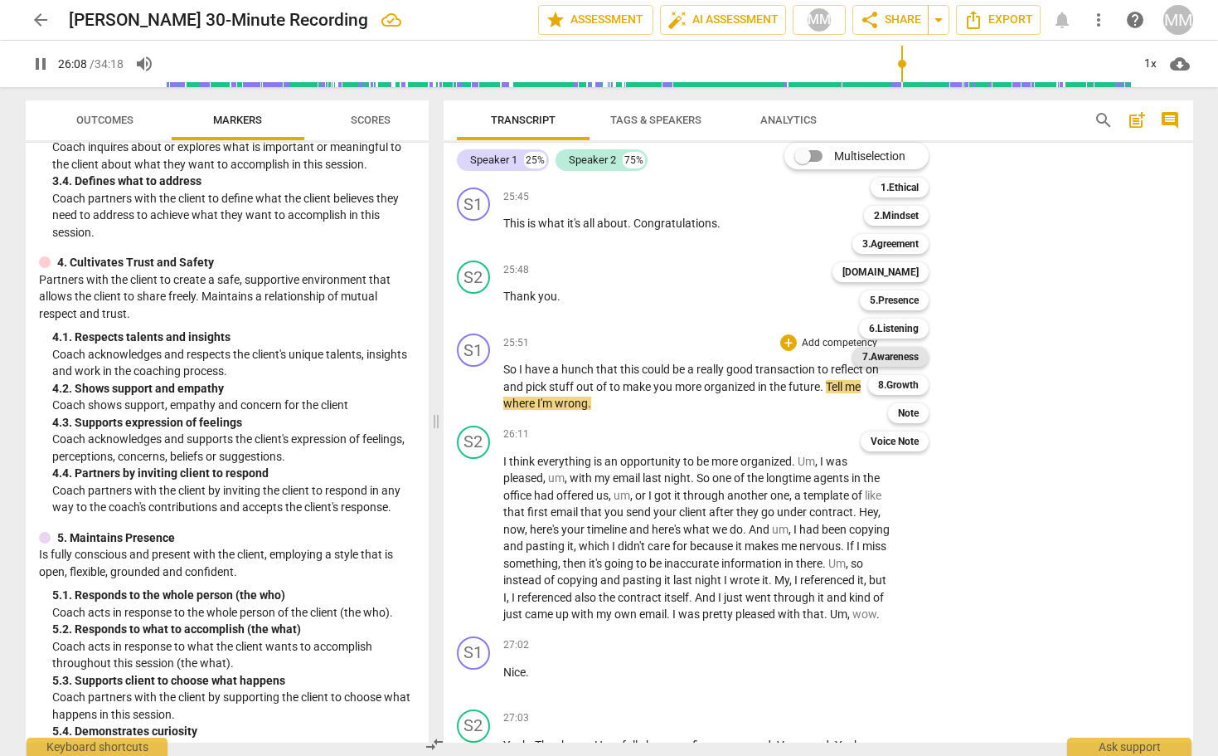
click at [907, 353] on b "7.Awareness" at bounding box center [891, 357] width 56 height 20
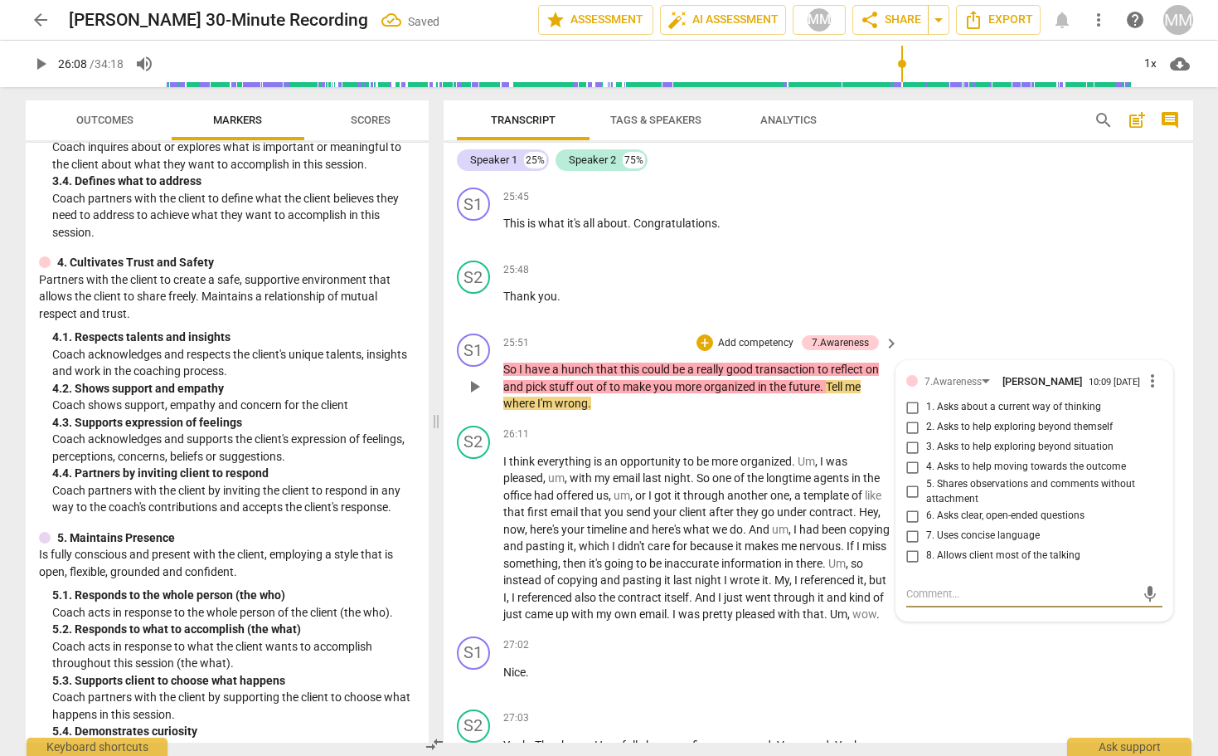
click at [910, 482] on input "5. Shares observations and comments without attachment" at bounding box center [913, 492] width 27 height 20
click at [1025, 169] on div "Speaker 1 25% Speaker 2 75%" at bounding box center [818, 160] width 723 height 28
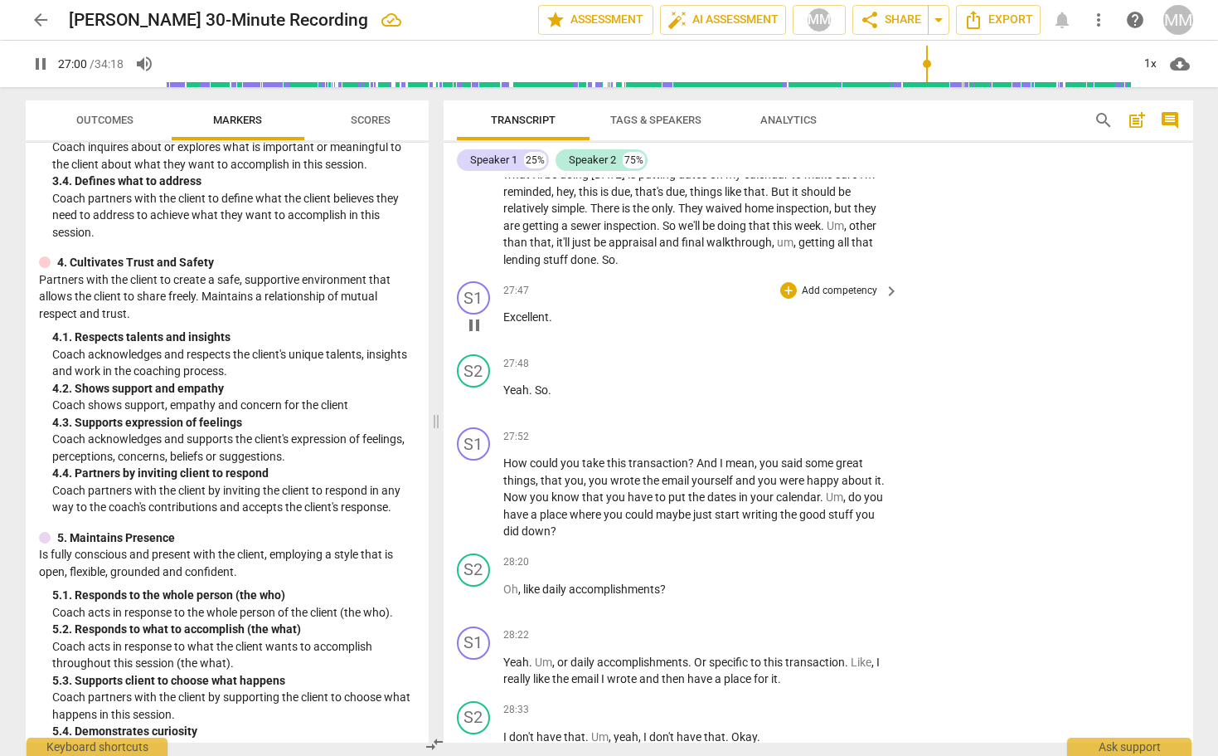
scroll to position [8726, 0]
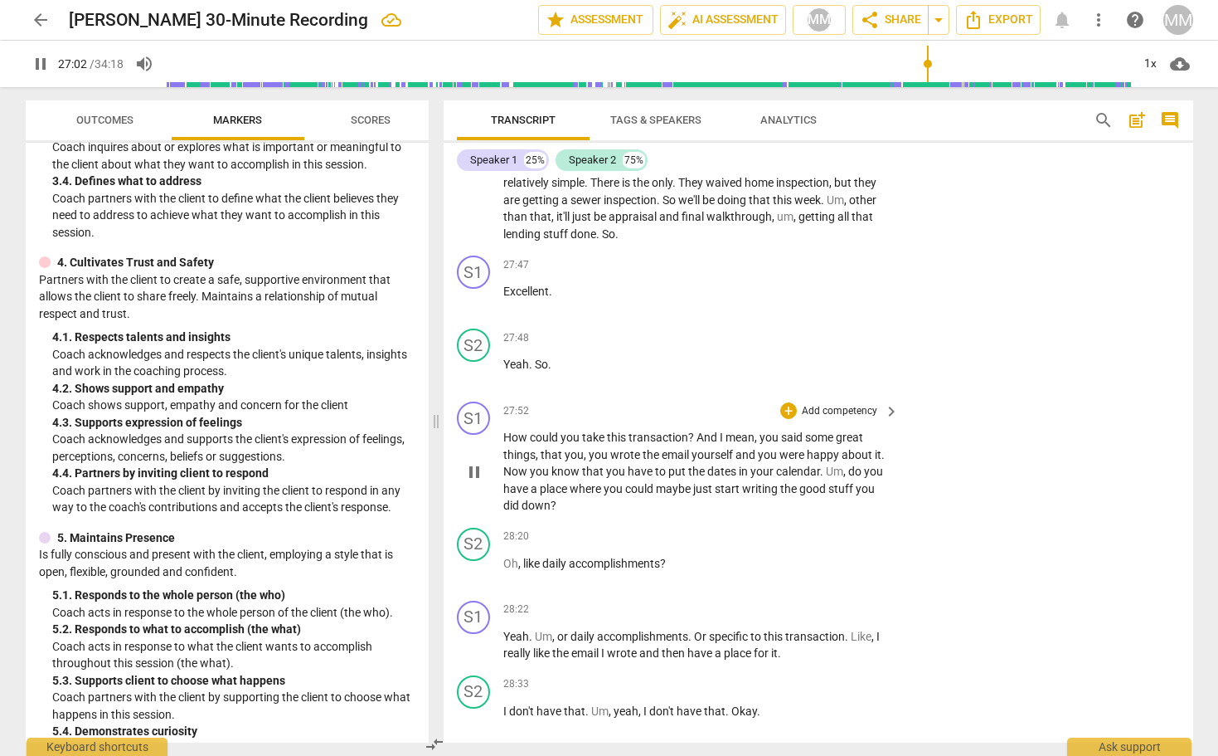
click at [470, 462] on span "pause" at bounding box center [474, 472] width 20 height 20
click at [470, 462] on span "play_arrow" at bounding box center [474, 472] width 20 height 20
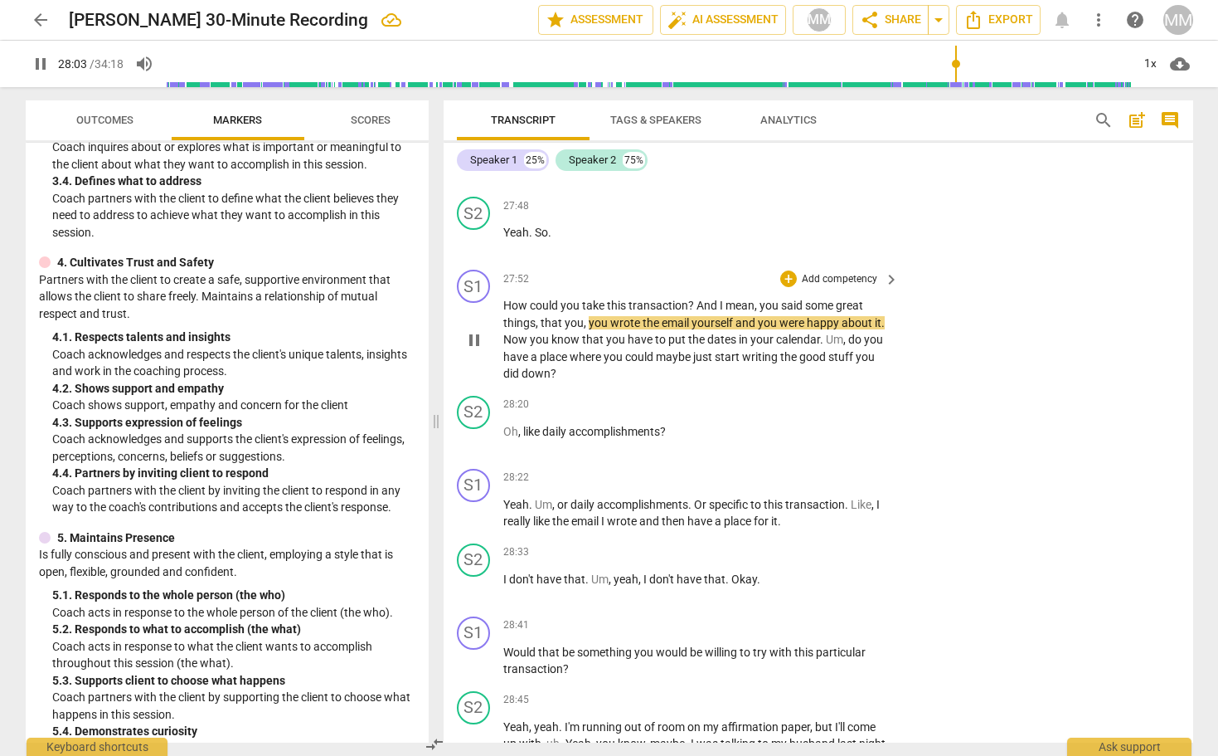
scroll to position [8855, 0]
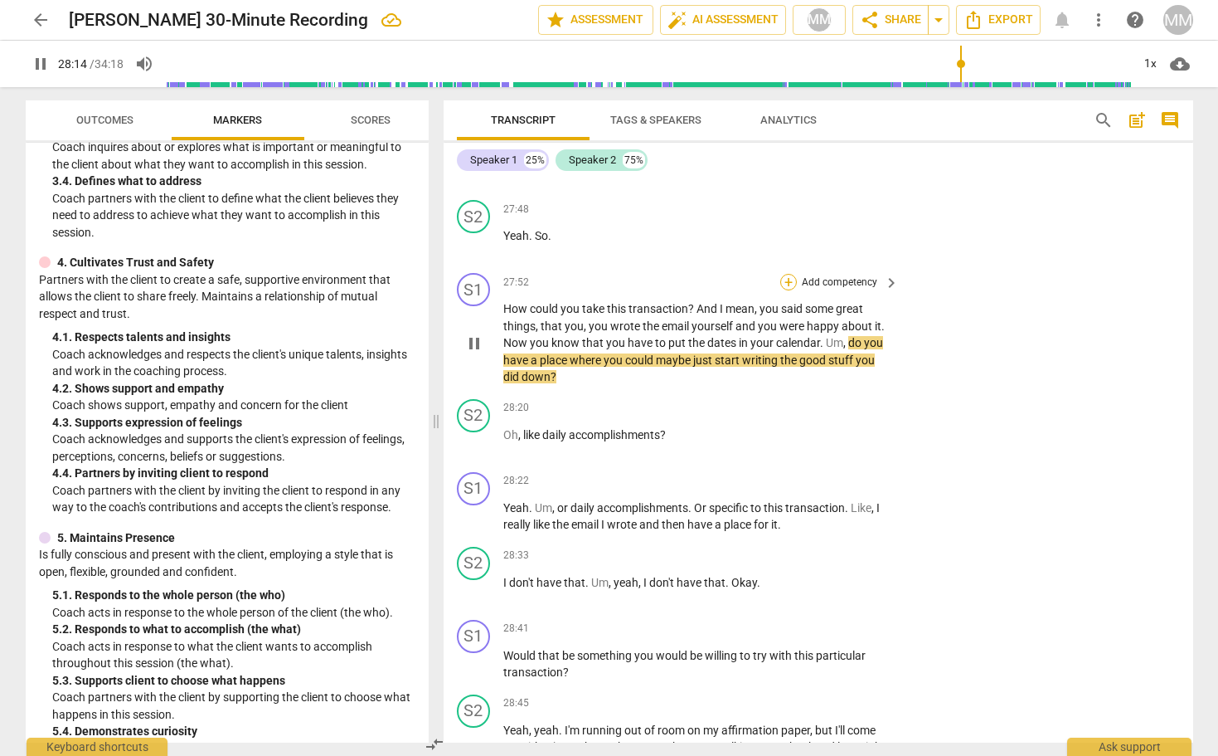
click at [789, 274] on div "+" at bounding box center [788, 282] width 17 height 17
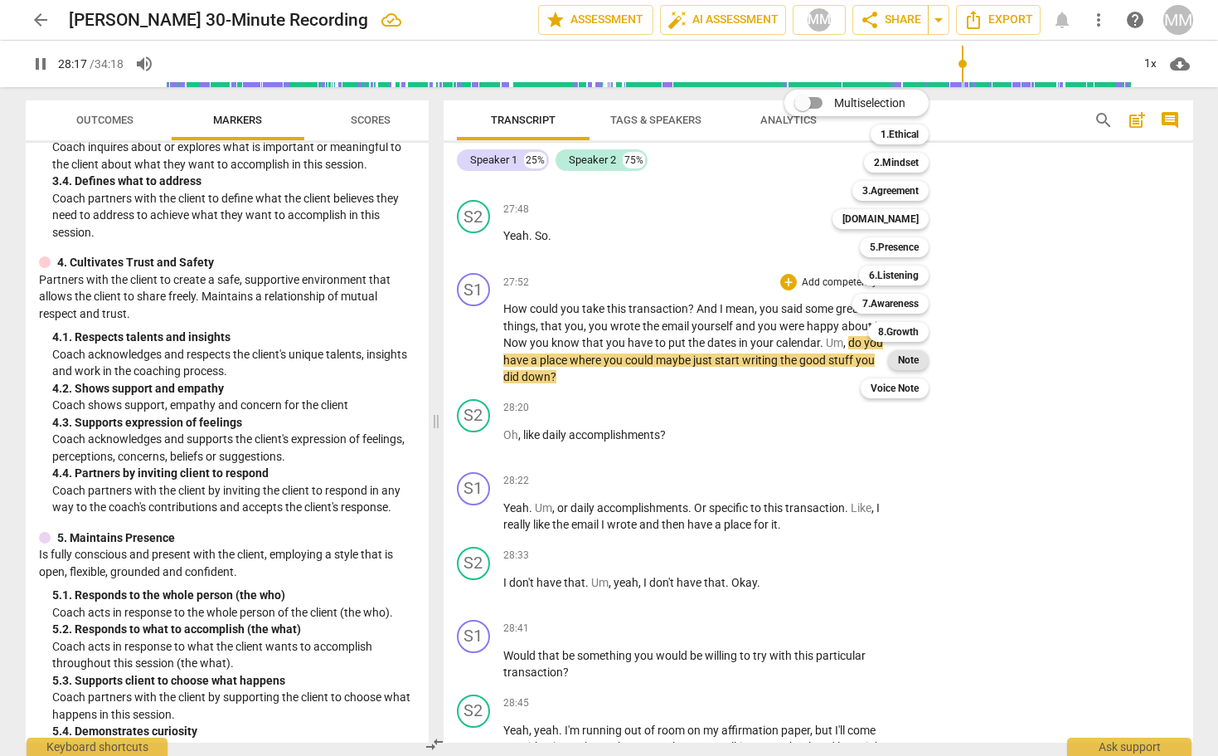
click at [911, 358] on b "Note" at bounding box center [908, 360] width 21 height 20
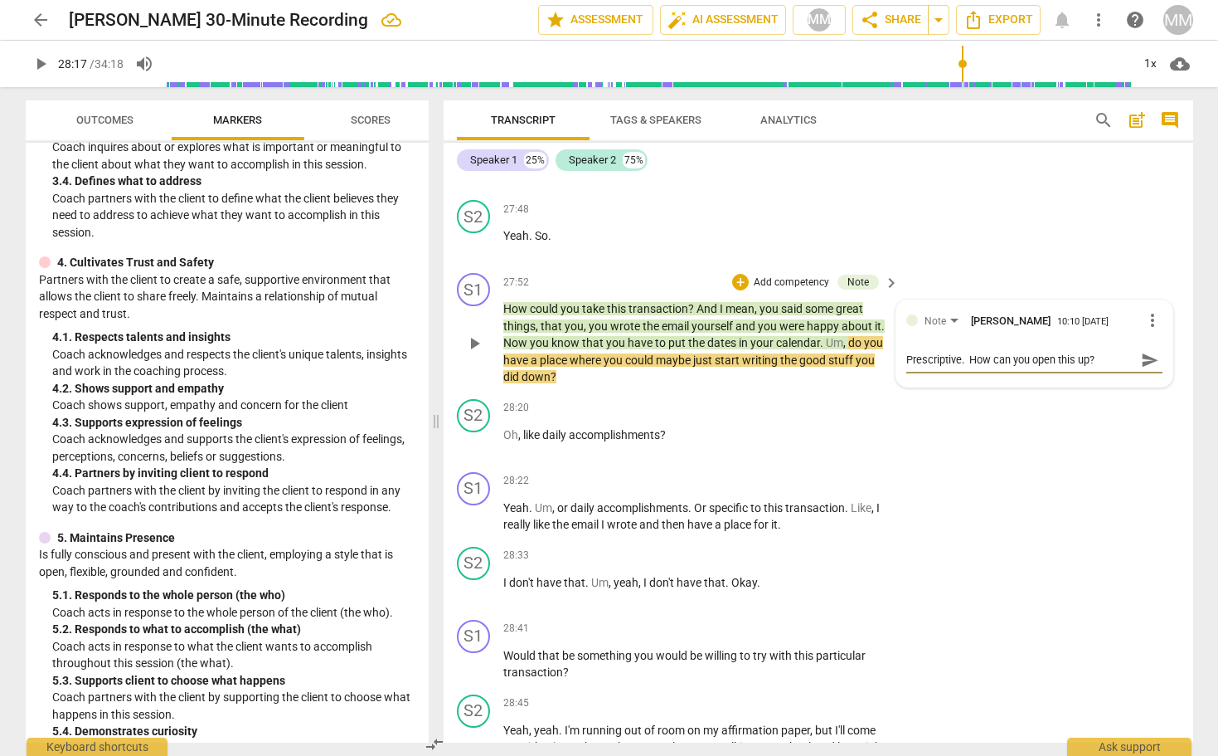
click at [1143, 351] on span "send" at bounding box center [1150, 360] width 18 height 18
click at [675, 347] on div "S1 play_arrow pause 27:52 + Add competency Note keyboard_arrow_right How could …" at bounding box center [819, 329] width 750 height 126
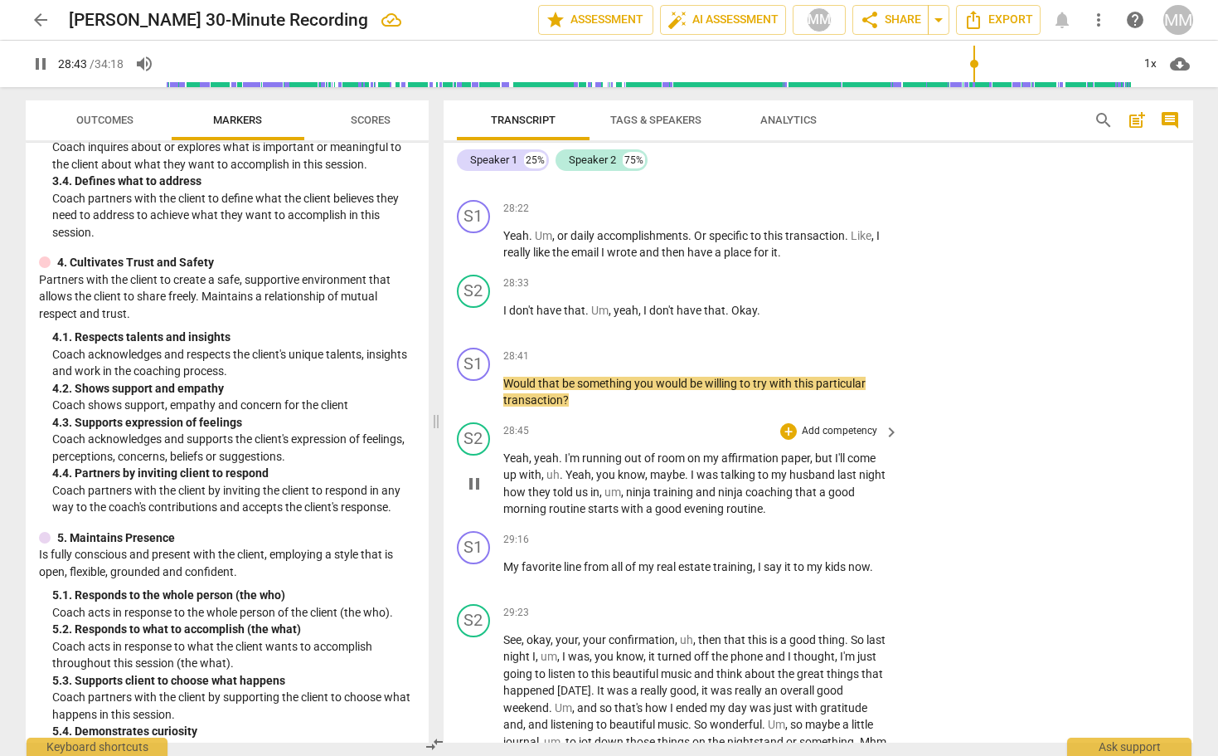
scroll to position [9128, 0]
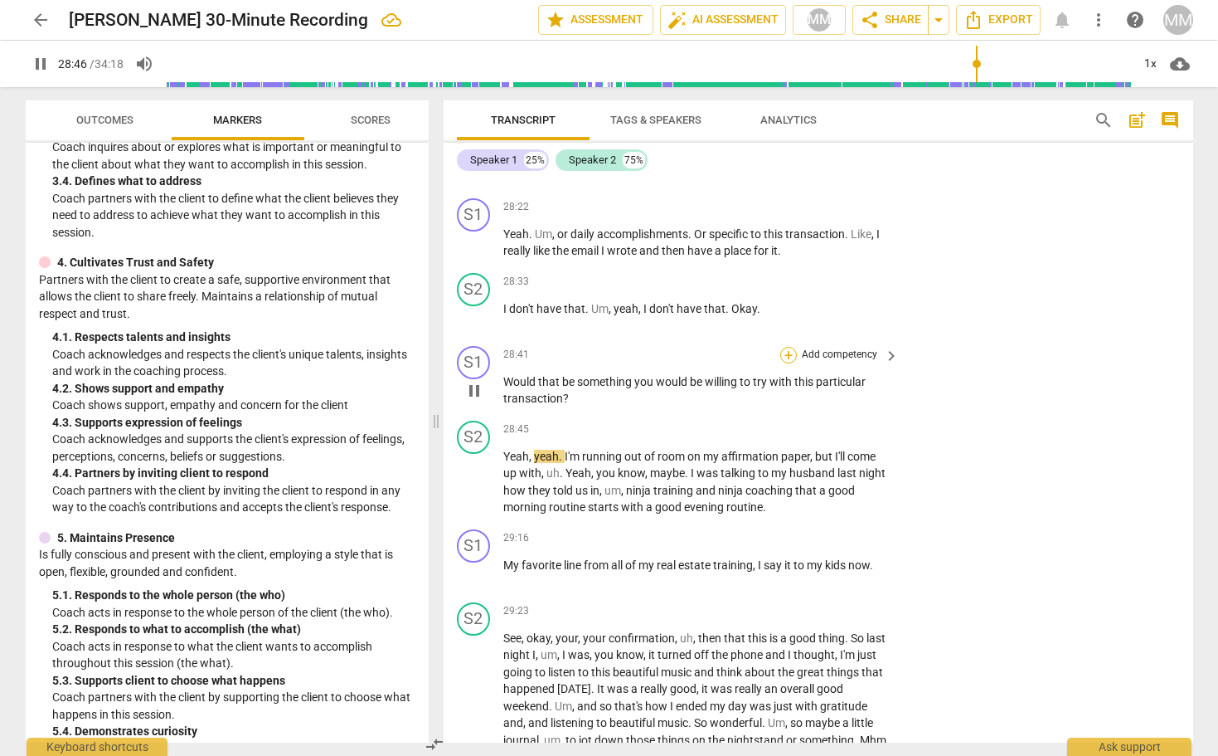
click at [785, 347] on div "+" at bounding box center [788, 355] width 17 height 17
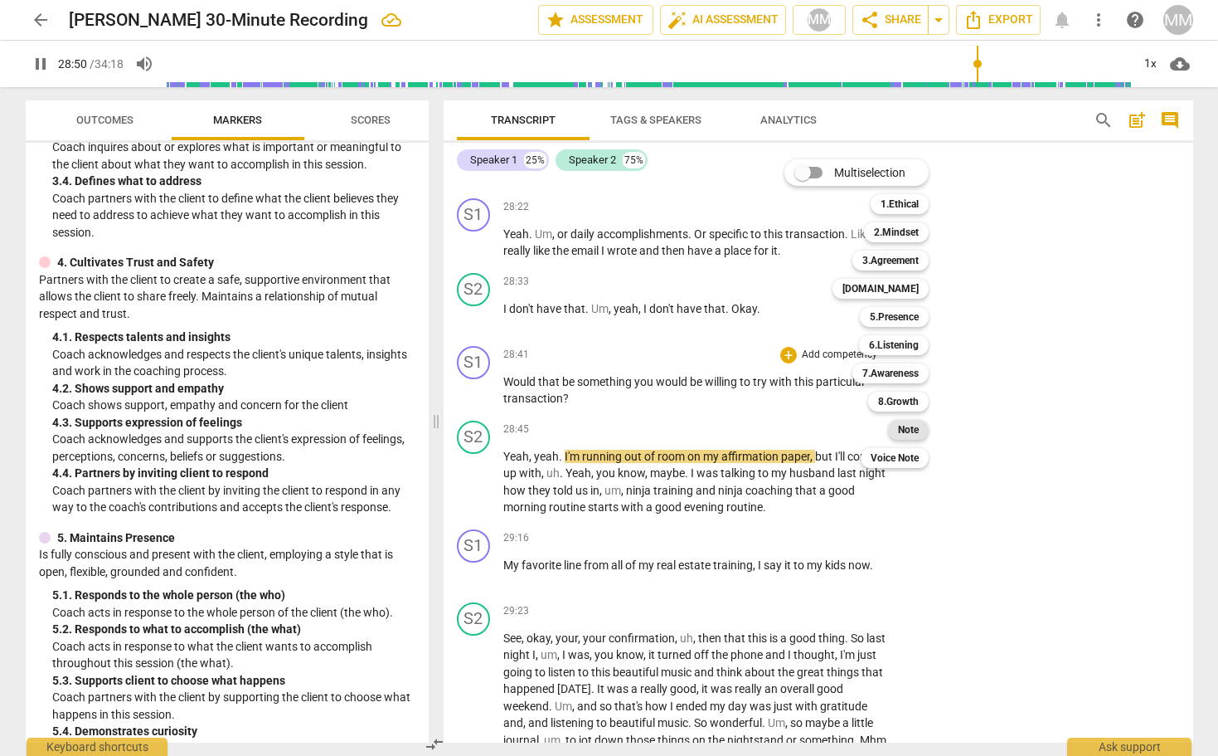
click at [910, 428] on b "Note" at bounding box center [908, 430] width 21 height 20
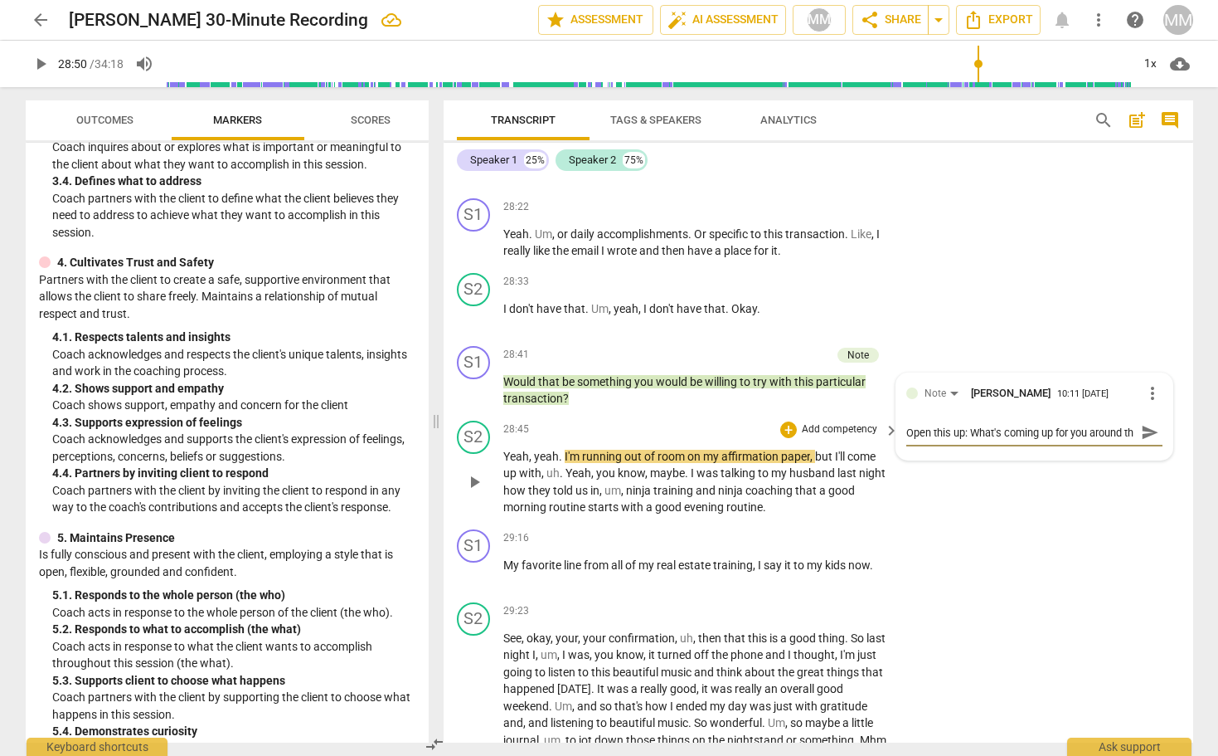
scroll to position [14, 0]
click at [1145, 423] on span "send" at bounding box center [1150, 432] width 18 height 18
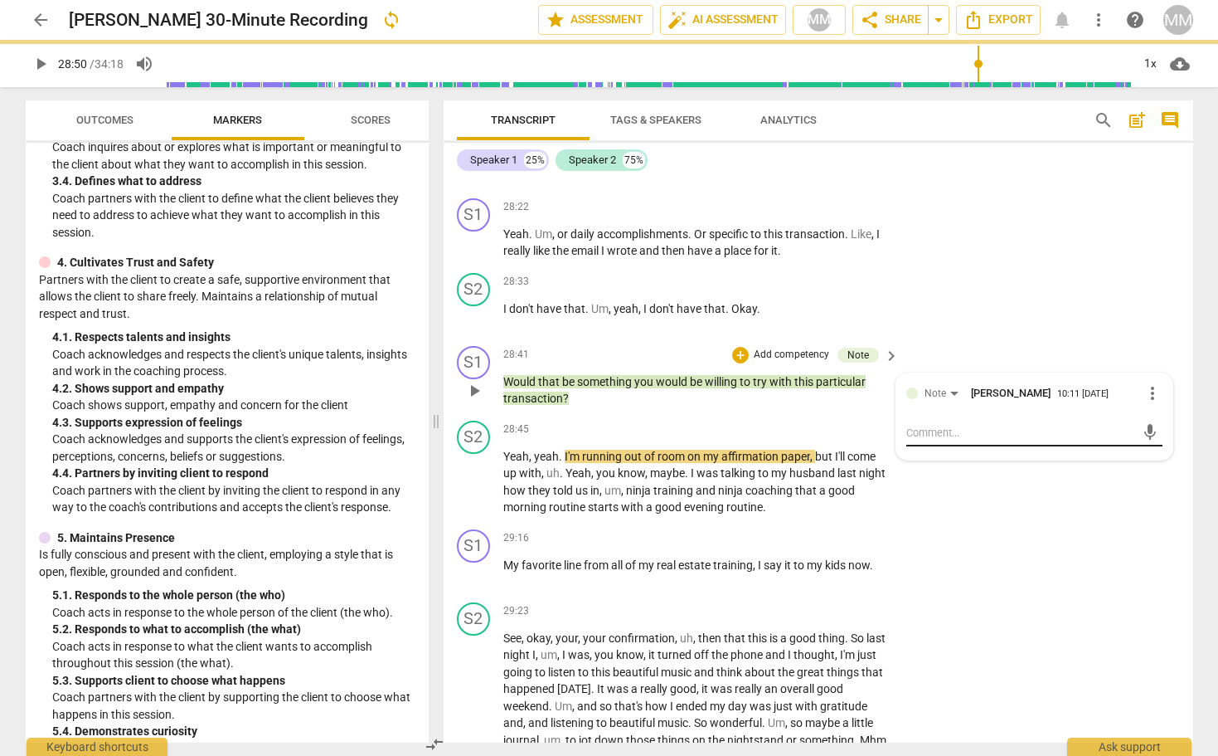
scroll to position [0, 0]
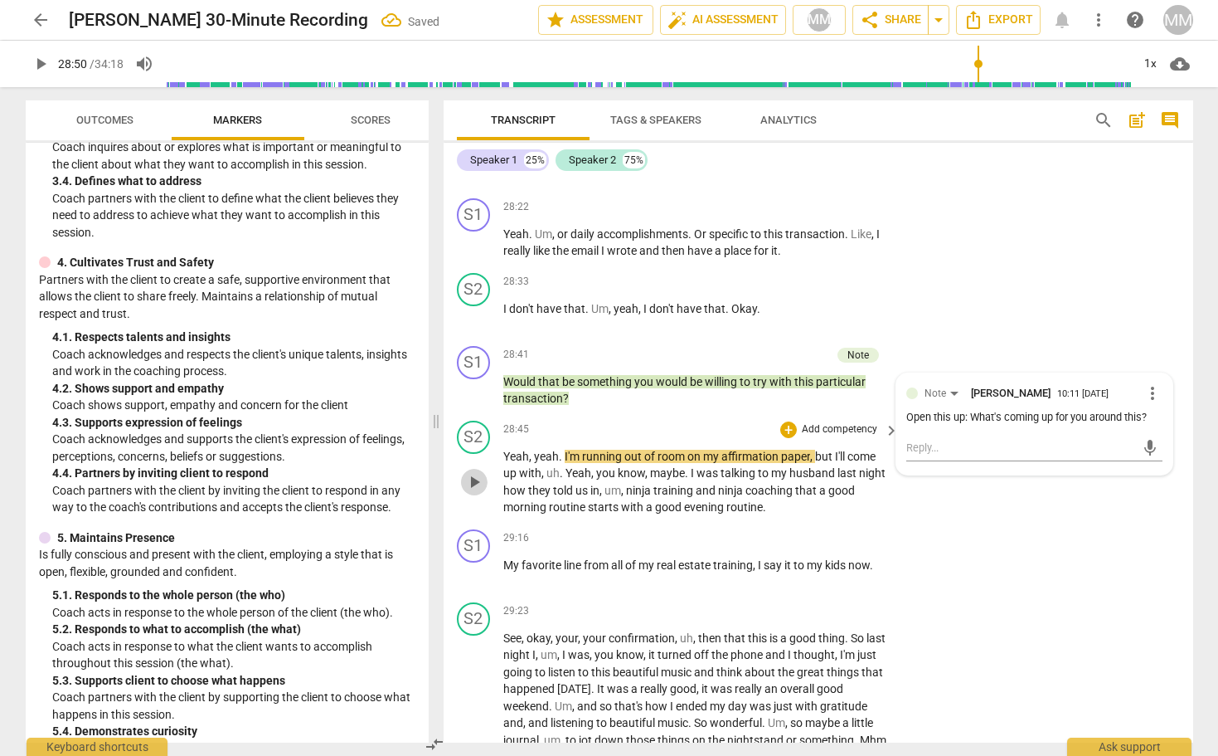
click at [468, 472] on span "play_arrow" at bounding box center [474, 482] width 20 height 20
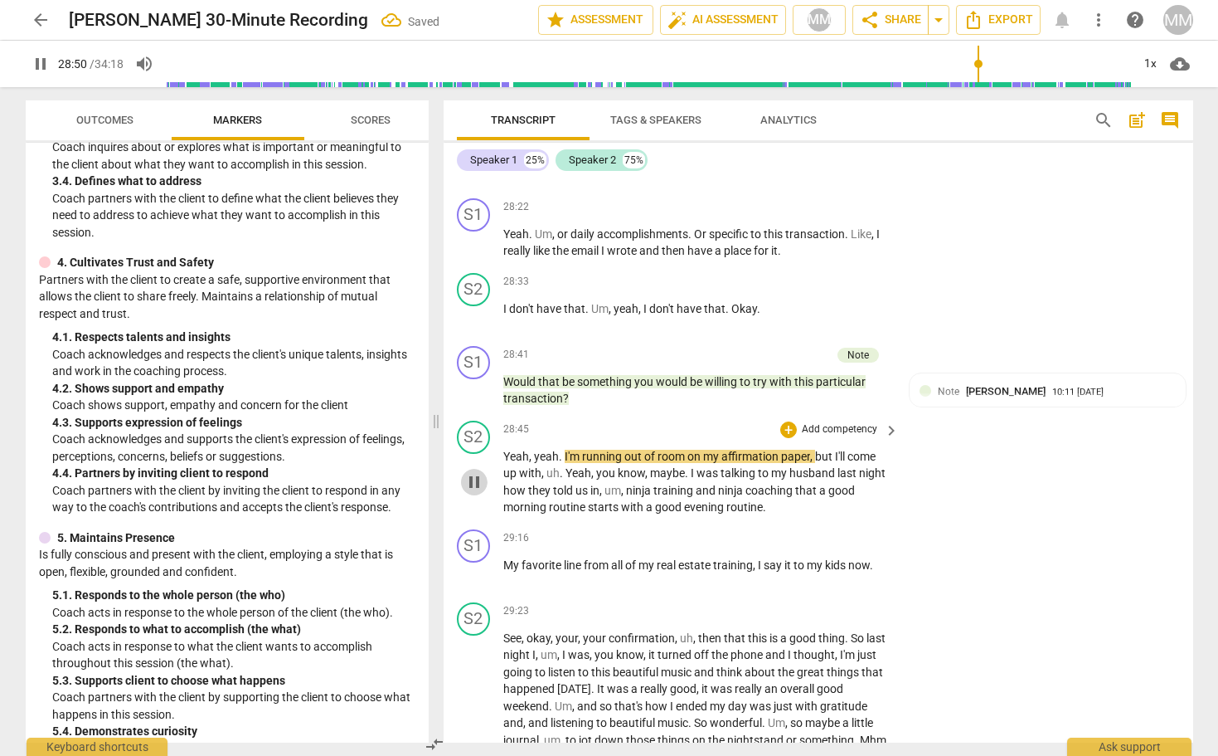
click at [468, 472] on span "pause" at bounding box center [474, 482] width 20 height 20
click at [475, 472] on span "play_arrow" at bounding box center [474, 482] width 20 height 20
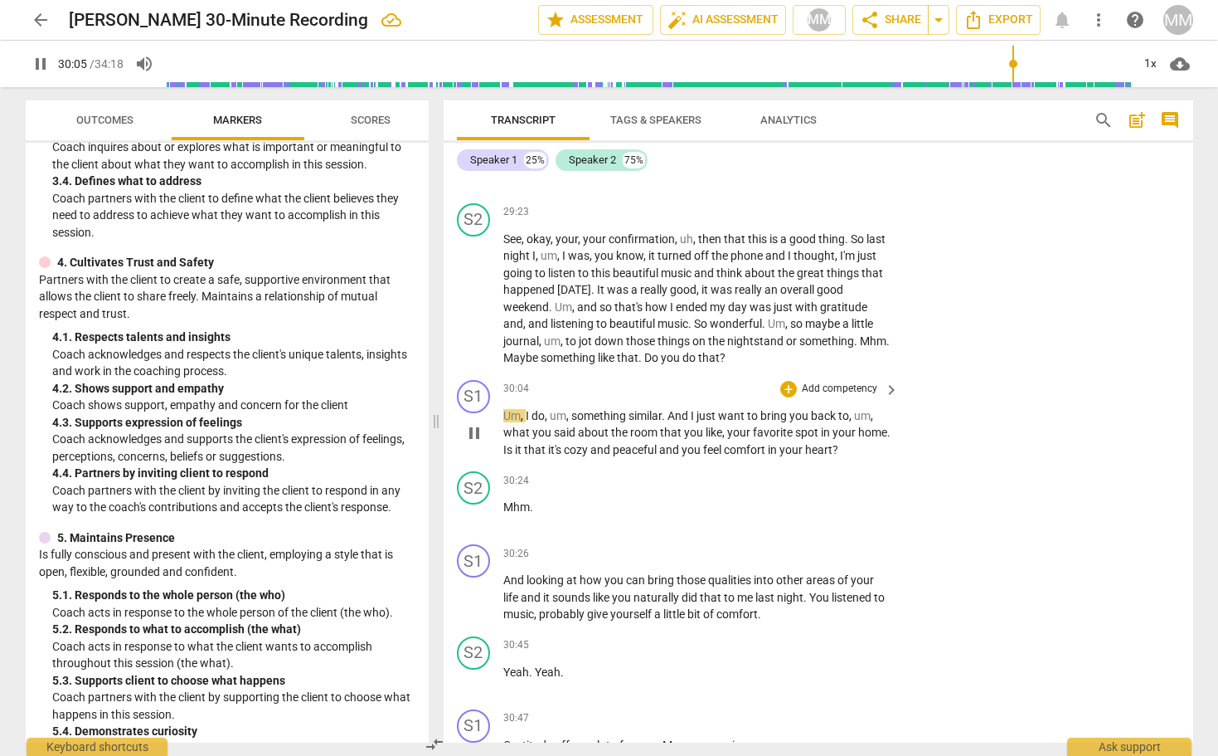
scroll to position [9565, 0]
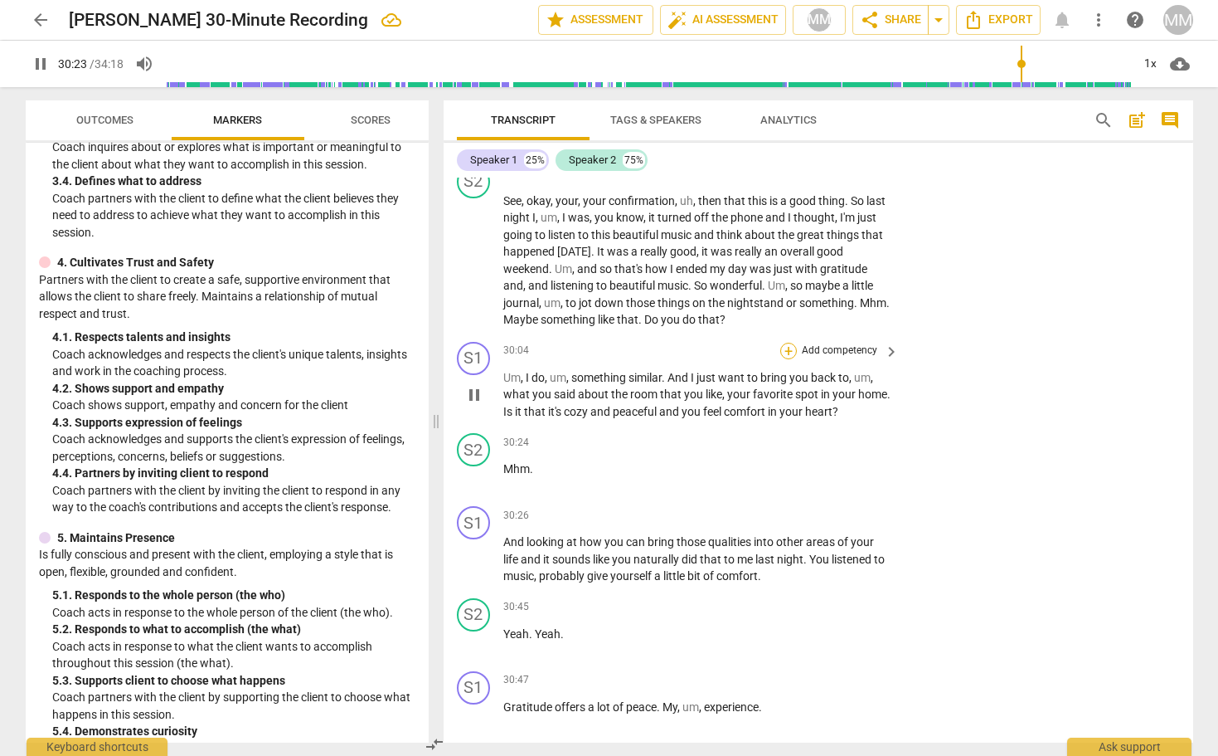
click at [784, 343] on div "+" at bounding box center [788, 351] width 17 height 17
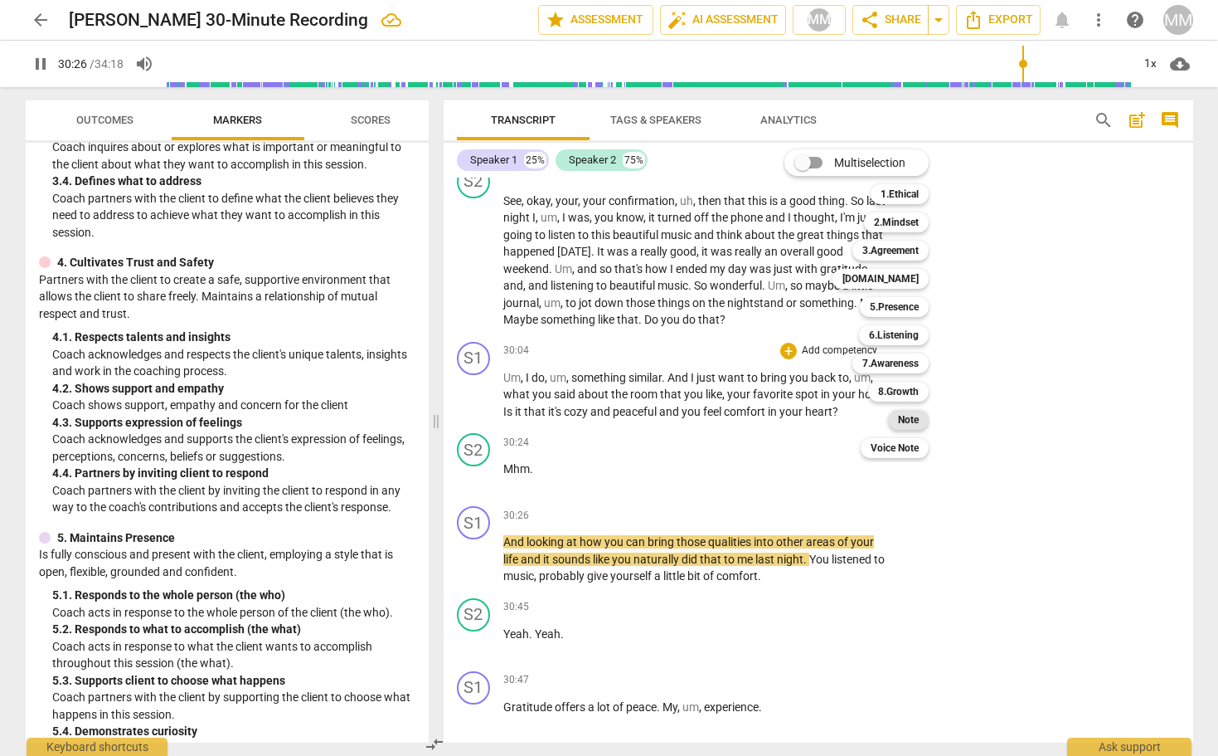
click at [911, 415] on b "Note" at bounding box center [908, 420] width 21 height 20
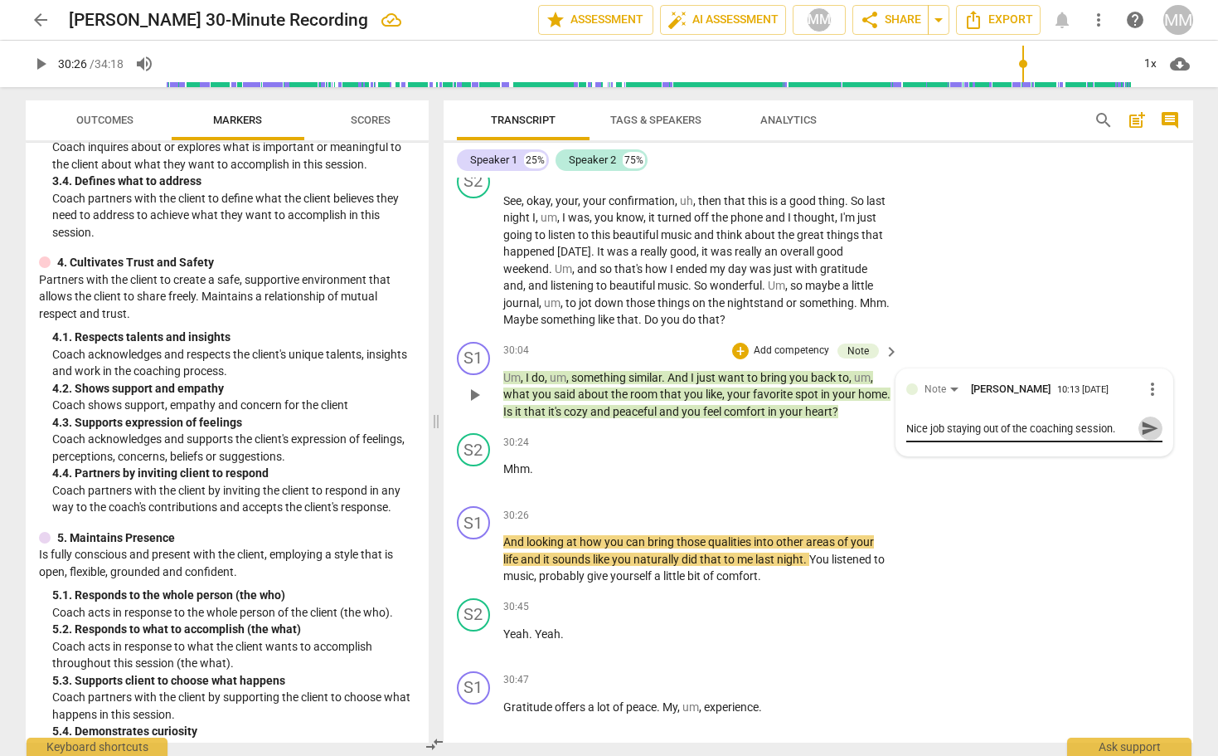
click at [1141, 419] on span "send" at bounding box center [1150, 428] width 18 height 18
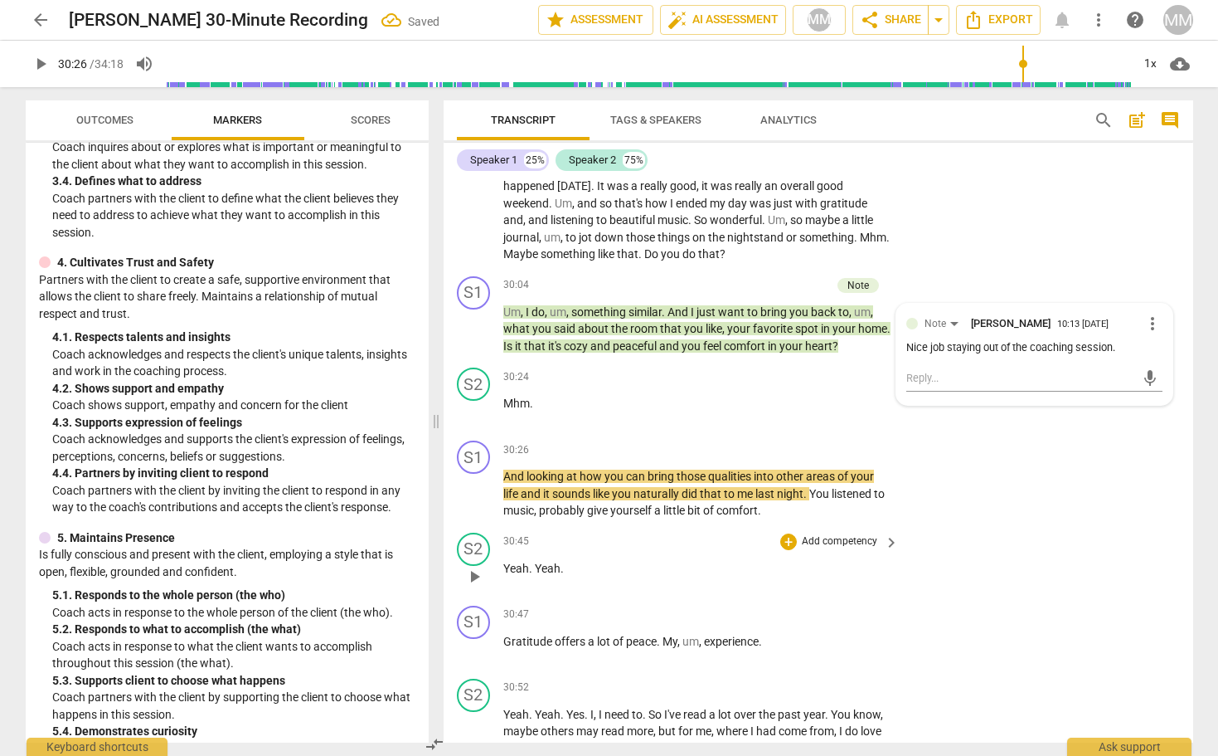
scroll to position [9640, 0]
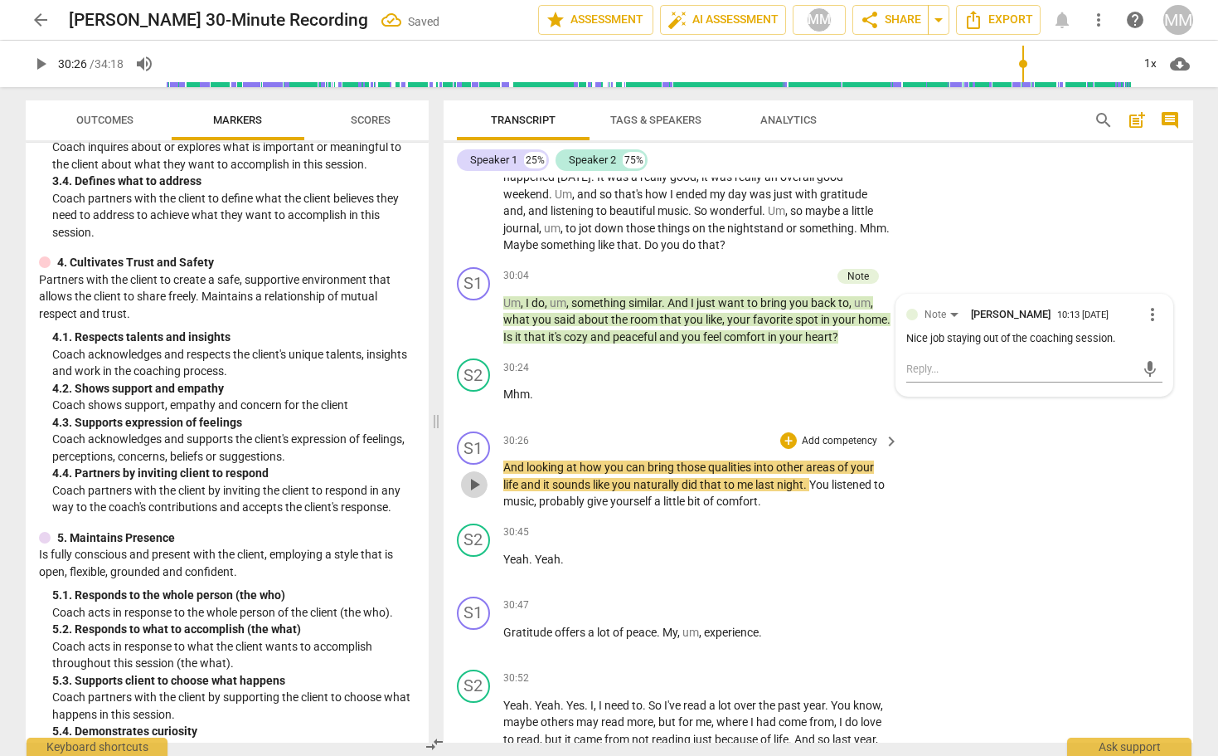
click at [476, 474] on span "play_arrow" at bounding box center [474, 484] width 20 height 20
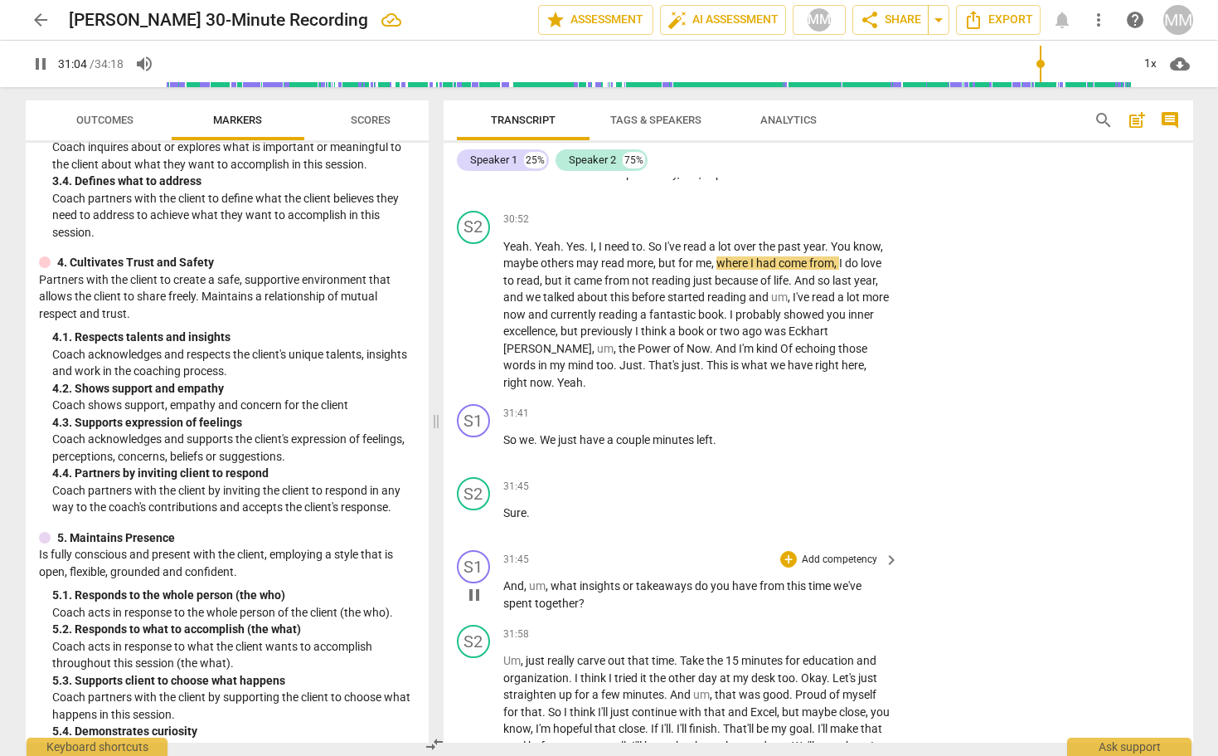
scroll to position [10218, 0]
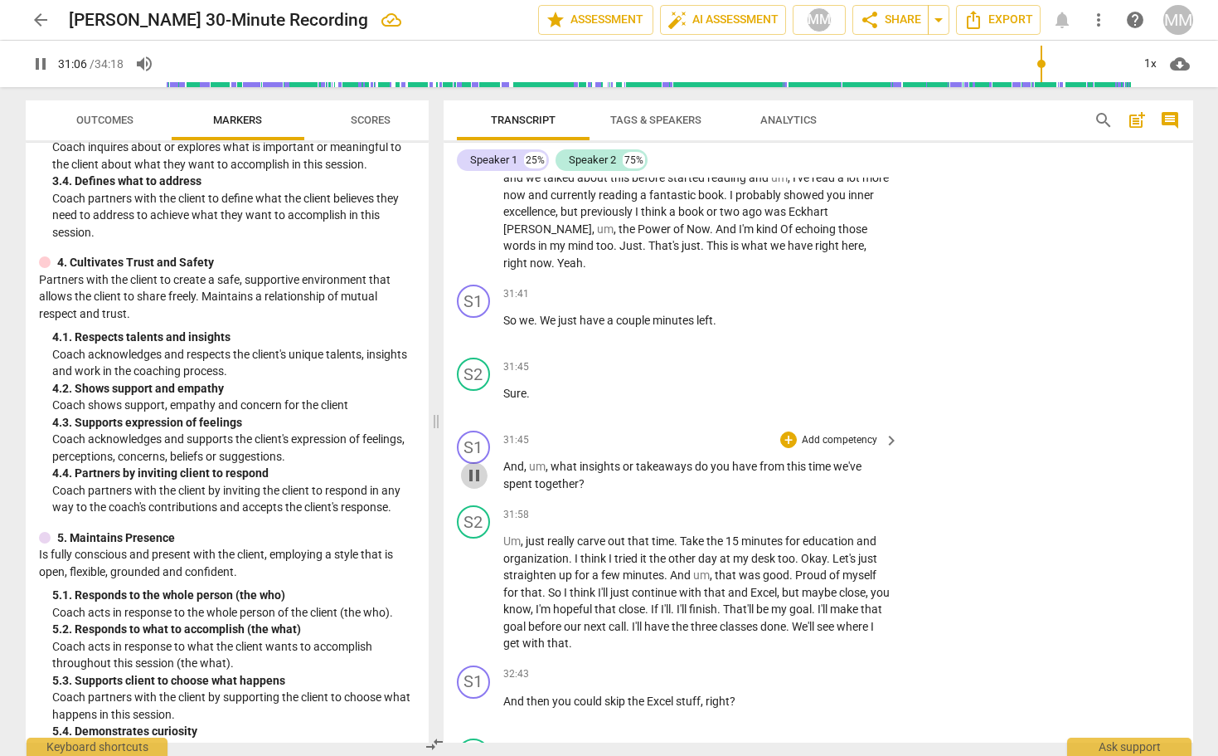
click at [470, 465] on span "pause" at bounding box center [474, 475] width 20 height 20
click at [470, 465] on span "play_arrow" at bounding box center [474, 475] width 20 height 20
click at [790, 431] on div "+" at bounding box center [788, 439] width 17 height 17
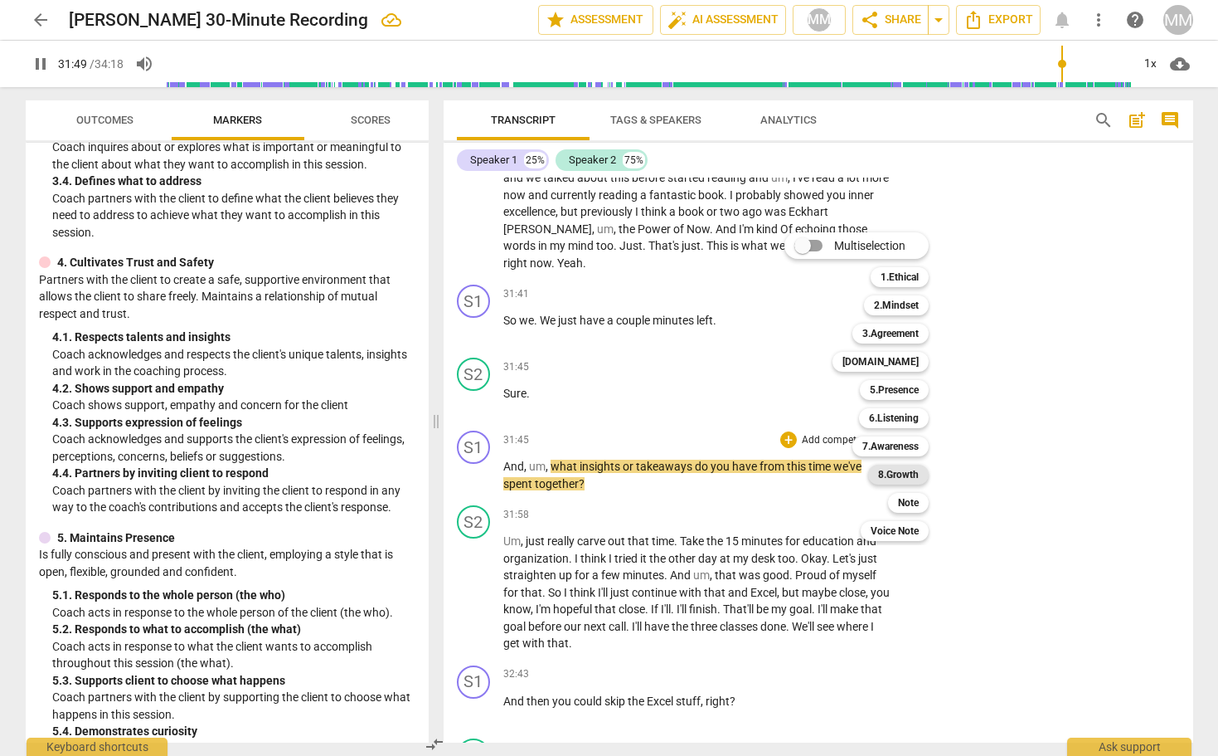
click at [906, 472] on b "8.Growth" at bounding box center [898, 474] width 41 height 20
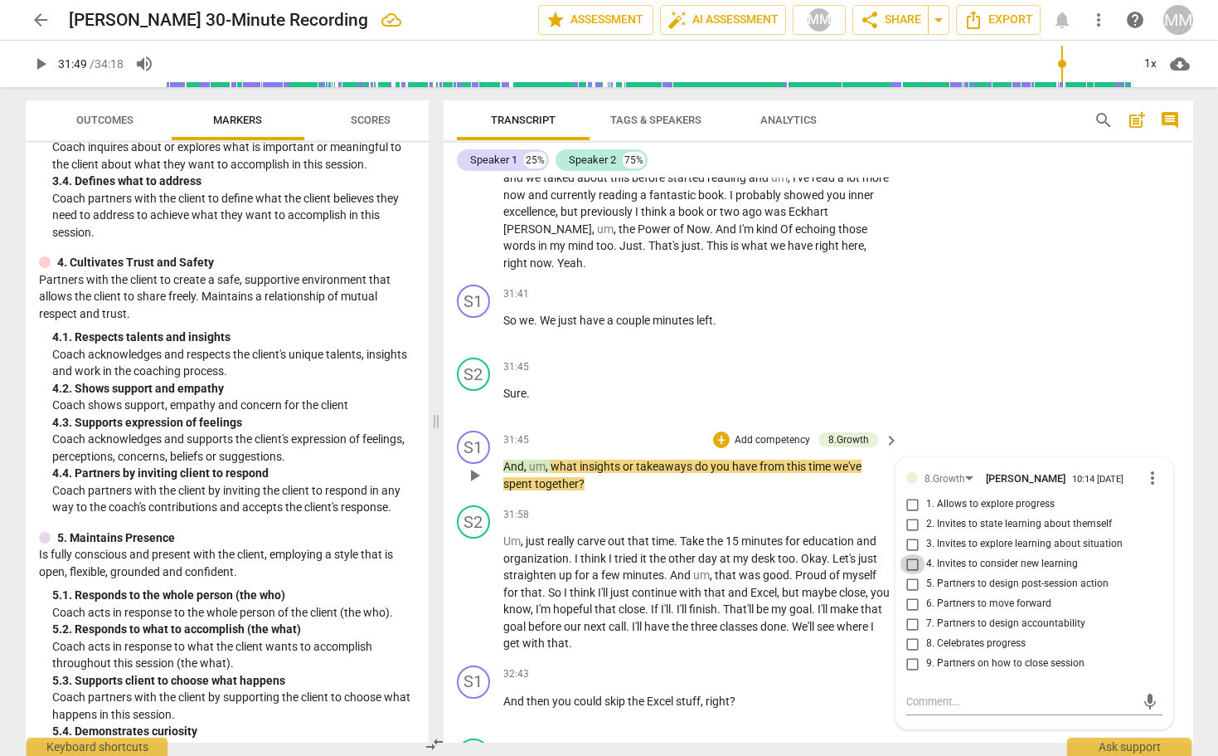
click at [914, 554] on input "4. Invites to consider new learning" at bounding box center [913, 564] width 27 height 20
click at [955, 366] on div "S2 play_arrow pause 31:45 + Add competency keyboard_arrow_right Sure ." at bounding box center [819, 387] width 750 height 73
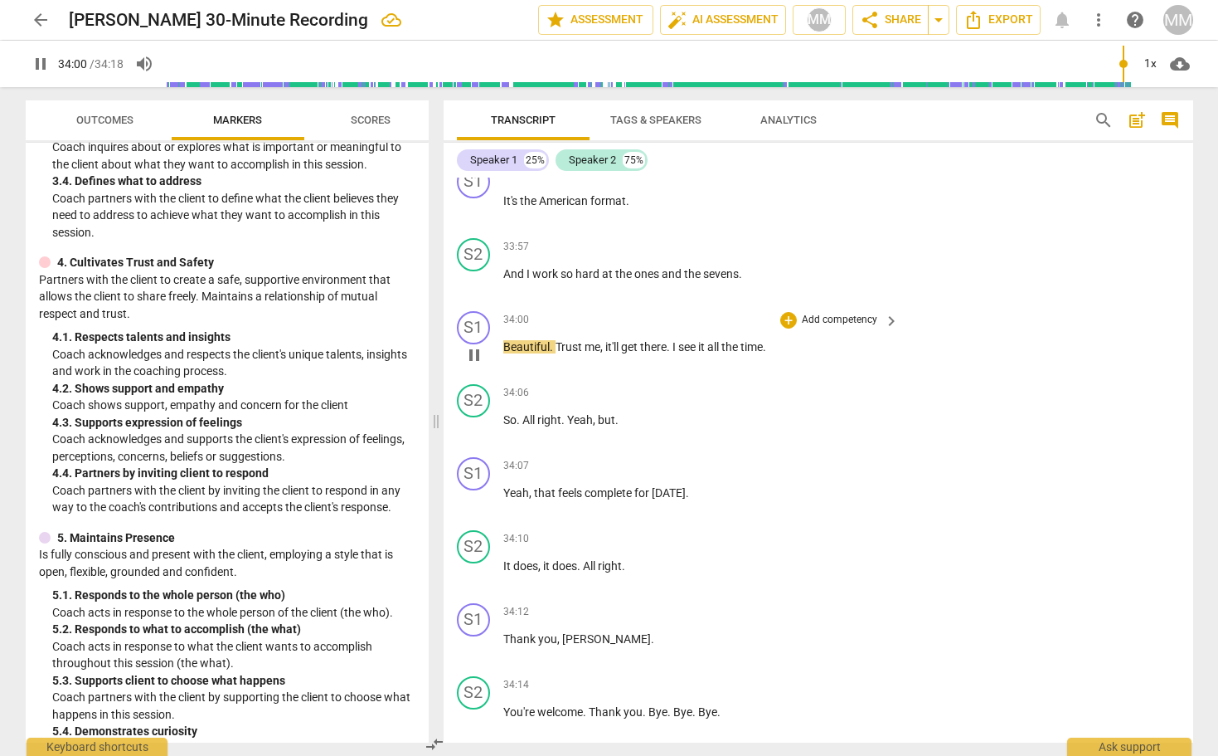
scroll to position [11408, 0]
click at [785, 459] on div "+" at bounding box center [788, 467] width 17 height 17
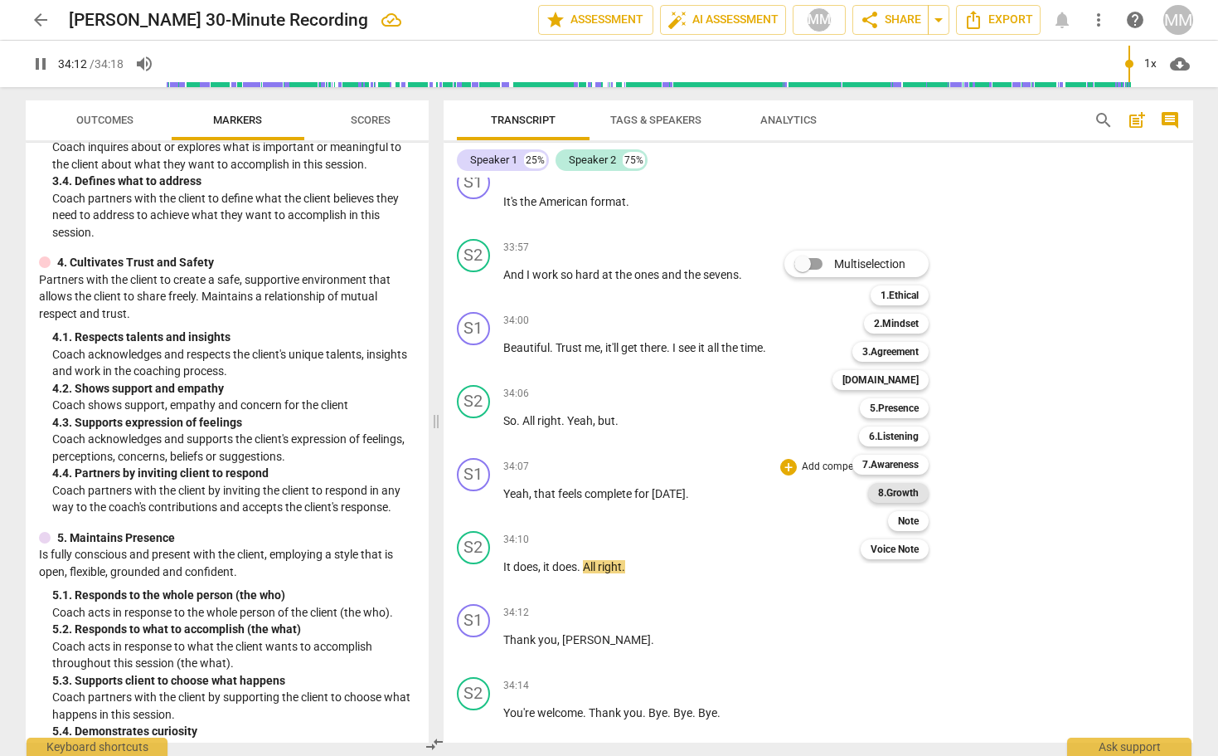
click at [904, 489] on b "8.Growth" at bounding box center [898, 493] width 41 height 20
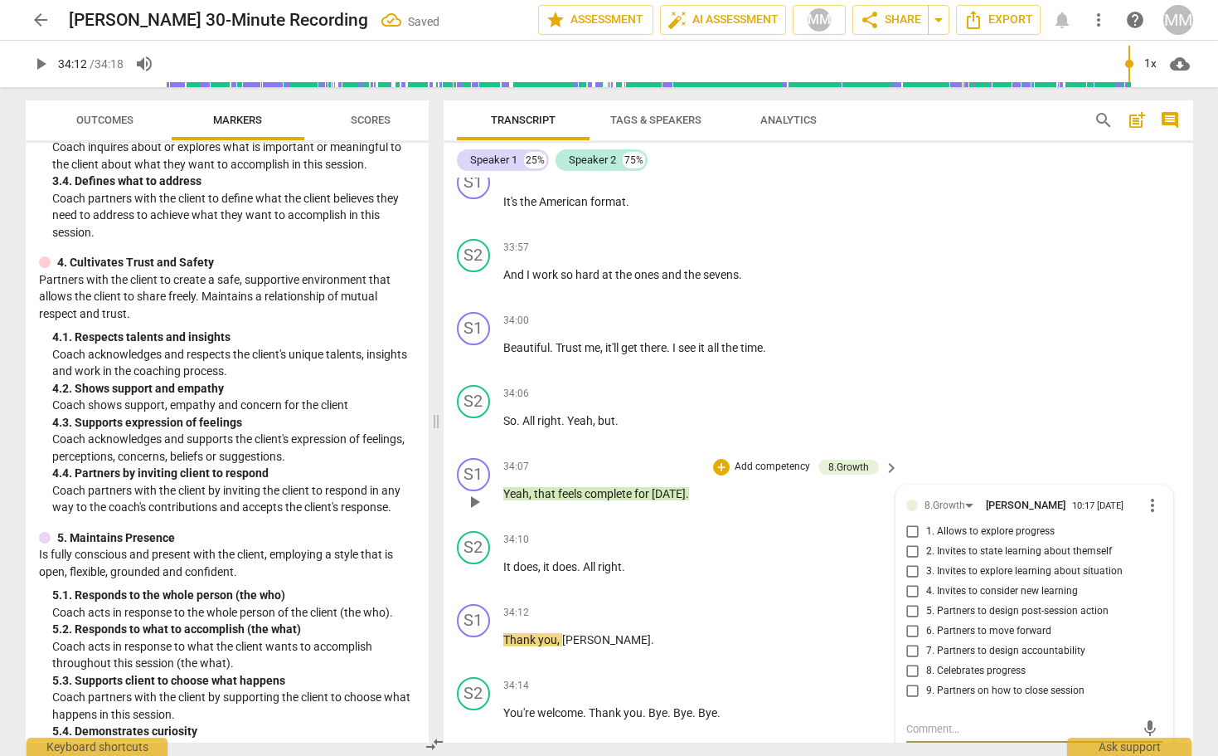
click at [909, 681] on input "9. Partners on how to close session" at bounding box center [913, 691] width 27 height 20
click at [1007, 378] on div "S2 play_arrow pause 34:06 + Add competency keyboard_arrow_right So . All right …" at bounding box center [819, 414] width 750 height 73
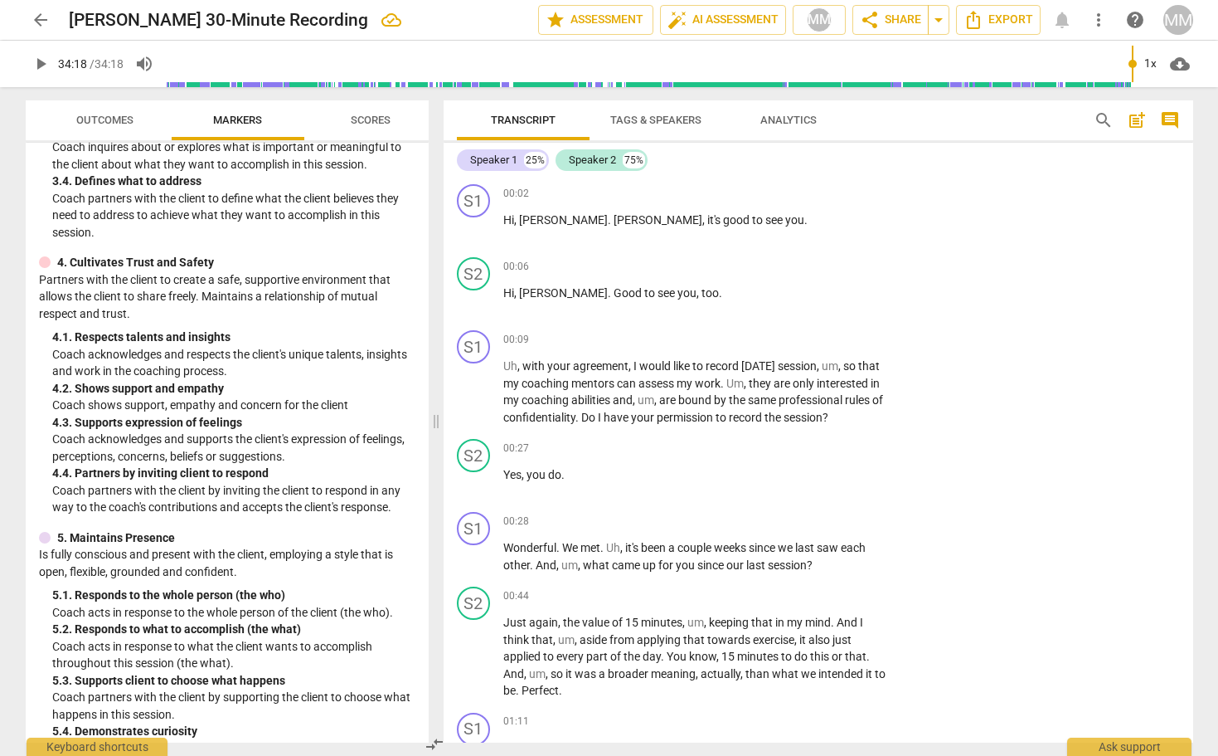
scroll to position [0, 0]
click at [103, 118] on span "Outcomes" at bounding box center [104, 120] width 57 height 12
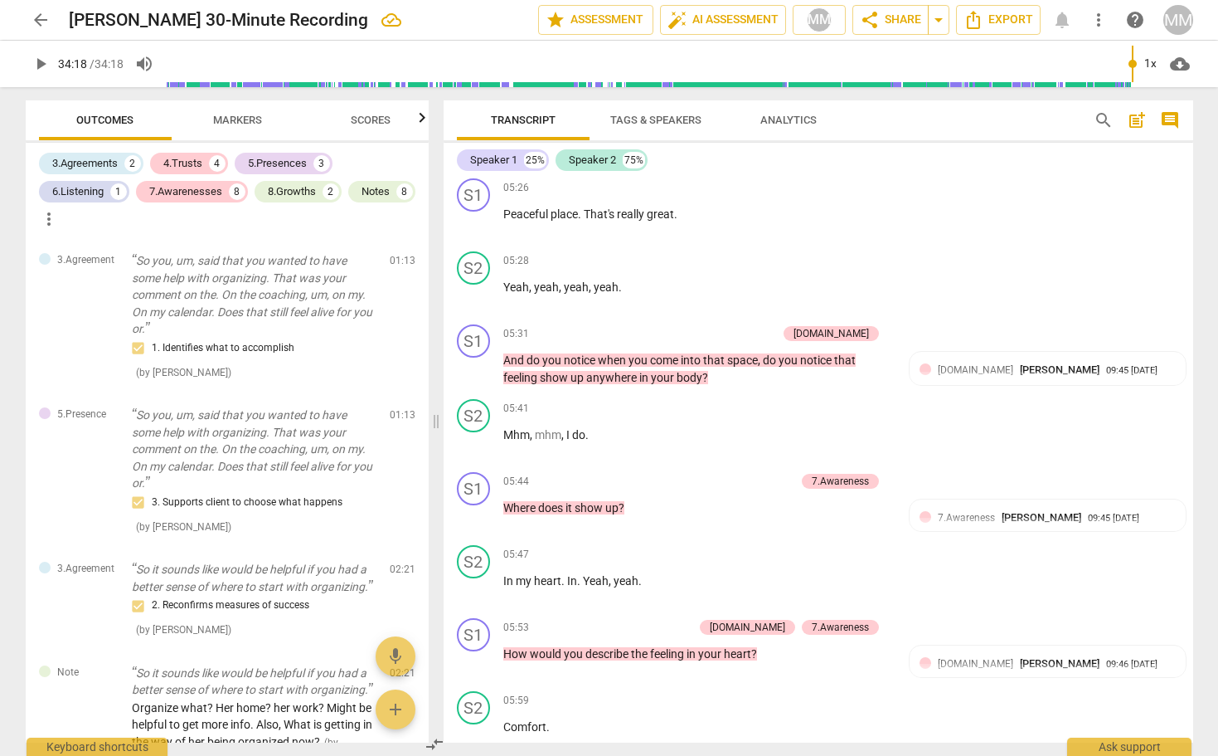
scroll to position [1813, 0]
click at [975, 21] on icon "Export" at bounding box center [974, 20] width 20 height 20
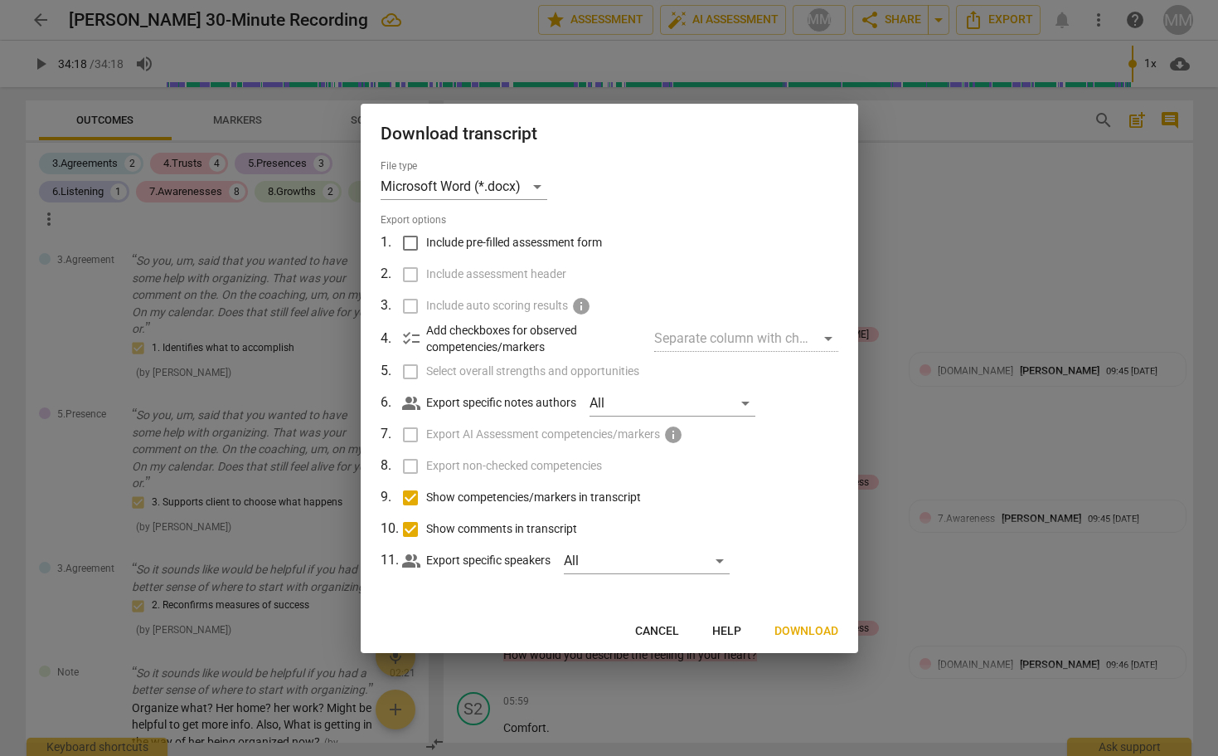
click at [807, 625] on span "Download" at bounding box center [807, 631] width 64 height 17
